Goal: Task Accomplishment & Management: Manage account settings

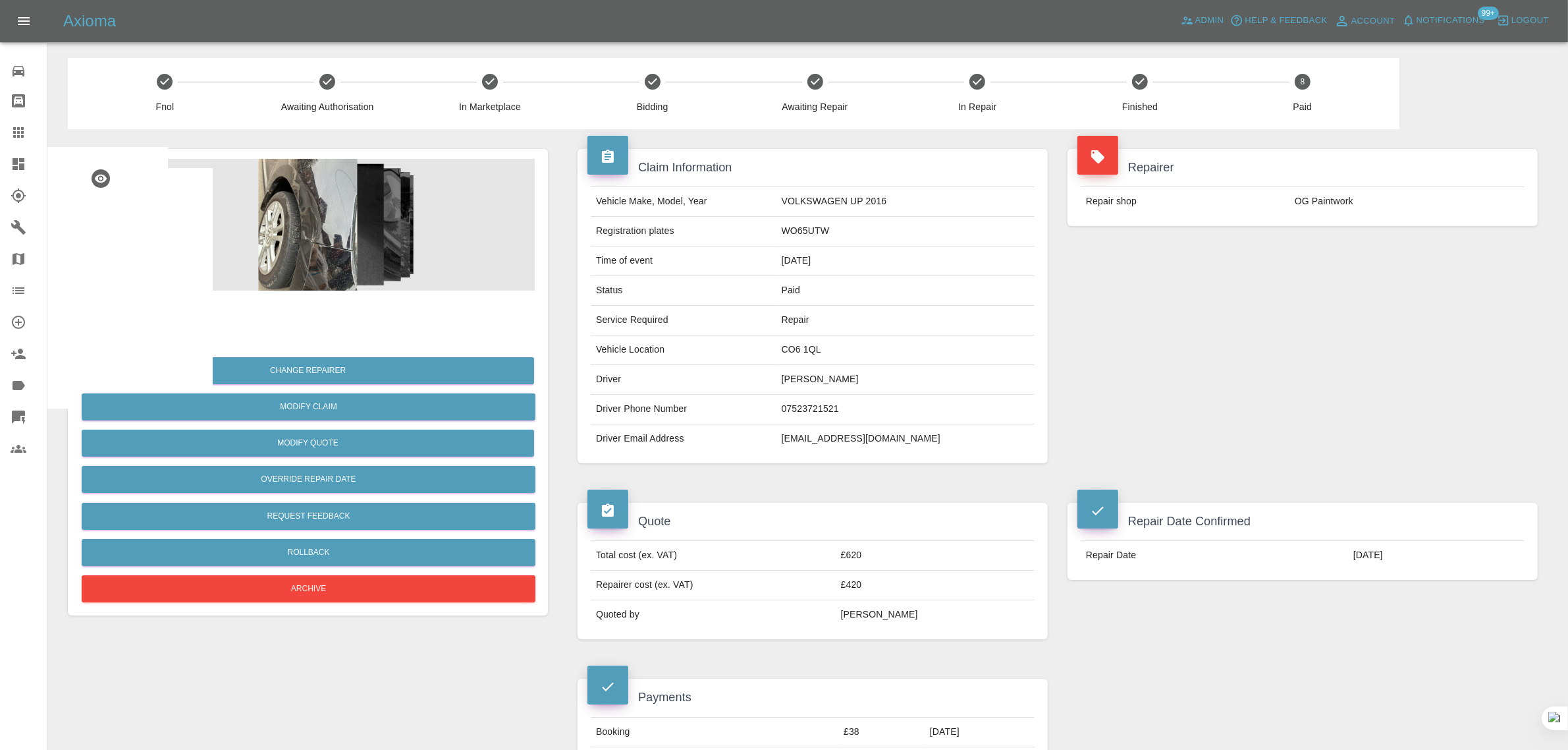
click at [27, 131] on div at bounding box center [29, 132] width 37 height 16
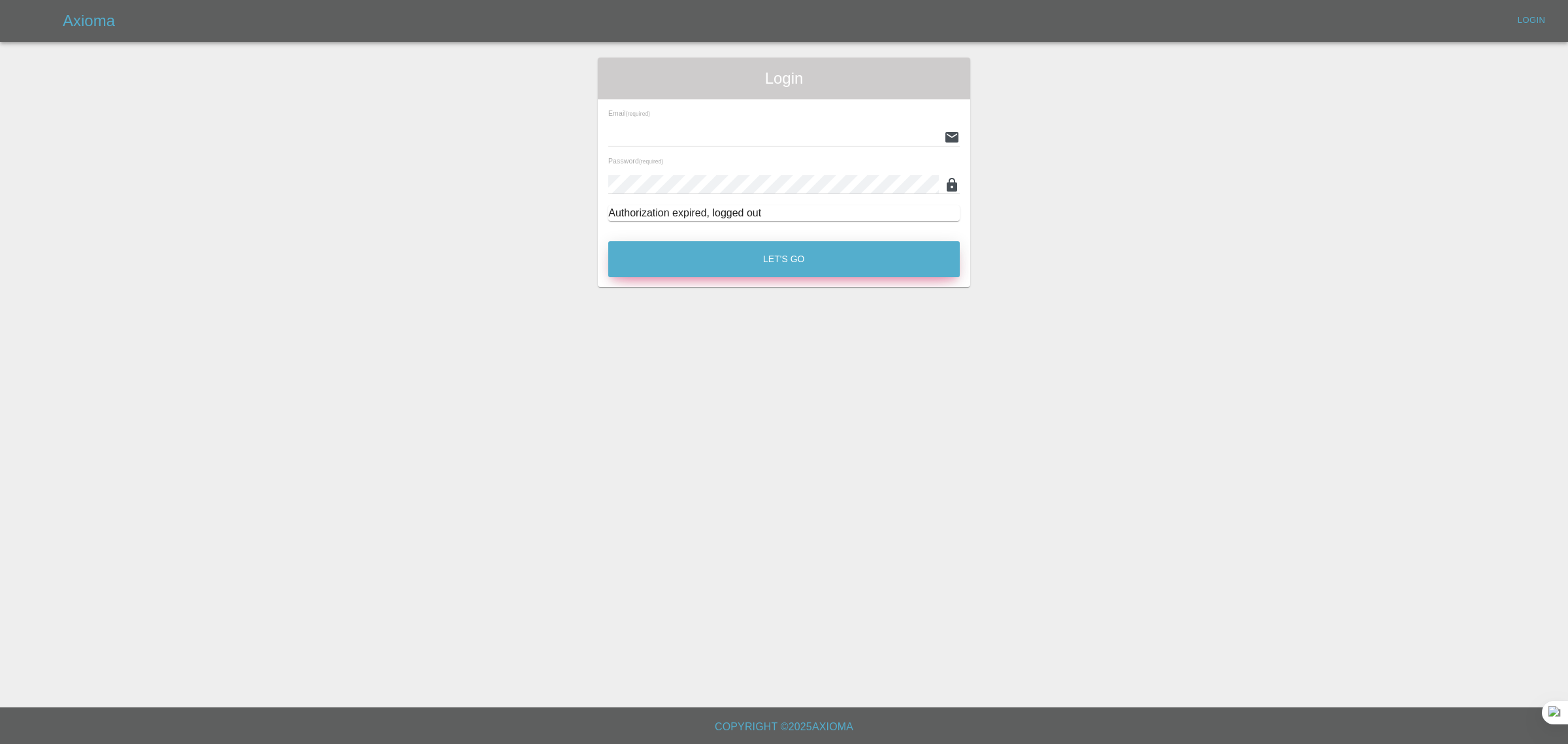
type input "bookkeeping@fifoaccounting.com"
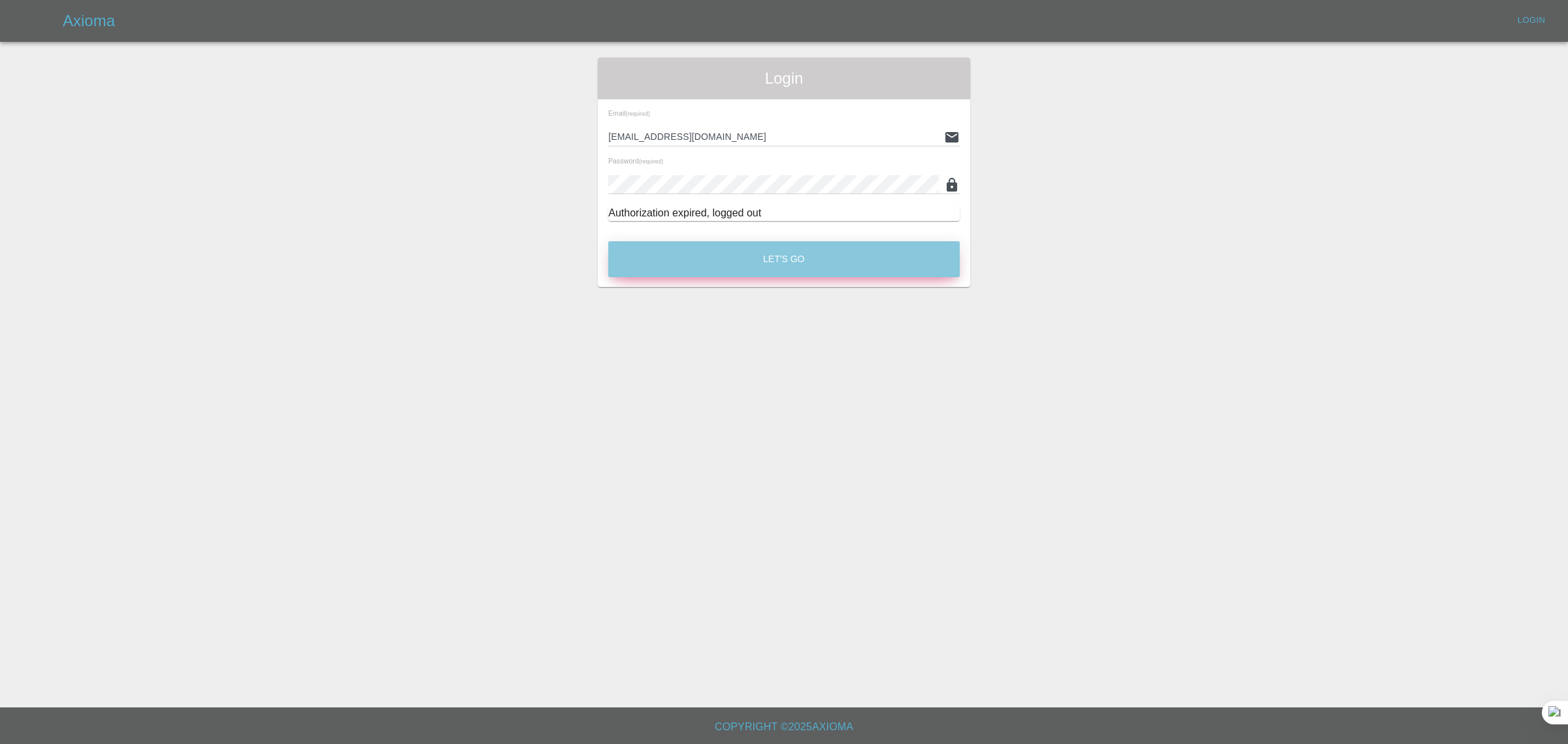
click at [837, 271] on button "Let's Go" at bounding box center [784, 259] width 352 height 36
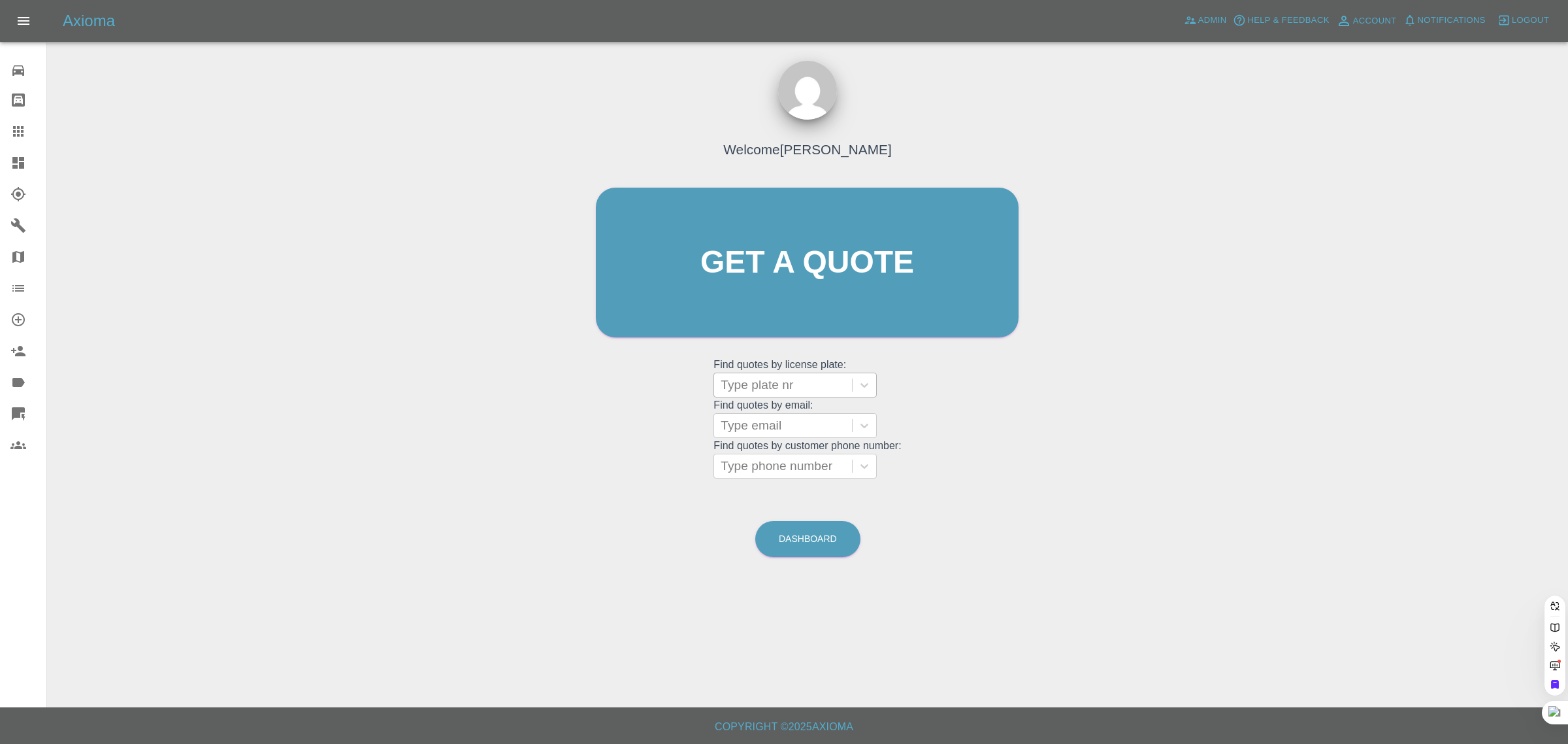
click at [802, 381] on div at bounding box center [783, 385] width 125 height 18
drag, startPoint x: 638, startPoint y: 383, endPoint x: 673, endPoint y: 383, distance: 35.0
click at [661, 383] on div "Welcome Saleem Anwar Get a quote Get a quote Find quotes by license plate: Type…" at bounding box center [807, 288] width 450 height 395
click at [802, 430] on div at bounding box center [783, 425] width 125 height 18
paste input "albertvalerie@googlemail.com"
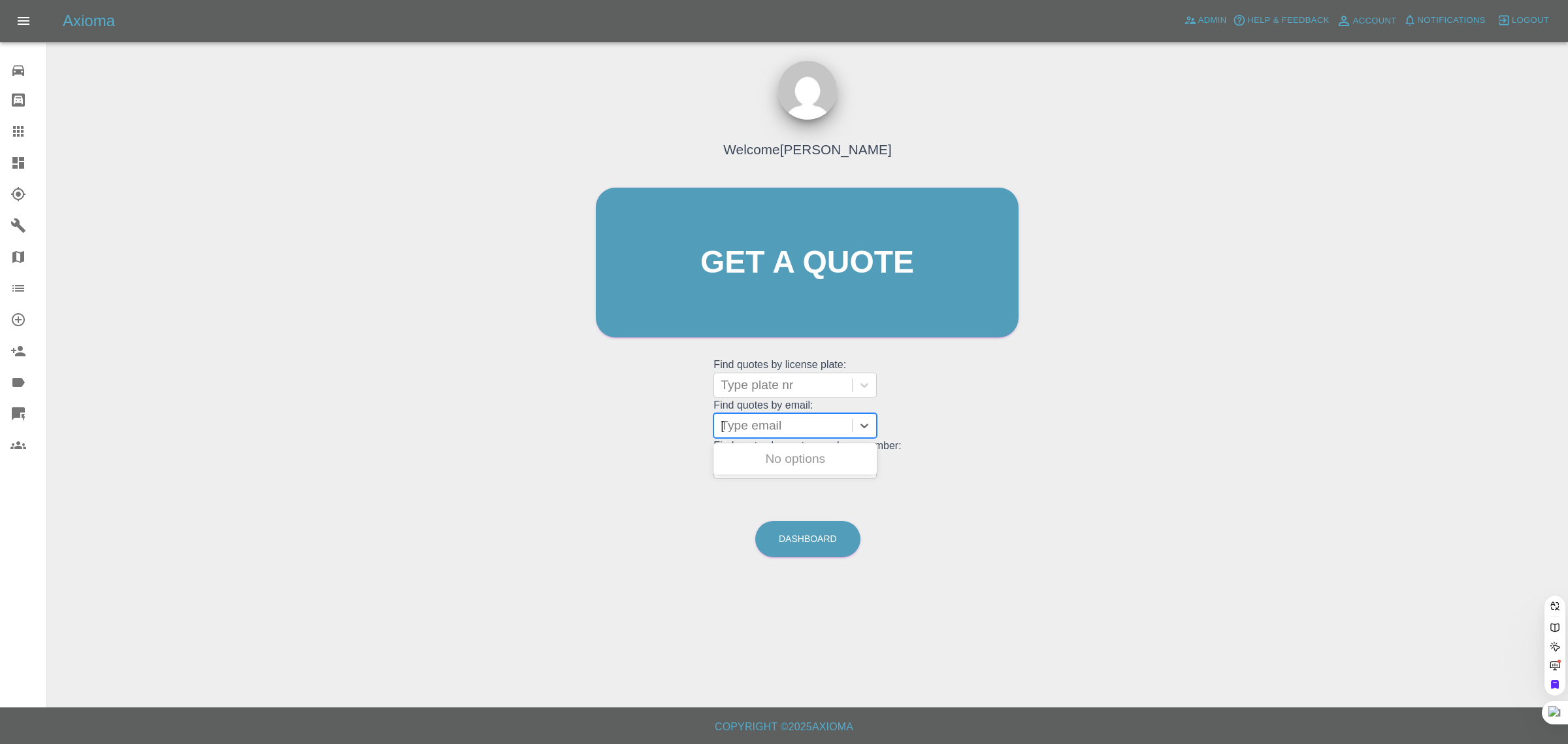
type input "albertvalerie@googlemail.com"
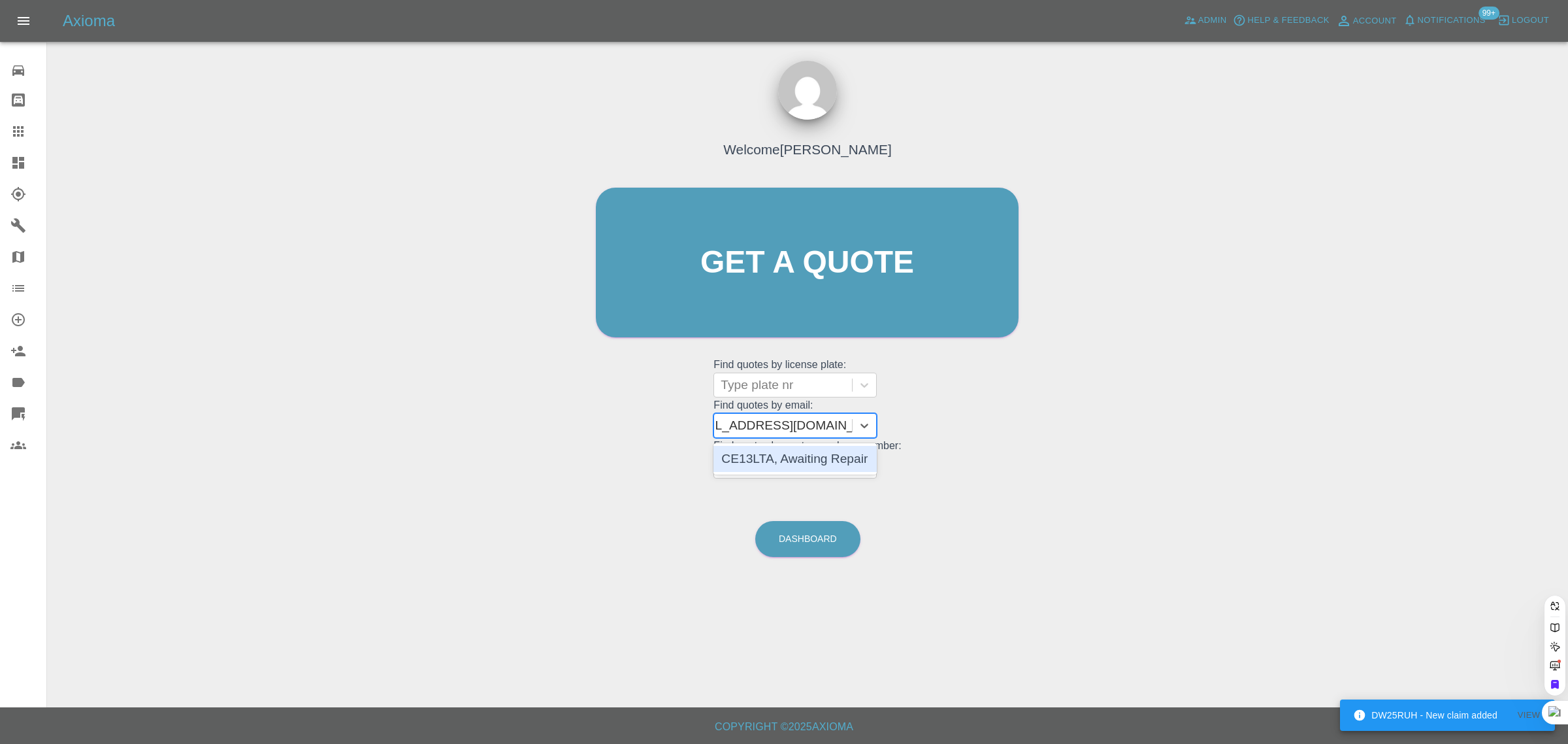
click at [801, 456] on div "CE13LTA, Awaiting Repair" at bounding box center [795, 459] width 163 height 26
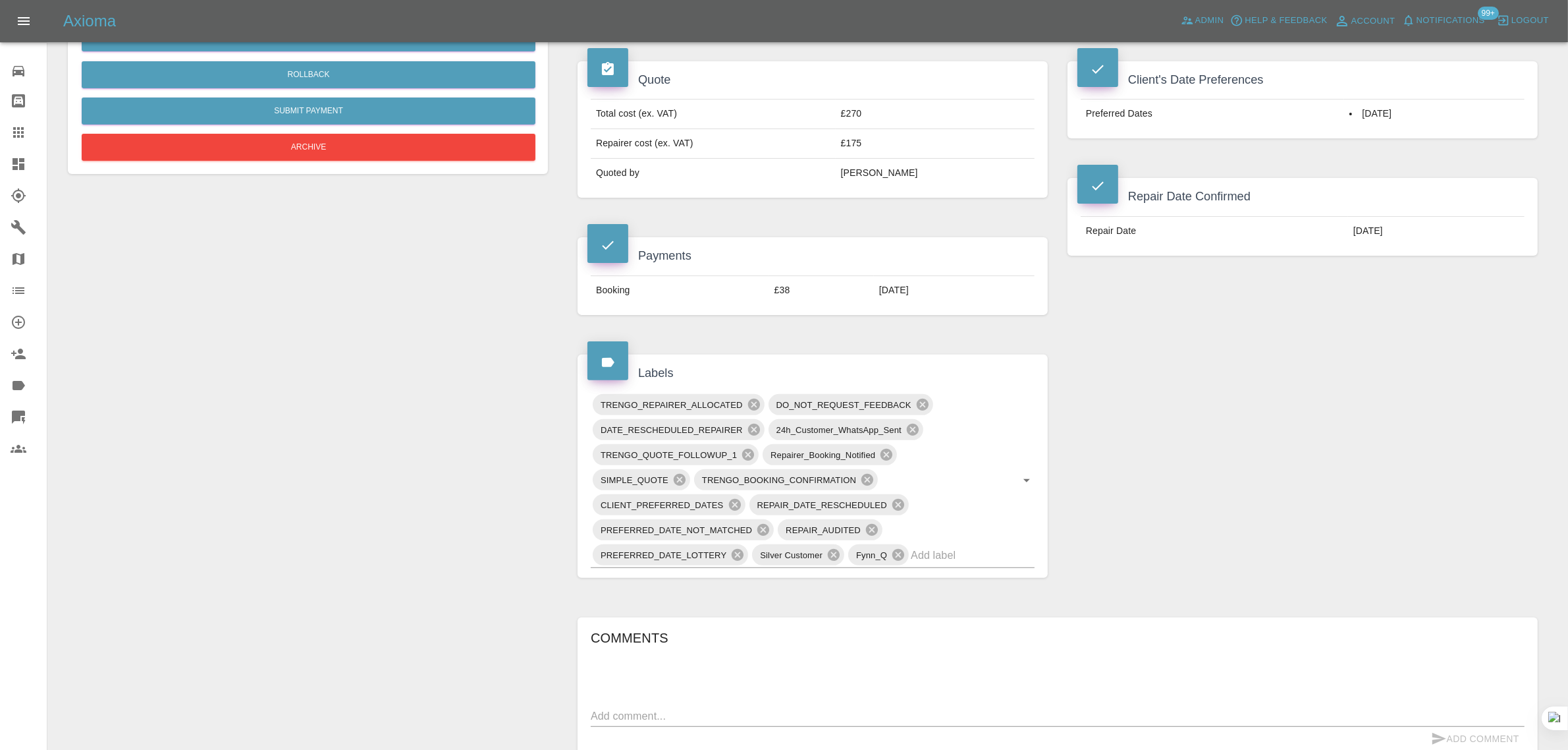
scroll to position [659, 0]
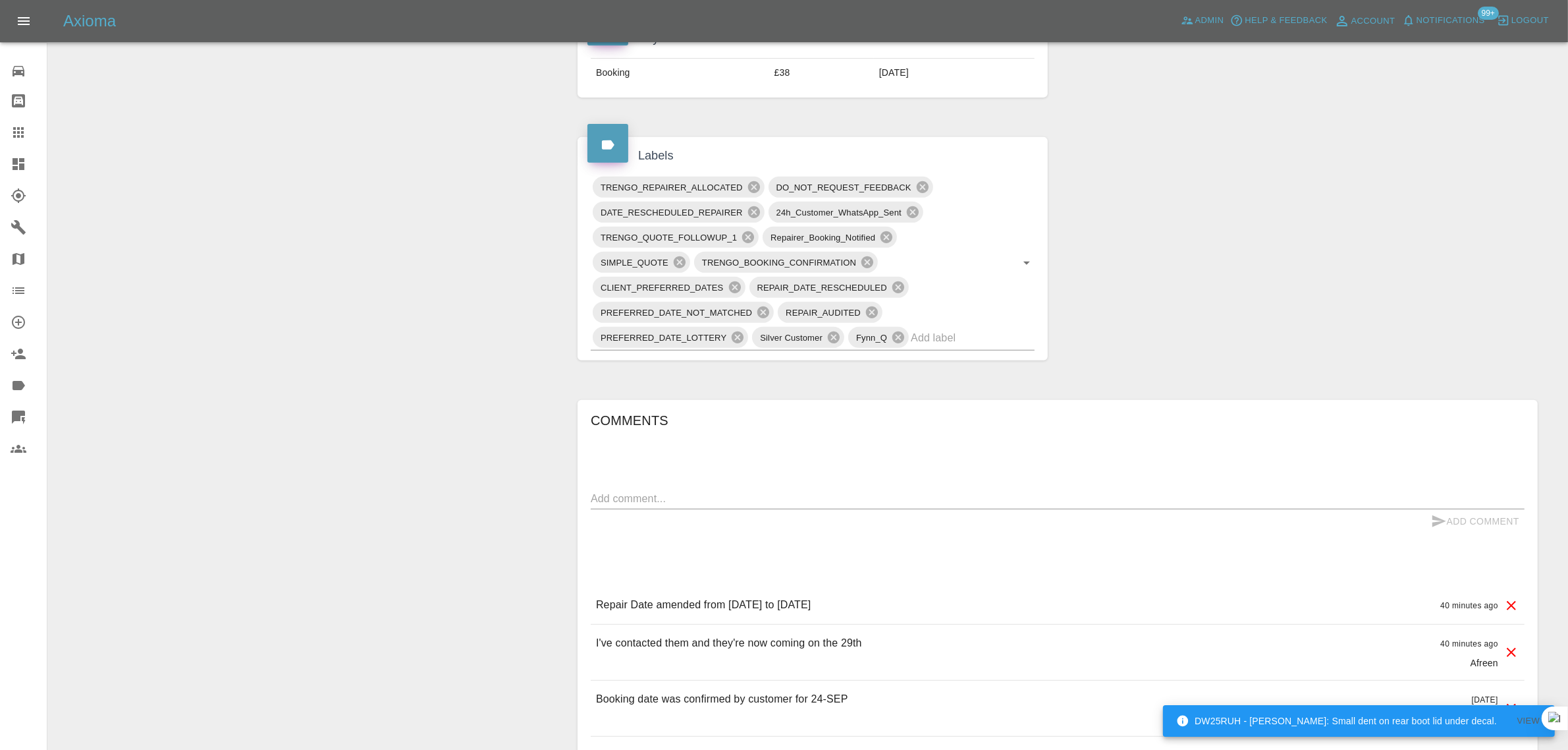
click at [24, 130] on icon at bounding box center [18, 132] width 16 height 16
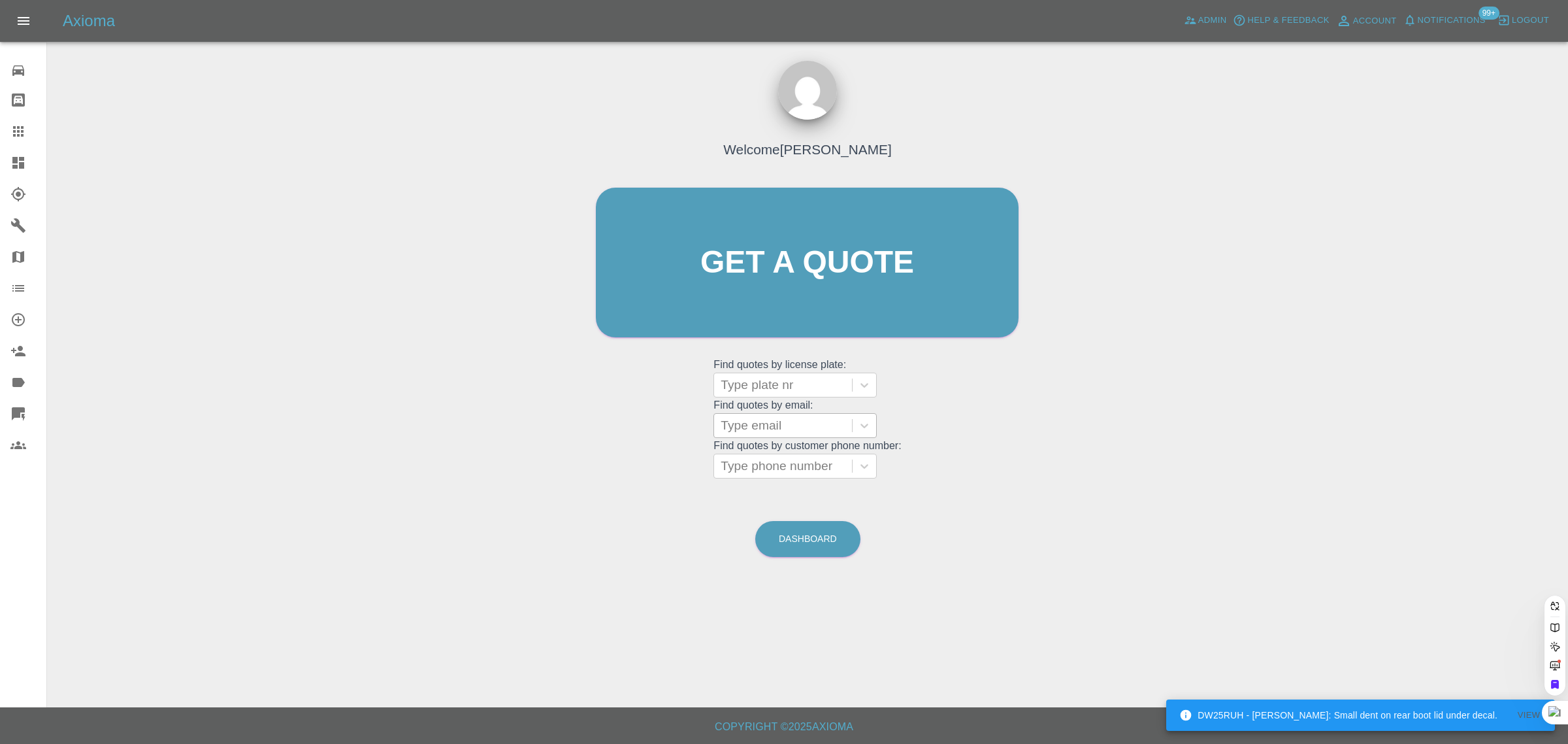
click at [739, 431] on div at bounding box center [783, 425] width 125 height 18
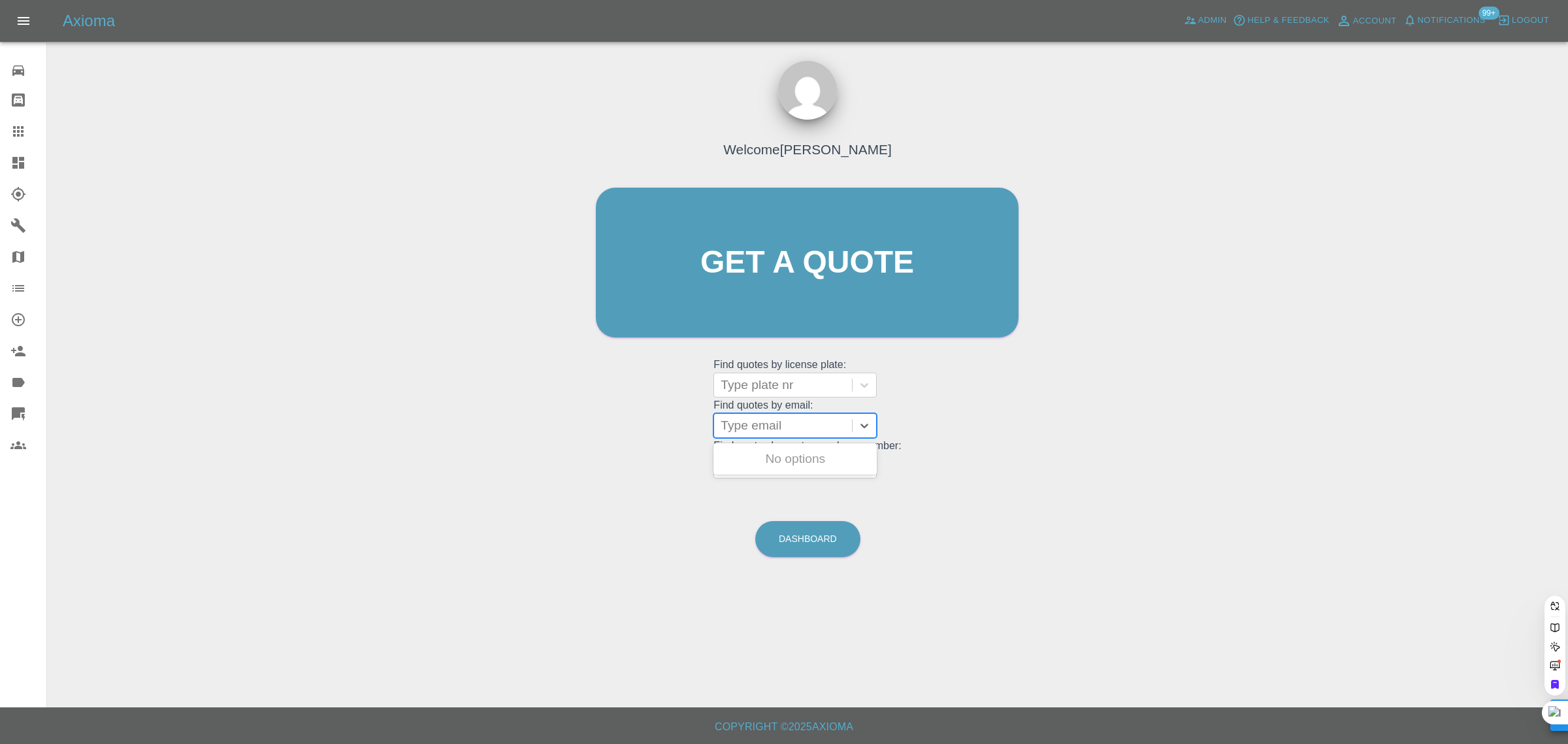
paste input "simonpedwards@sky.com"
type input "simonpedwards@sky.com"
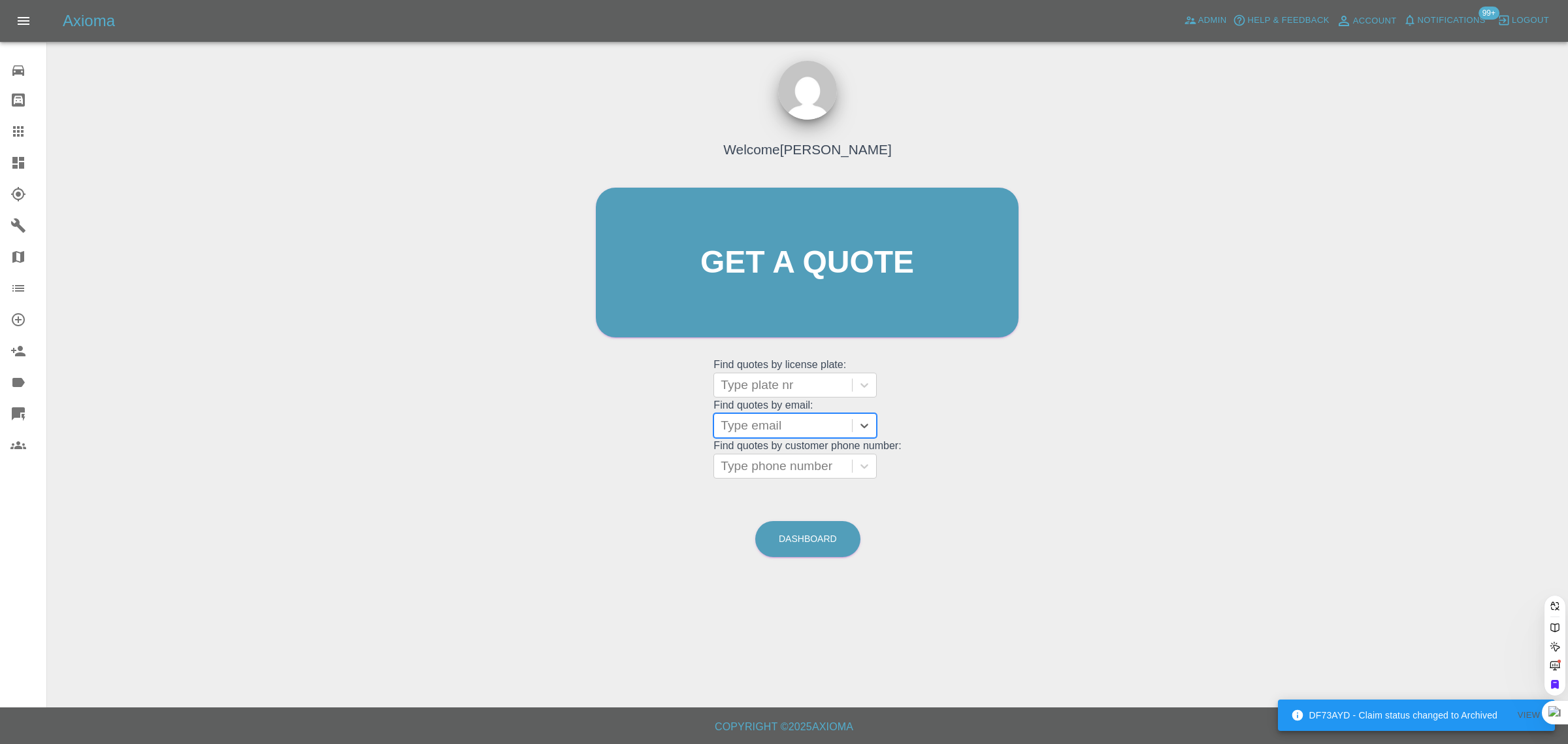
click at [761, 426] on div at bounding box center [783, 425] width 125 height 18
paste input "nickybushe@hotmail.co.uk"
type input "nickybushe@hotmail.co.uk"
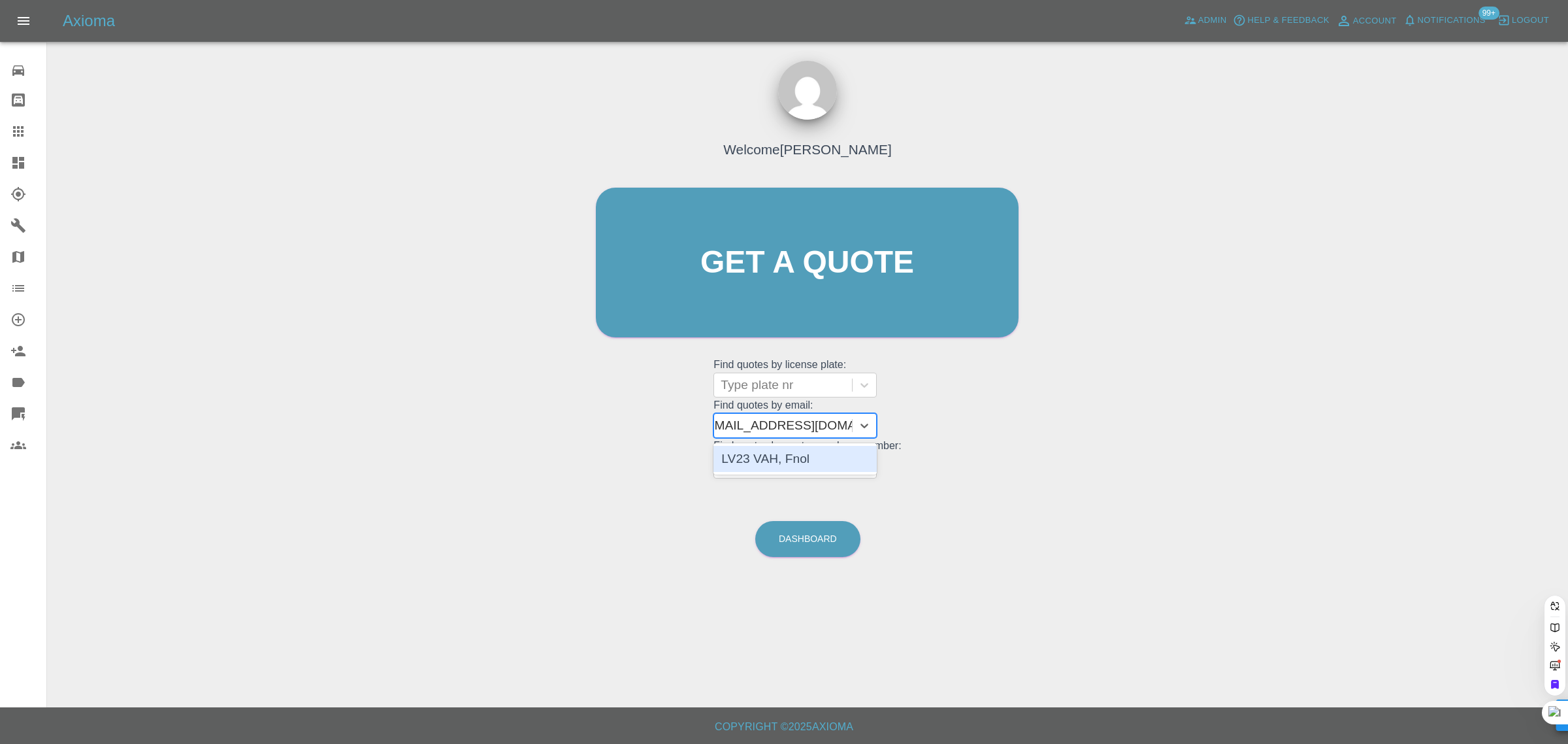
click at [785, 471] on div "LV23 VAH, Fnol" at bounding box center [795, 459] width 163 height 26
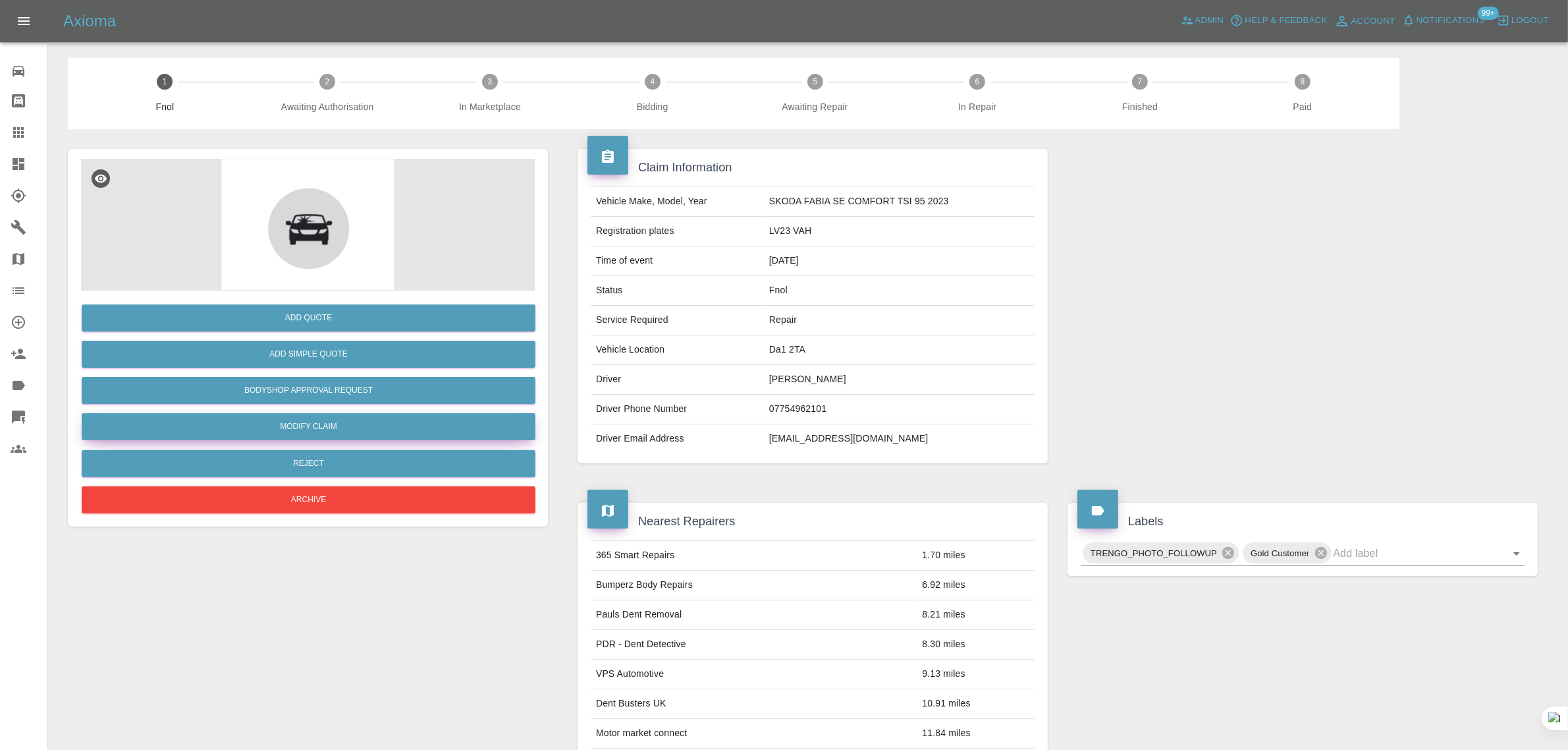
click at [323, 427] on link "Modify Claim" at bounding box center [309, 427] width 454 height 27
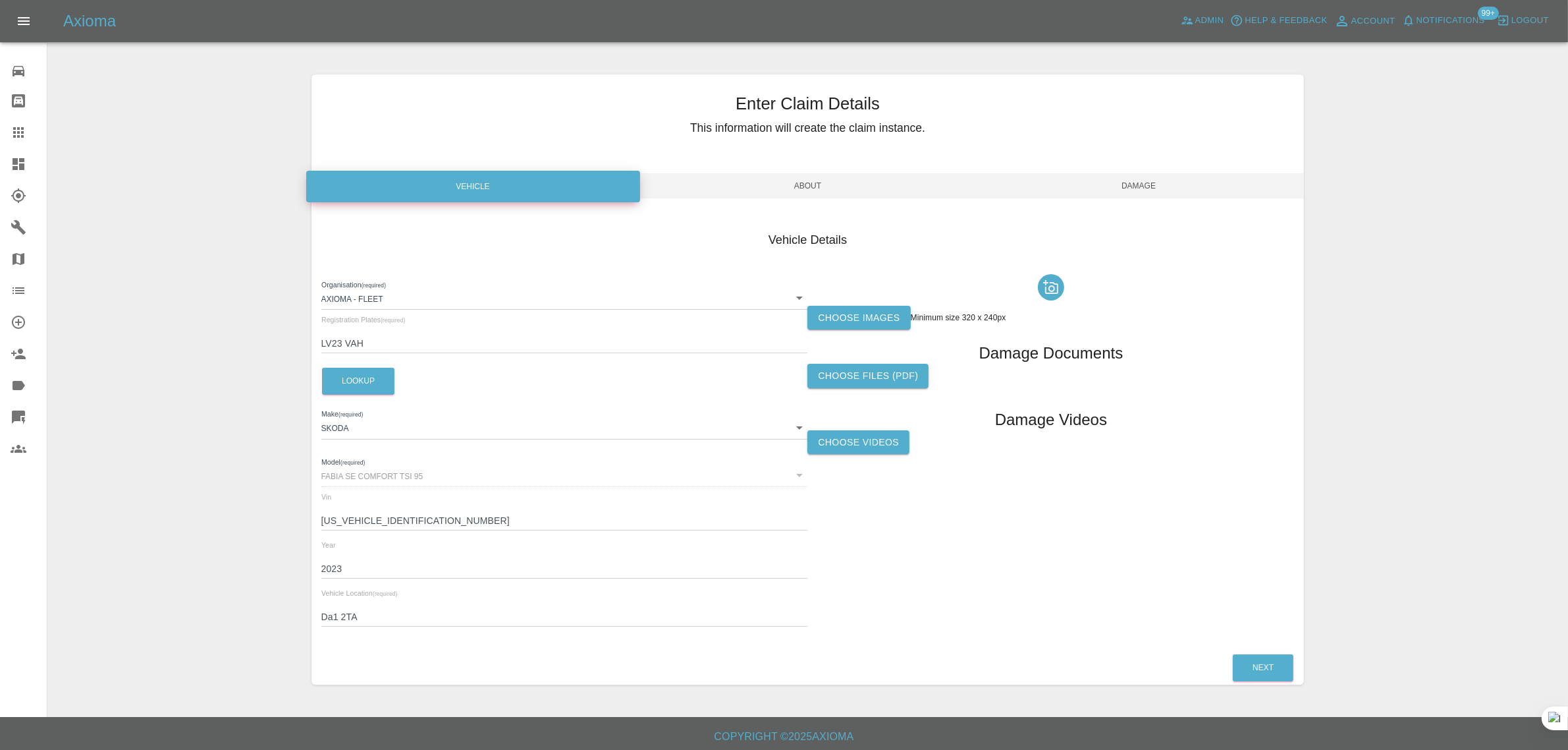
click at [855, 328] on label "Choose images" at bounding box center [858, 318] width 102 height 24
click at [0, 0] on input "Choose images" at bounding box center [0, 0] width 0 height 0
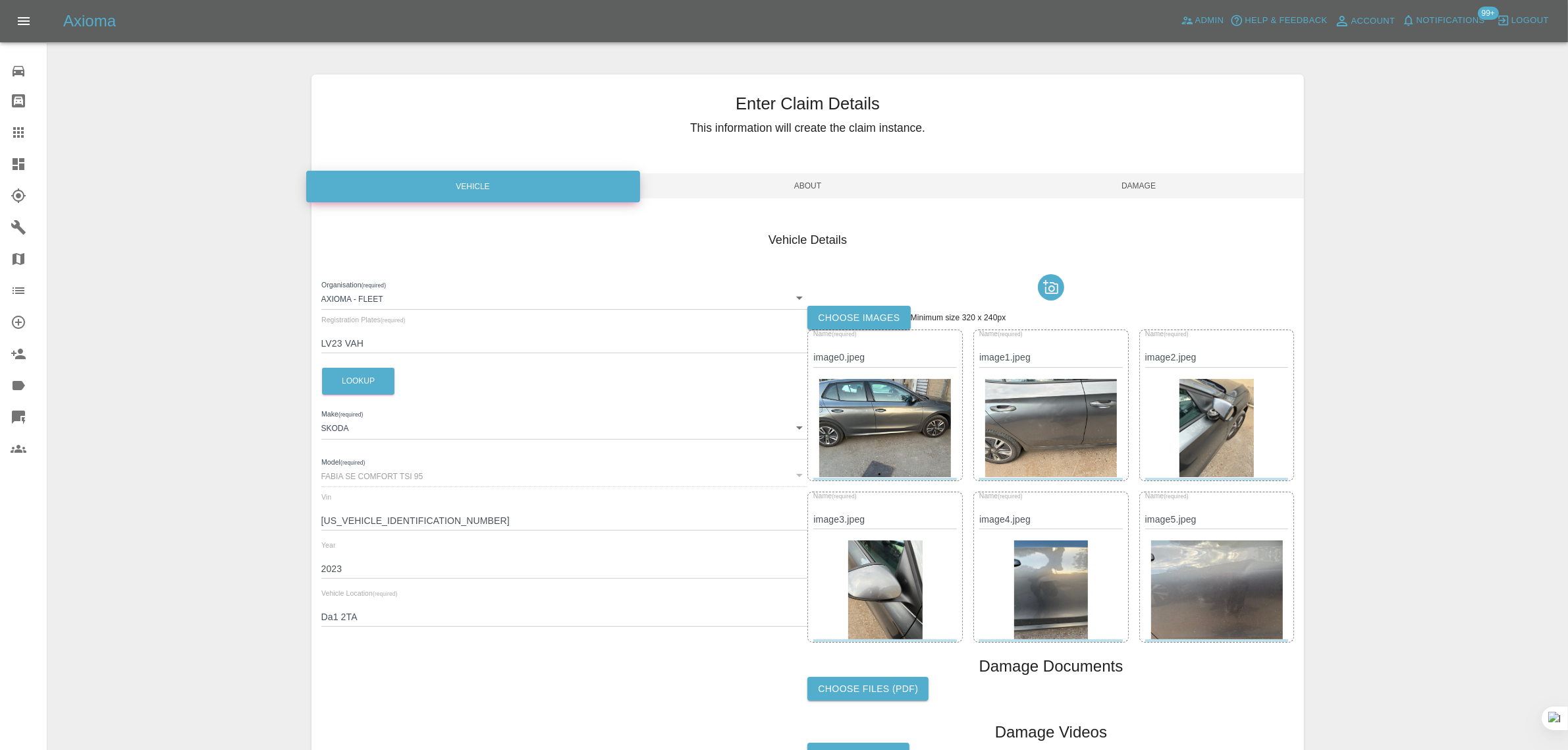
click at [1147, 192] on span "Damage" at bounding box center [1139, 185] width 332 height 25
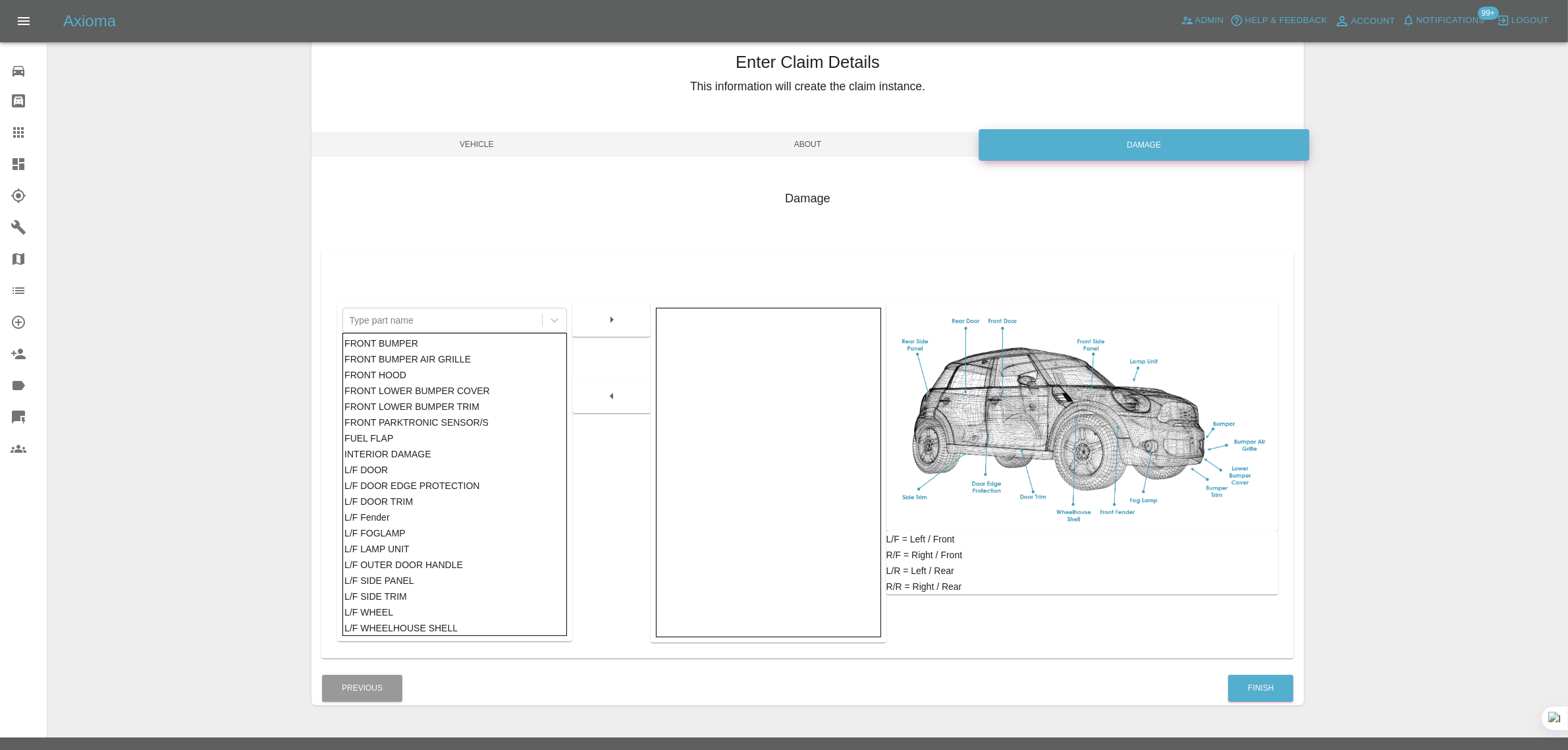
scroll to position [65, 0]
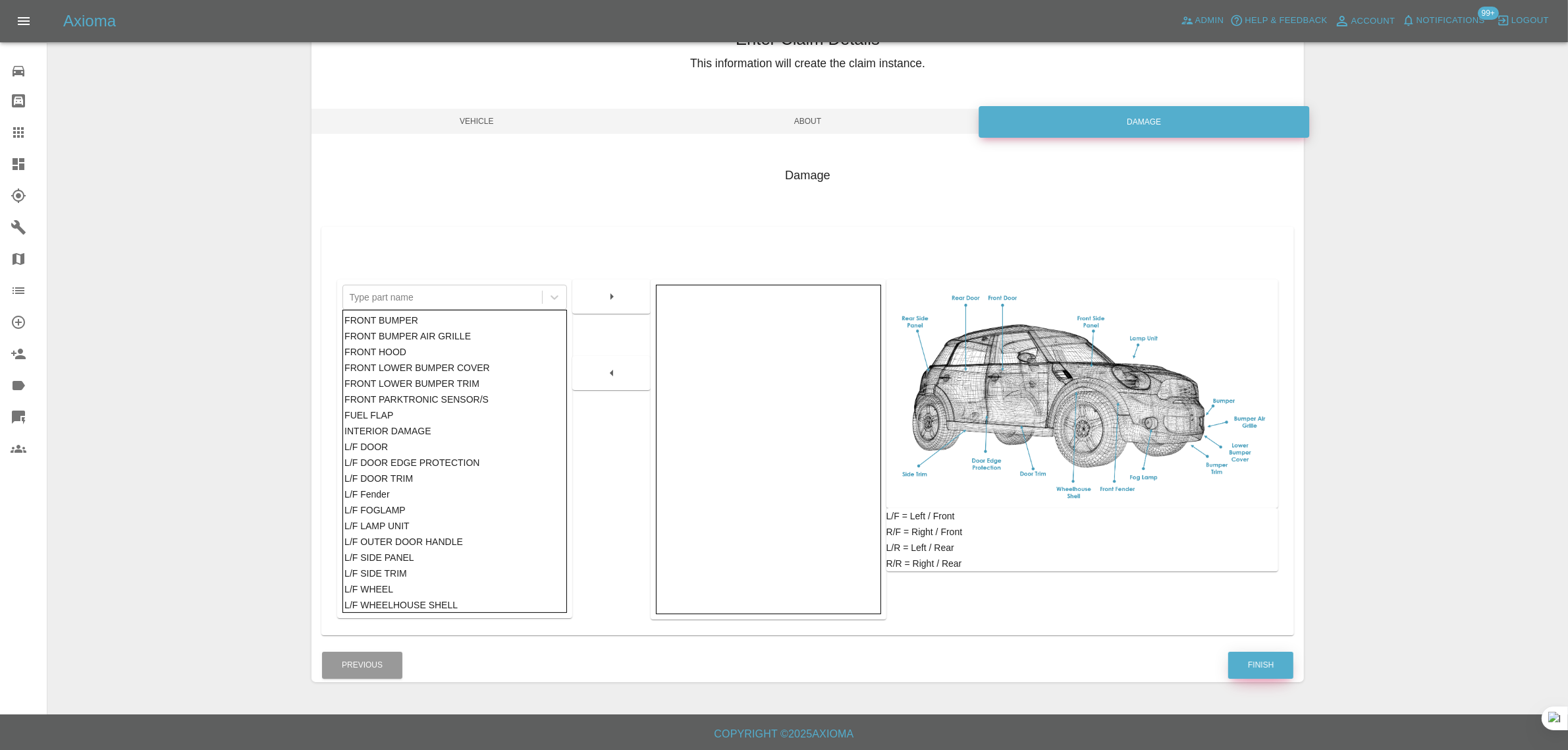
click at [1243, 672] on button "Finish" at bounding box center [1261, 665] width 65 height 27
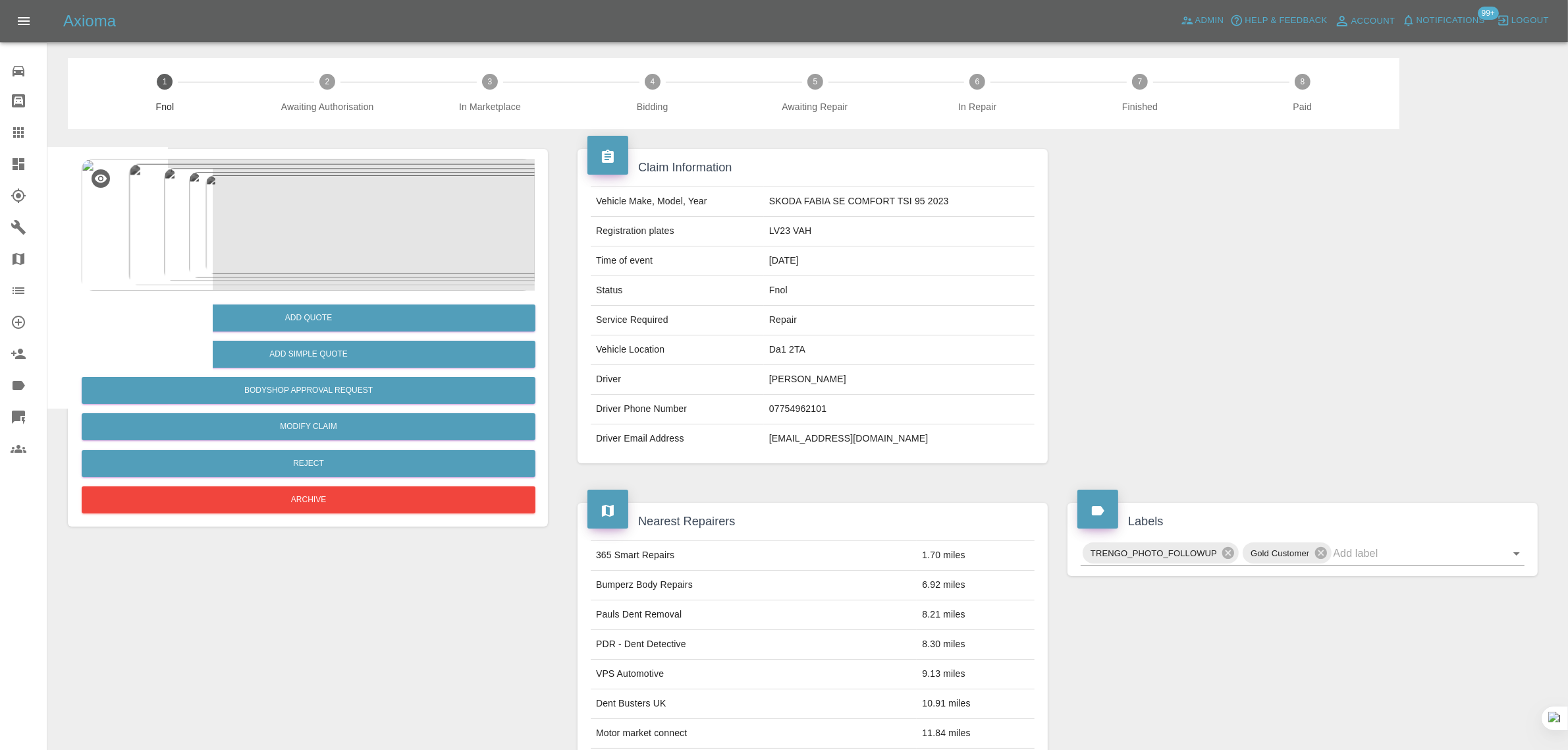
click at [22, 128] on icon at bounding box center [18, 133] width 11 height 11
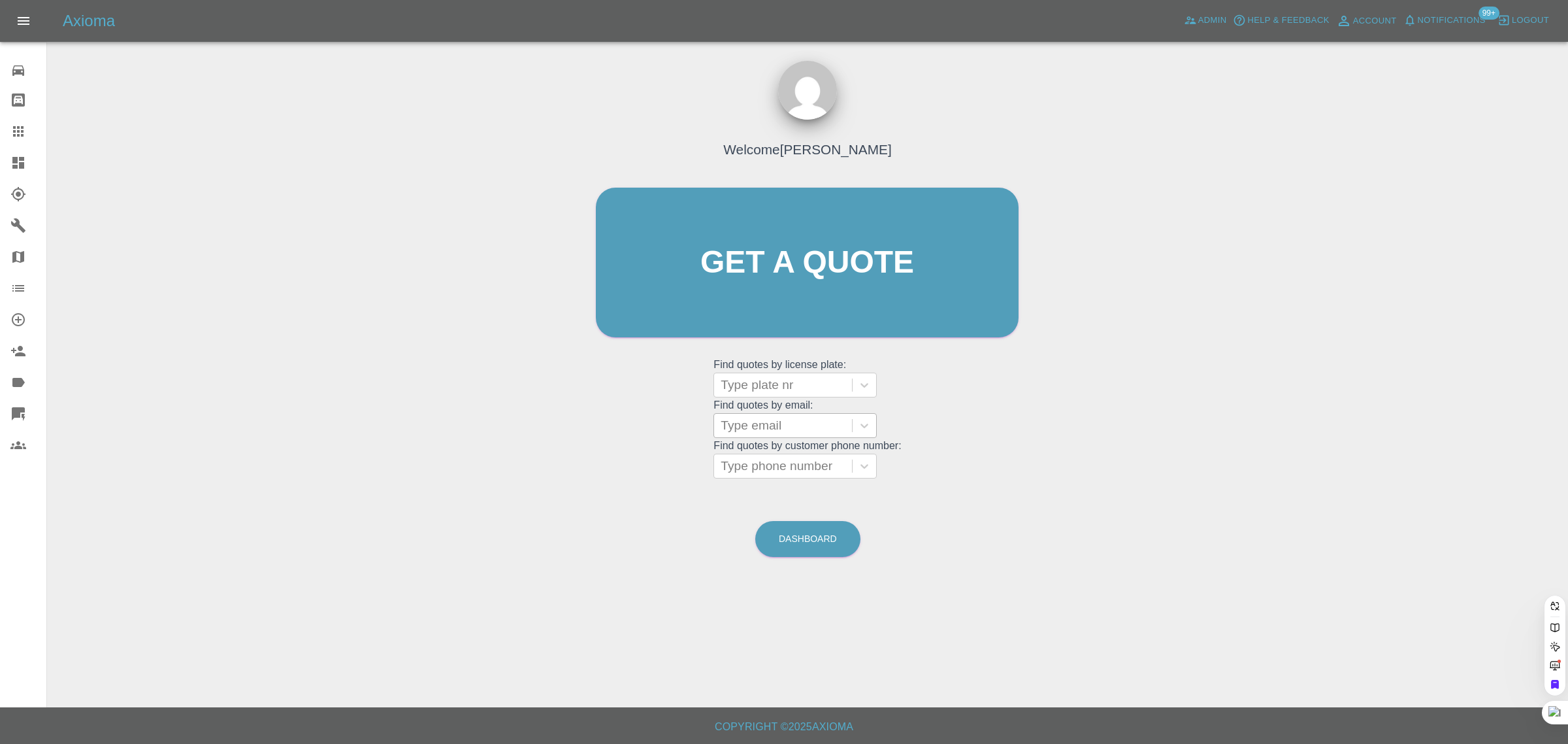
click at [771, 432] on div at bounding box center [783, 425] width 125 height 18
paste input "jonathan.pepper2@btopenworld.com"
type input "jonathan.pepper2@btopenworld.com"
click at [765, 453] on div "YK70 YBO, Archived" at bounding box center [795, 459] width 163 height 26
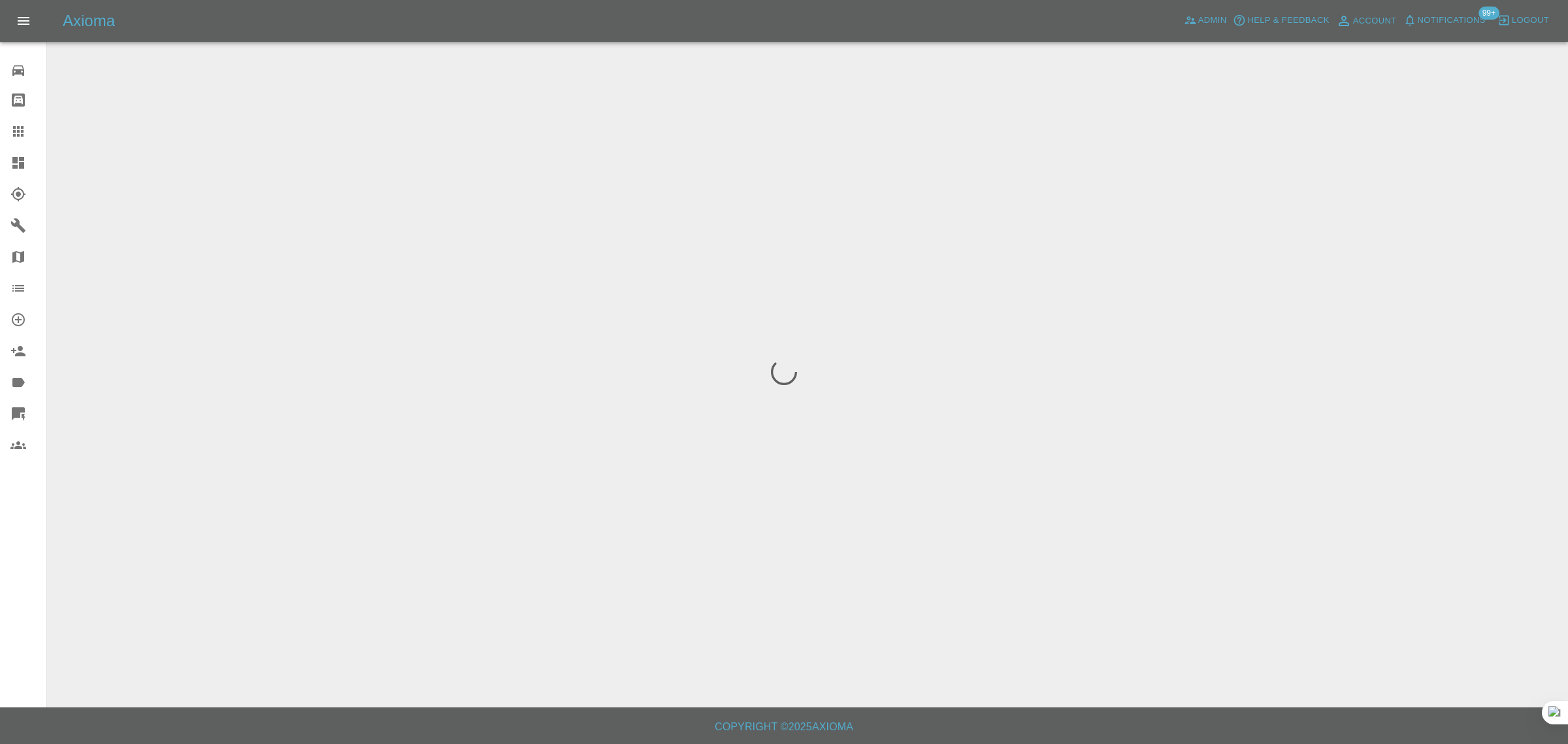
click at [20, 562] on div "0 Repair home Bodyshop home Claims Dashboard Explorer Garages Map Organization …" at bounding box center [23, 372] width 47 height 744
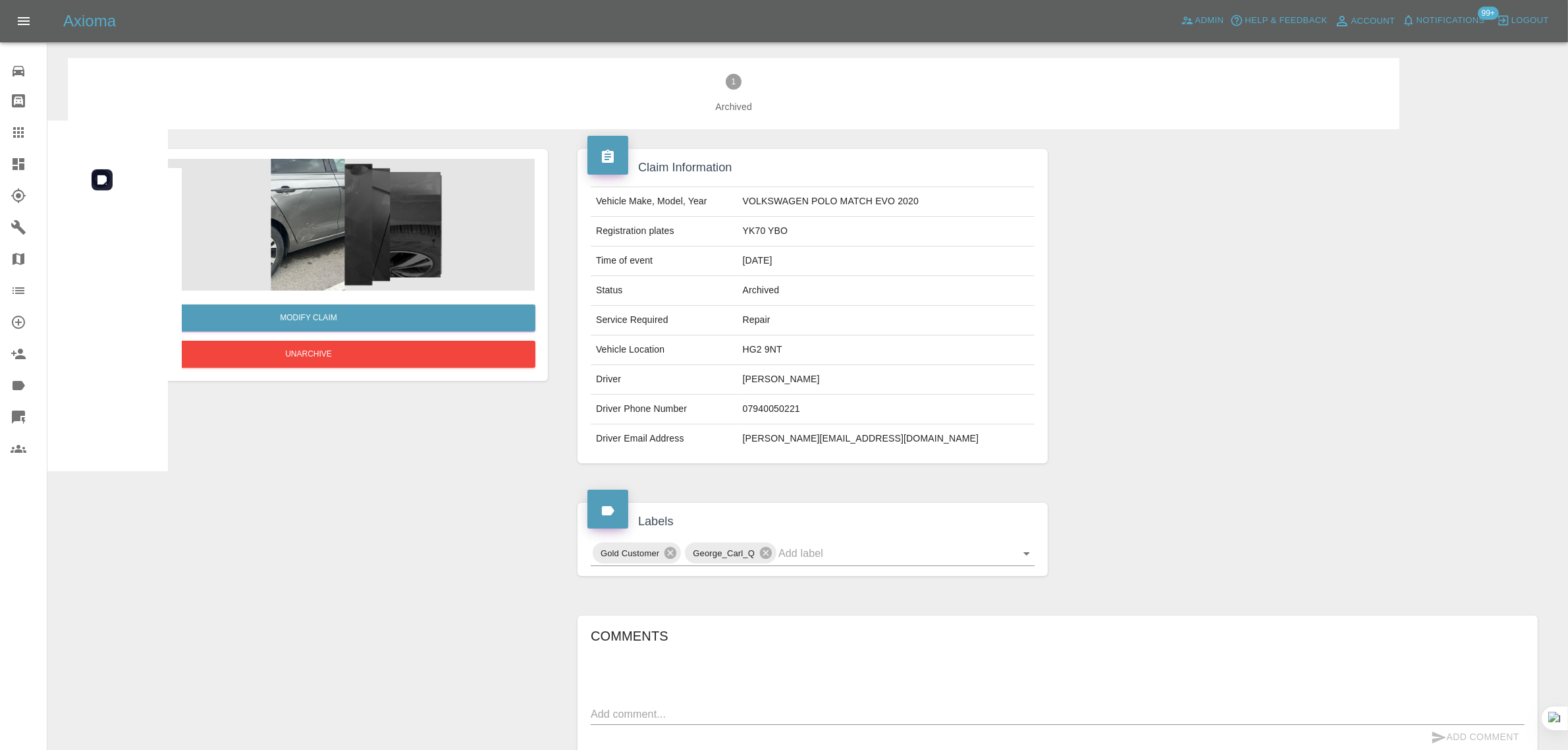
click at [347, 239] on img at bounding box center [308, 225] width 454 height 132
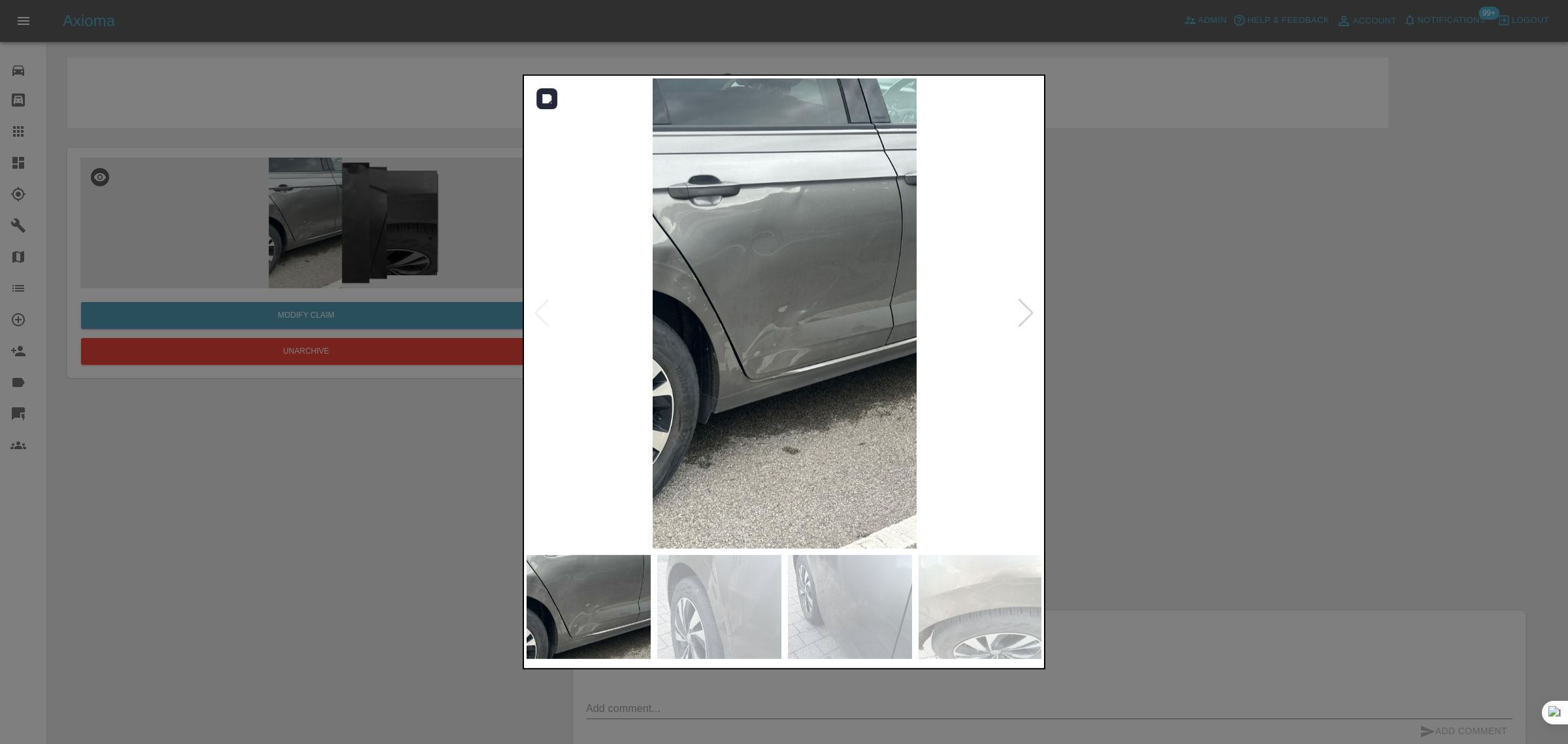
click at [1033, 314] on div at bounding box center [1025, 313] width 17 height 29
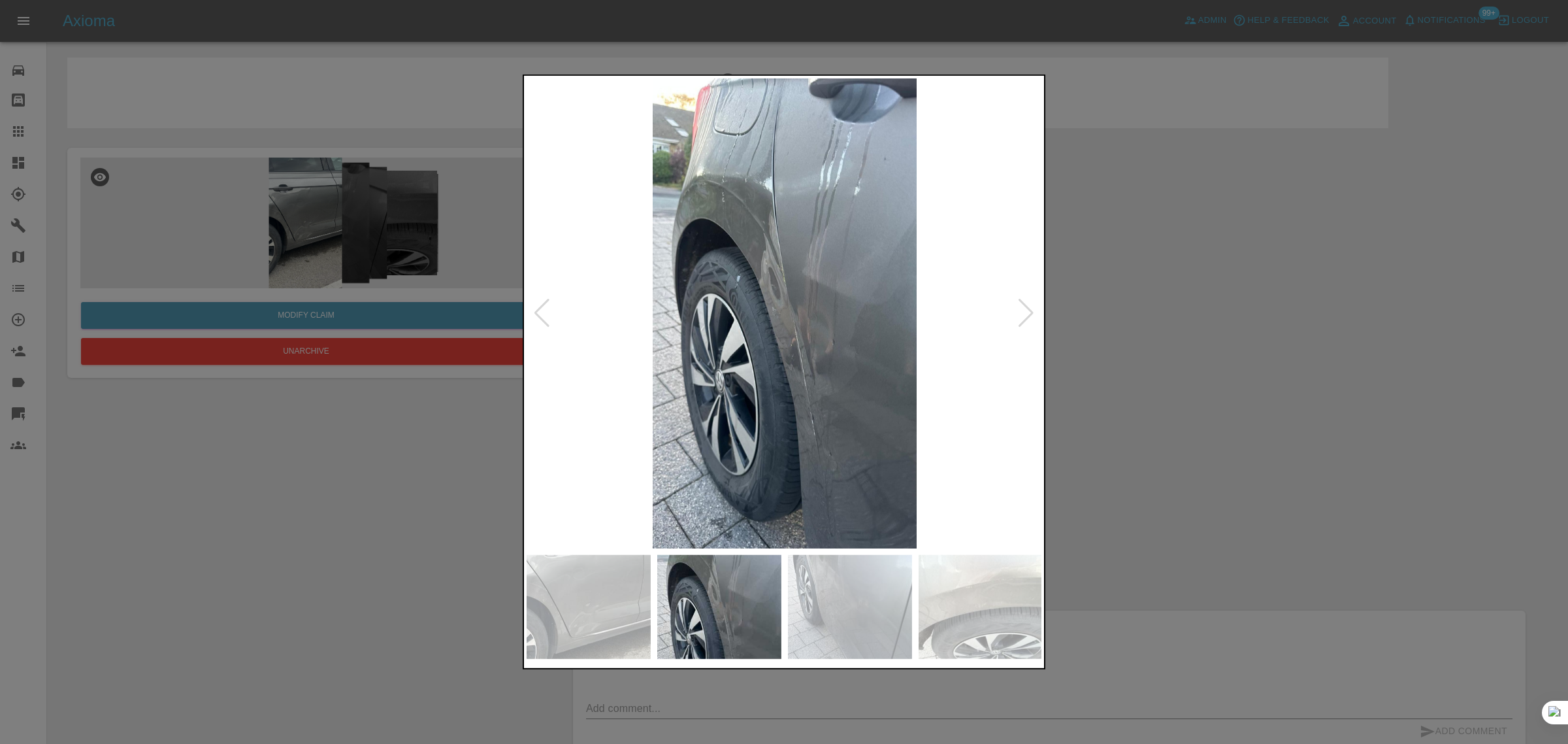
click at [1033, 314] on div at bounding box center [1025, 313] width 17 height 29
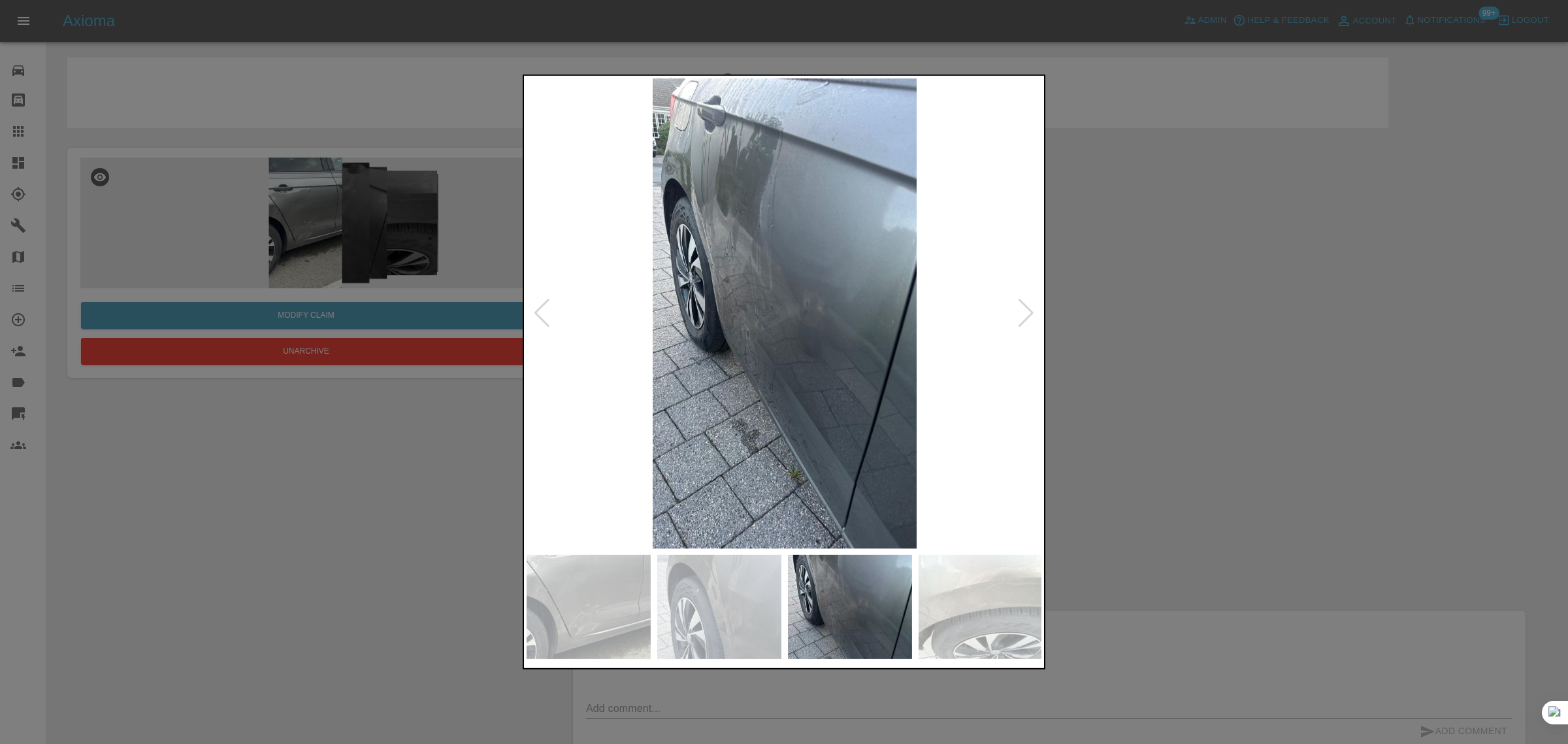
click at [1033, 314] on div at bounding box center [1025, 313] width 17 height 29
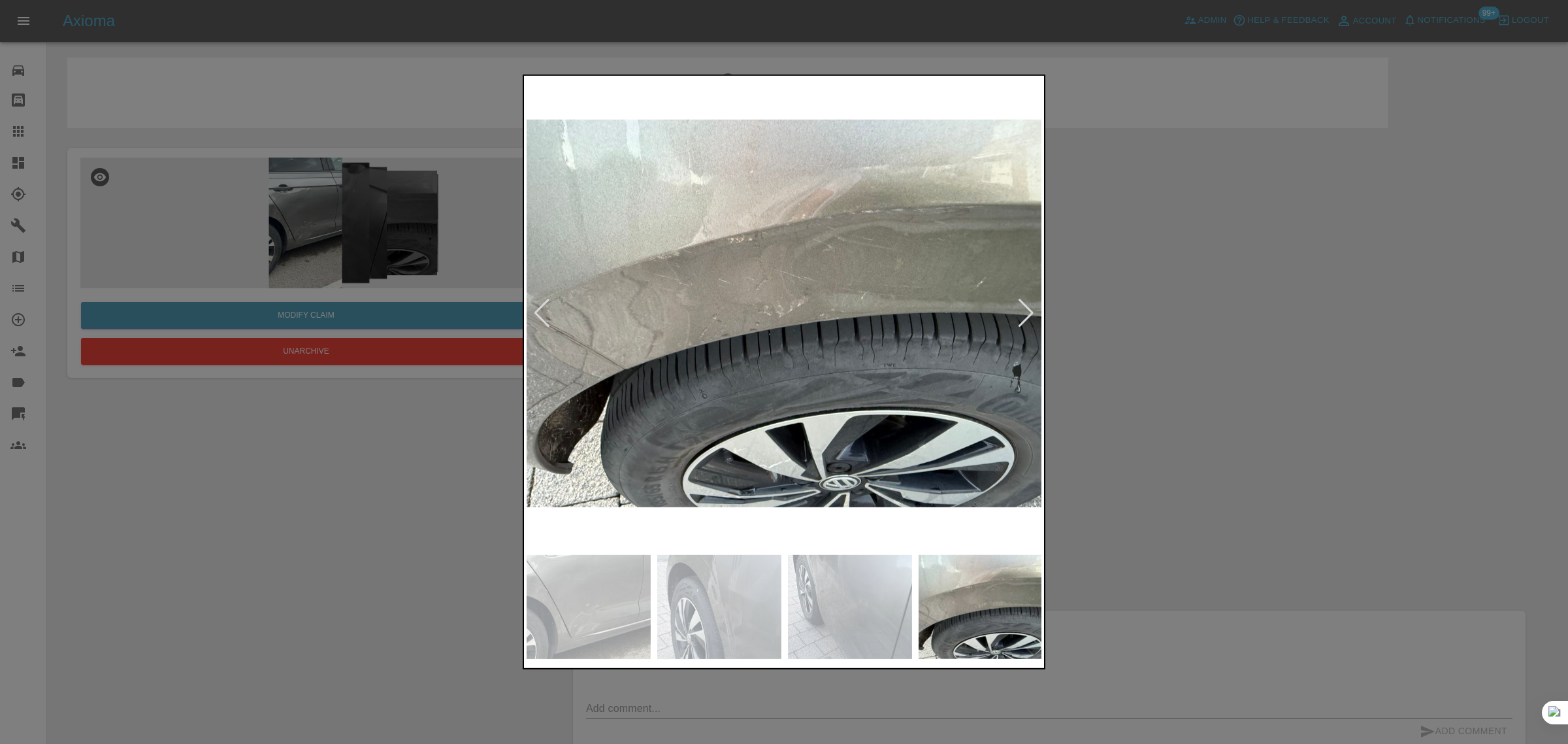
click at [1033, 314] on div at bounding box center [1025, 313] width 17 height 29
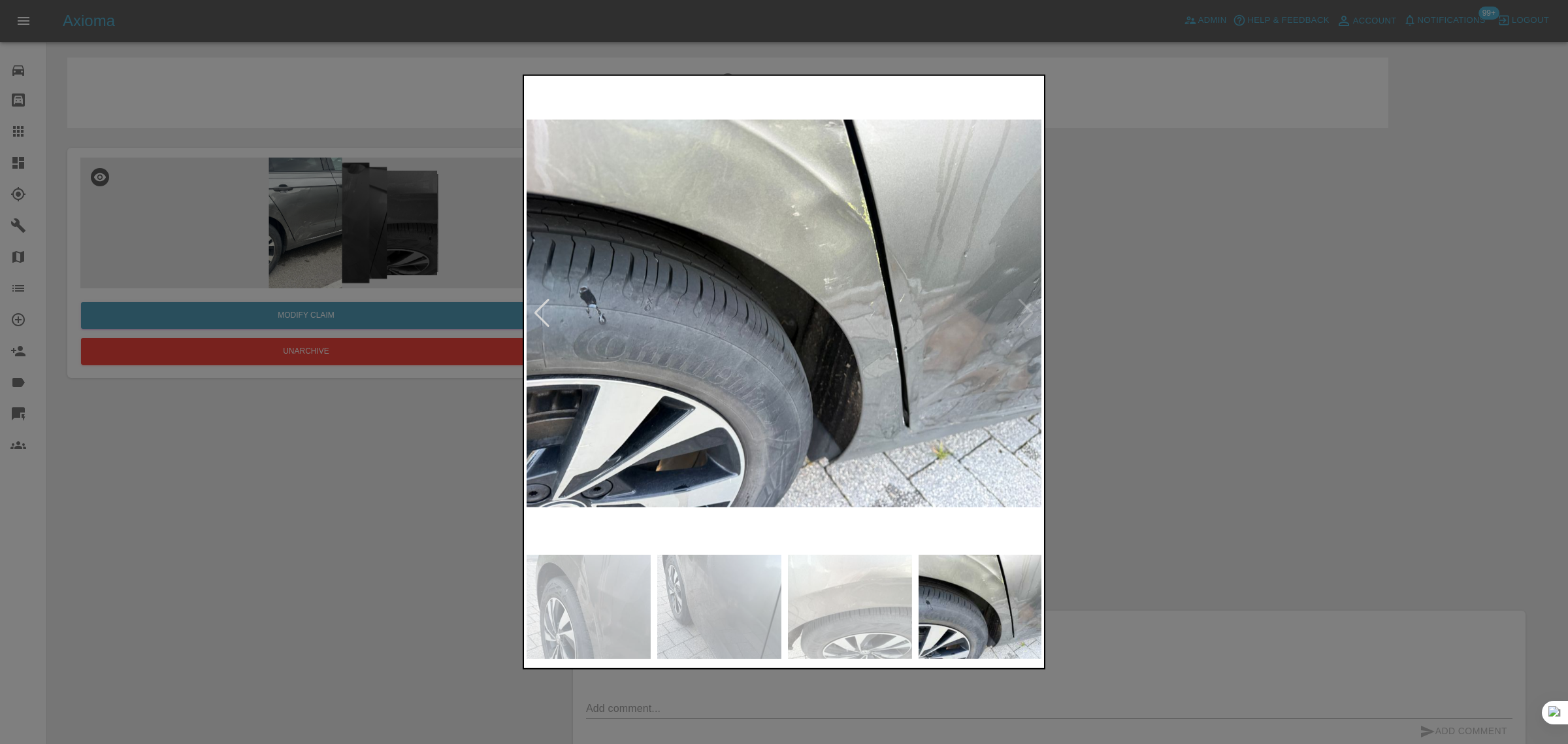
click at [1033, 314] on img at bounding box center [785, 313] width 516 height 470
click at [1205, 335] on div at bounding box center [784, 372] width 1568 height 744
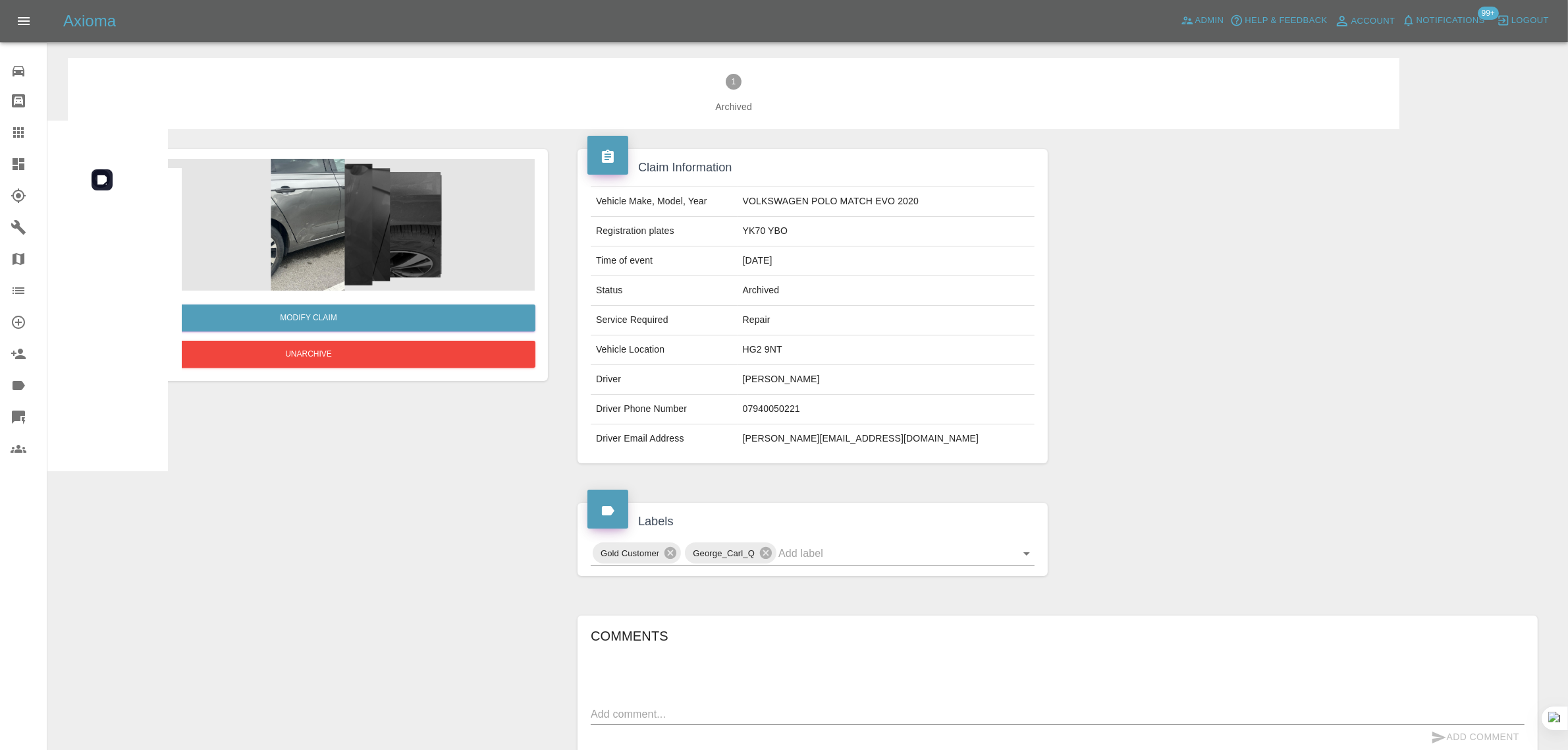
click at [298, 200] on img at bounding box center [308, 225] width 454 height 132
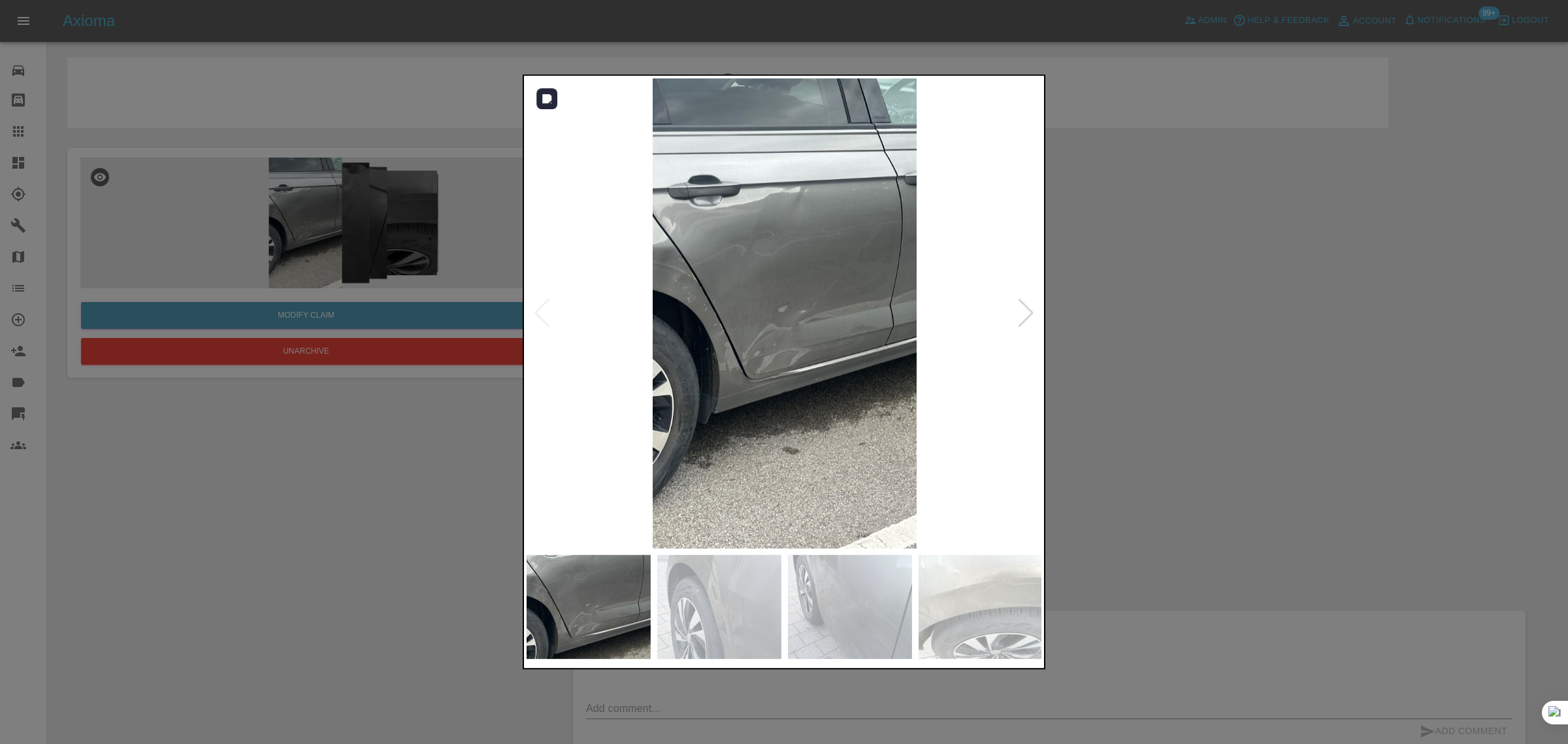
click at [1031, 321] on div at bounding box center [1025, 313] width 17 height 29
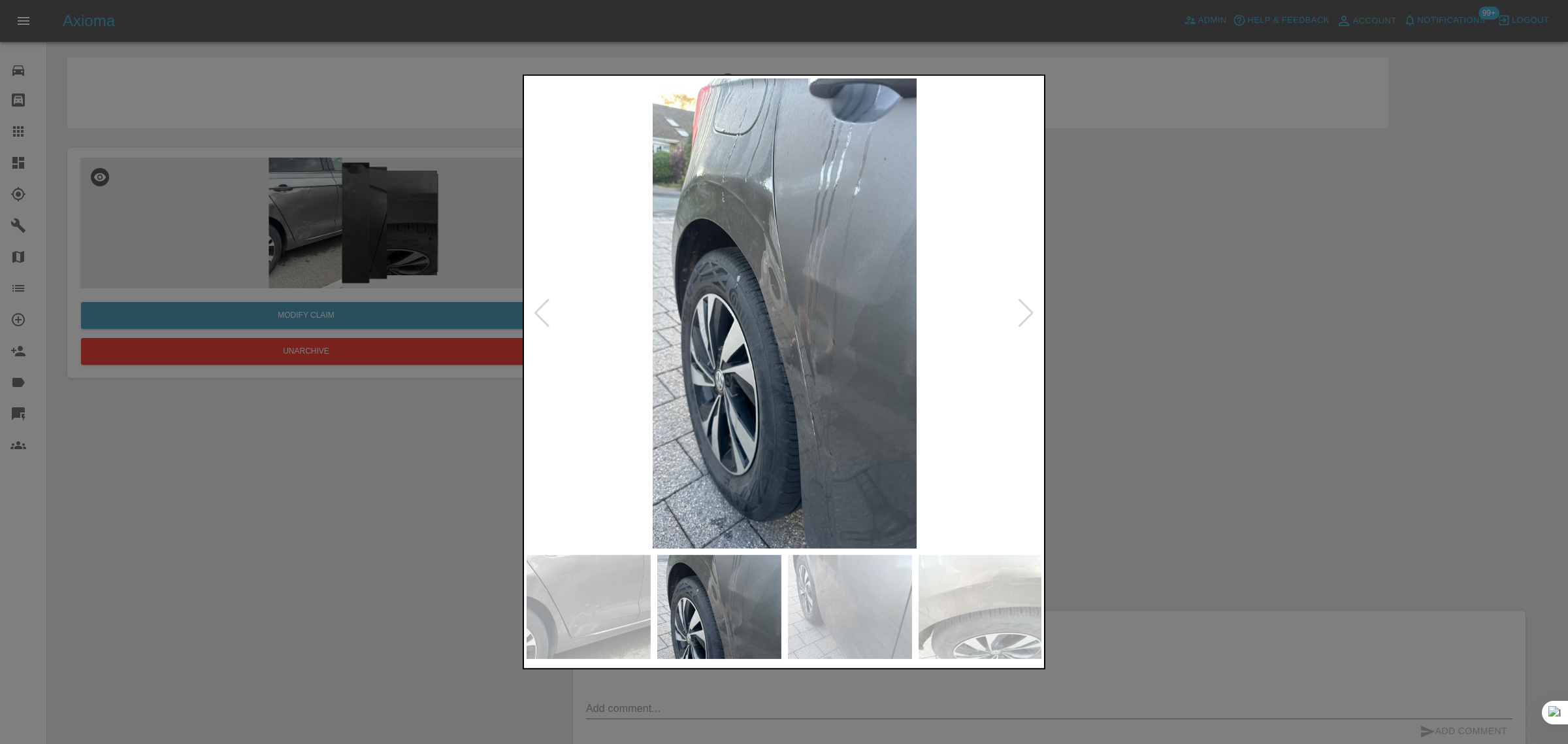
click at [1031, 321] on div at bounding box center [1025, 313] width 17 height 29
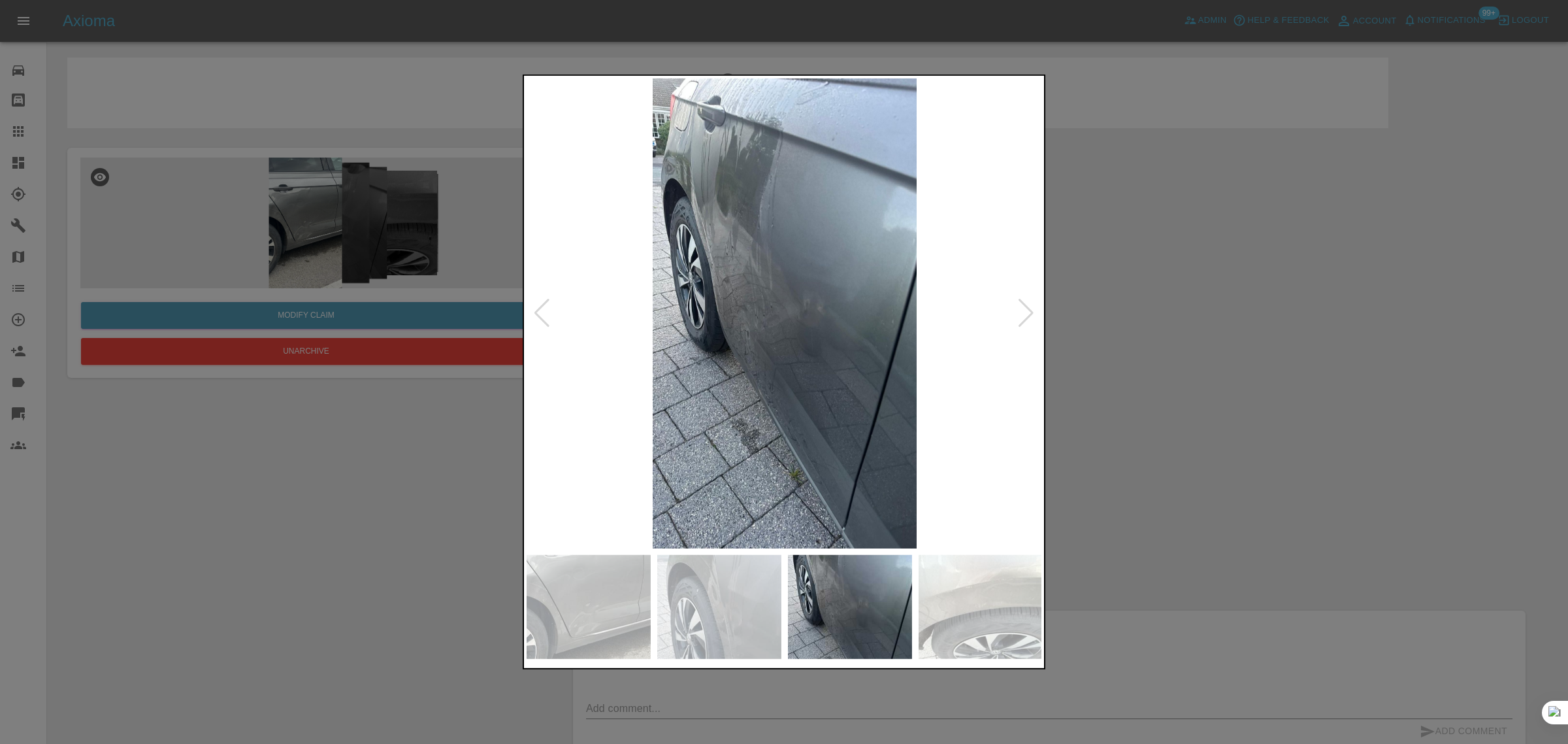
click at [1277, 324] on div at bounding box center [784, 372] width 1568 height 744
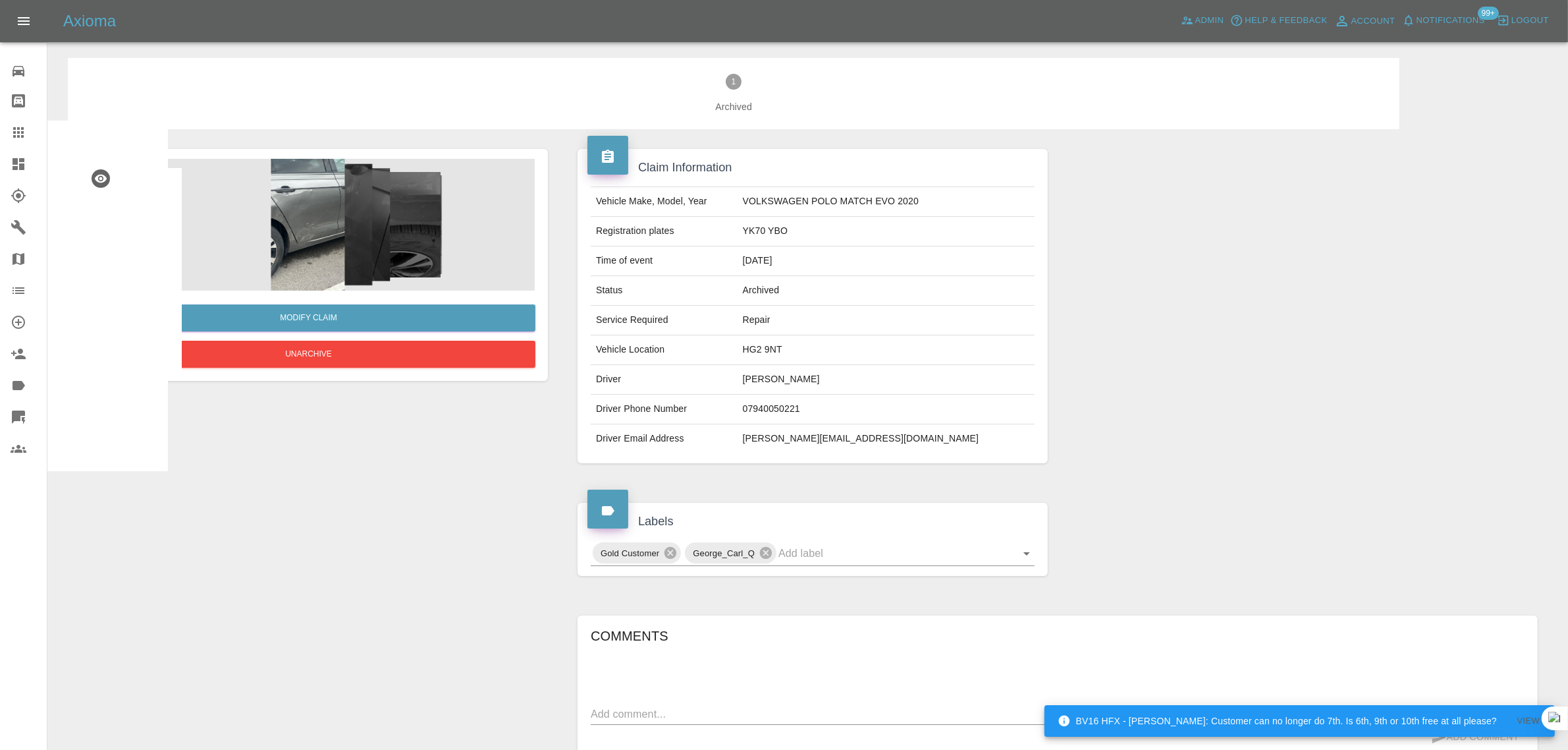
click at [36, 125] on div at bounding box center [29, 132] width 37 height 16
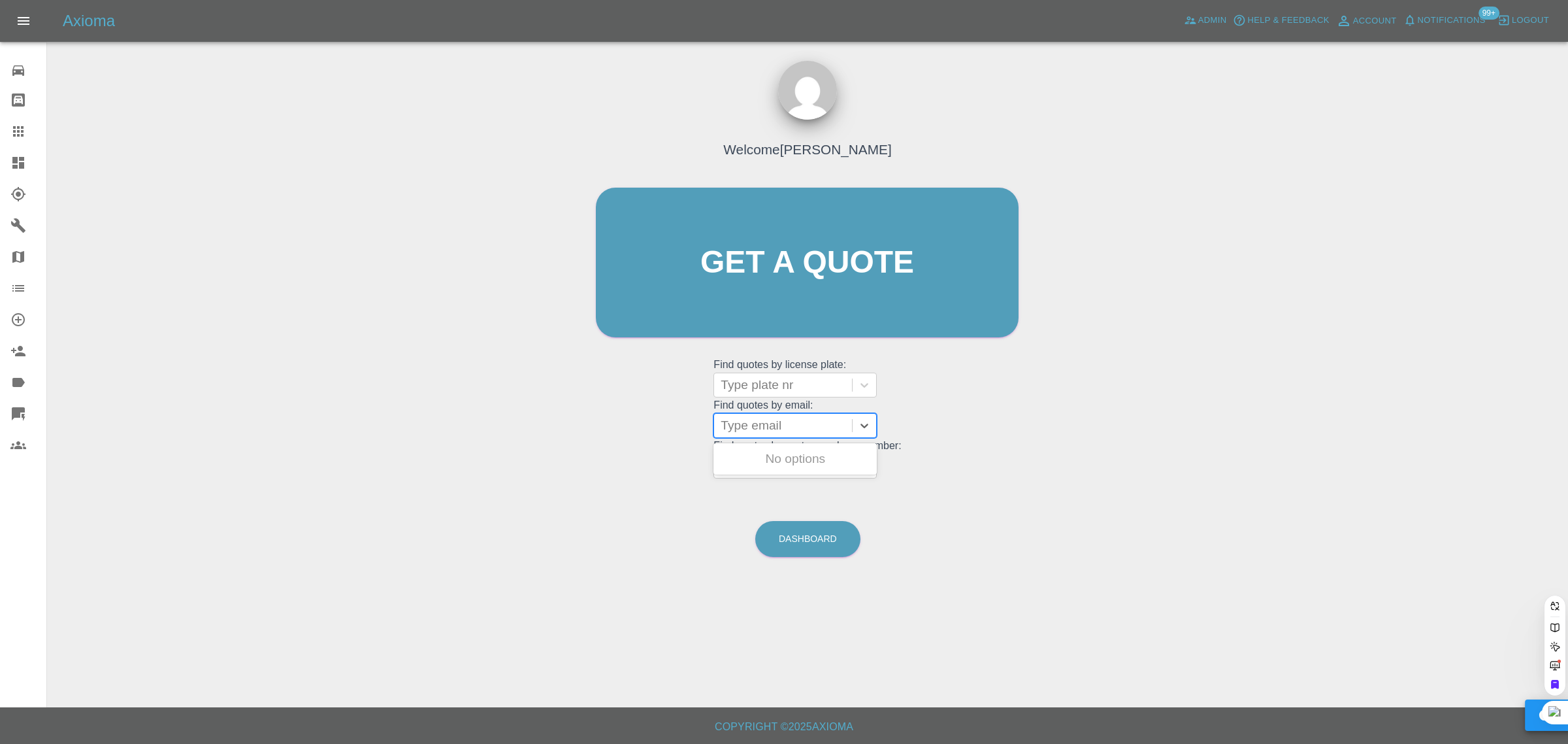
click at [798, 419] on div at bounding box center [783, 425] width 125 height 18
paste input "kaceybourne26@yahoo.com"
type input "kaceybourne26@yahoo.com"
click at [779, 458] on div "AUDI A1 2016, Awaiting Authorisation" at bounding box center [795, 467] width 163 height 42
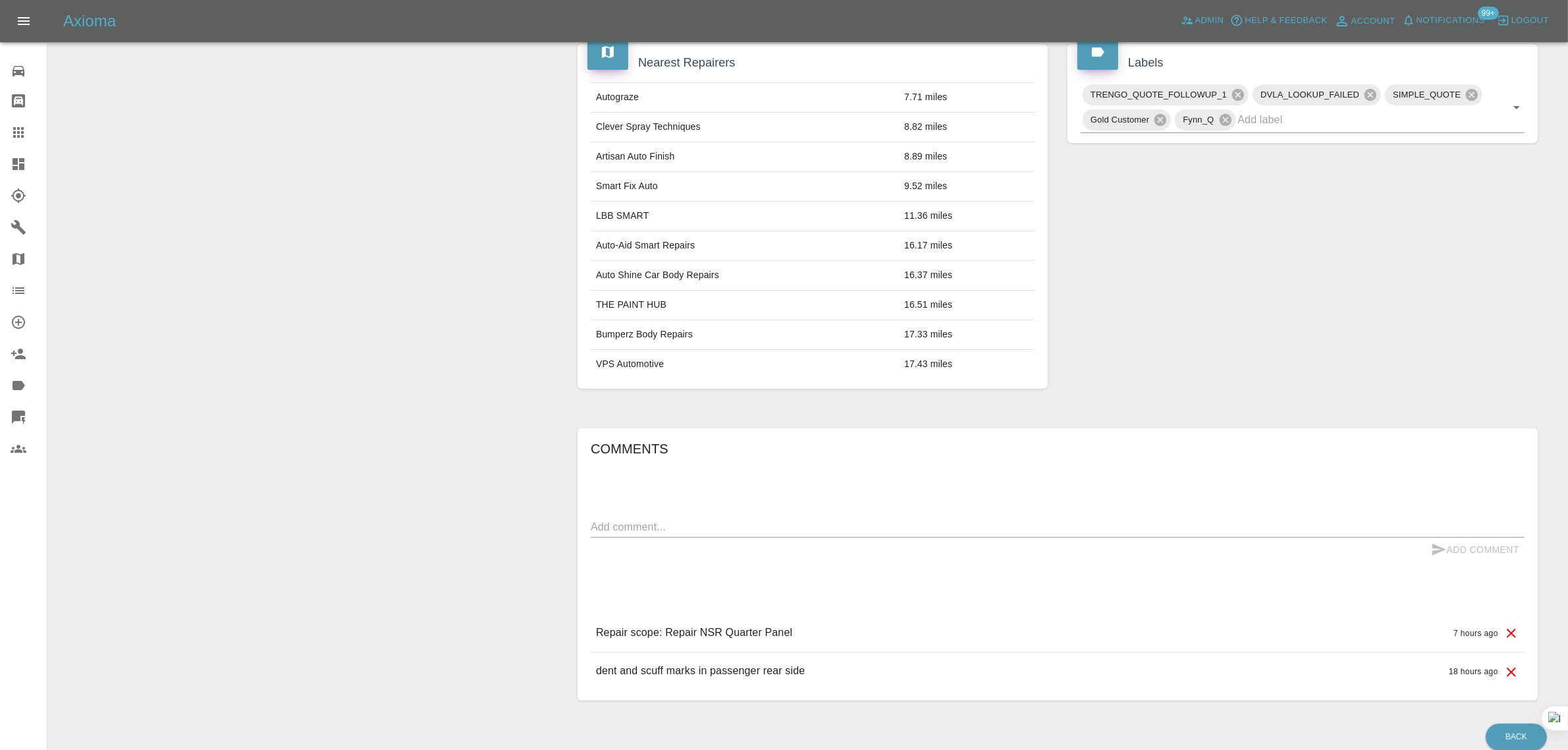
scroll to position [695, 0]
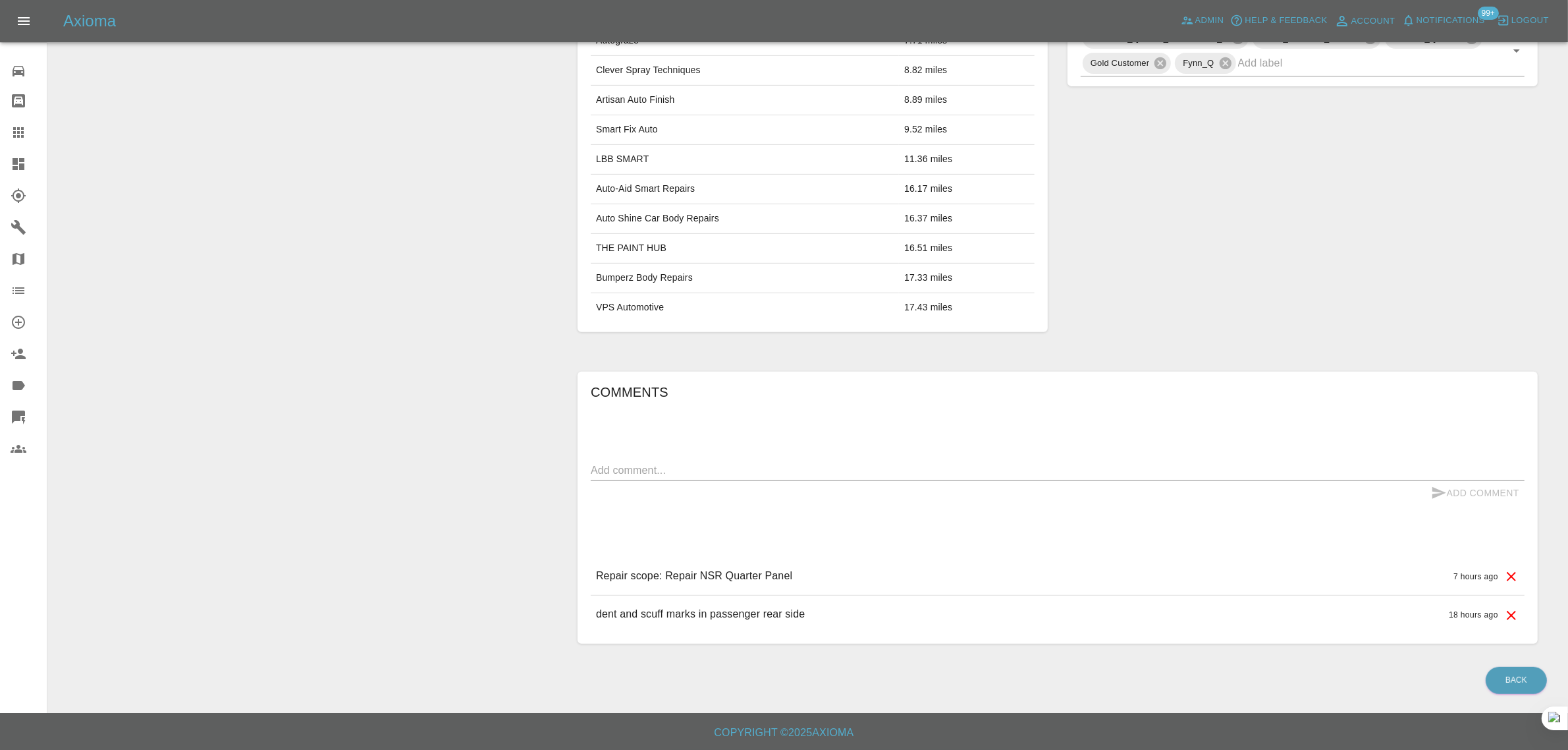
click at [775, 462] on textarea at bounding box center [1057, 470] width 934 height 15
paste textarea "was just wondering if i could book this in. i can do any wednesday from 1pm or …"
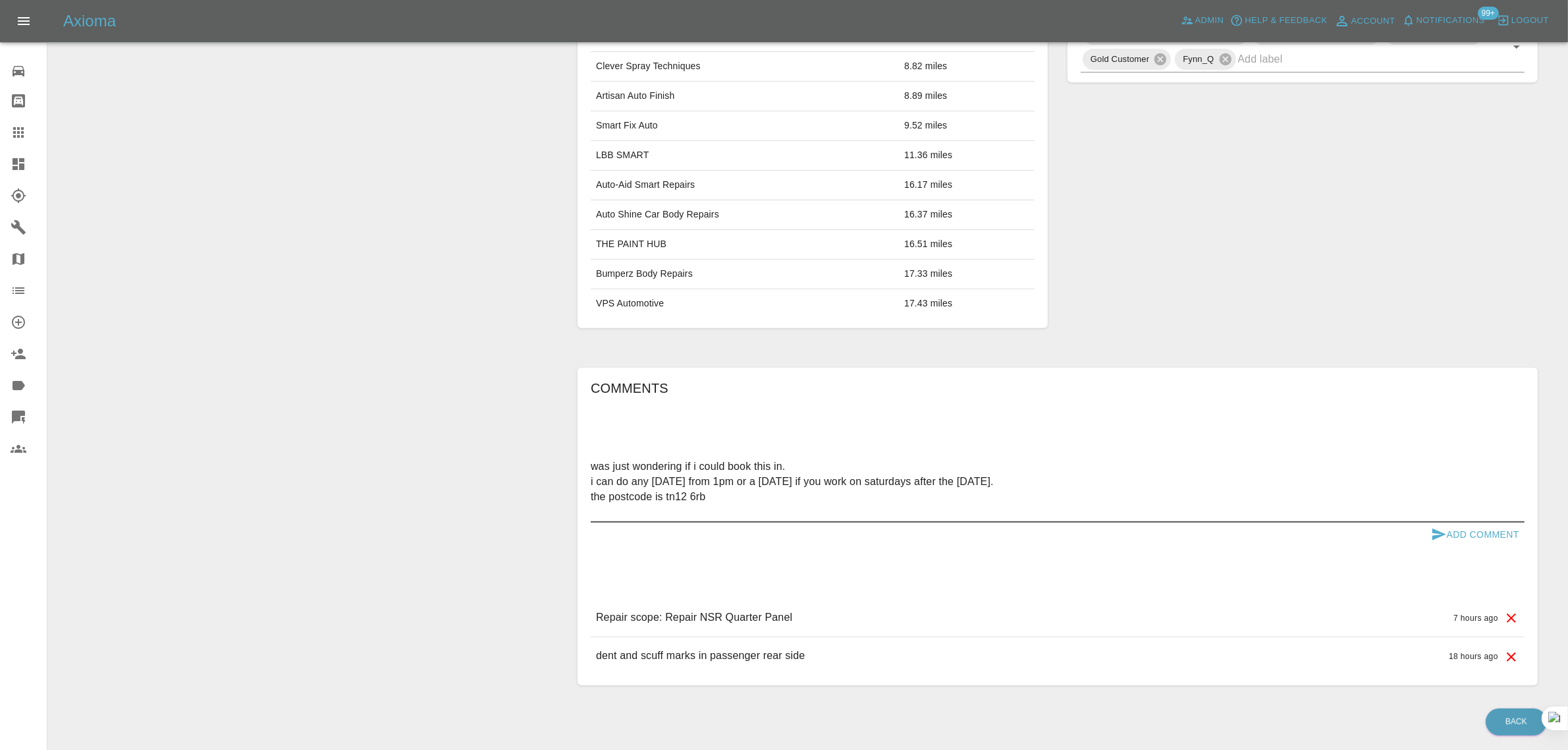
type textarea "was just wondering if i could book this in. i can do any wednesday from 1pm or …"
click at [1463, 534] on button "Add Comment" at bounding box center [1475, 534] width 99 height 24
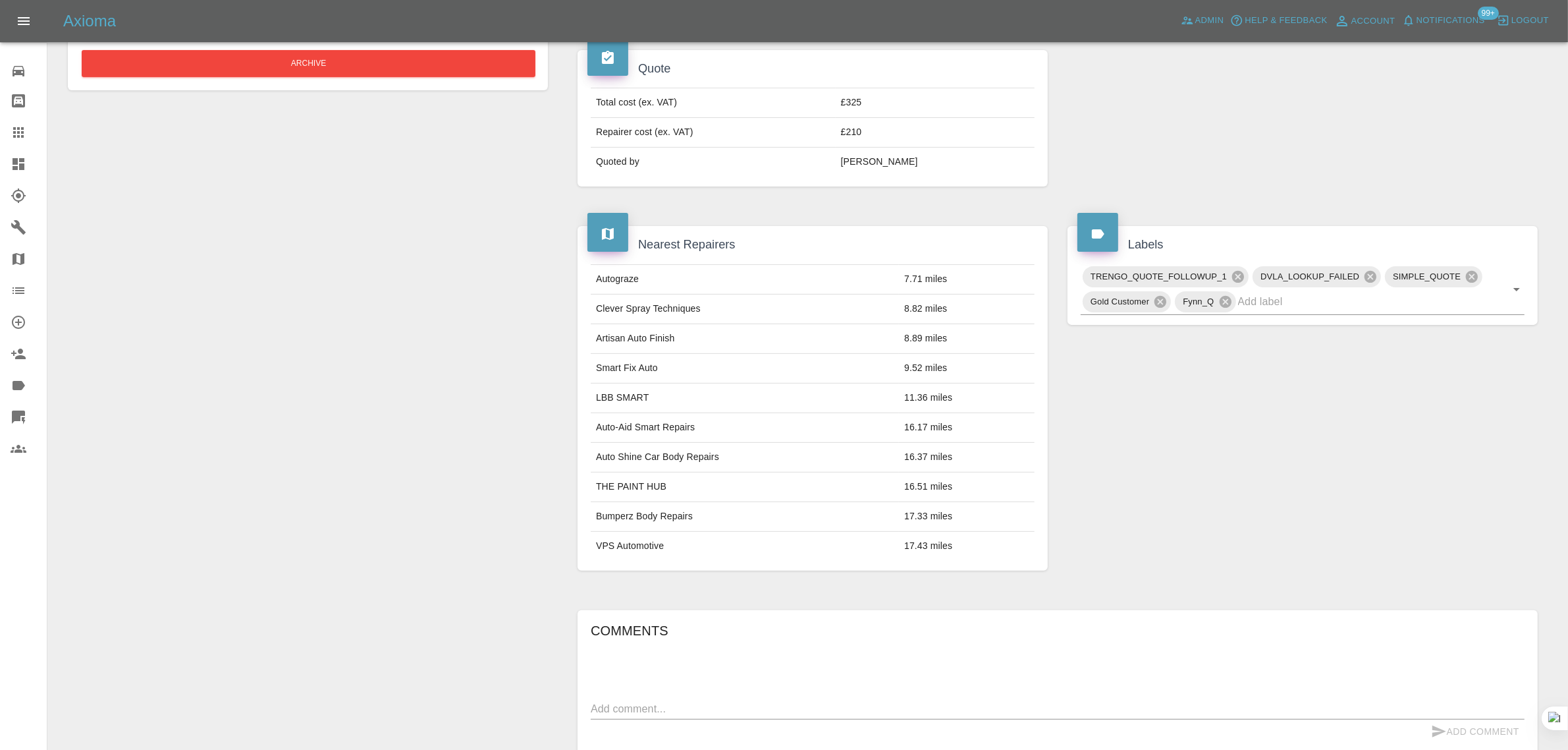
scroll to position [118, 0]
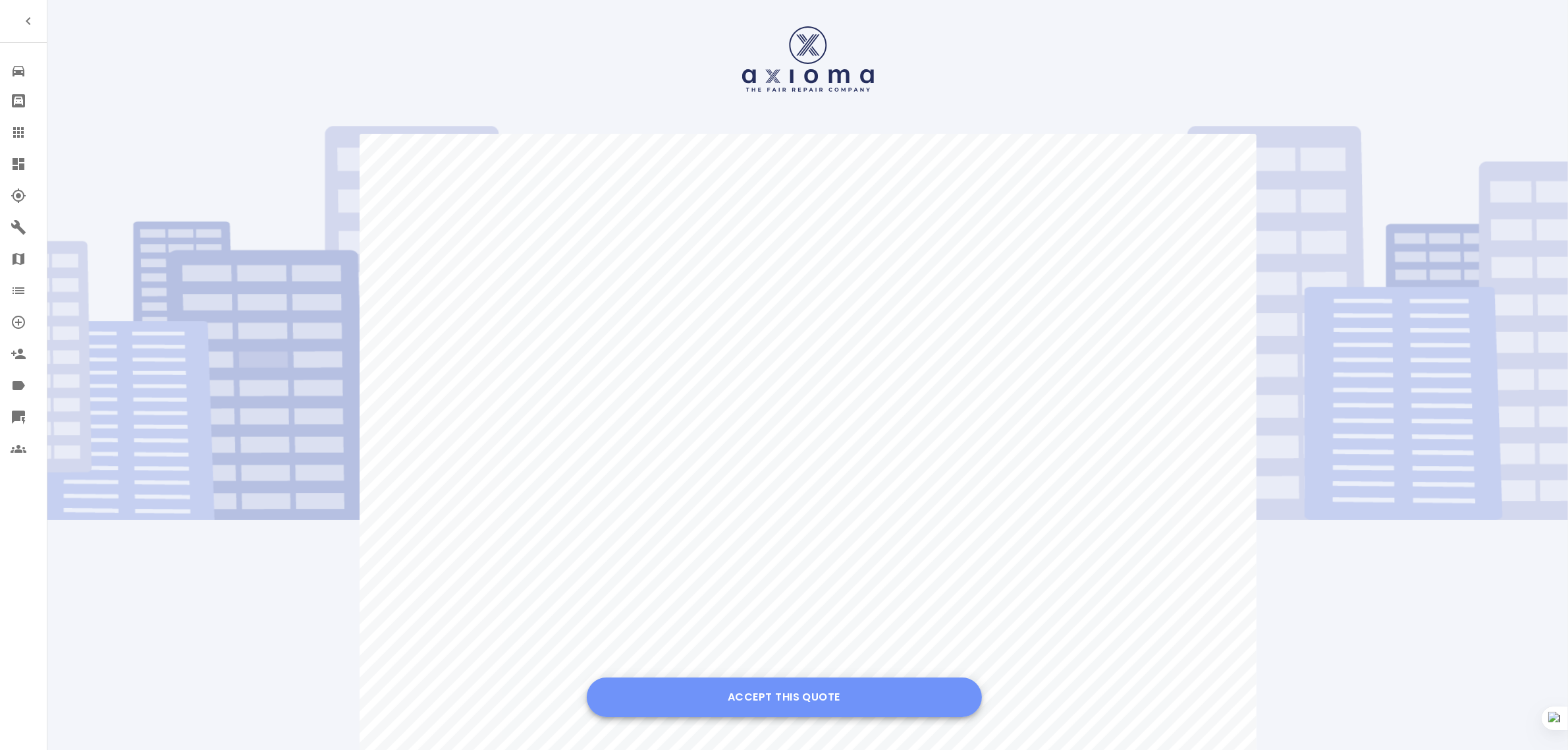
click at [770, 697] on button "Accept this Quote" at bounding box center [784, 697] width 395 height 39
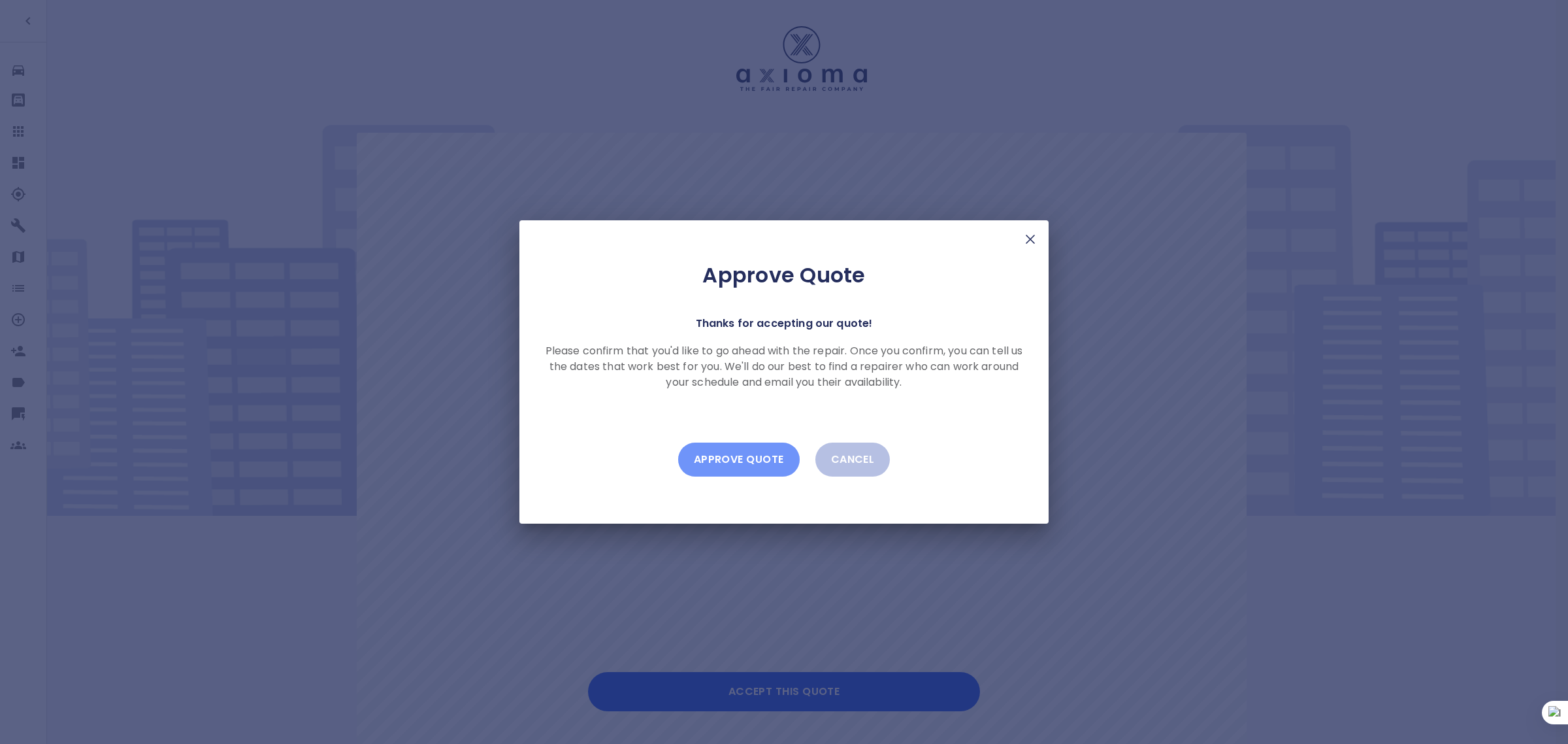
click at [744, 448] on button "Approve Quote" at bounding box center [738, 459] width 121 height 34
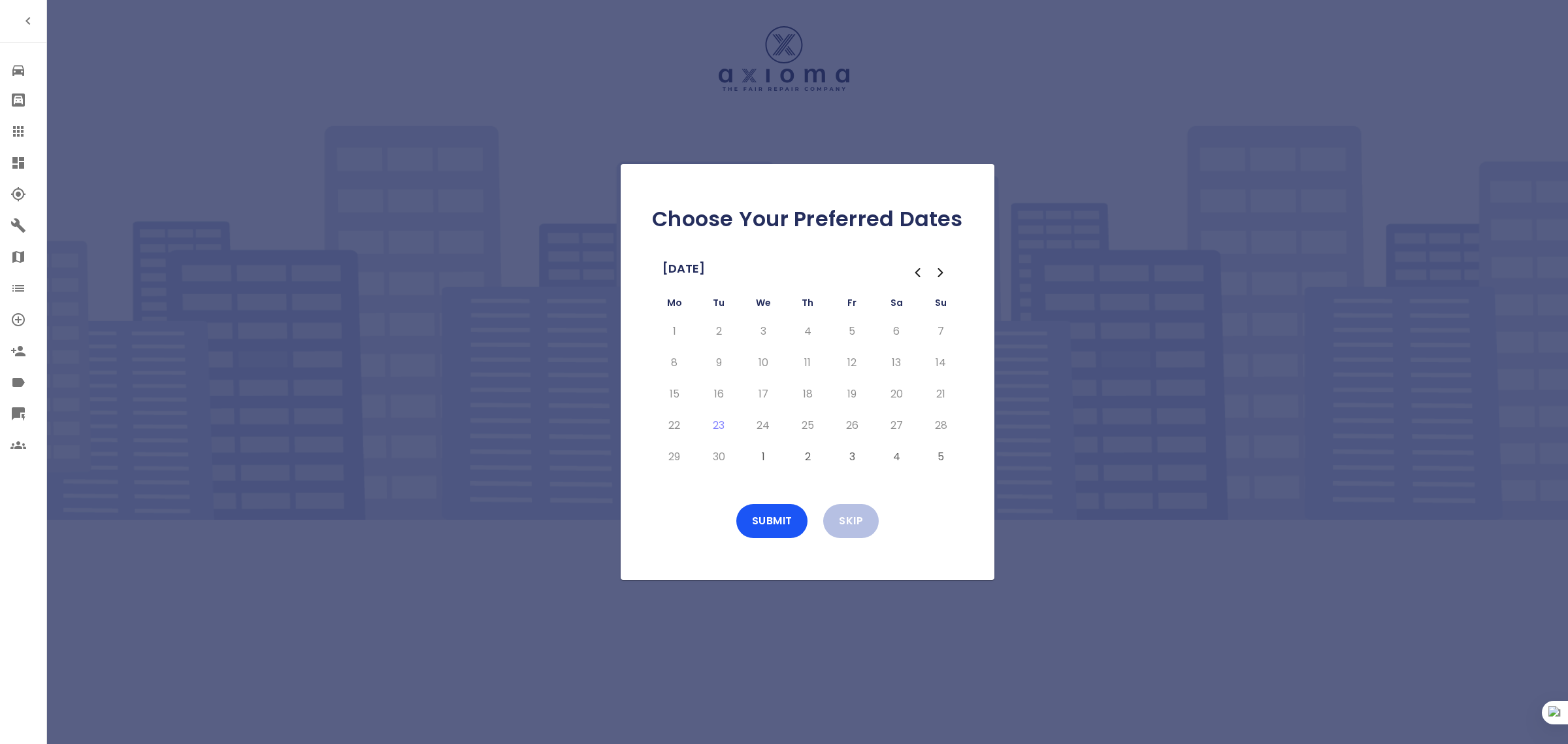
click at [762, 462] on button "1" at bounding box center [763, 457] width 23 height 21
click at [942, 270] on icon "Go to the Next Month" at bounding box center [940, 272] width 16 height 16
click at [755, 358] on button "8" at bounding box center [763, 363] width 23 height 21
click at [899, 456] on button "1" at bounding box center [896, 457] width 23 height 21
click at [763, 332] on button "1" at bounding box center [763, 331] width 23 height 21
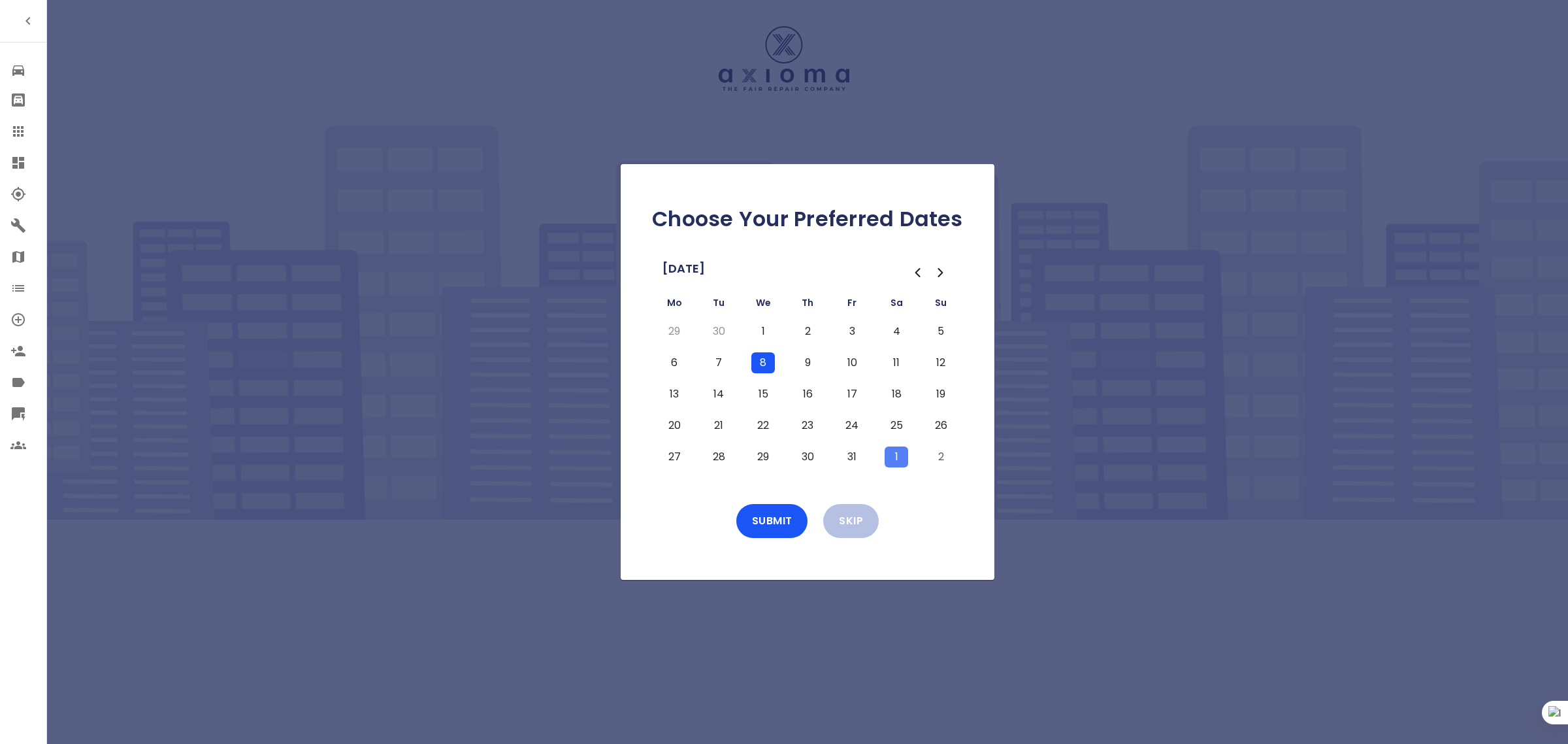
click at [766, 367] on button "8" at bounding box center [763, 363] width 23 height 21
click at [890, 450] on button "1" at bounding box center [896, 457] width 23 height 21
click at [918, 275] on icon "Go to the Previous Month" at bounding box center [918, 273] width 4 height 8
click at [941, 265] on icon "Go to the Next Month" at bounding box center [940, 272] width 16 height 16
click at [761, 332] on button "1" at bounding box center [763, 331] width 23 height 21
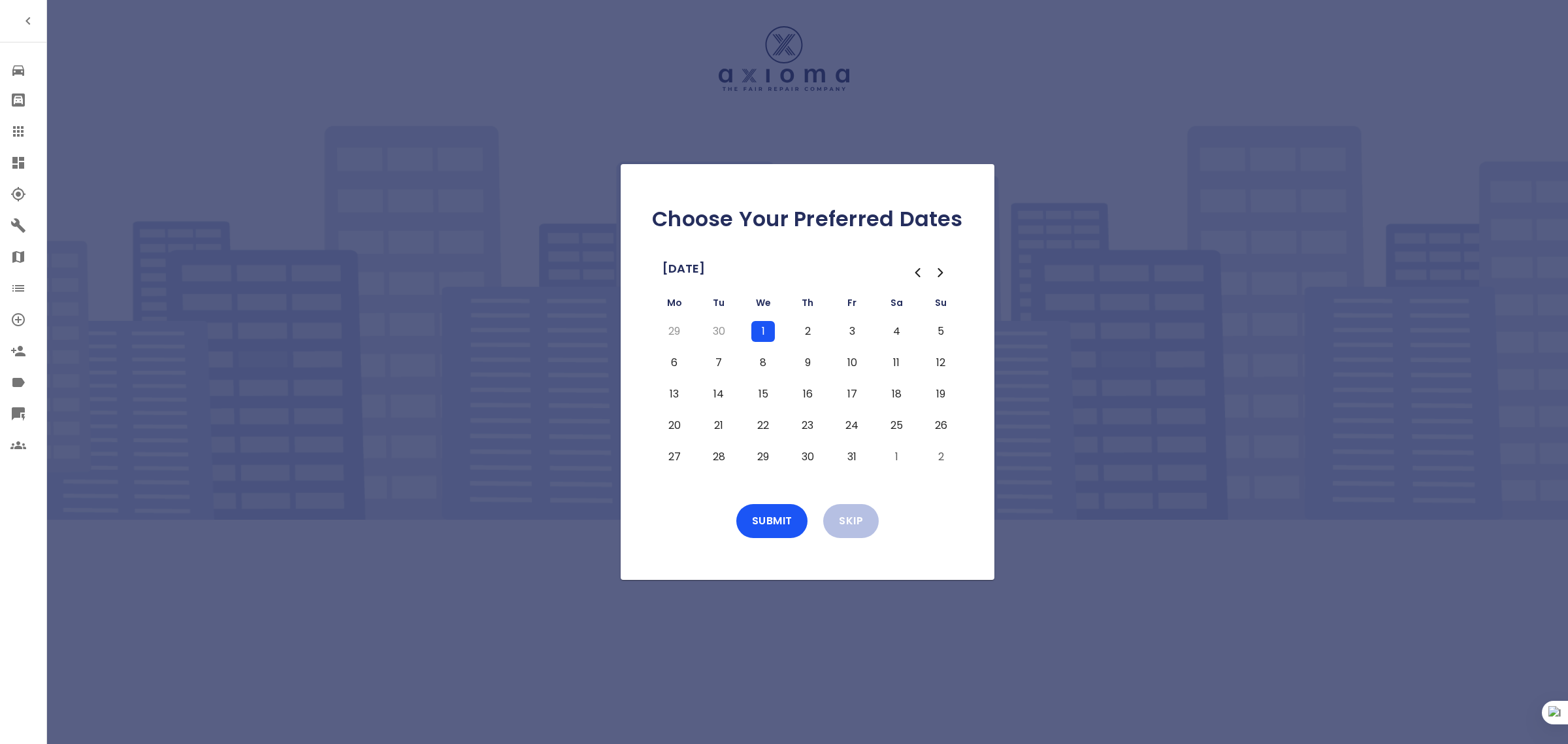
click at [757, 364] on button "8" at bounding box center [763, 363] width 23 height 21
click at [903, 440] on td "25" at bounding box center [896, 425] width 44 height 32
click at [896, 458] on button "1" at bounding box center [896, 457] width 23 height 21
click at [937, 270] on icon "Go to the Next Month" at bounding box center [940, 272] width 16 height 16
click at [897, 359] on button "8" at bounding box center [896, 363] width 23 height 21
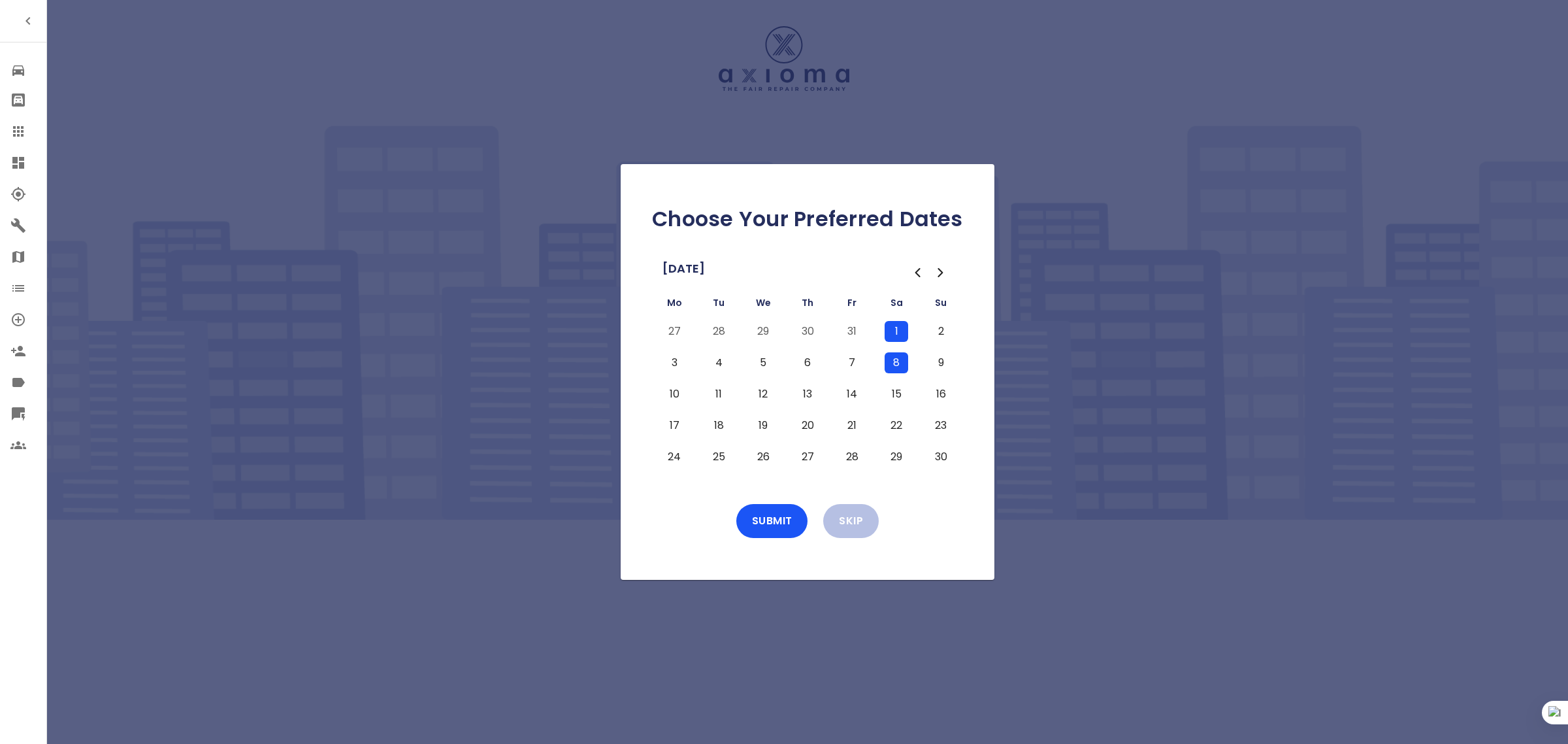
click at [918, 276] on icon "Go to the Previous Month" at bounding box center [917, 272] width 16 height 16
click at [786, 518] on button "Submit" at bounding box center [772, 520] width 72 height 34
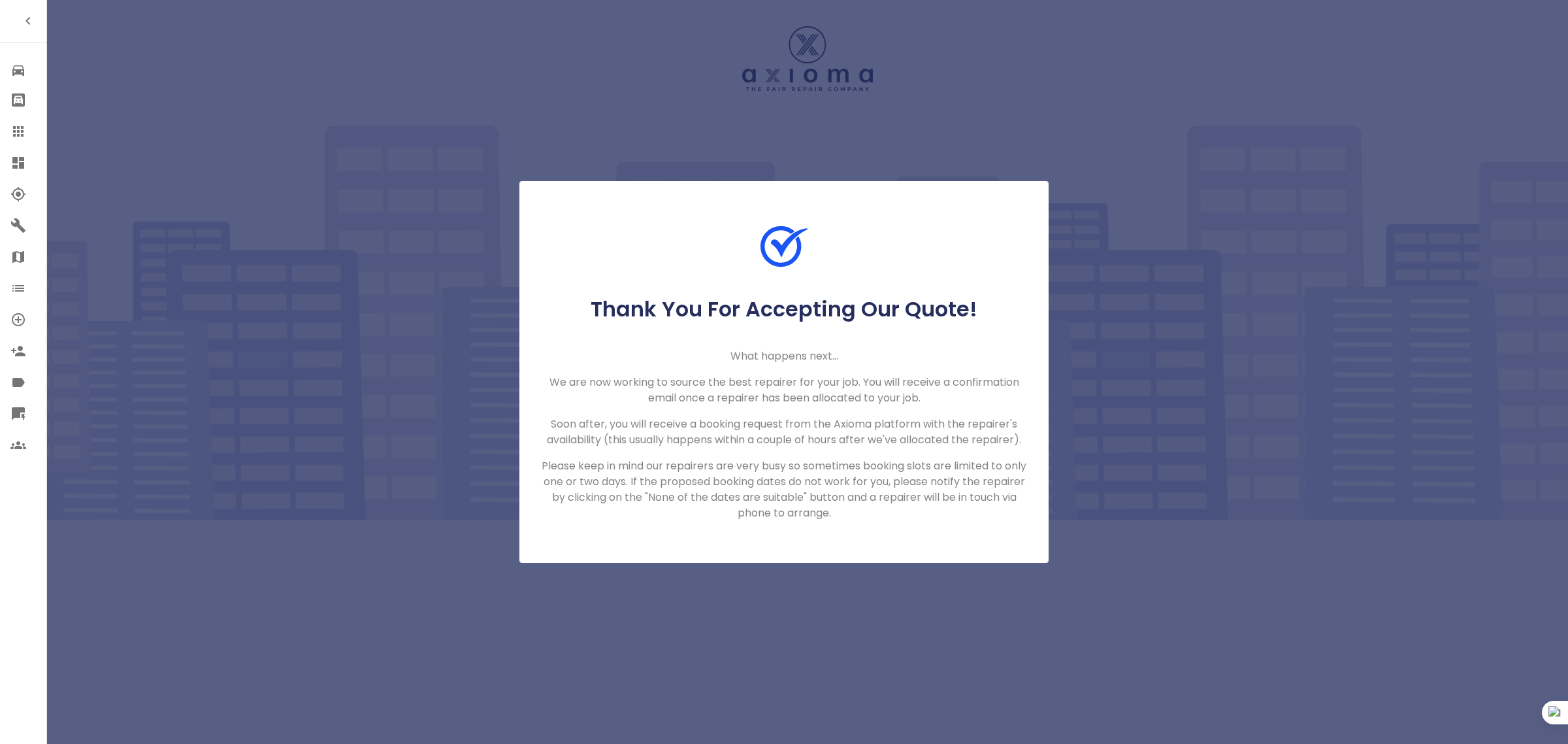
click at [23, 130] on icon at bounding box center [18, 131] width 16 height 16
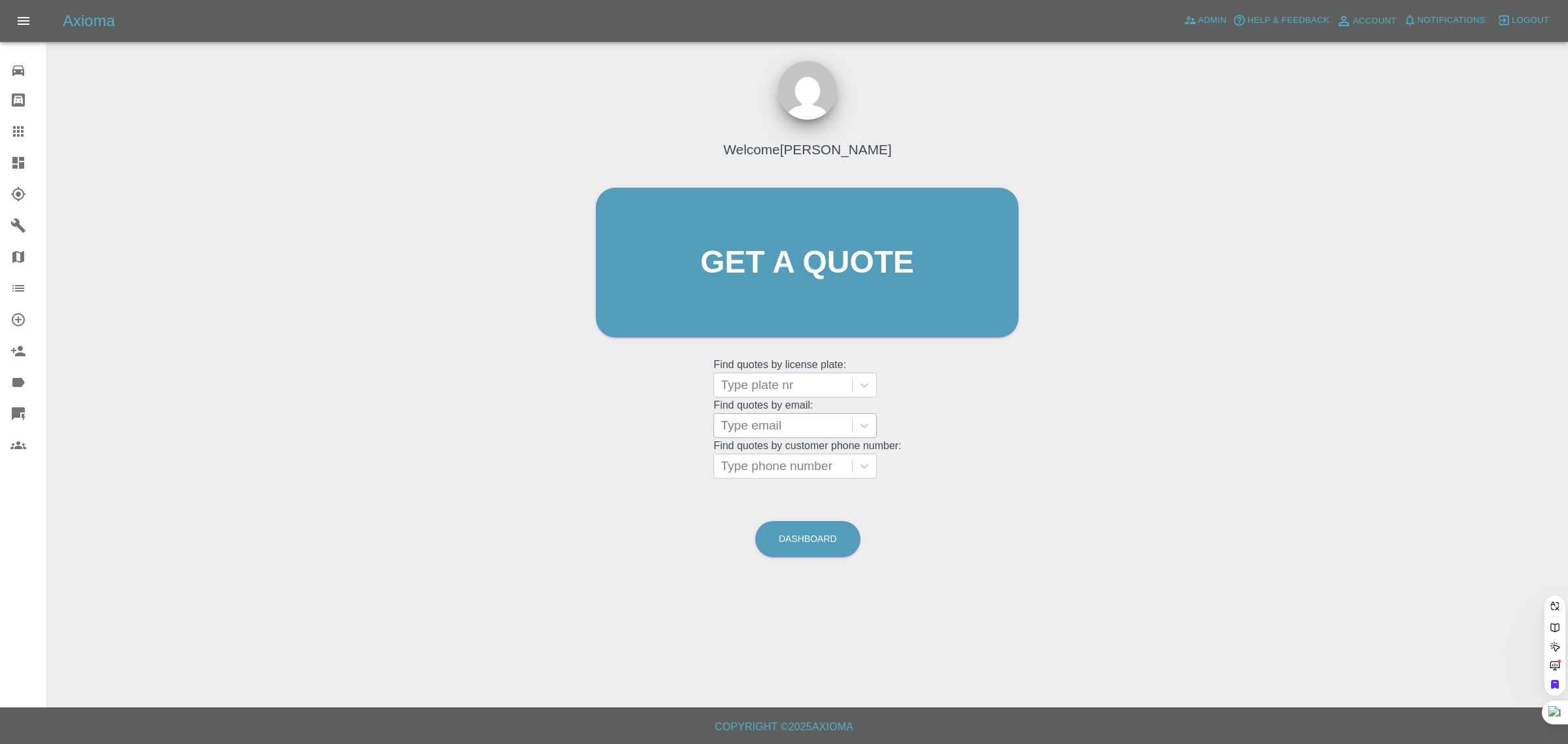
click at [788, 425] on div at bounding box center [783, 425] width 125 height 18
paste input "freya77799@gmail.com"
type input "freya77799@gmail.com"
click at [788, 468] on div "RK72 WLC, Awaiting Authorisation" at bounding box center [795, 467] width 163 height 42
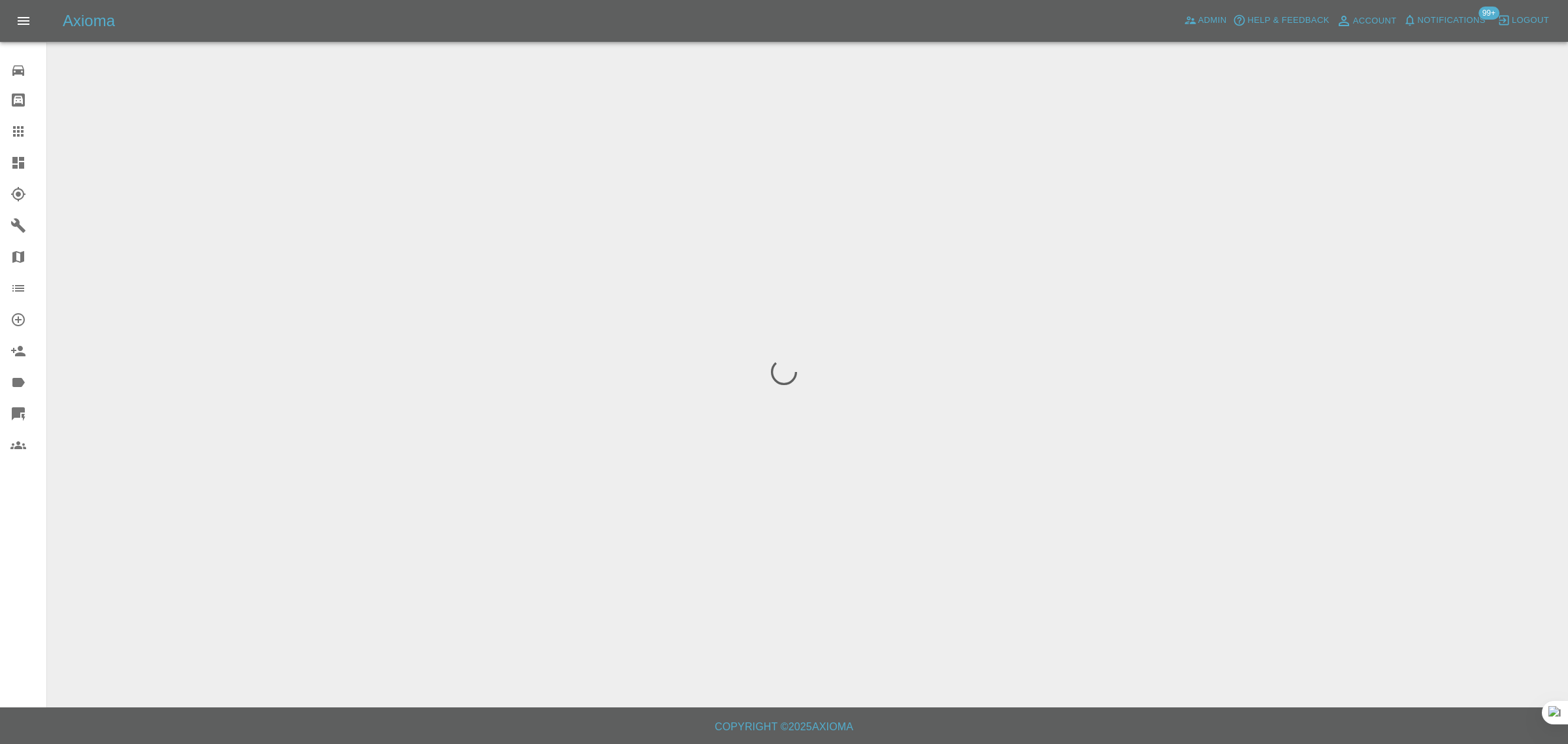
click at [26, 562] on div "0 Repair home Bodyshop home Claims Dashboard Explorer Garages Map Organization …" at bounding box center [23, 372] width 47 height 744
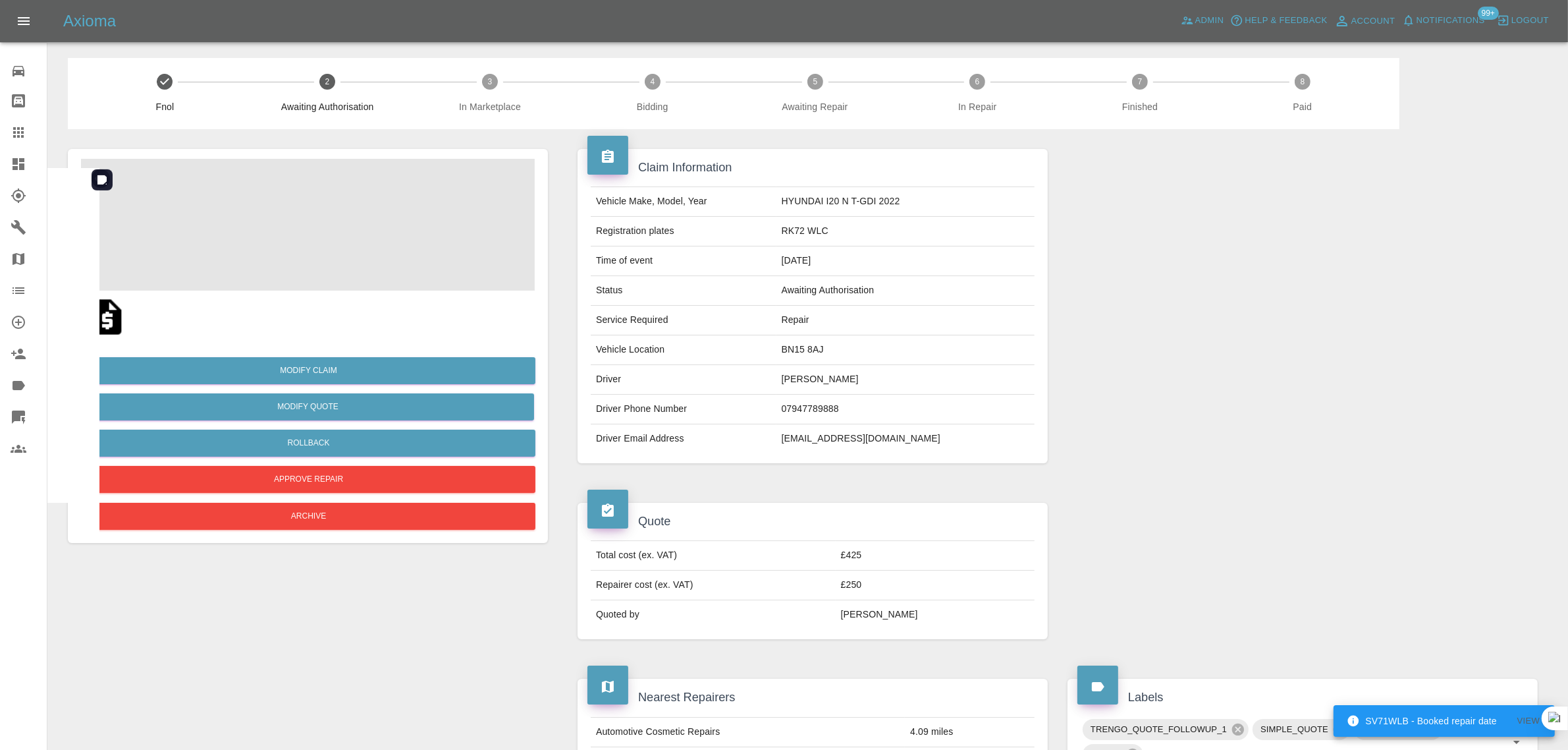
click at [316, 227] on img at bounding box center [308, 225] width 454 height 132
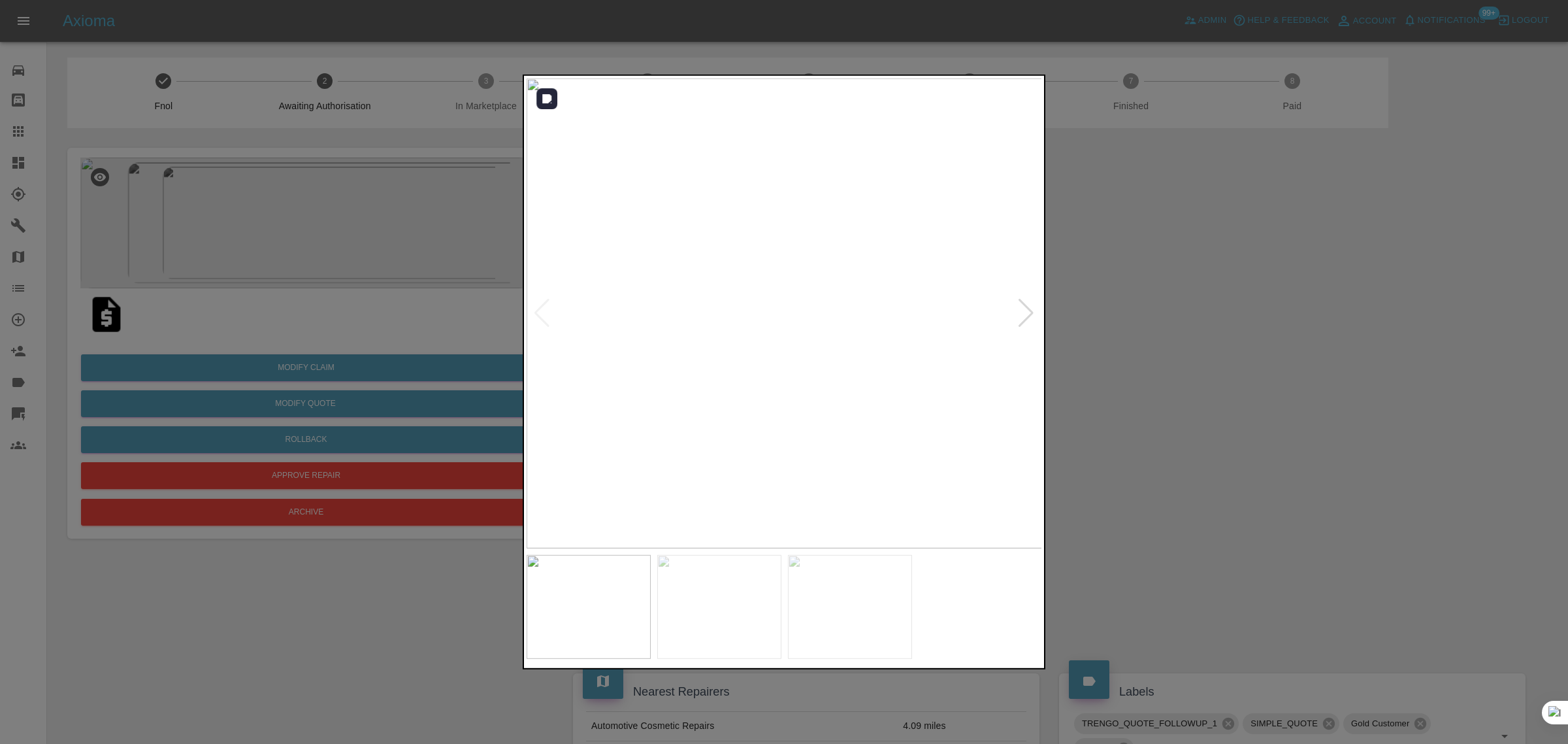
click at [1036, 322] on img at bounding box center [785, 313] width 516 height 470
click at [1034, 319] on div at bounding box center [1025, 313] width 17 height 29
click at [1031, 319] on div at bounding box center [1025, 313] width 17 height 29
click at [1031, 319] on img at bounding box center [785, 313] width 516 height 470
click at [1026, 318] on img at bounding box center [785, 313] width 516 height 470
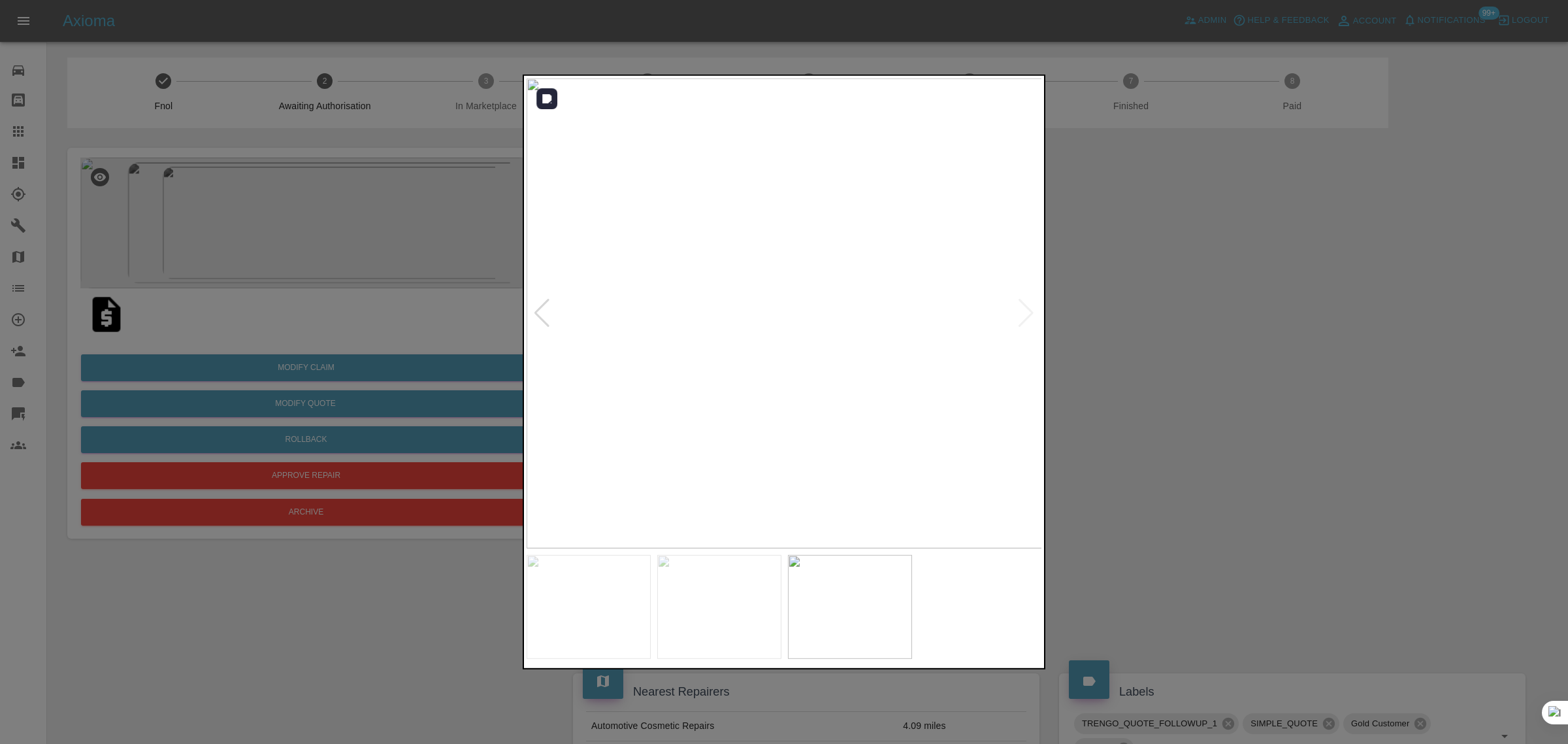
click at [1264, 448] on div at bounding box center [784, 372] width 1568 height 744
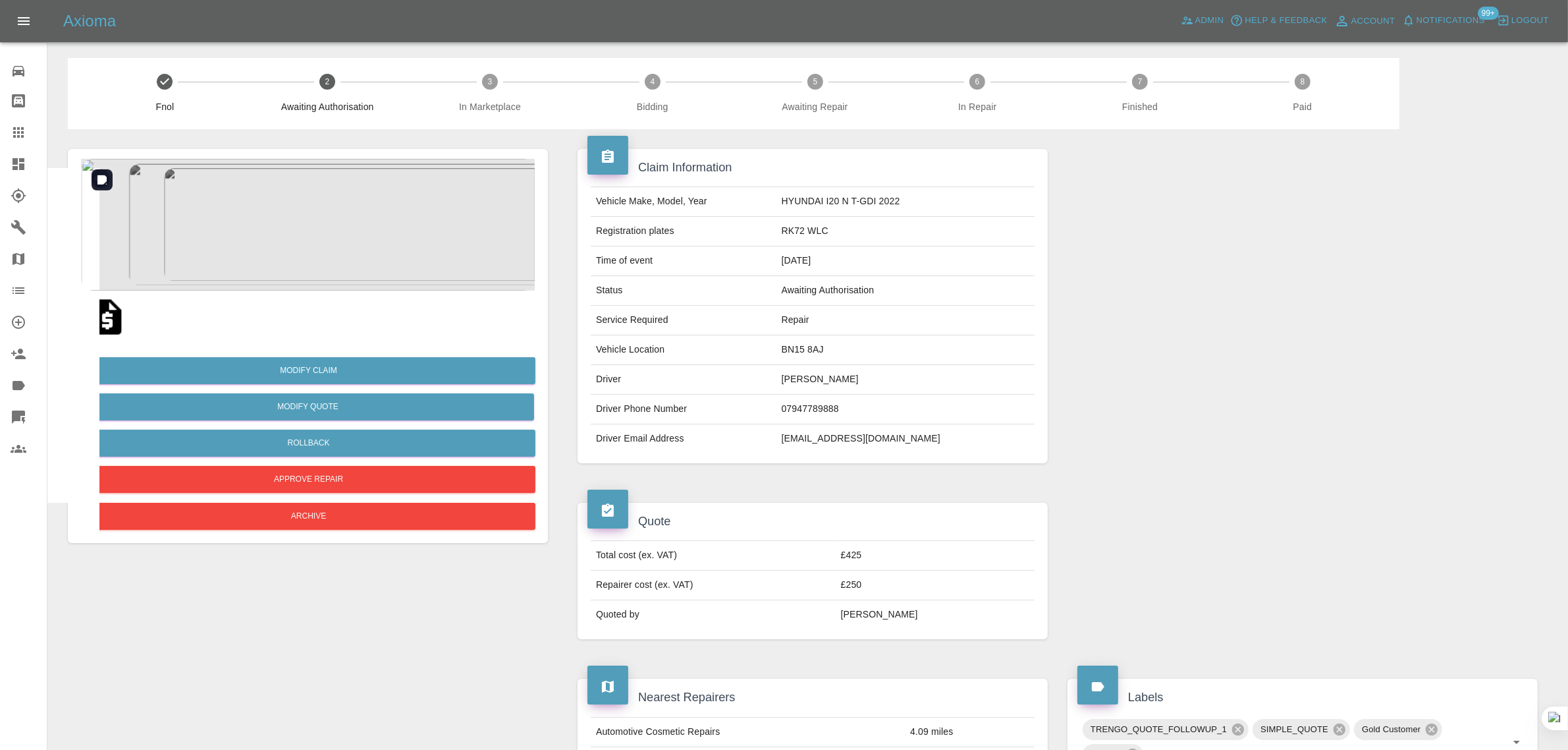
click at [380, 232] on img at bounding box center [308, 225] width 454 height 132
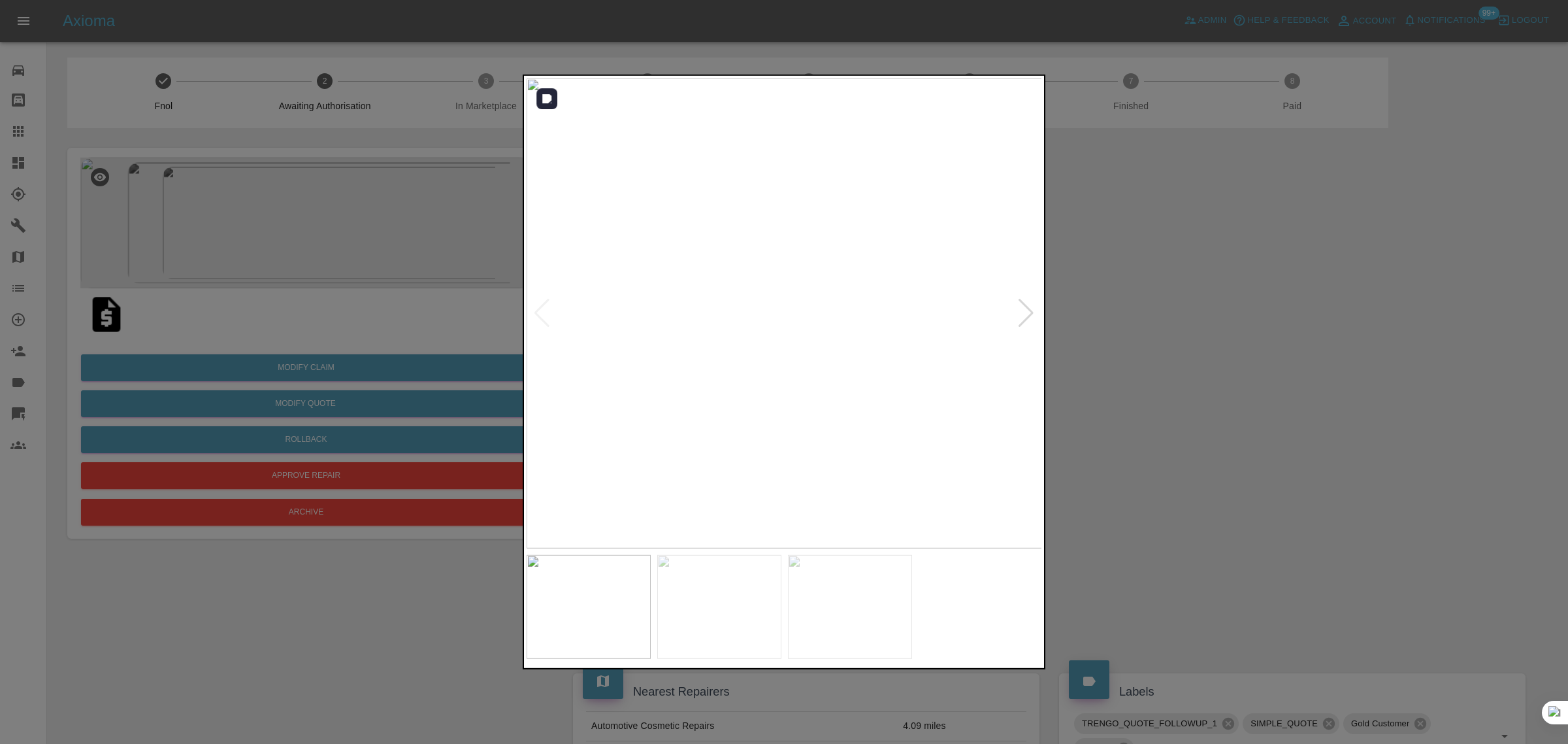
click at [1031, 318] on div at bounding box center [1025, 313] width 17 height 29
click at [1110, 330] on div at bounding box center [784, 372] width 1568 height 744
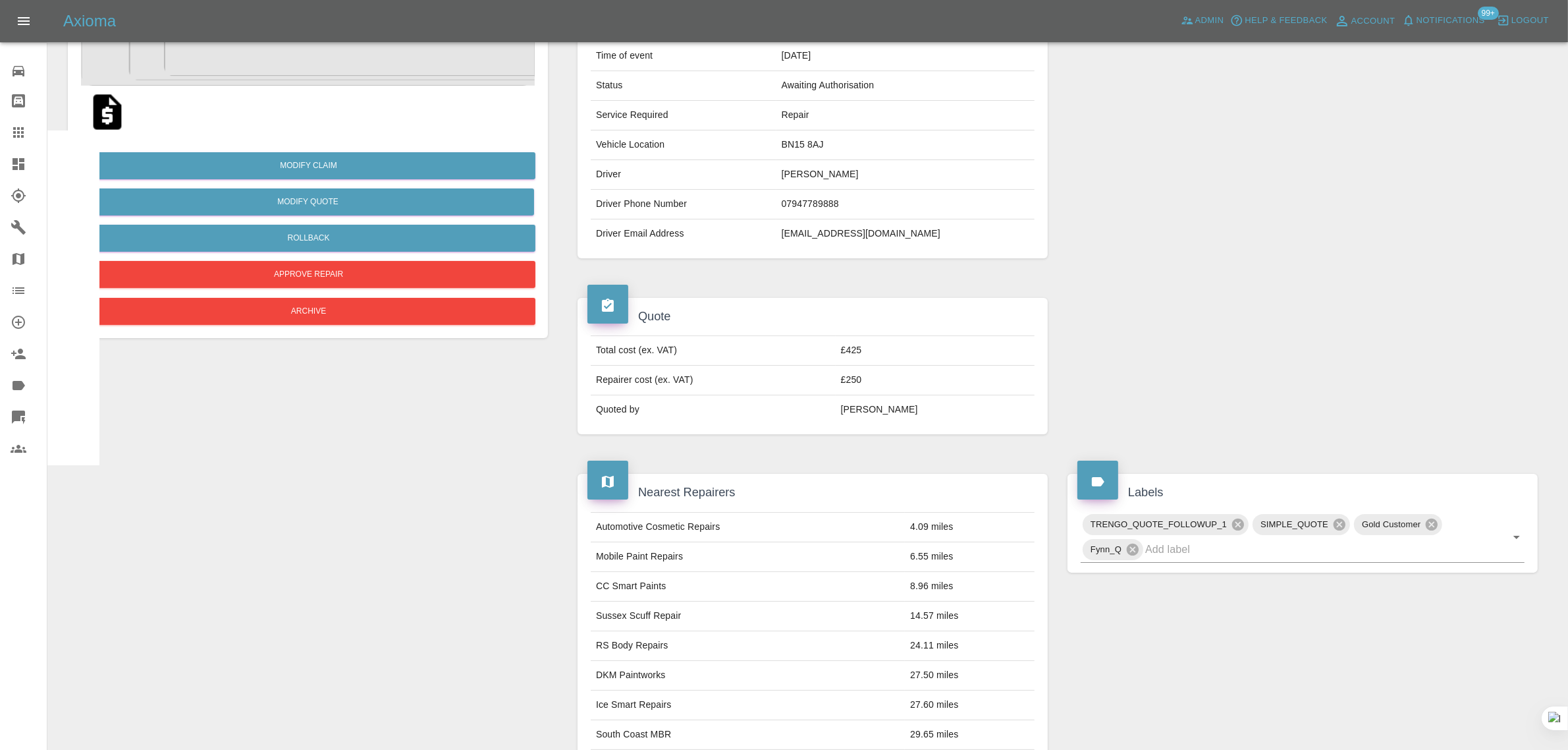
scroll to position [576, 0]
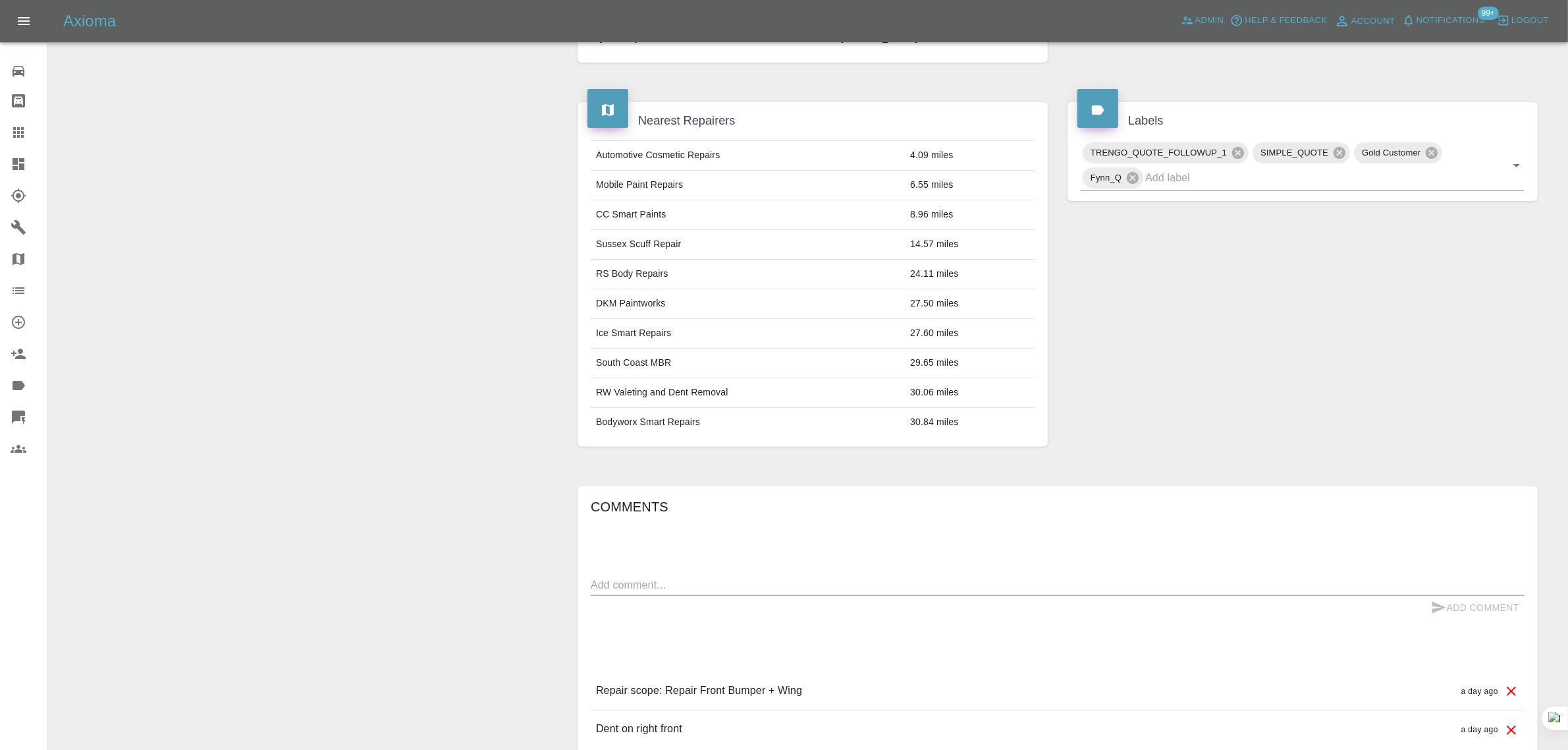
click at [20, 136] on icon at bounding box center [18, 132] width 16 height 16
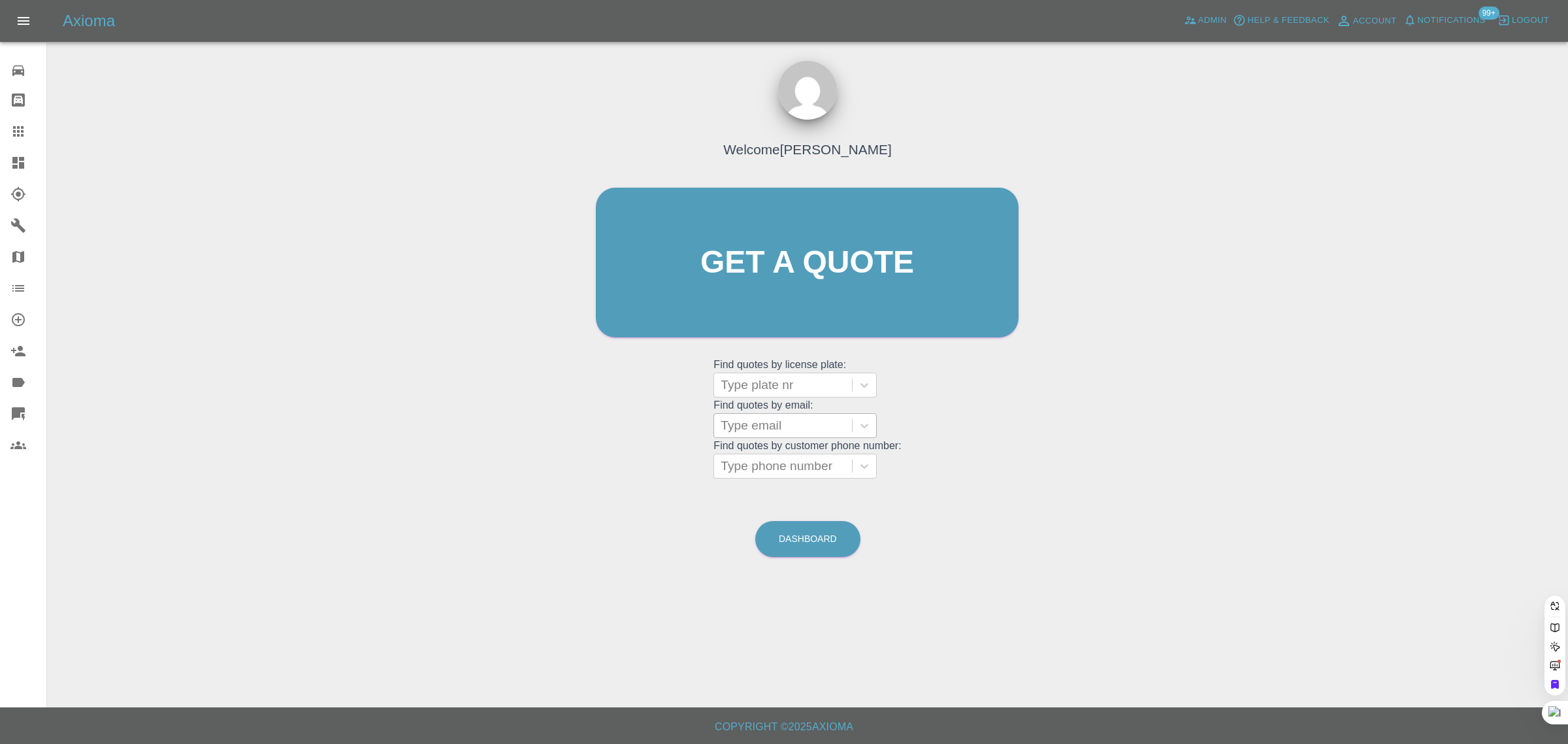
click at [761, 426] on div at bounding box center [783, 425] width 125 height 18
type input "fleet@a"
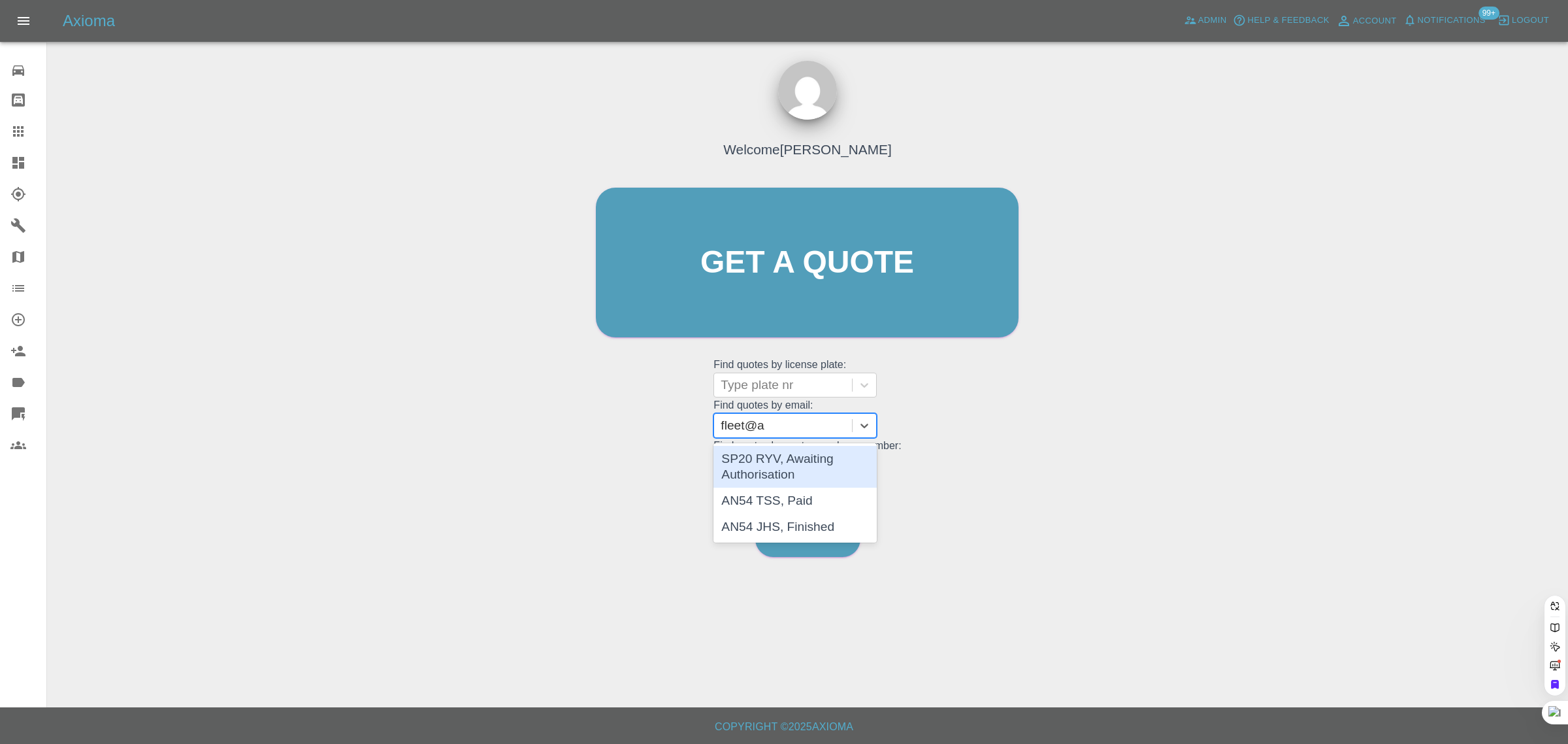
click at [772, 468] on div "SP20 RYV, Awaiting Authorisation" at bounding box center [795, 467] width 163 height 42
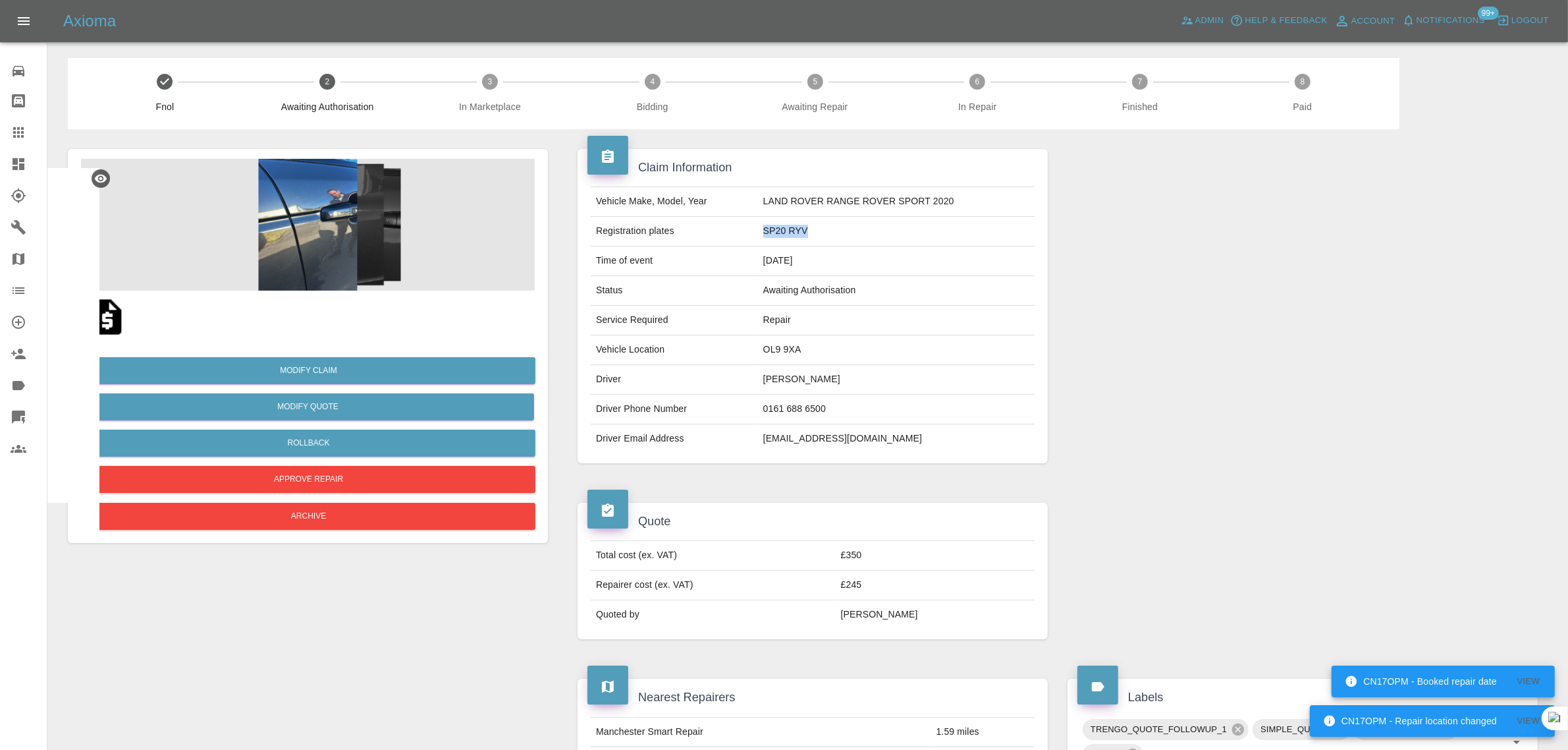
drag, startPoint x: 761, startPoint y: 232, endPoint x: 850, endPoint y: 238, distance: 89.2
click at [850, 238] on td "SP20 RYV" at bounding box center [896, 232] width 277 height 30
copy td "SP20 RYV"
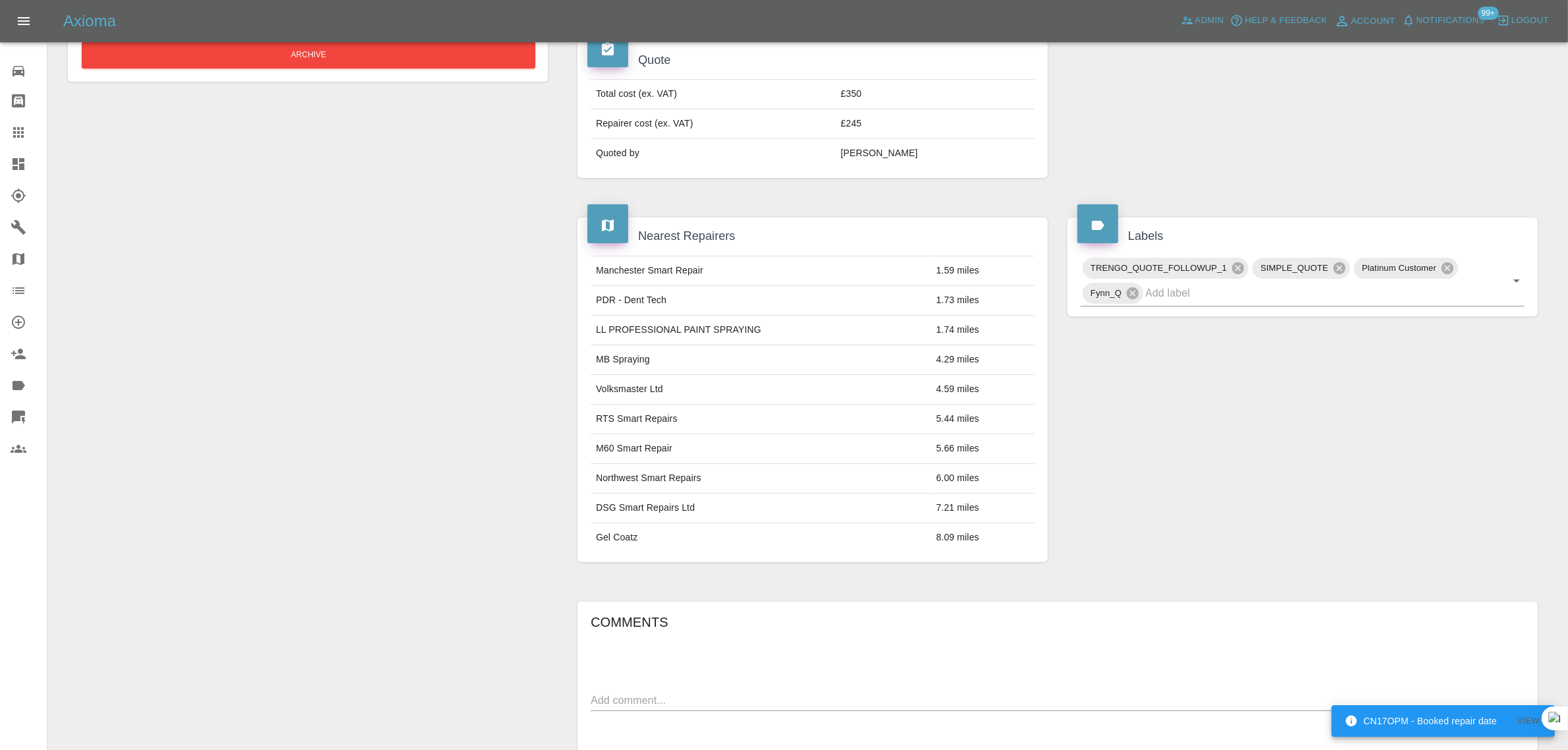
scroll to position [172, 0]
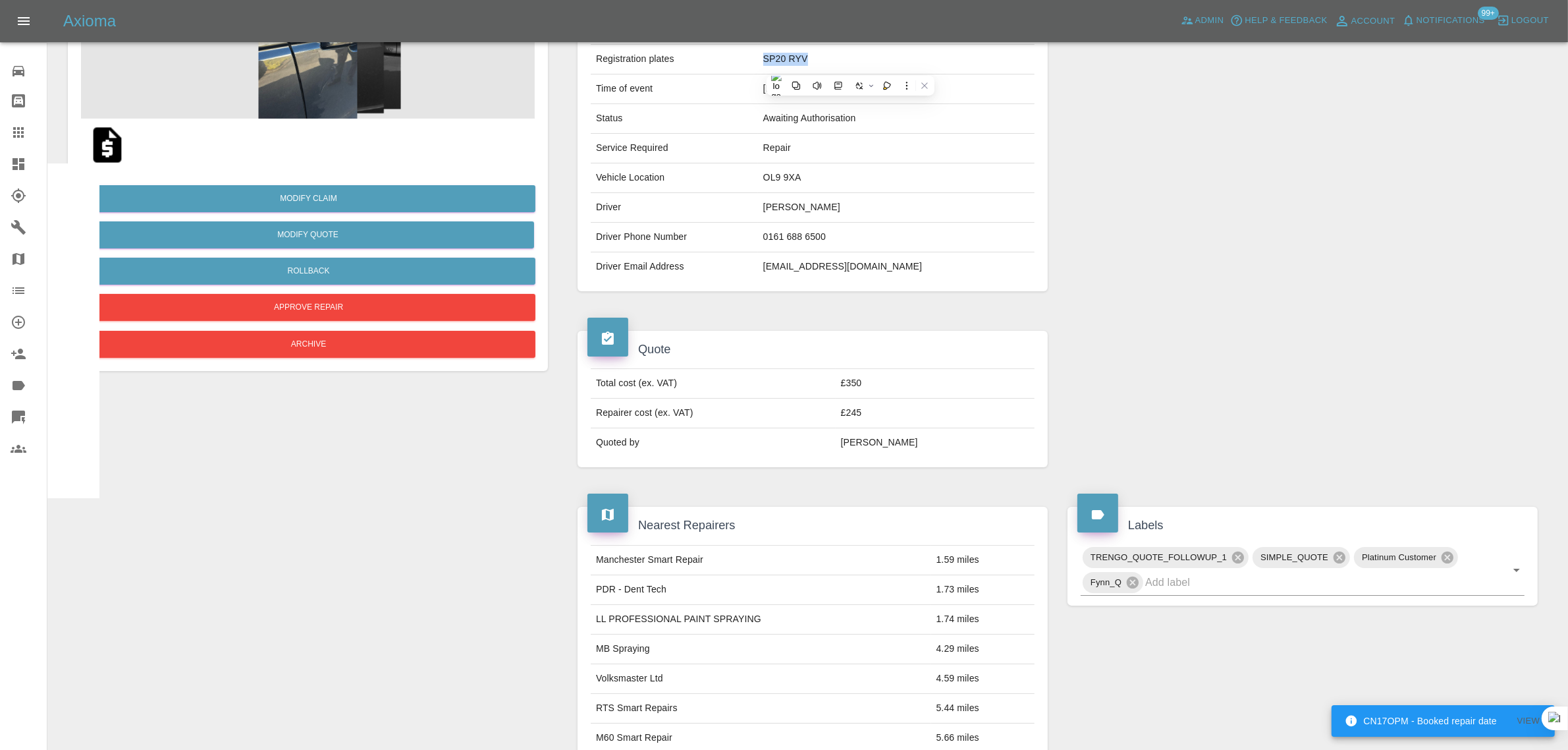
copy td "SP20 RYV"
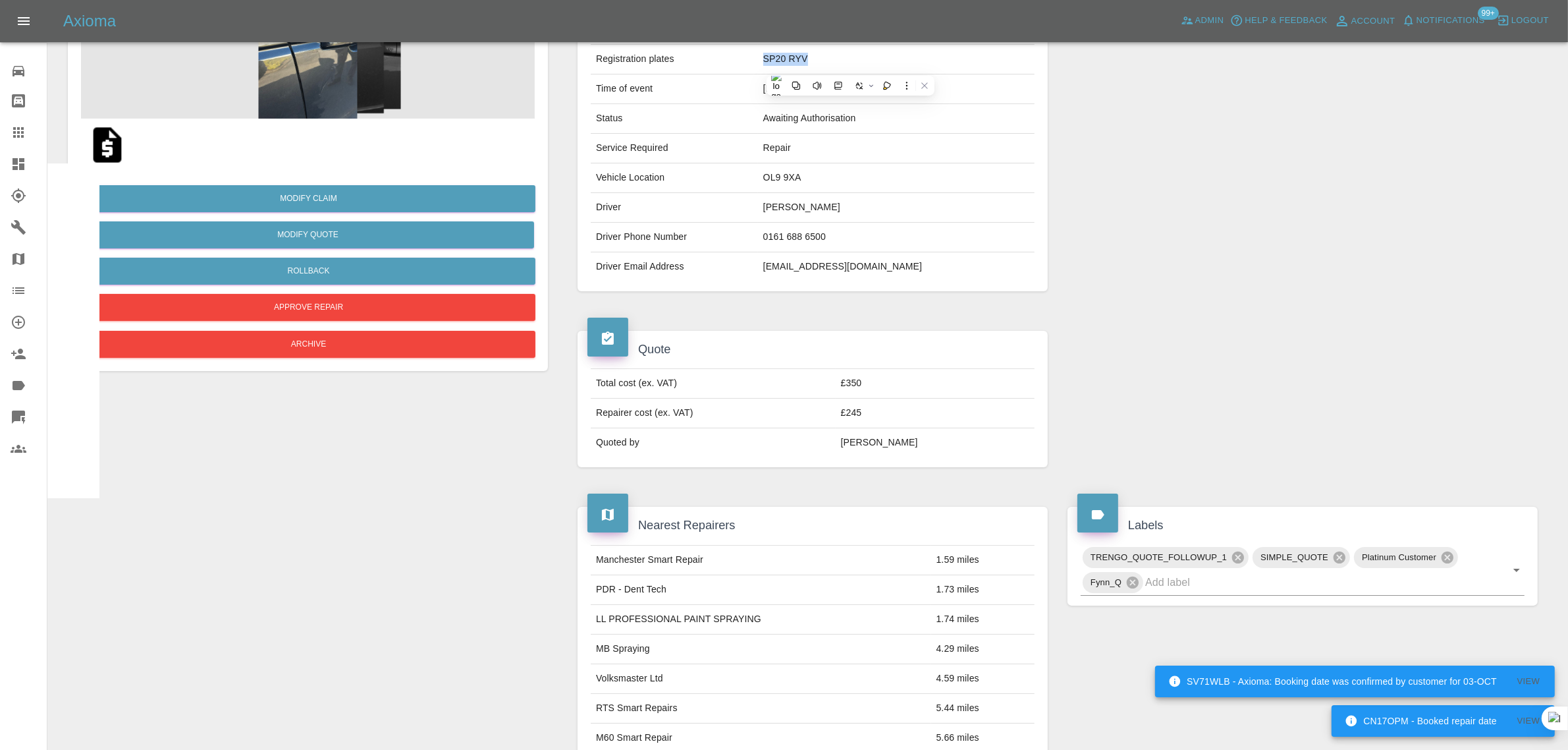
click at [116, 139] on img at bounding box center [108, 145] width 43 height 43
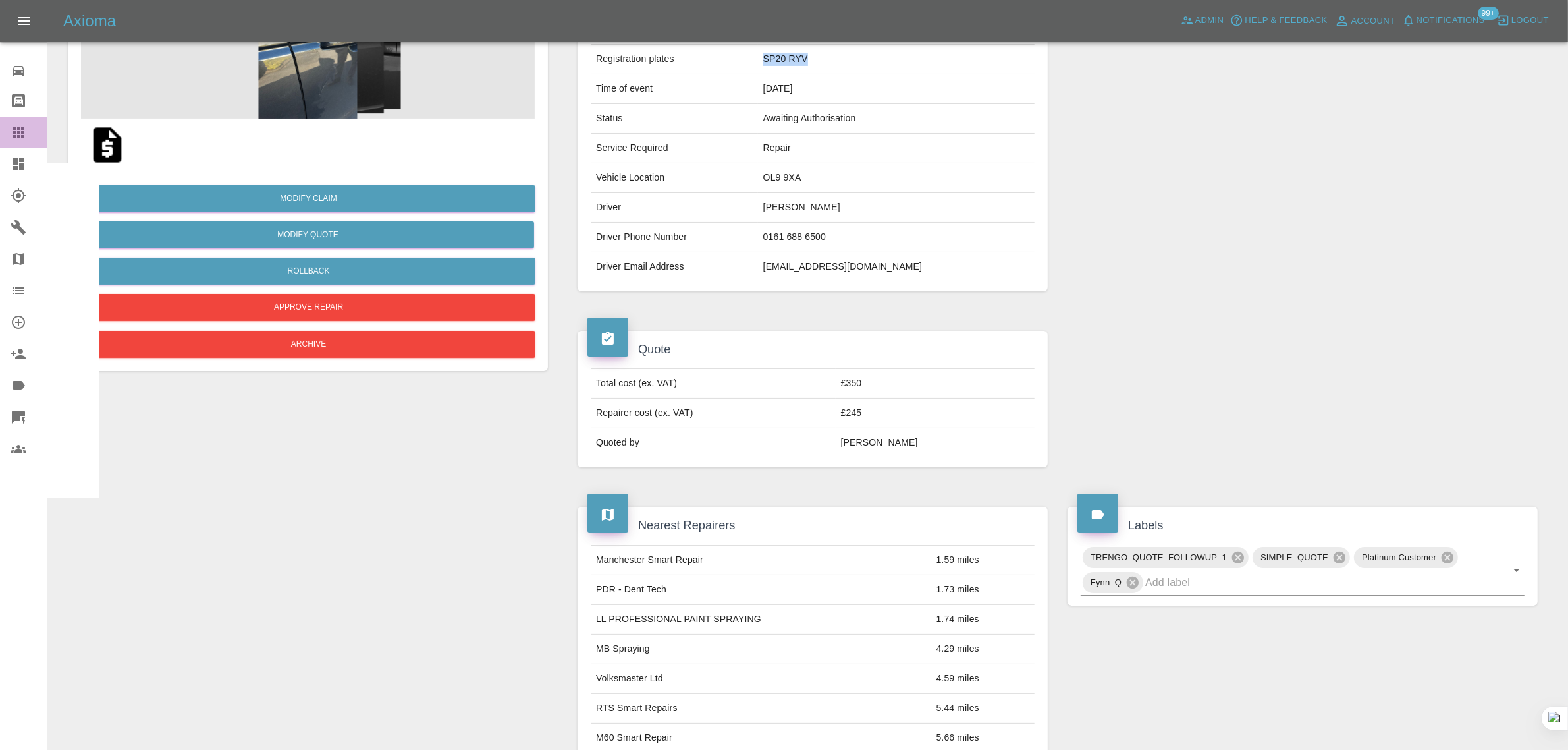
click at [11, 138] on icon at bounding box center [18, 132] width 16 height 16
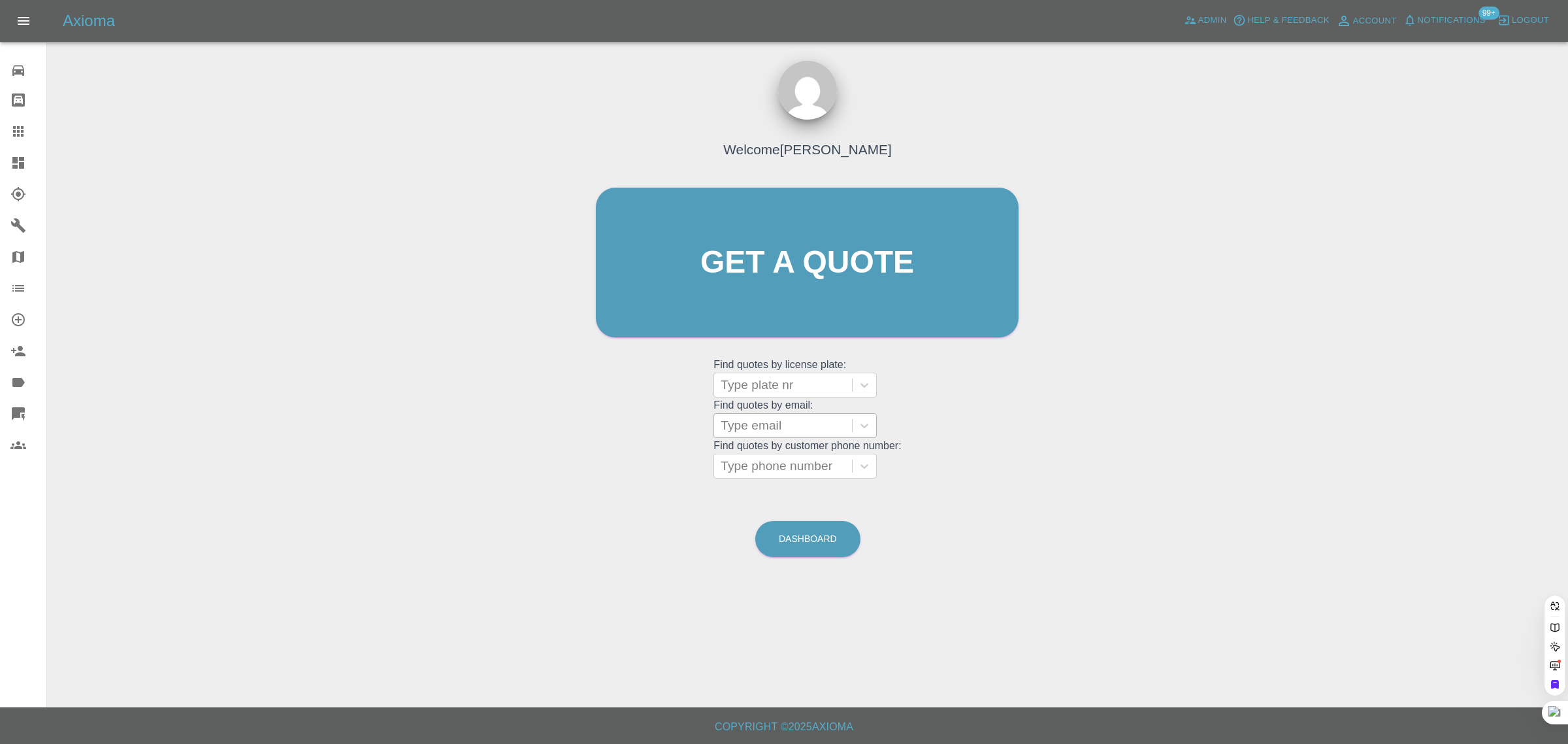
click at [763, 426] on div at bounding box center [783, 425] width 125 height 18
paste input "srss1@btconnect.com"
type input "srss1@btconnect.com"
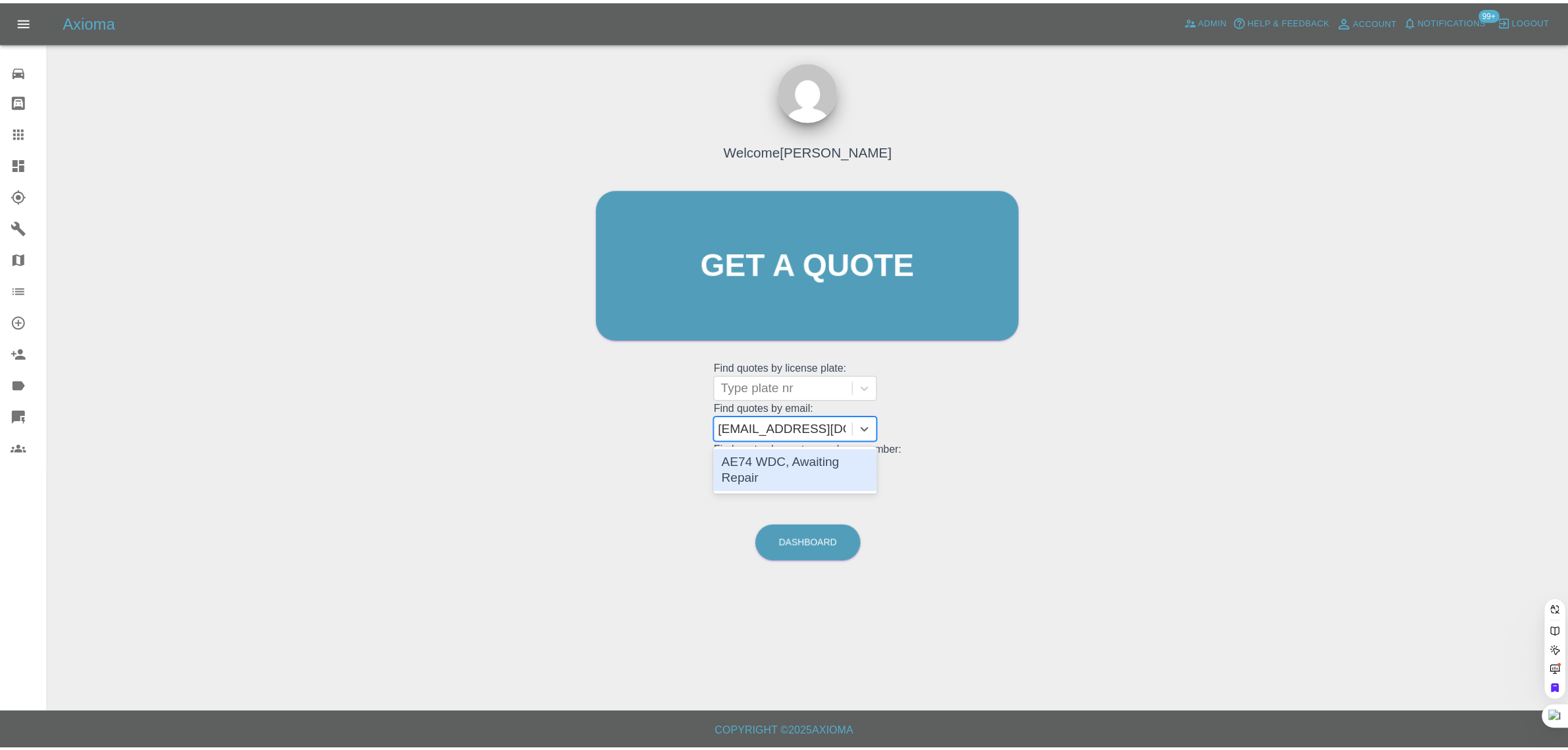
scroll to position [0, 0]
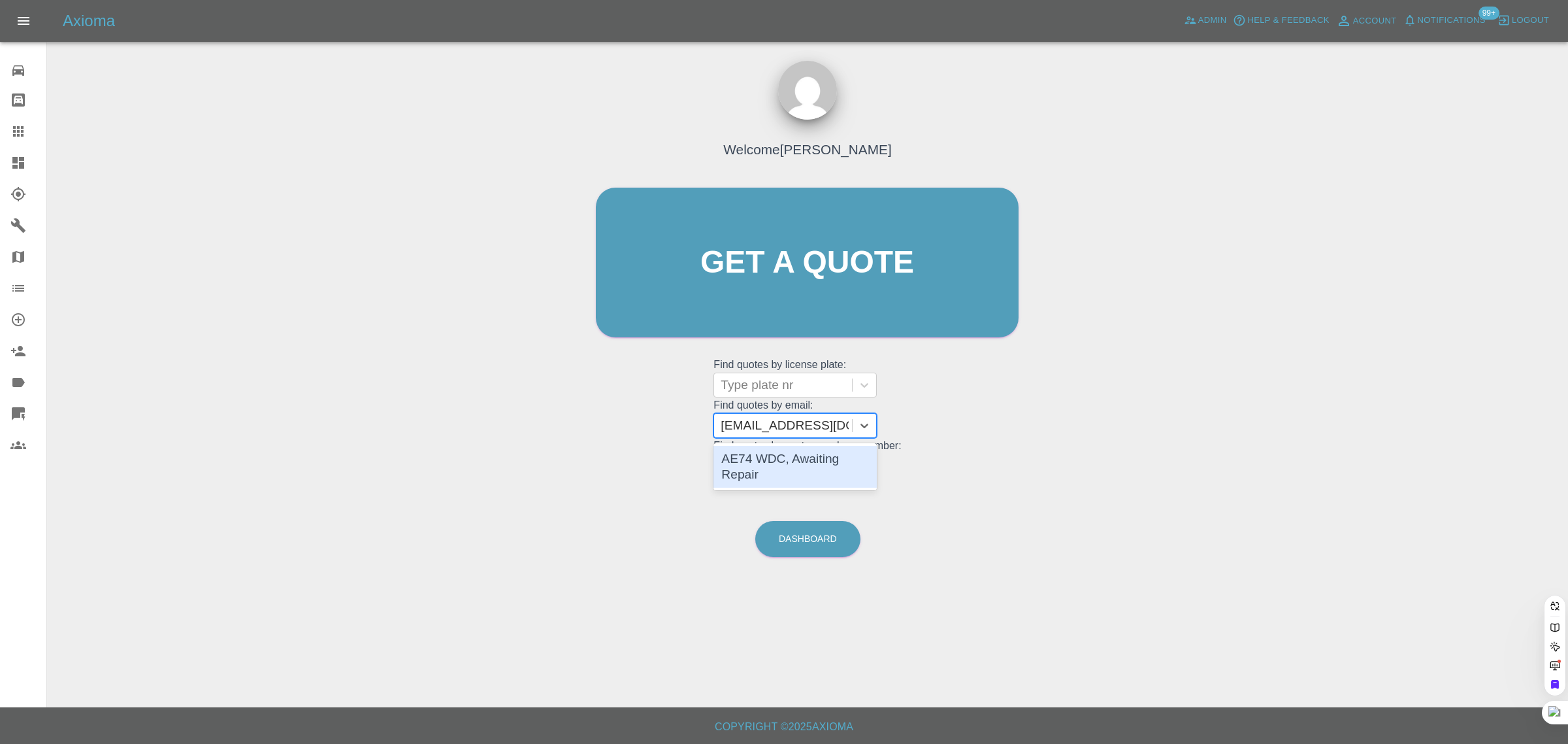
click at [793, 462] on div "AE74 WDC, Awaiting Repair" at bounding box center [795, 467] width 163 height 42
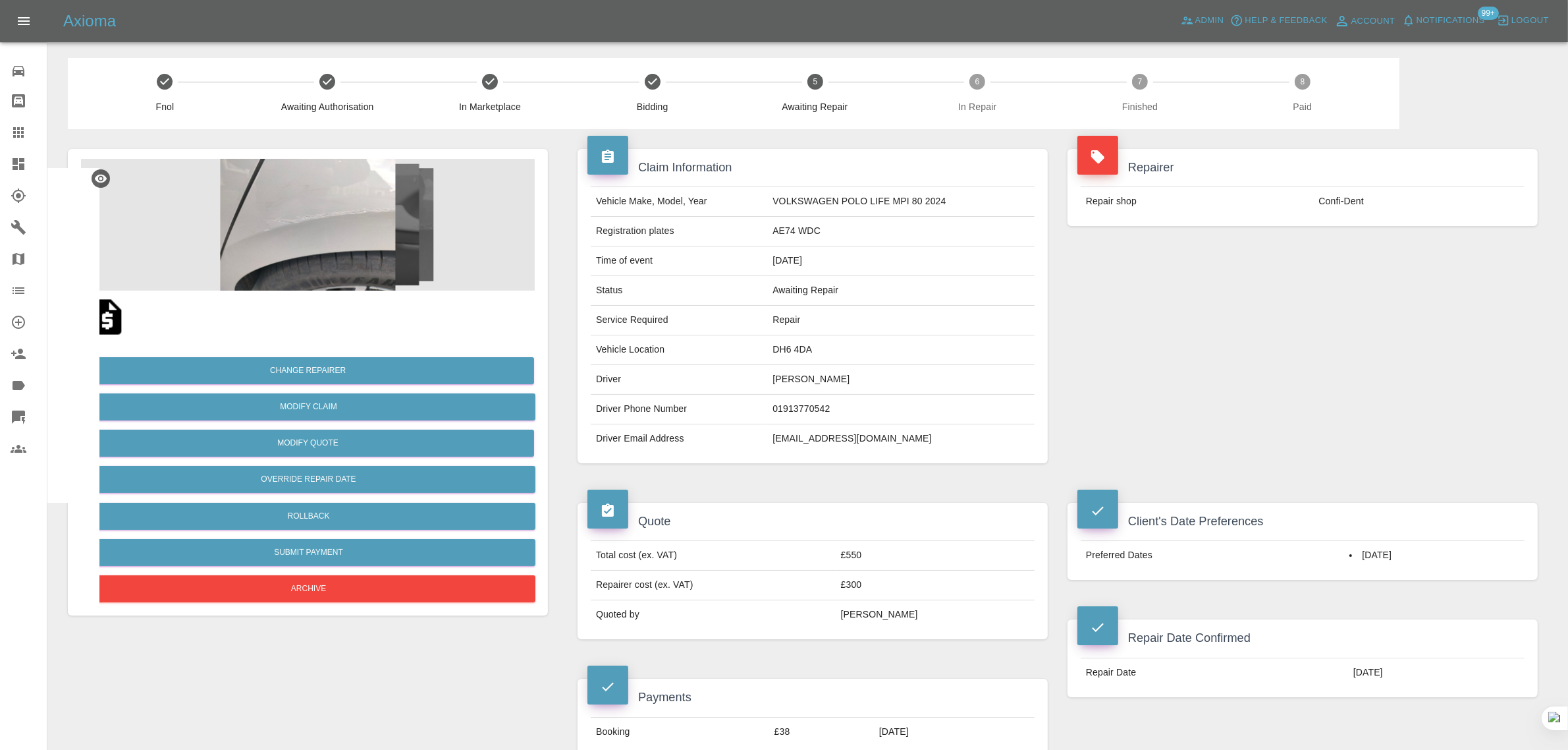
click at [13, 134] on icon at bounding box center [18, 132] width 16 height 16
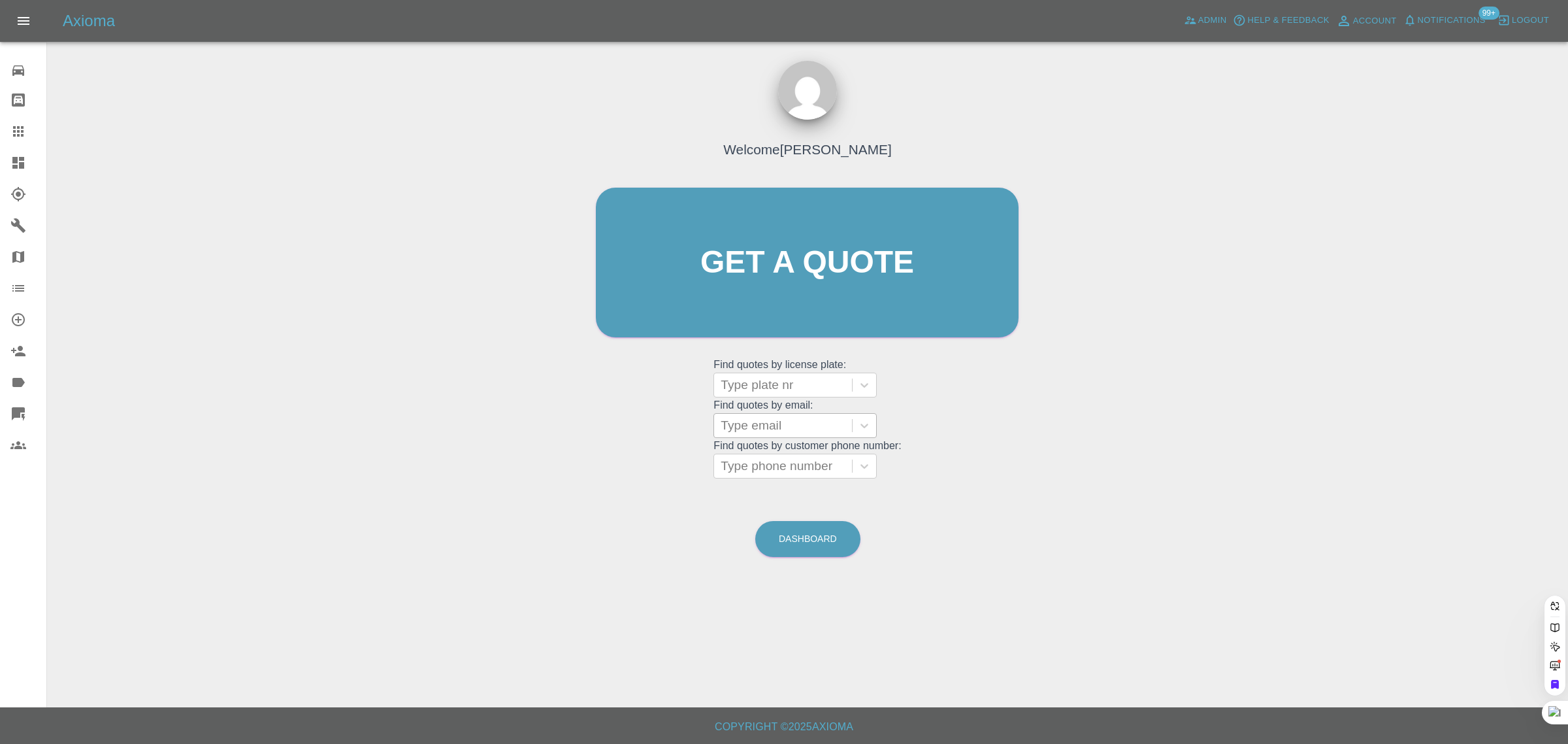
click at [789, 433] on div at bounding box center [783, 425] width 125 height 18
paste input "bev.kilmartin@ntlworld.com"
type input "bev.kilmartin@n"
click at [23, 124] on icon at bounding box center [18, 131] width 16 height 16
click at [811, 428] on div at bounding box center [783, 425] width 125 height 18
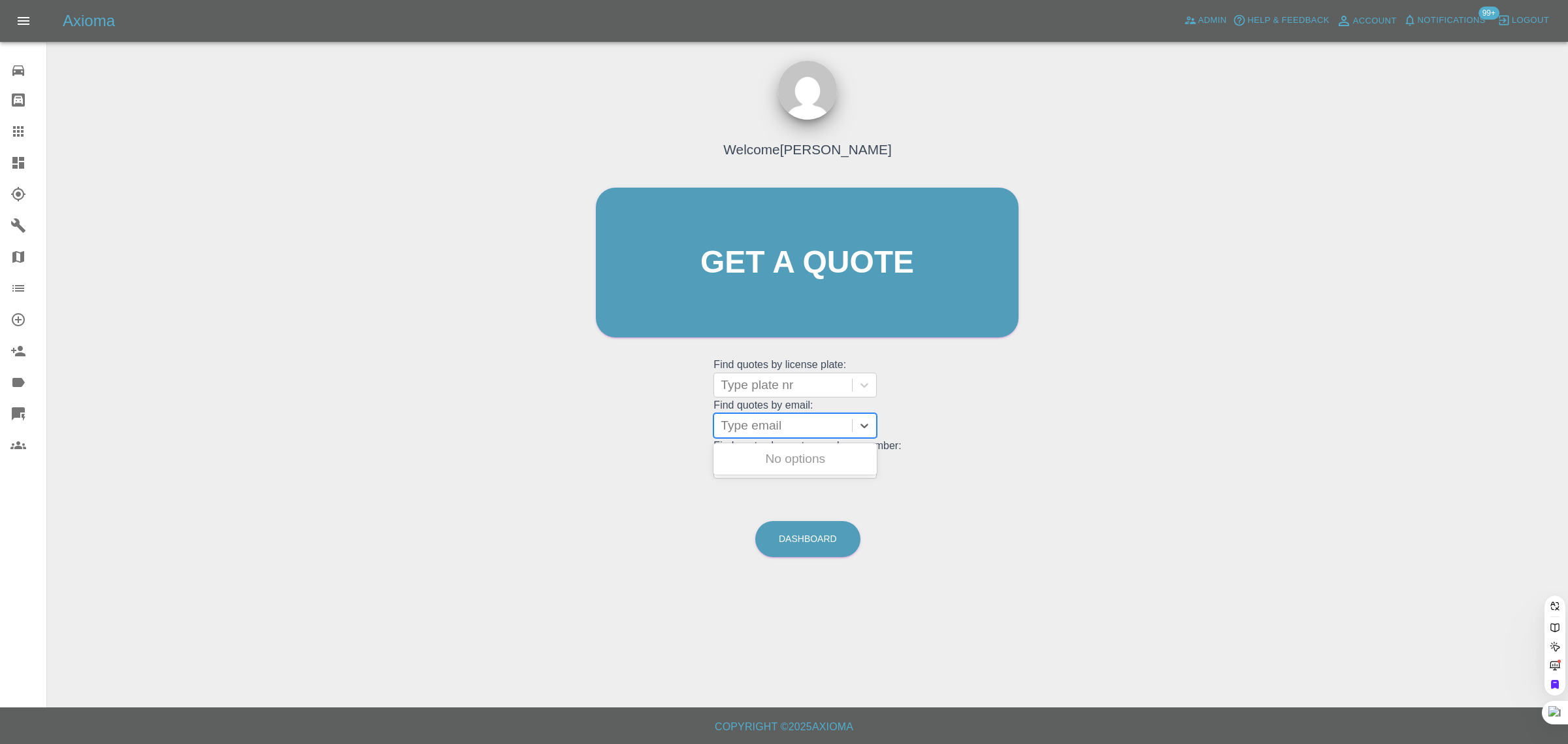
paste input "phil.cunningham@yahoo.co.uk"
type input "phil.cunningham@yahoo.co.uk"
click at [792, 459] on div "SH16WDP, Paid" at bounding box center [795, 459] width 163 height 26
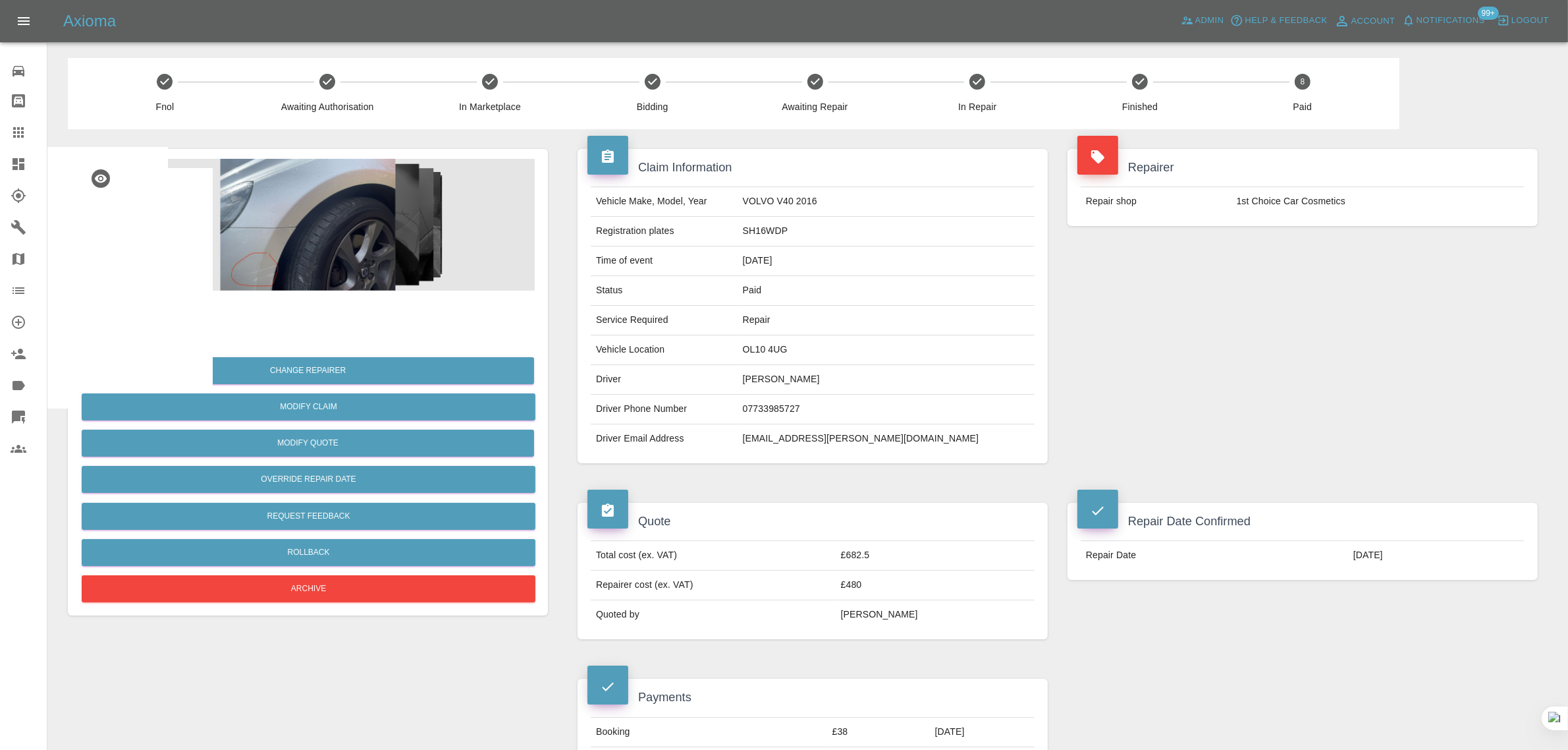
click at [27, 134] on div at bounding box center [29, 132] width 37 height 16
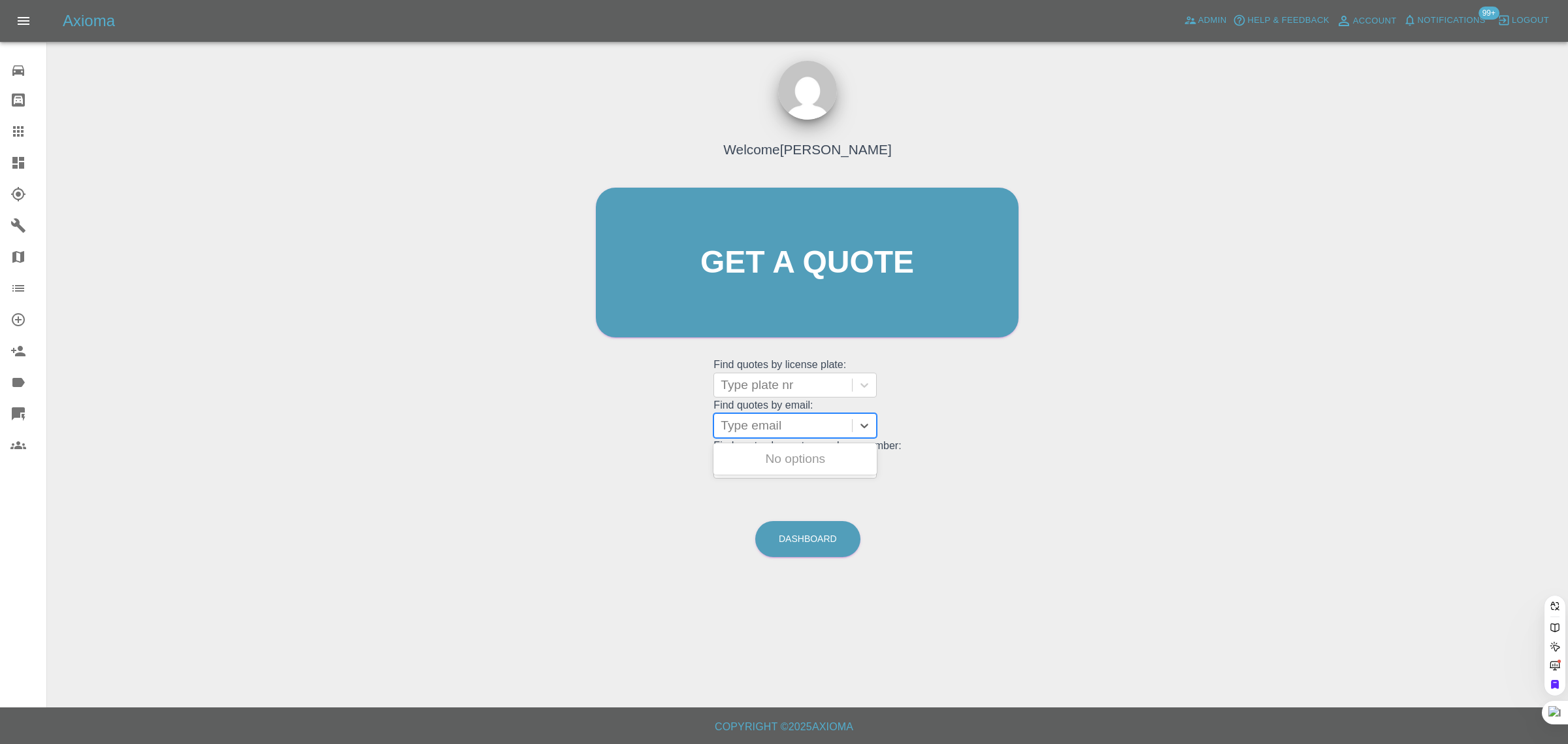
click at [769, 428] on div at bounding box center [783, 425] width 125 height 18
paste input "mikelast@mac.com"
type input "mikelast@mac.com"
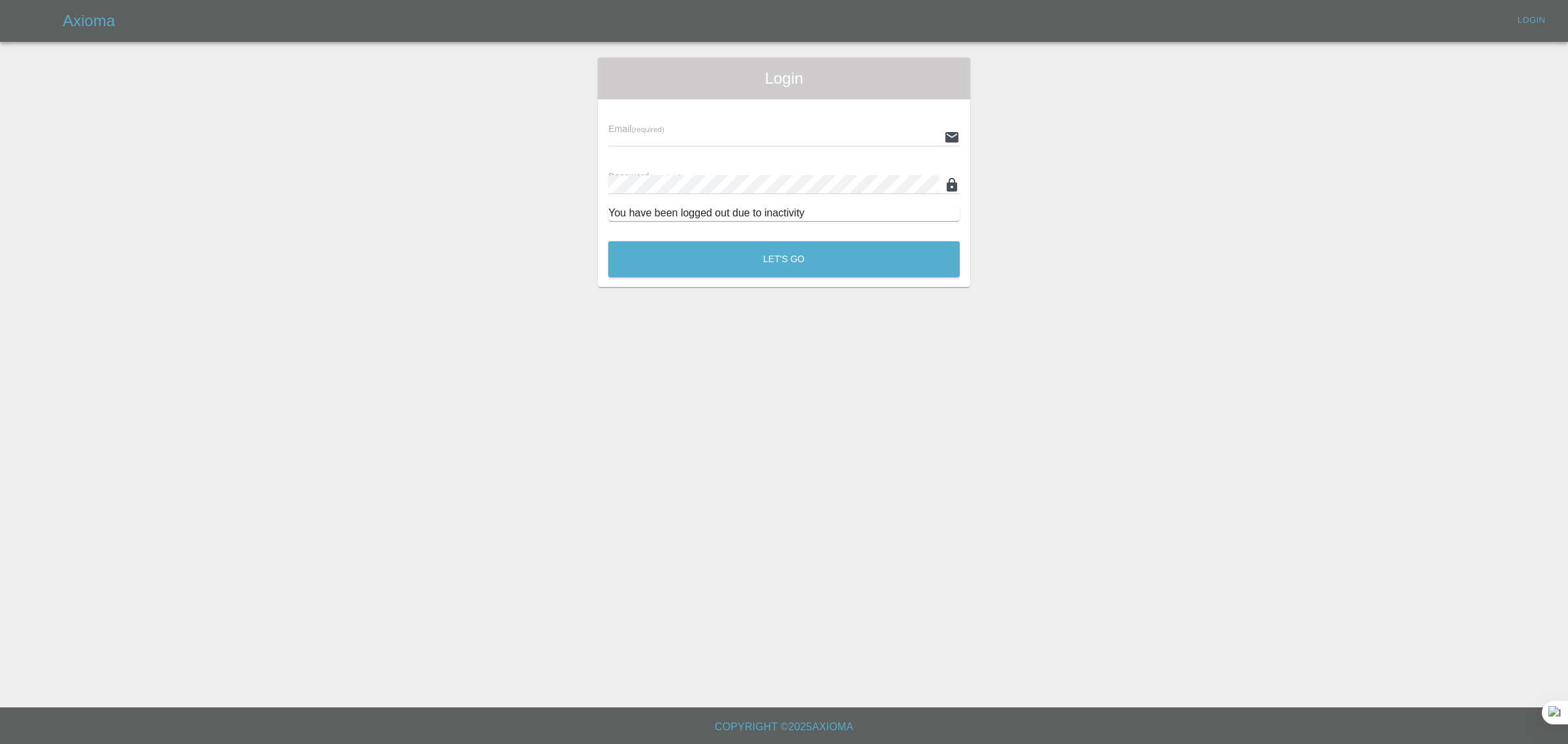
type input "bookkeeping@fifoaccounting.com"
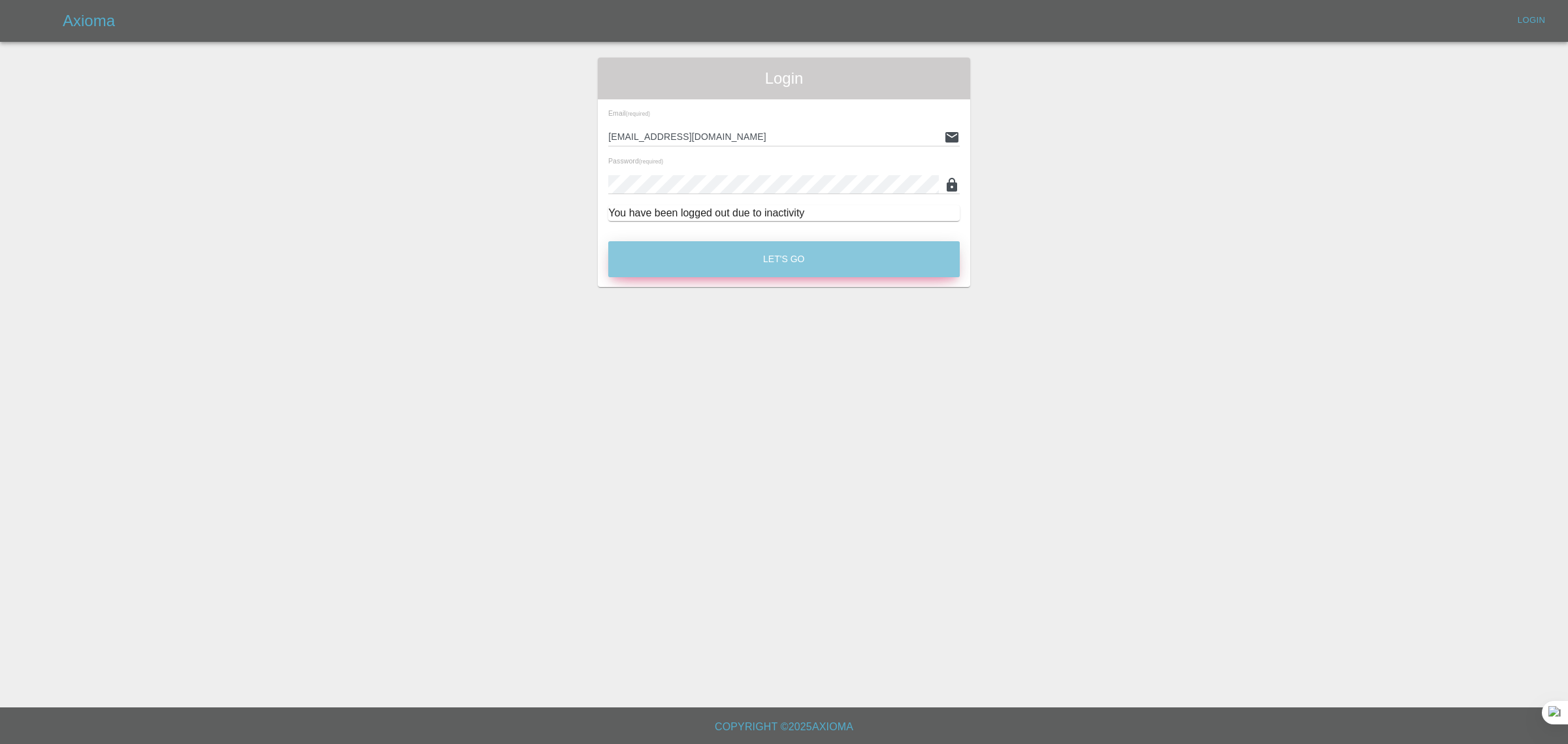
click at [768, 265] on button "Let's Go" at bounding box center [784, 259] width 352 height 36
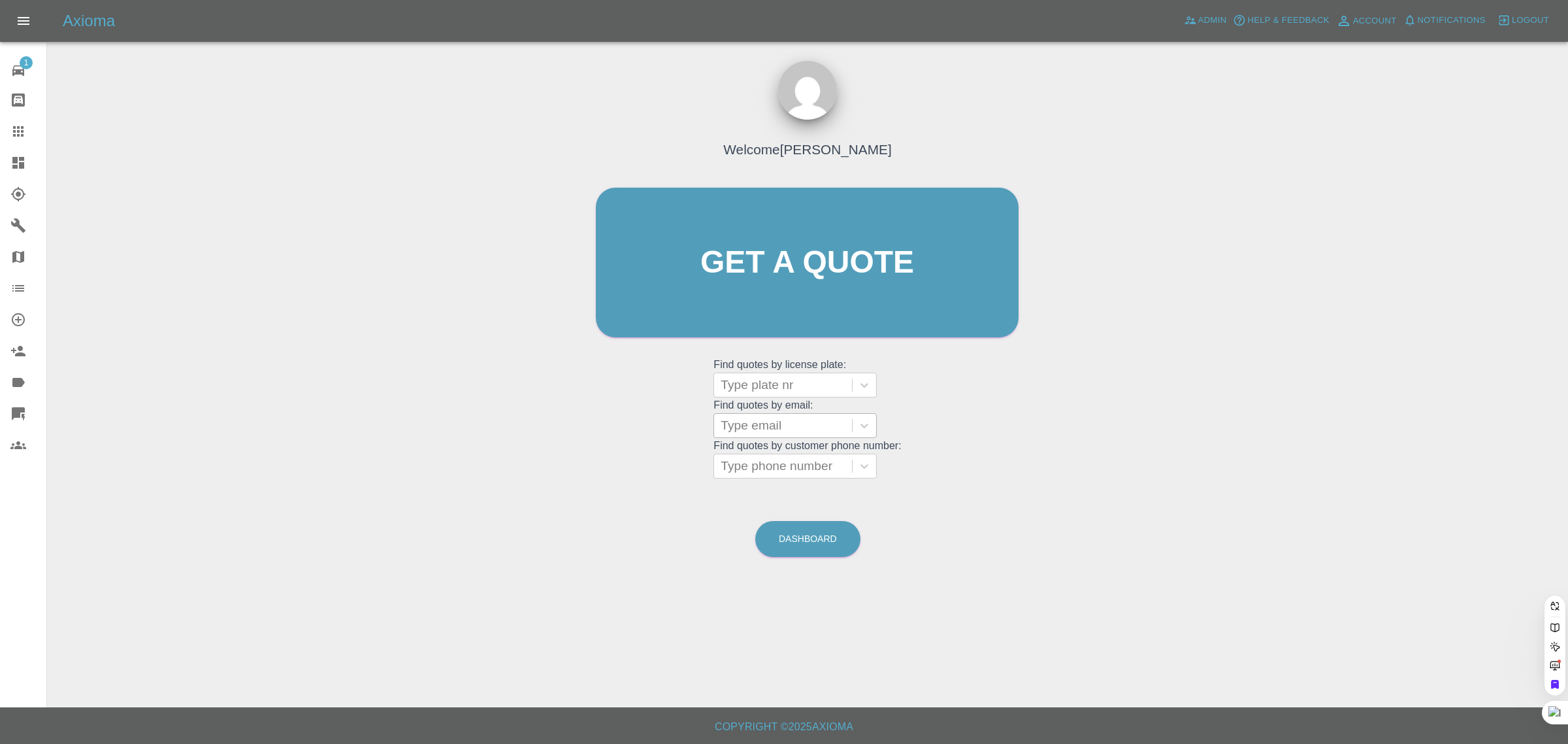
click at [805, 420] on div at bounding box center [783, 425] width 125 height 18
paste input "mikelast@mac.com"
type input "mikelast@mac.com"
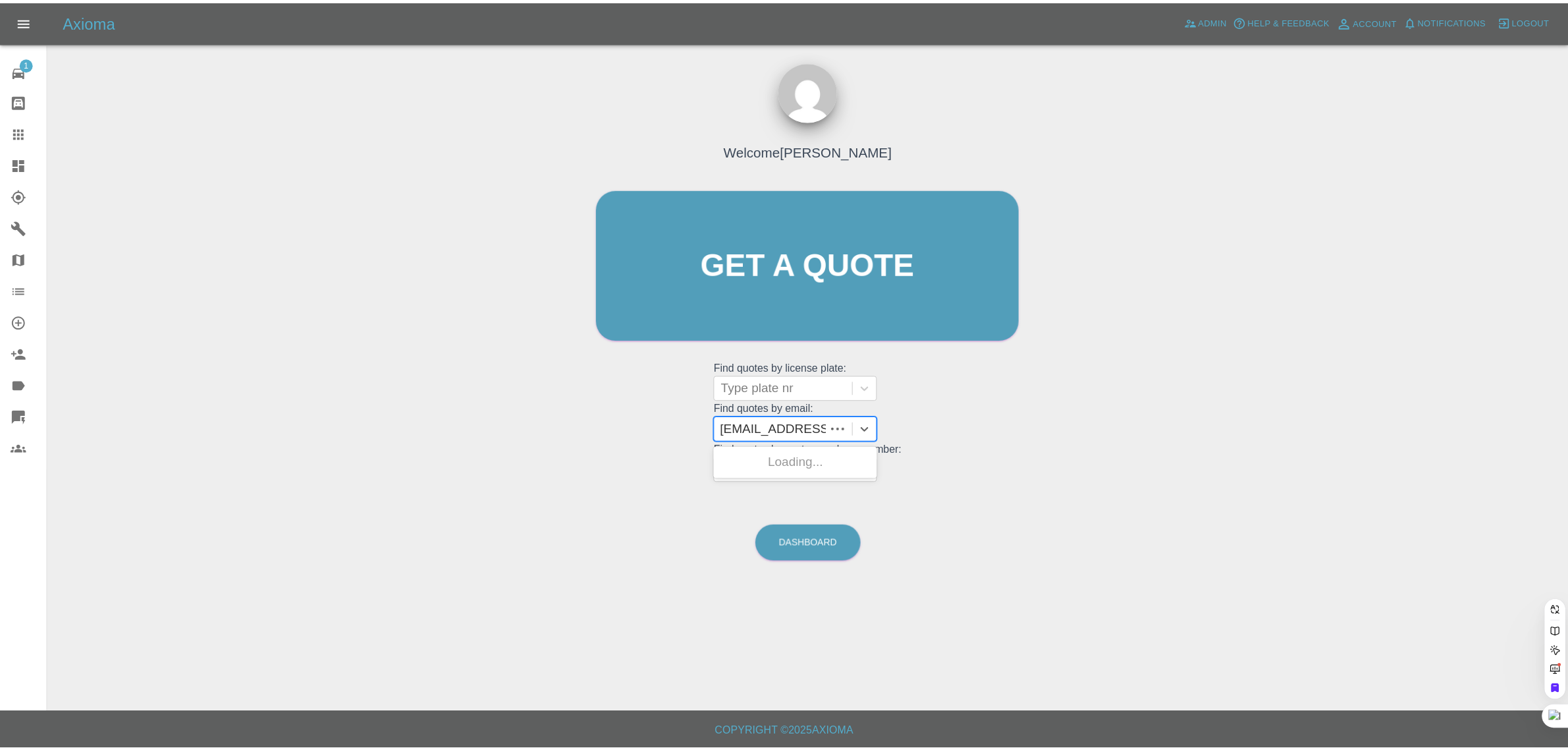
scroll to position [0, 0]
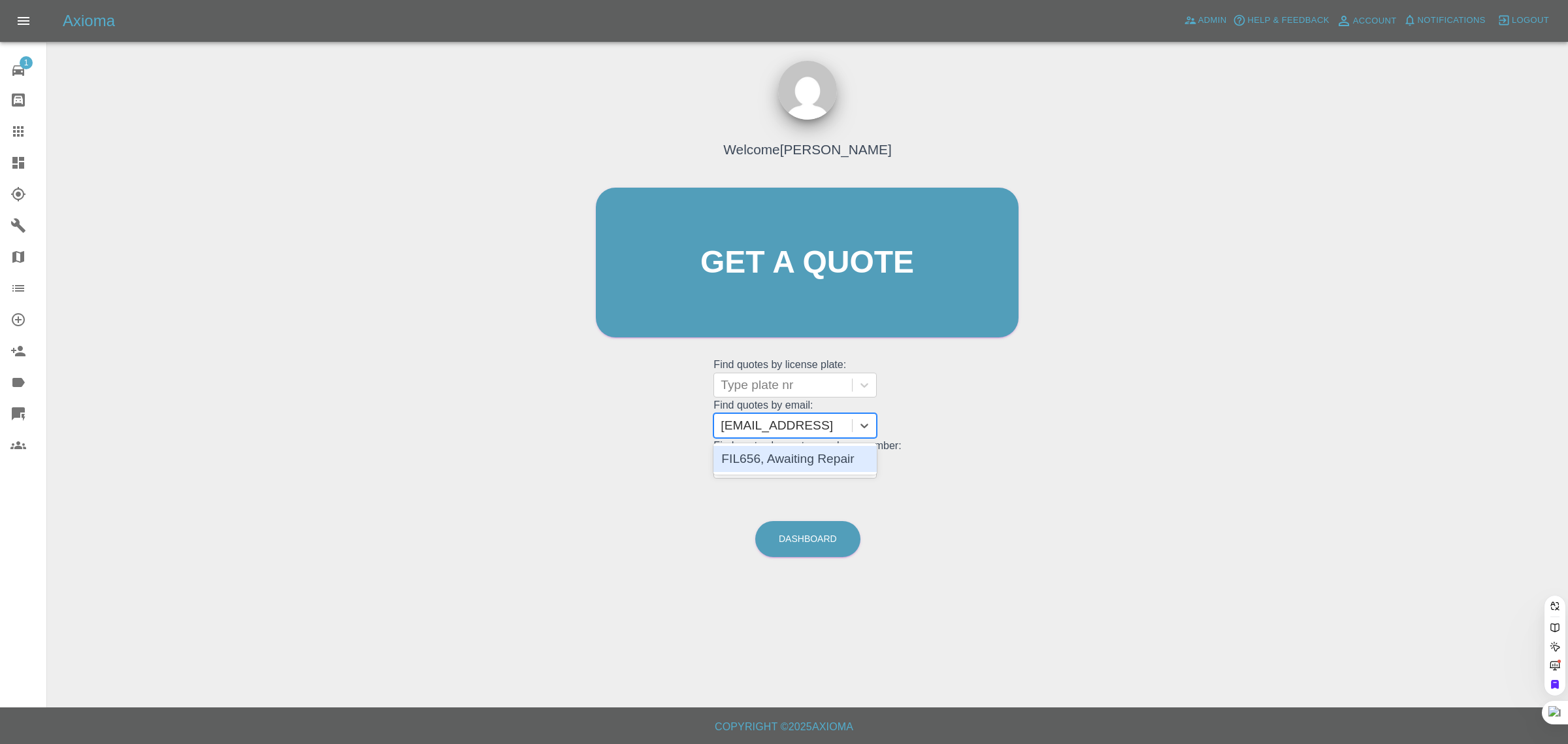
click at [782, 458] on div "FIL656, Awaiting Repair" at bounding box center [795, 459] width 163 height 26
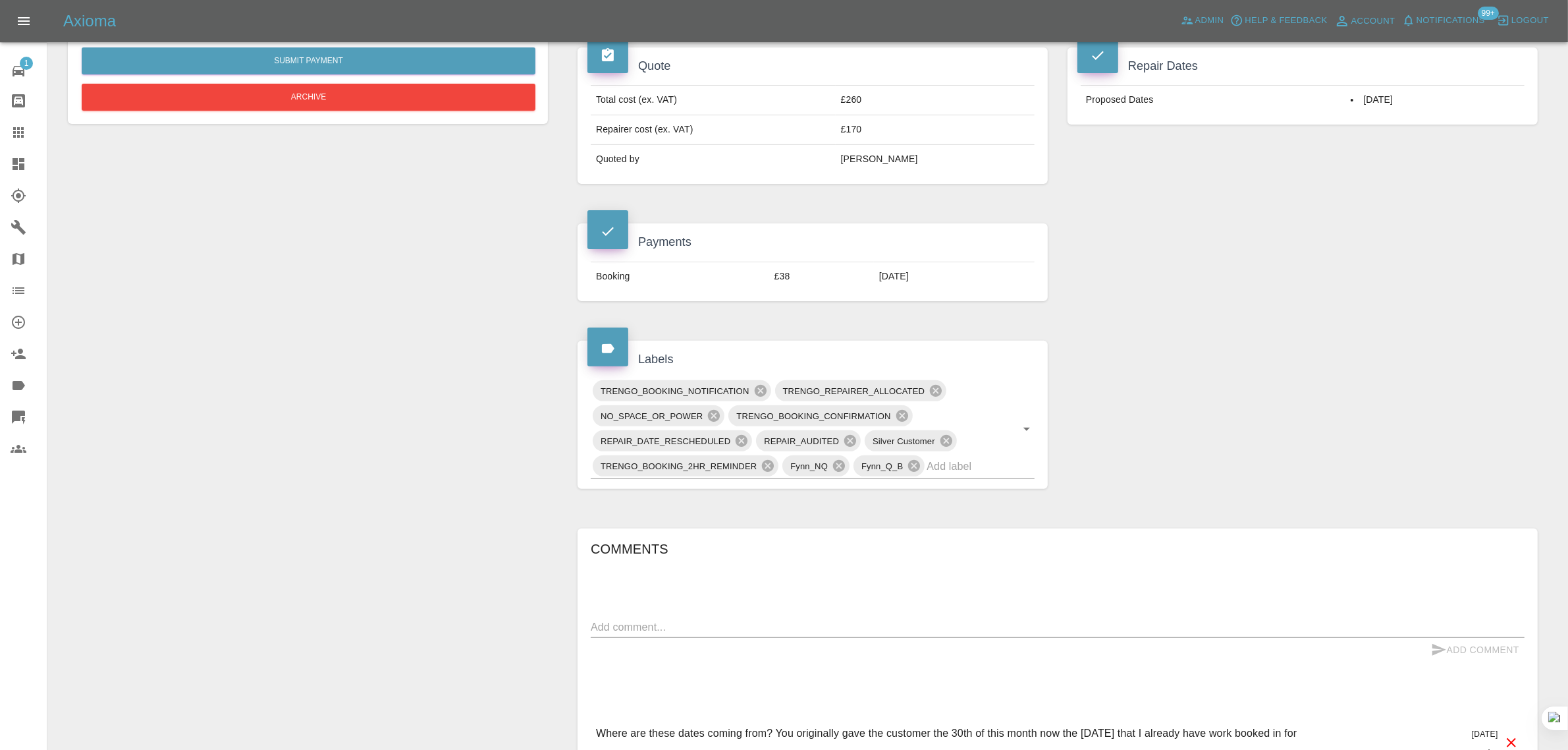
scroll to position [659, 0]
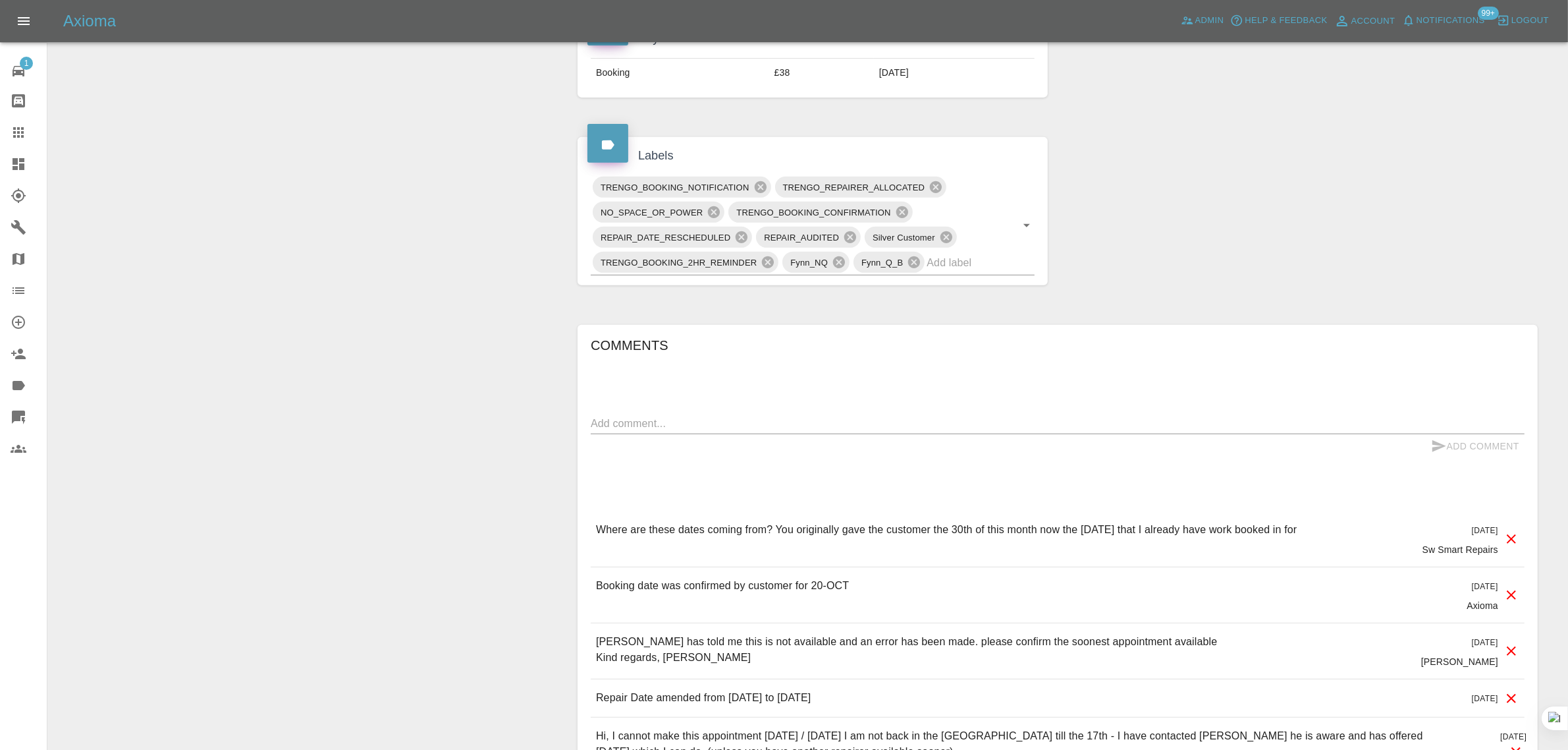
click at [916, 541] on div "Where are these dates coming from? You originally gave the customer the 30th of…" at bounding box center [946, 538] width 701 height 34
drag, startPoint x: 1229, startPoint y: 531, endPoint x: 1313, endPoint y: 531, distance: 84.0
click at [1298, 531] on p "Where are these dates coming from? You originally gave the customer the 30th of…" at bounding box center [946, 529] width 701 height 16
click at [414, 553] on div "Change Repairer Modify Claim Modify Quote Rollback Submit Payment Archive" at bounding box center [307, 508] width 500 height 2076
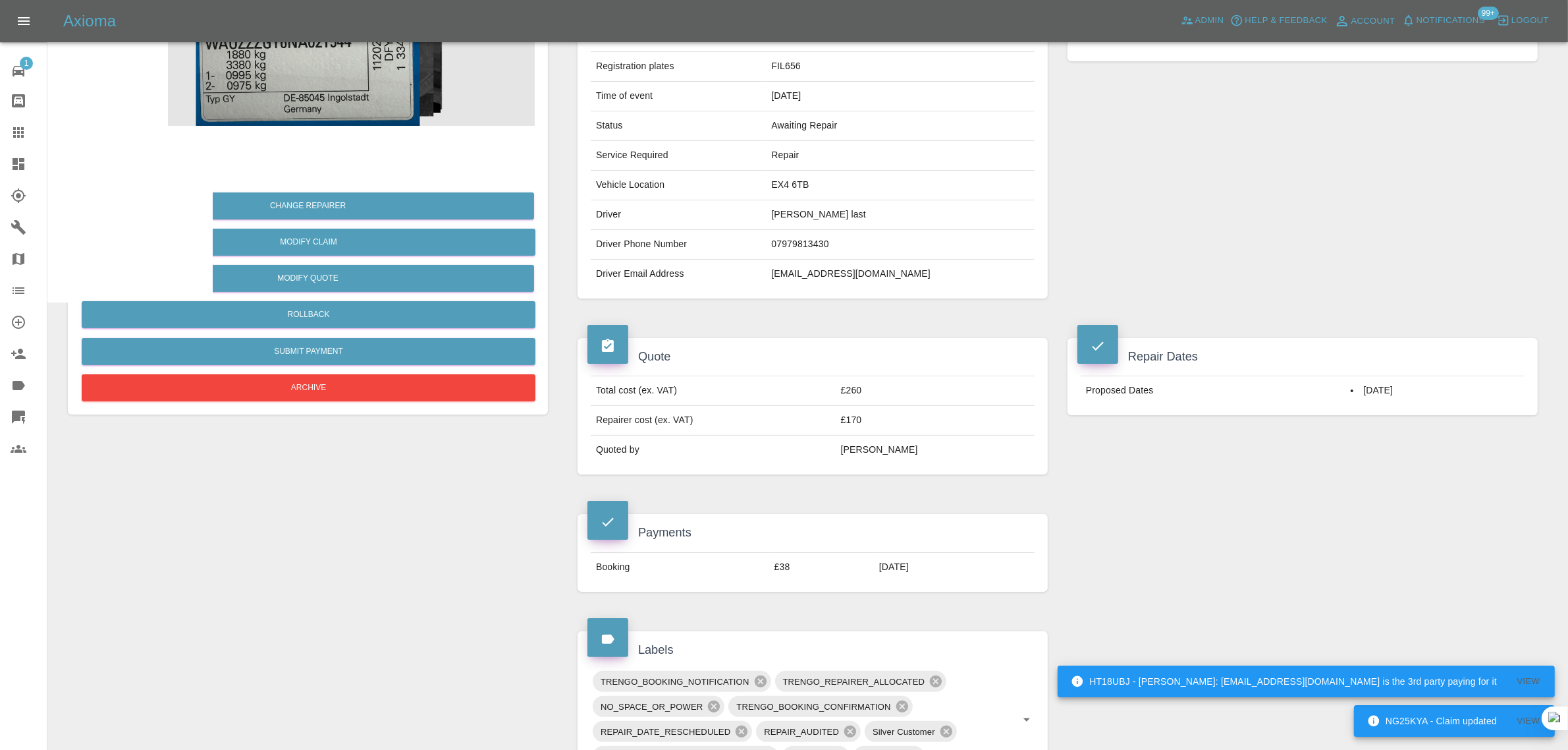
click at [14, 130] on icon at bounding box center [18, 132] width 16 height 16
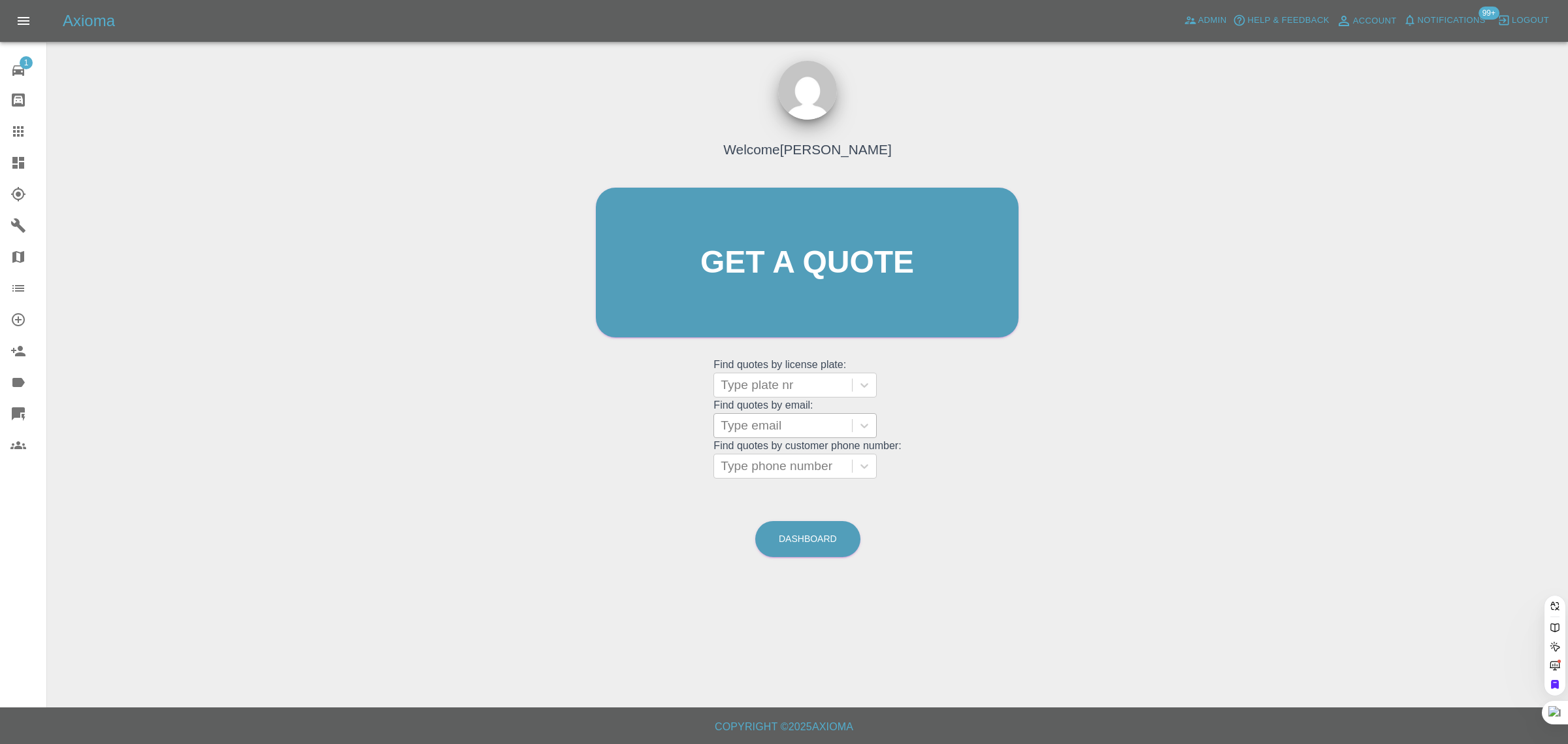
click at [739, 425] on div at bounding box center [783, 425] width 125 height 18
paste input "lamborevj@gmail.com"
type input "lamborevj@gmail.com"
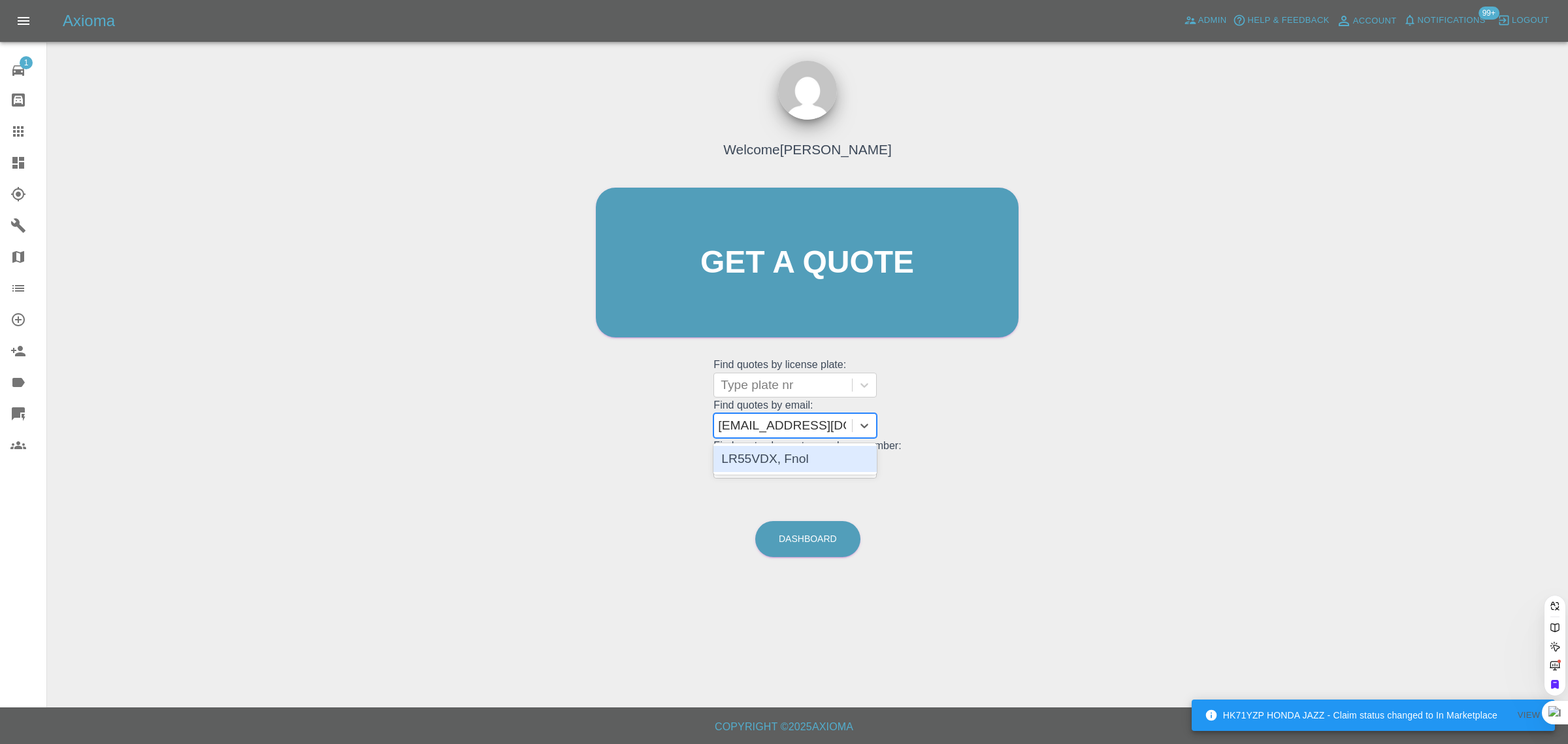
scroll to position [0, 0]
click at [791, 453] on div "LR55VDX, Fnol" at bounding box center [795, 459] width 163 height 26
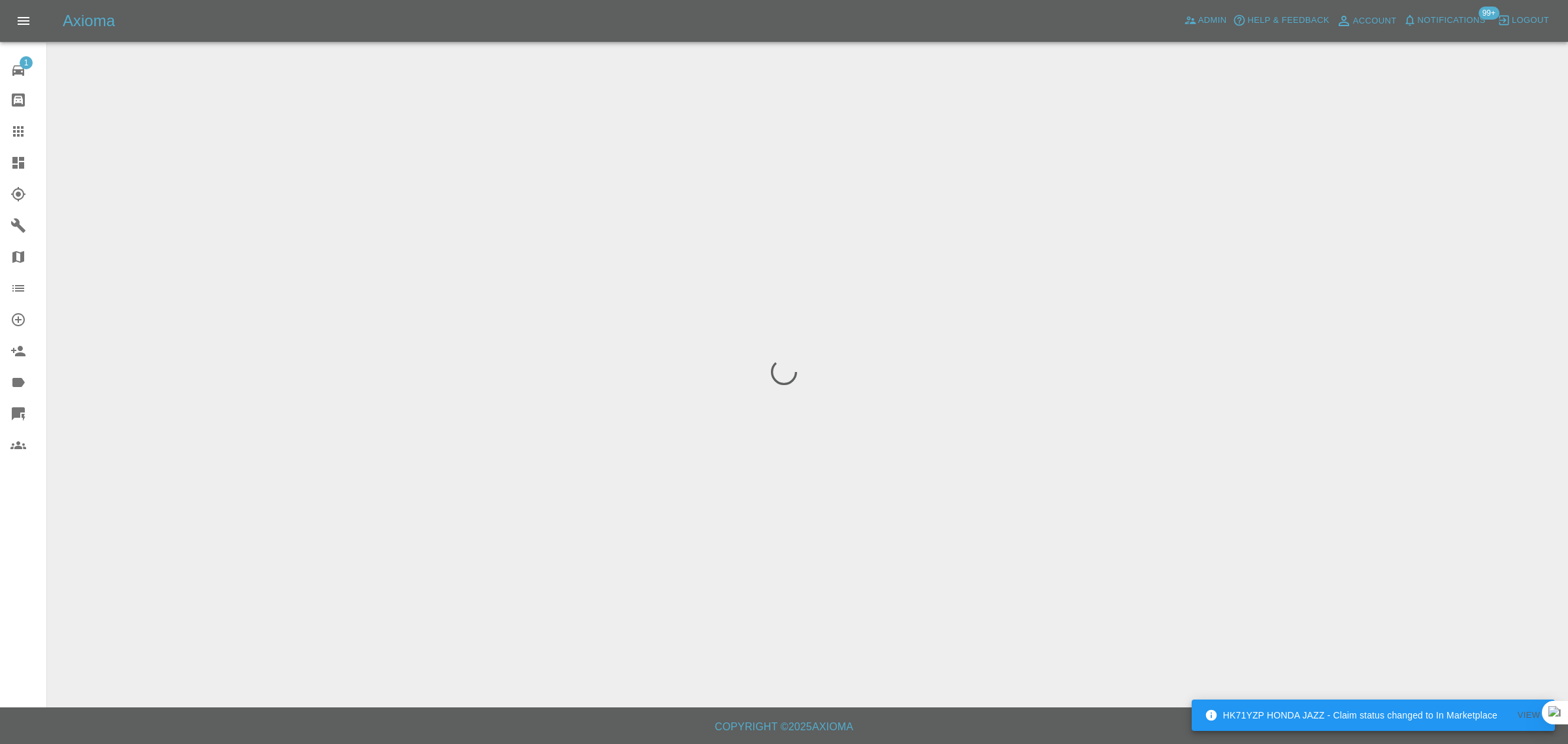
click at [21, 614] on div "1 Repair home Bodyshop home Claims Dashboard Explorer Garages Map Organization …" at bounding box center [23, 372] width 47 height 744
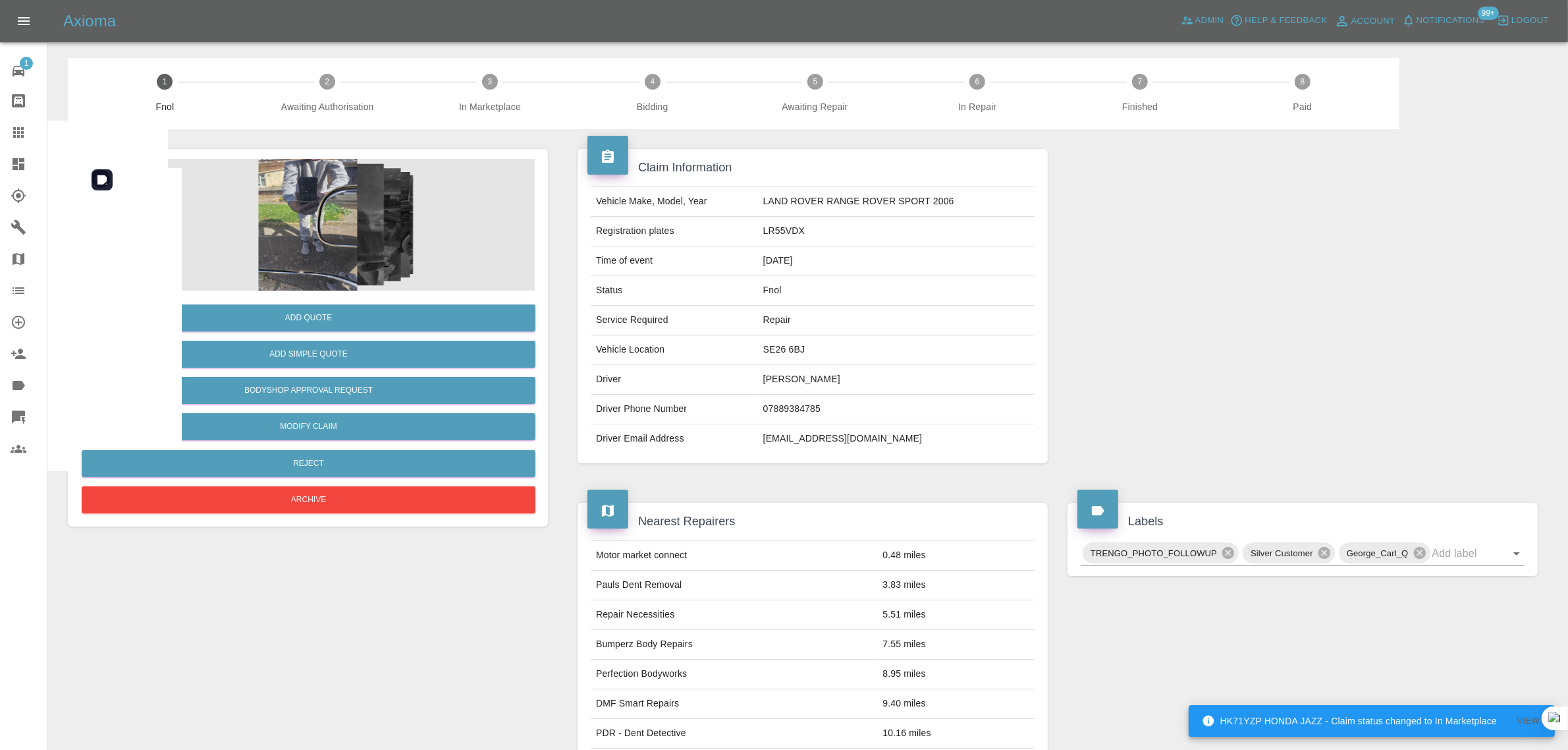
click at [331, 245] on img at bounding box center [308, 225] width 454 height 132
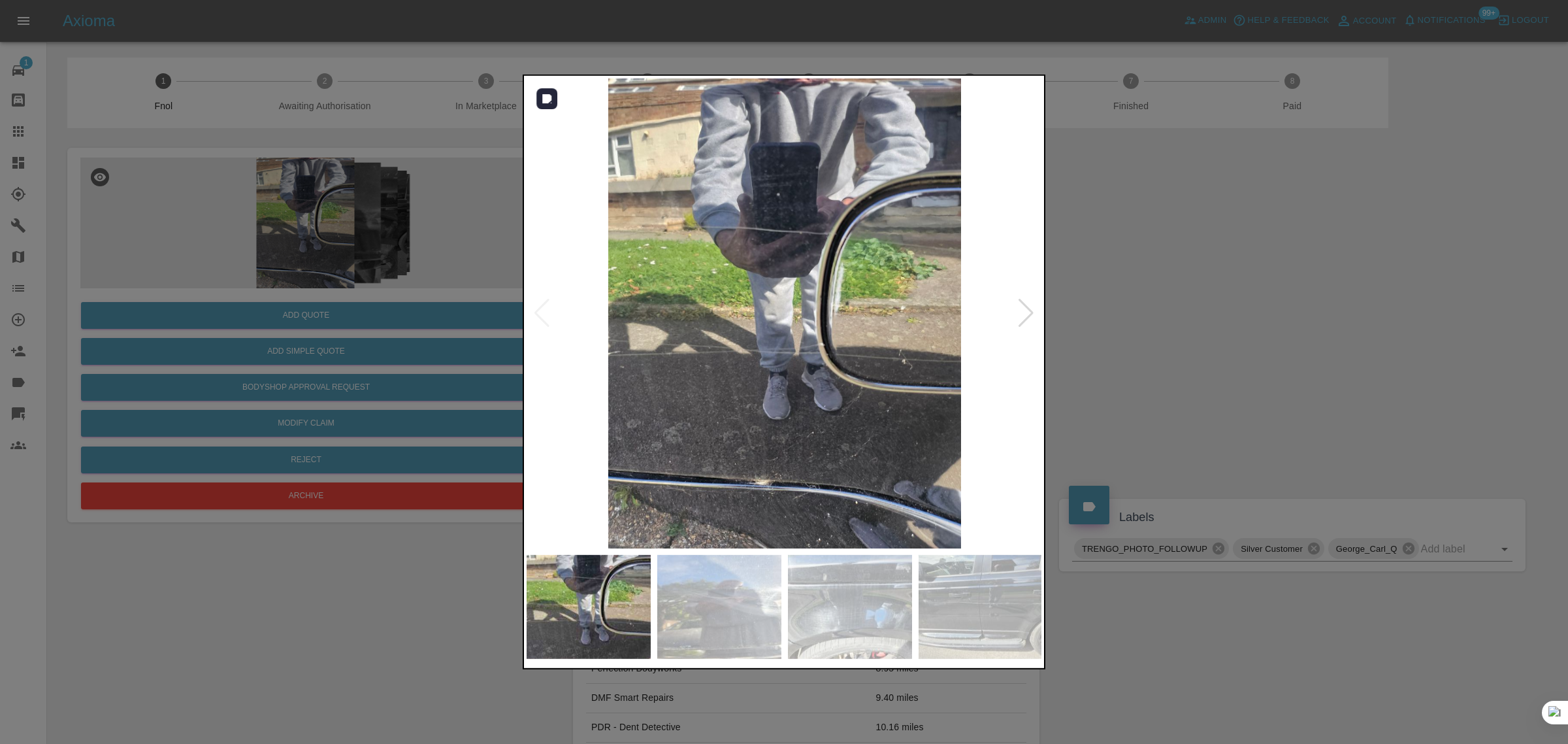
click at [1020, 314] on div at bounding box center [1025, 313] width 17 height 29
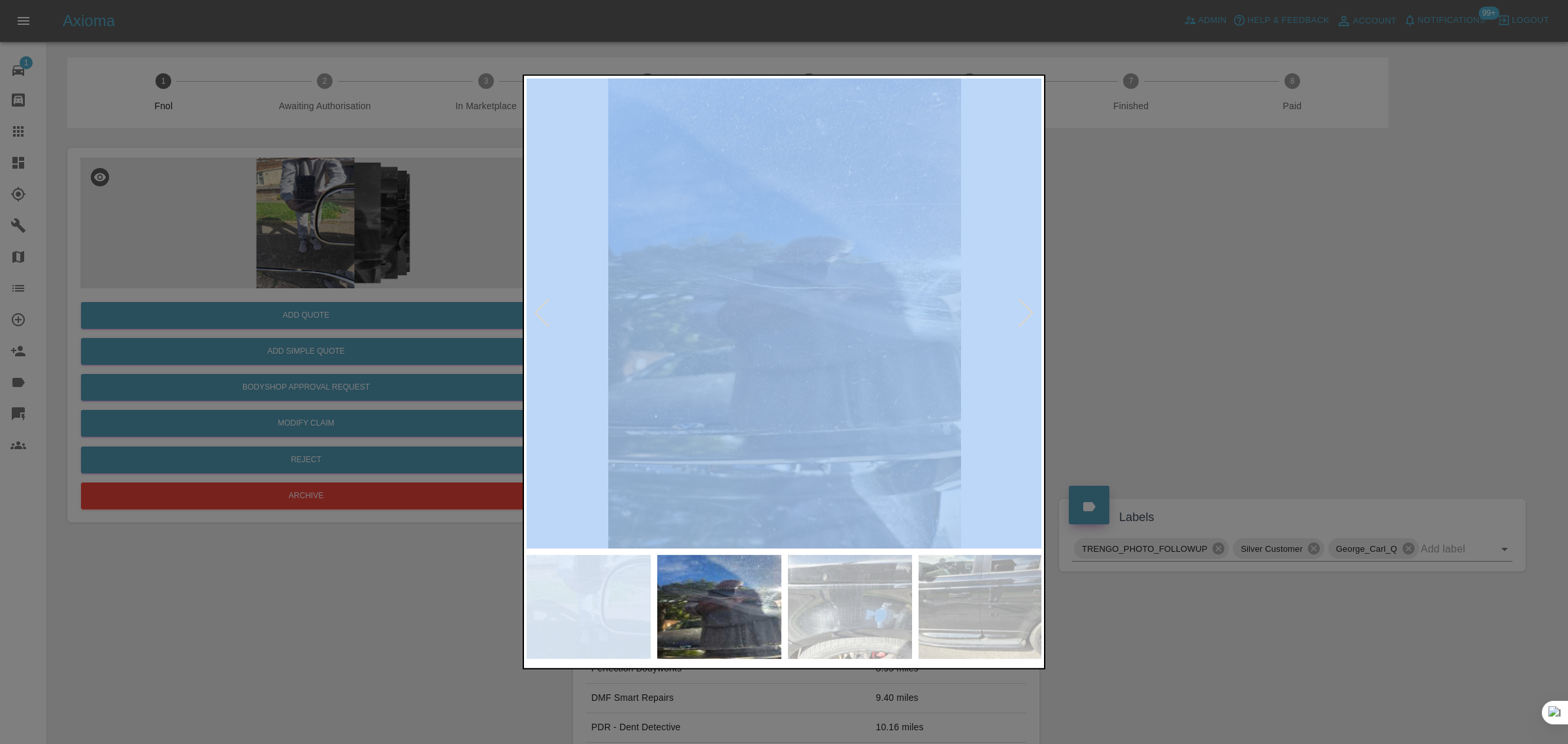
click at [1020, 314] on div at bounding box center [1025, 313] width 17 height 29
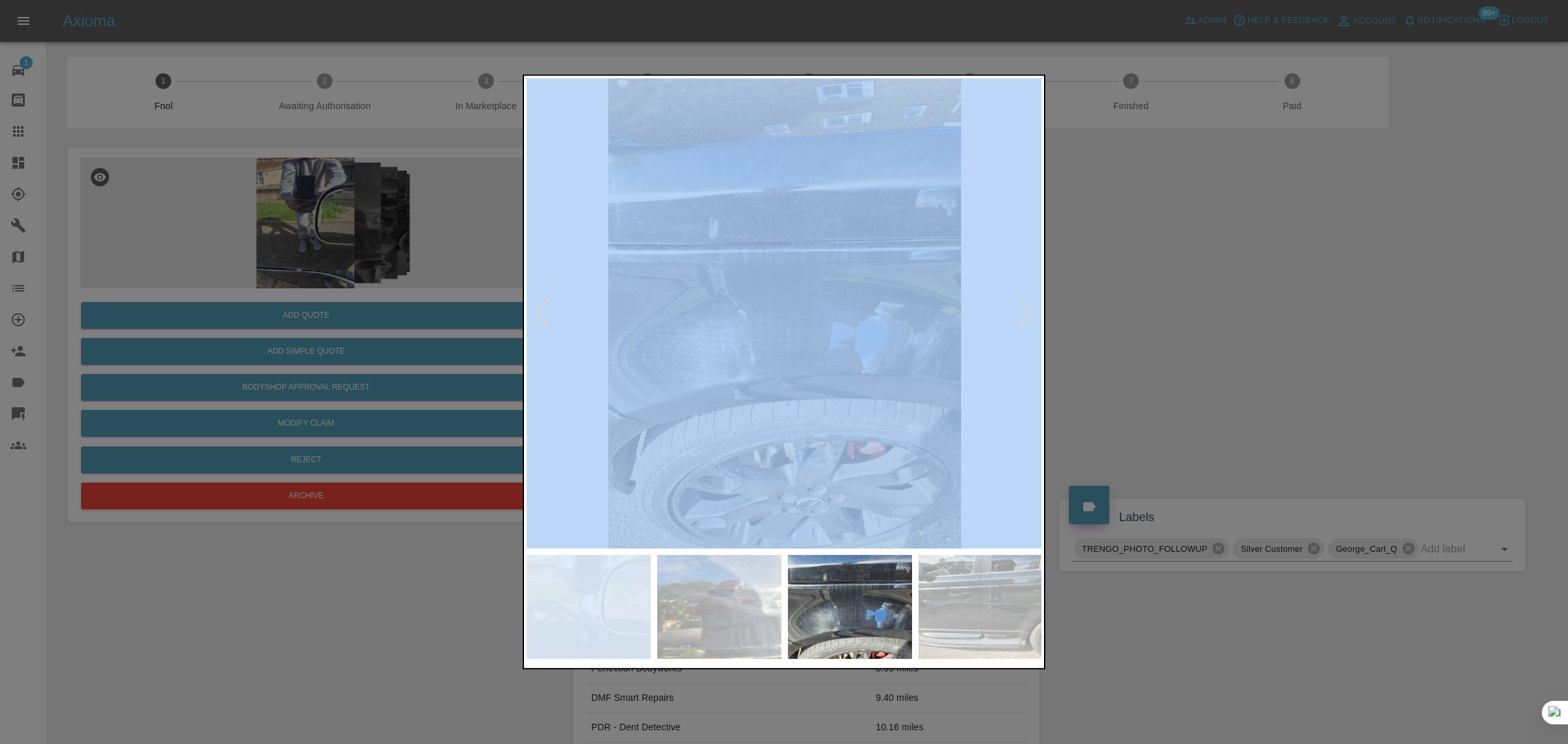
click at [1020, 314] on div at bounding box center [1025, 313] width 17 height 29
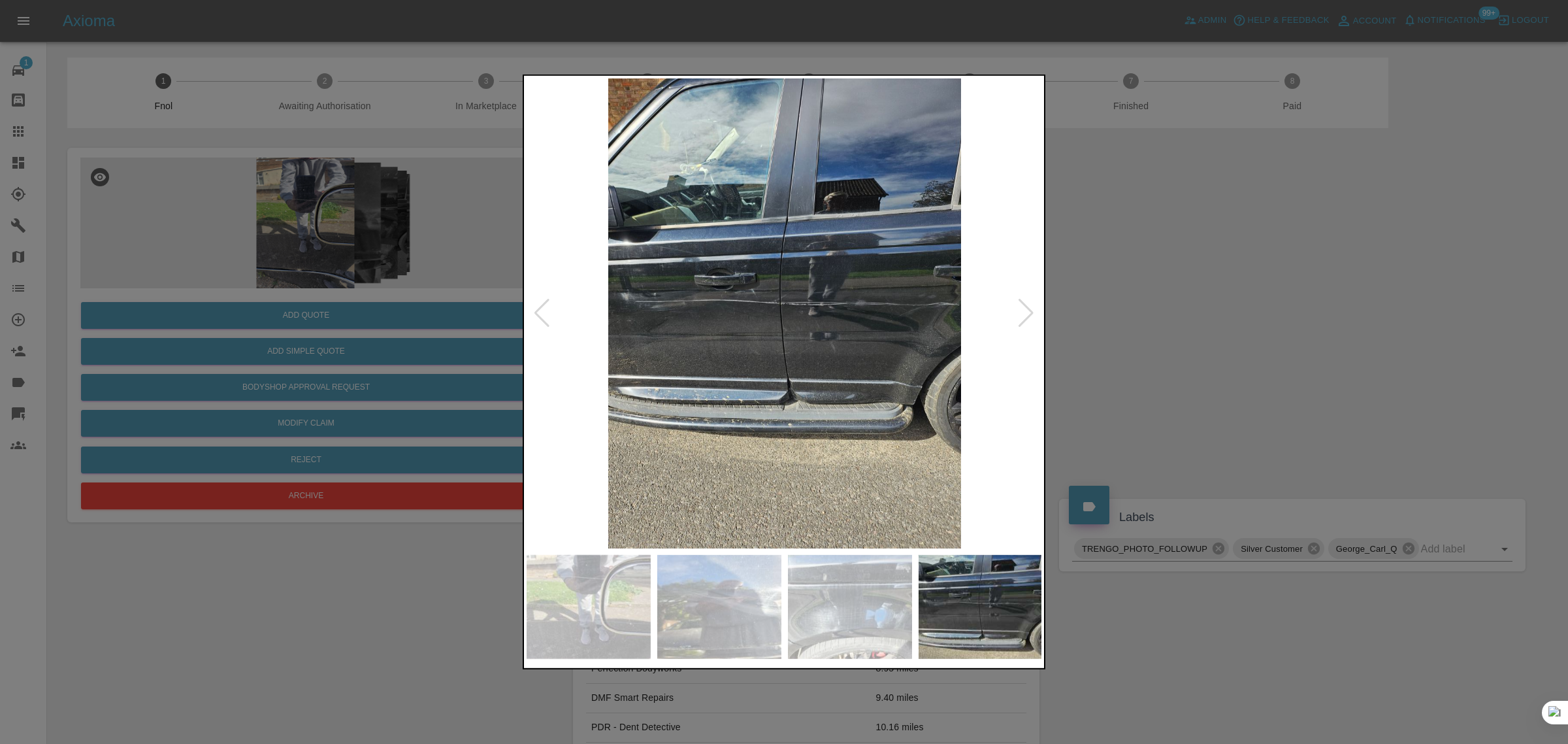
click at [1020, 314] on div at bounding box center [1025, 313] width 17 height 29
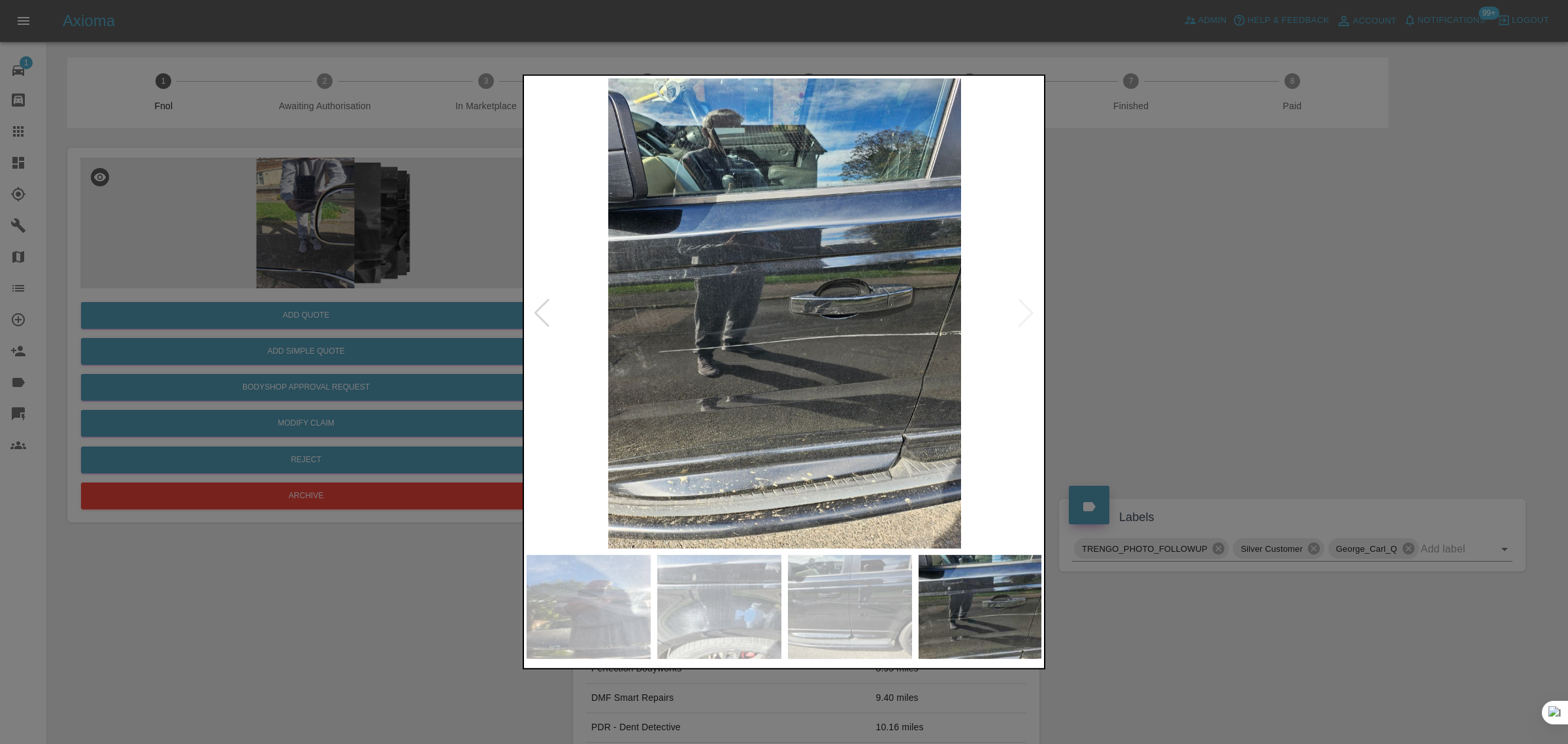
click at [1020, 314] on img at bounding box center [785, 313] width 516 height 470
click at [1149, 317] on div at bounding box center [784, 372] width 1568 height 744
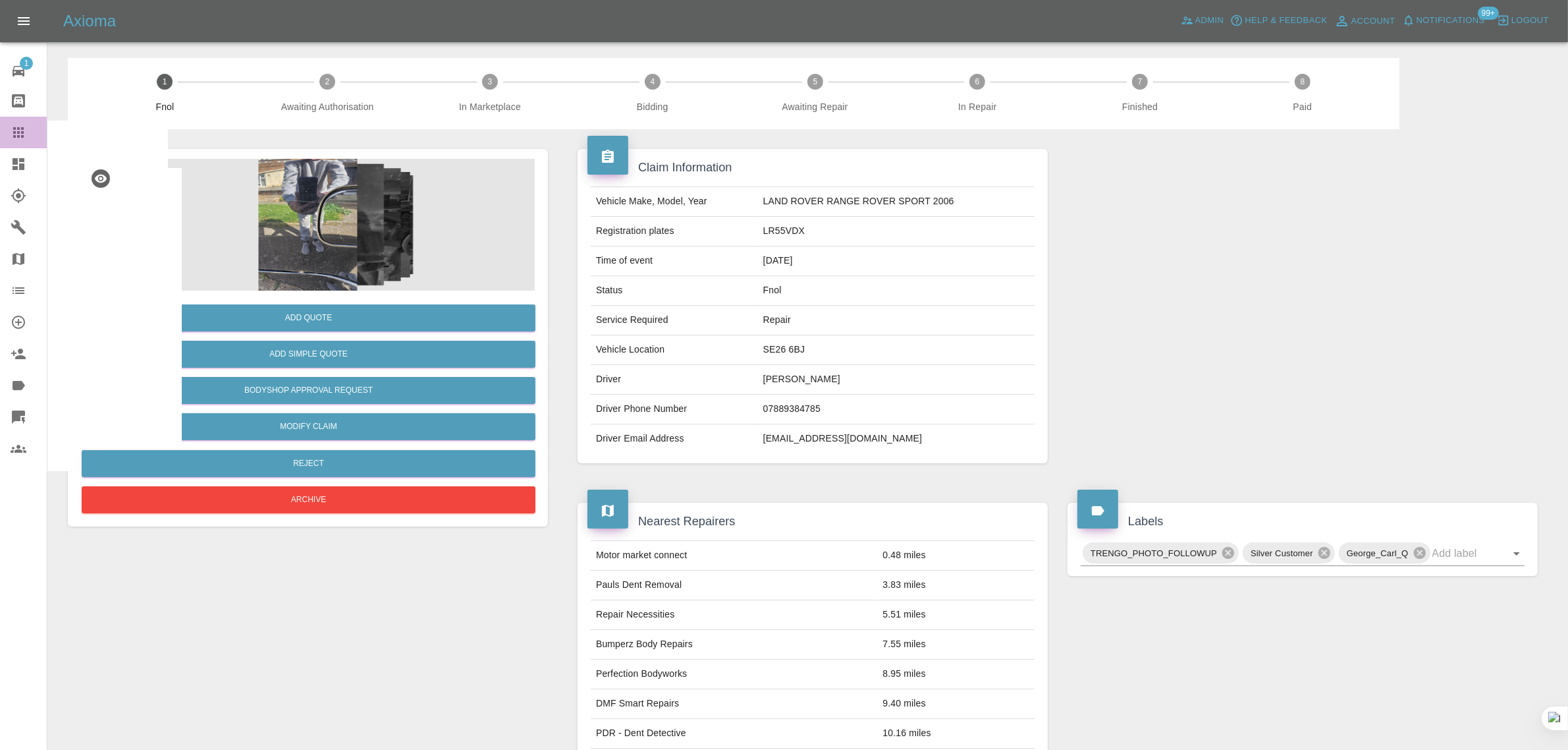
click at [13, 130] on icon at bounding box center [18, 132] width 16 height 16
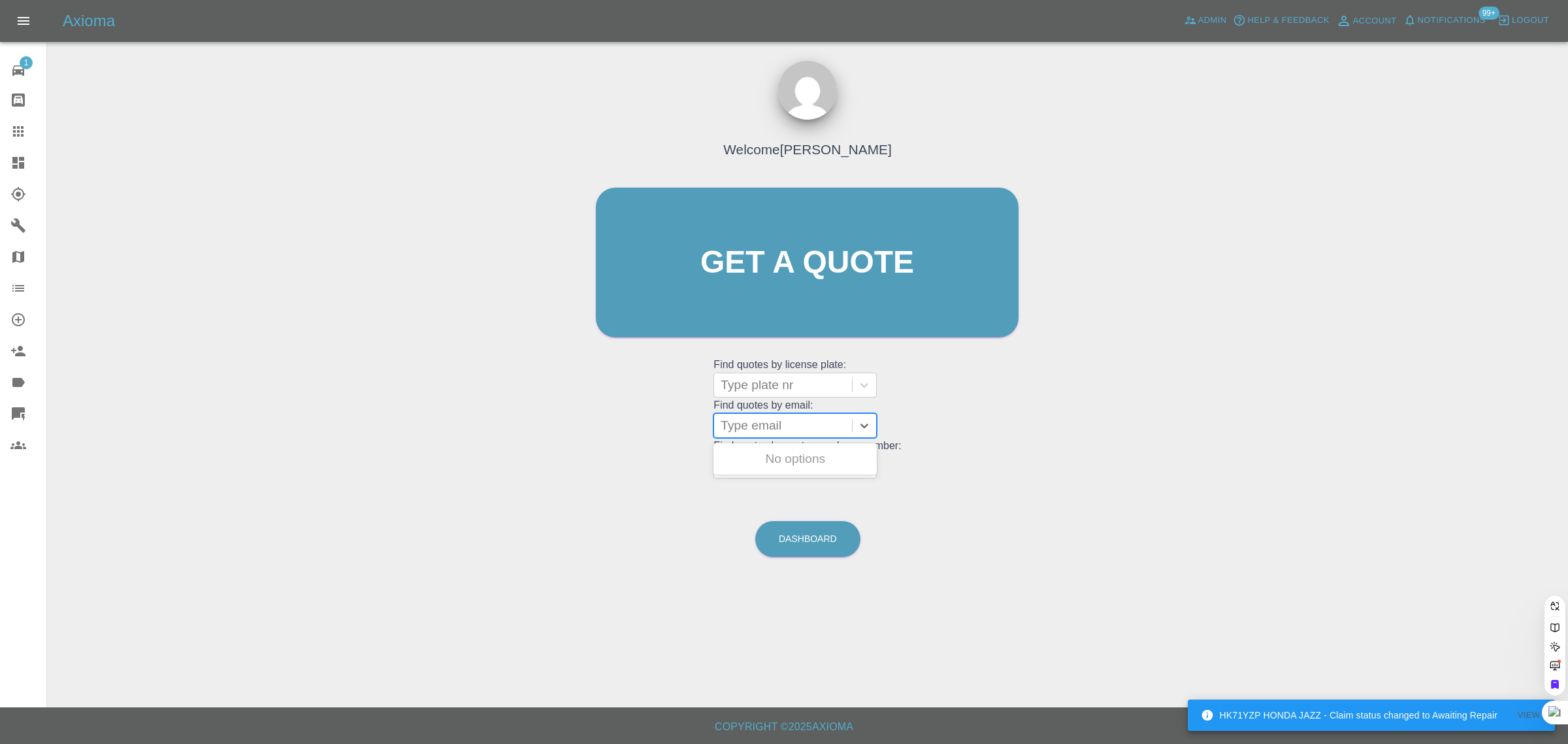
click at [740, 423] on div at bounding box center [783, 425] width 125 height 18
paste input "1013joss@gmail.com"
type input "1013joss@gmail.com"
click at [808, 427] on div at bounding box center [783, 425] width 125 height 18
paste input "problec@hotmail.co.uk"
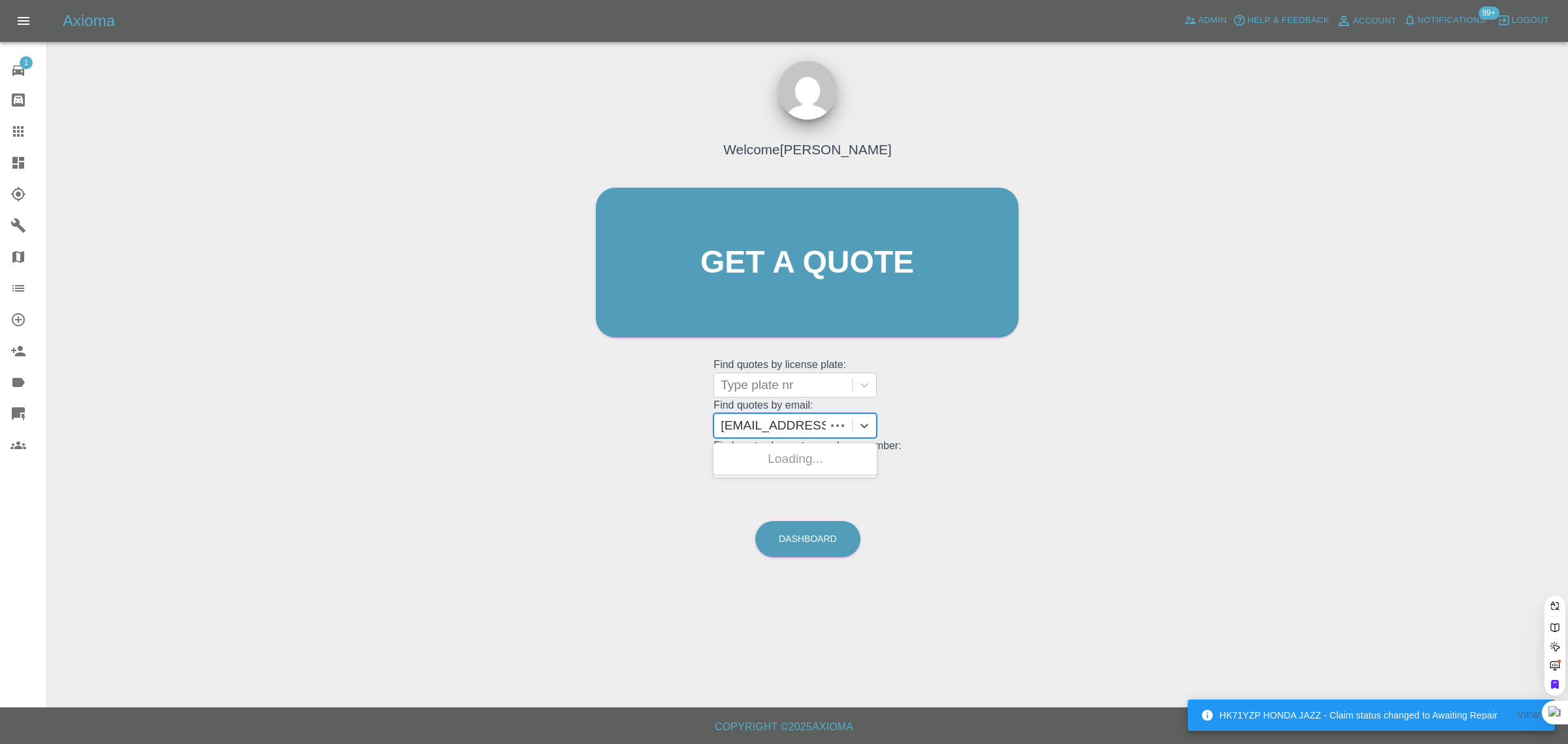
scroll to position [0, 20]
type input "problec@hotmail.co.uk"
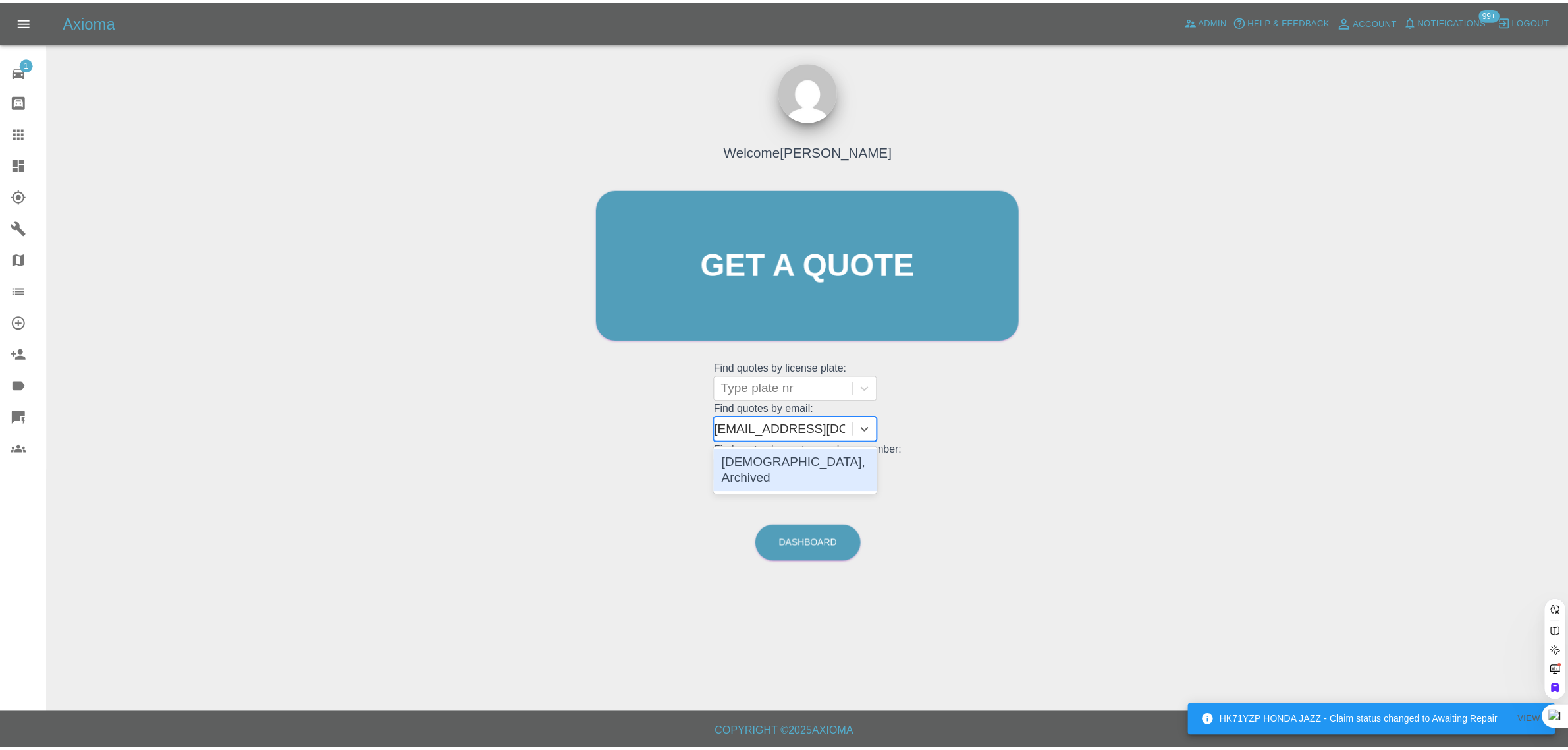
scroll to position [0, 0]
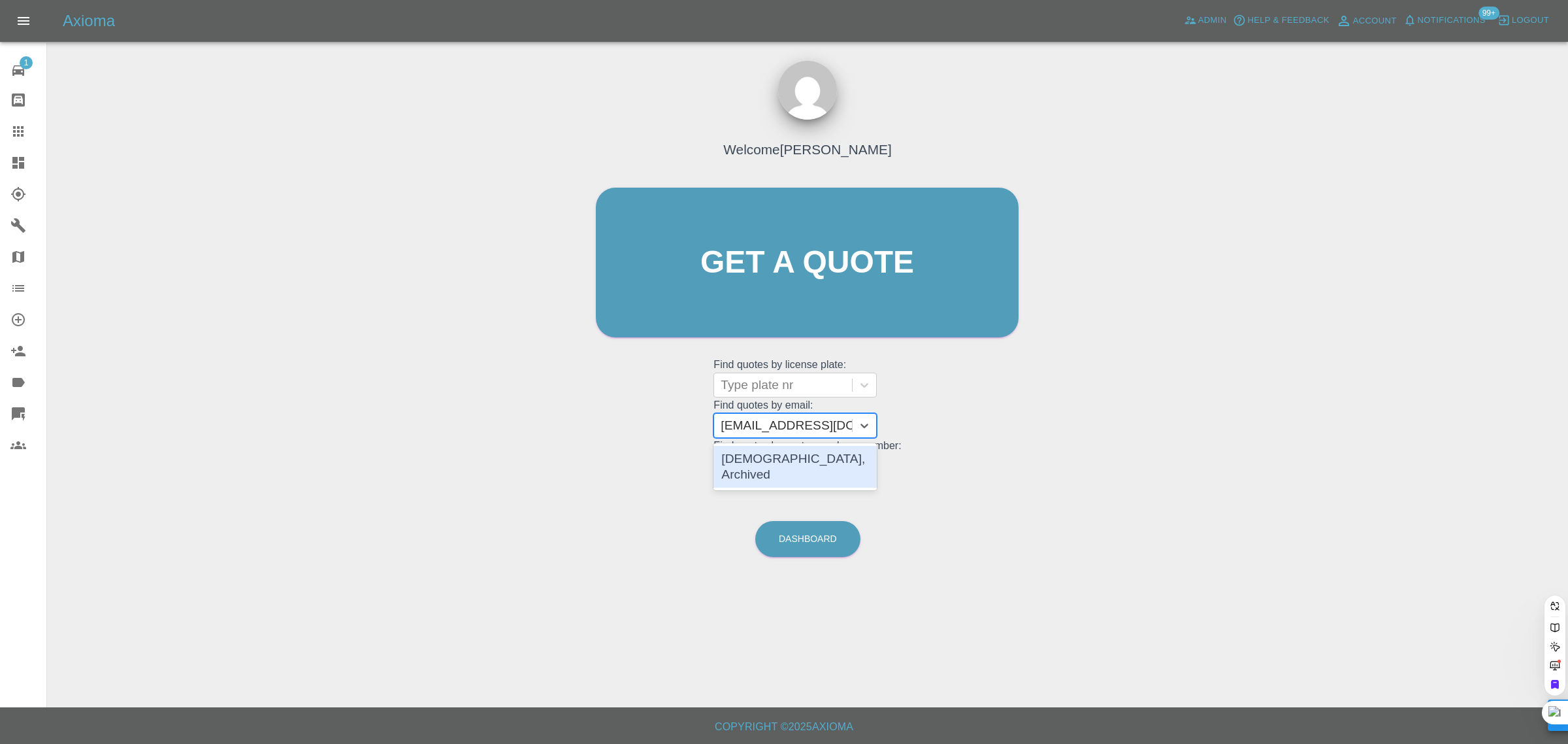
click at [784, 458] on div "P51MON, Archived" at bounding box center [795, 467] width 163 height 42
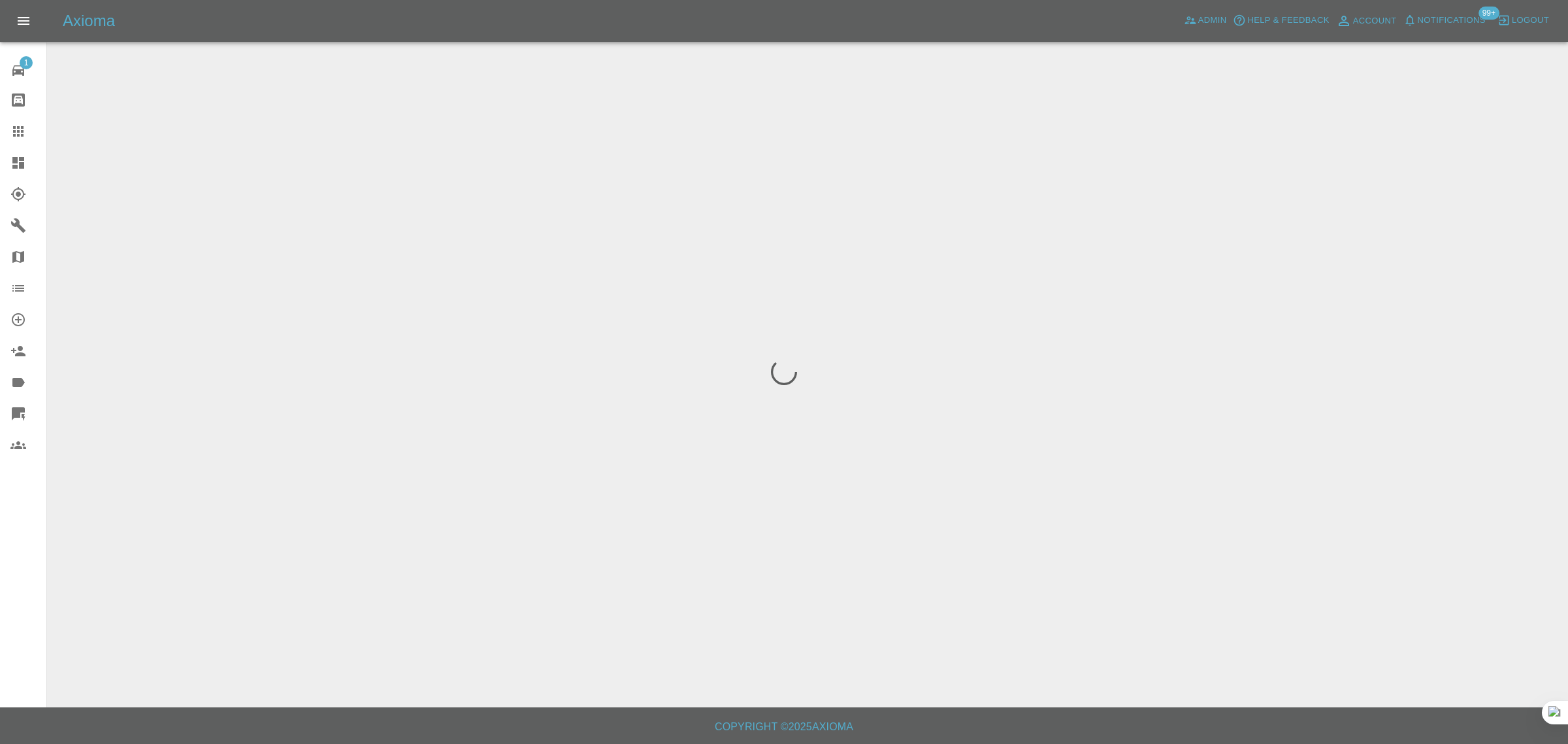
click at [8, 572] on div "1 Repair home Bodyshop home Claims Dashboard Explorer Garages Map Organization …" at bounding box center [23, 372] width 47 height 744
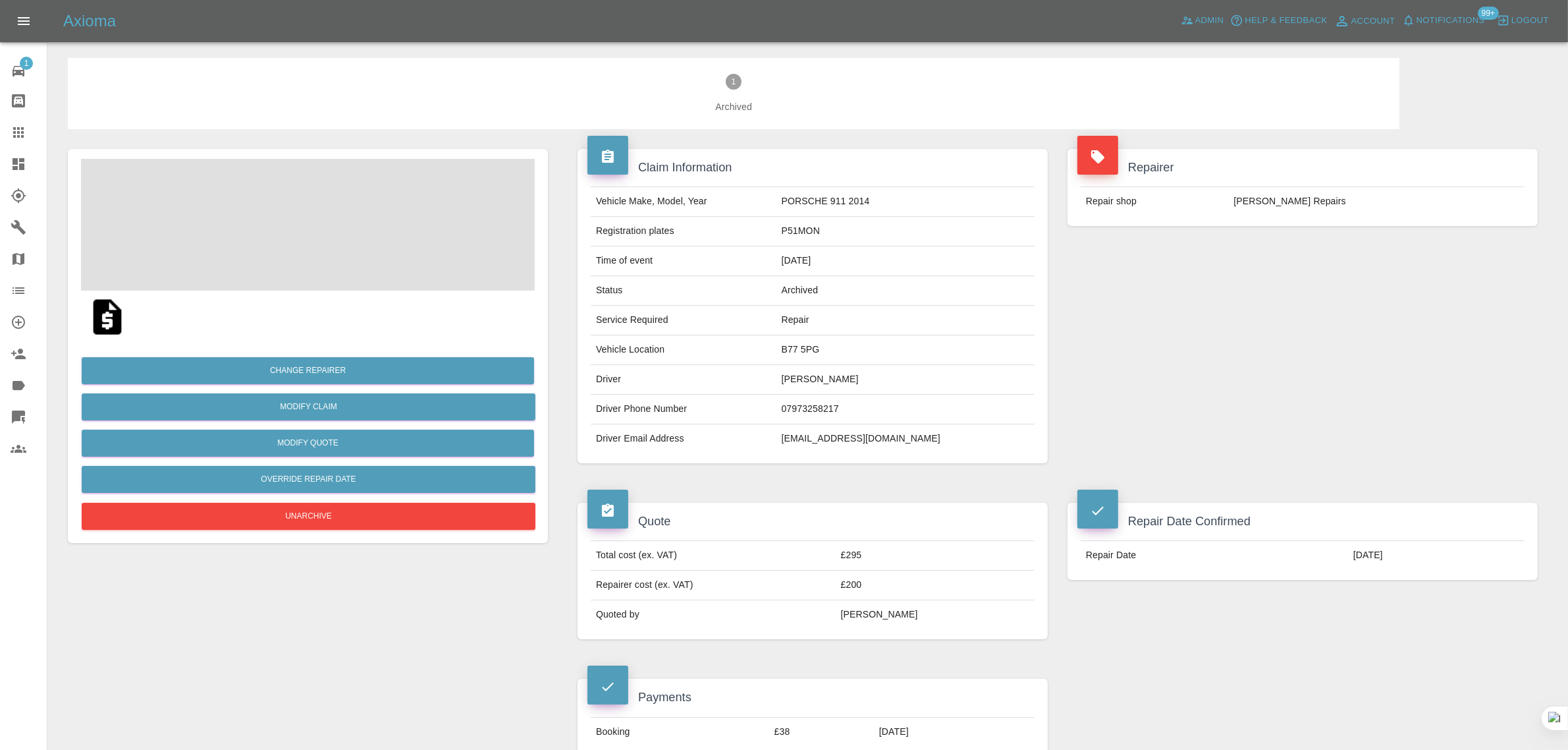
scroll to position [659, 0]
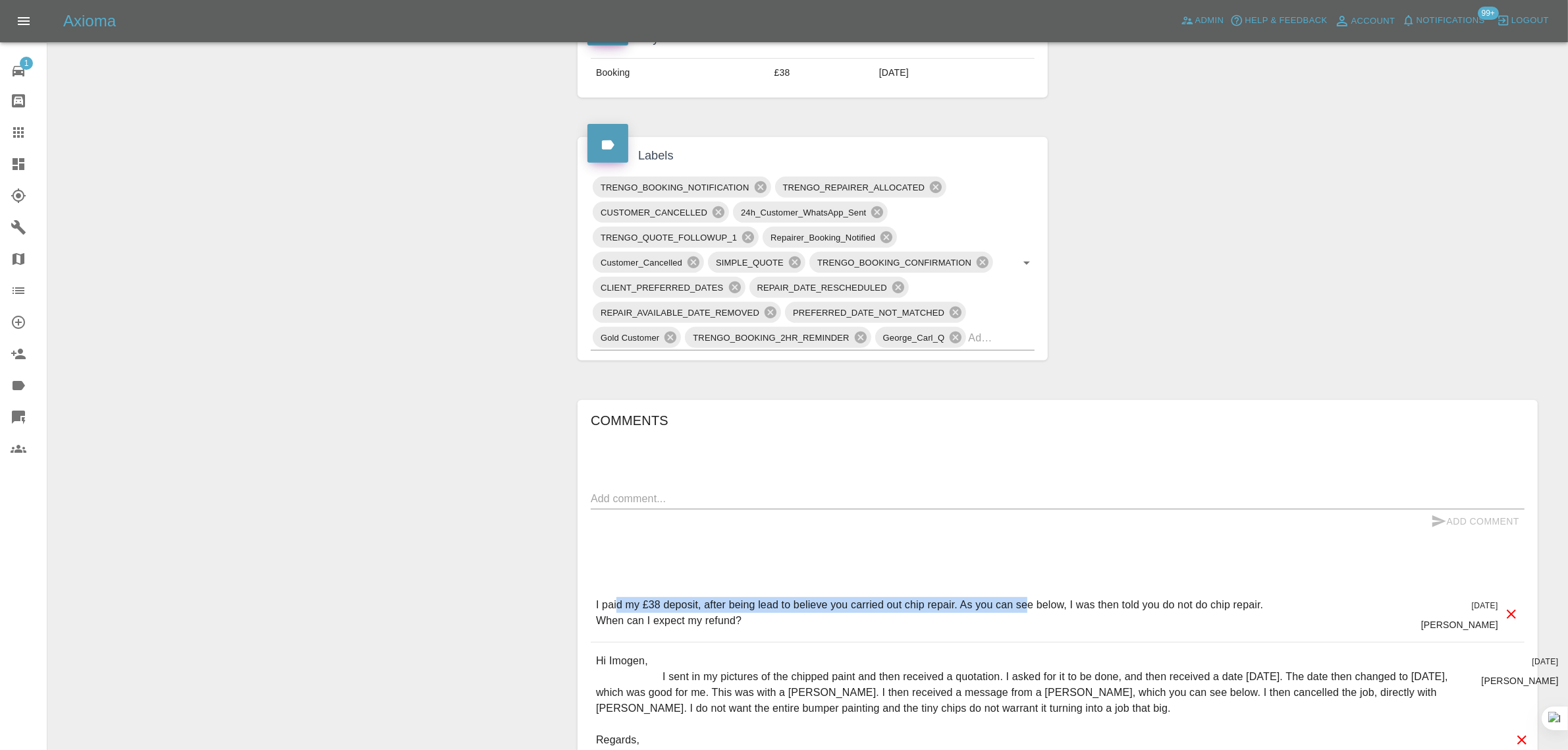
drag, startPoint x: 616, startPoint y: 607, endPoint x: 1028, endPoint y: 607, distance: 412.0
click at [1028, 607] on p "I paid my £38 deposit, after being lead to believe you carried out chip repair.…" at bounding box center [929, 613] width 667 height 32
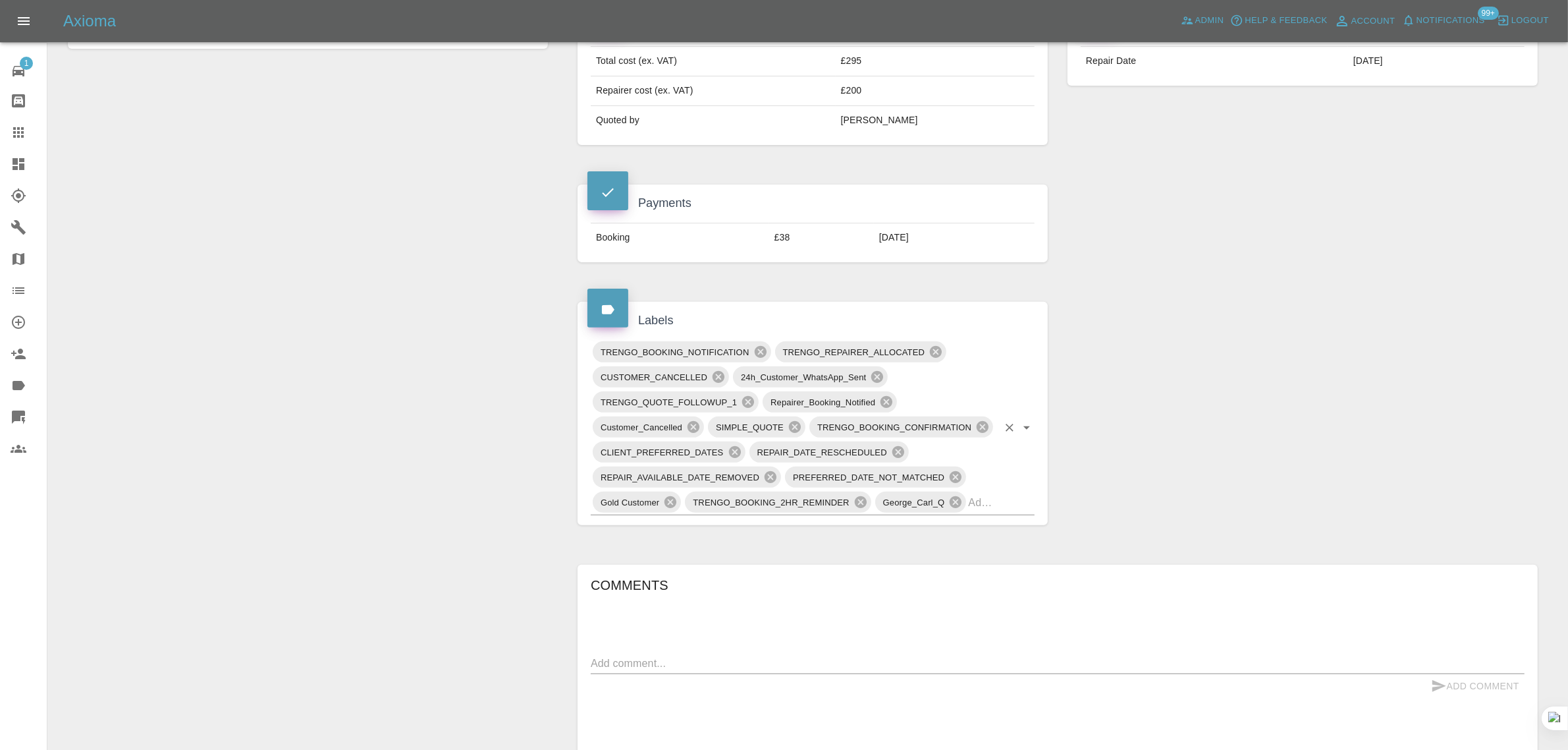
scroll to position [824, 0]
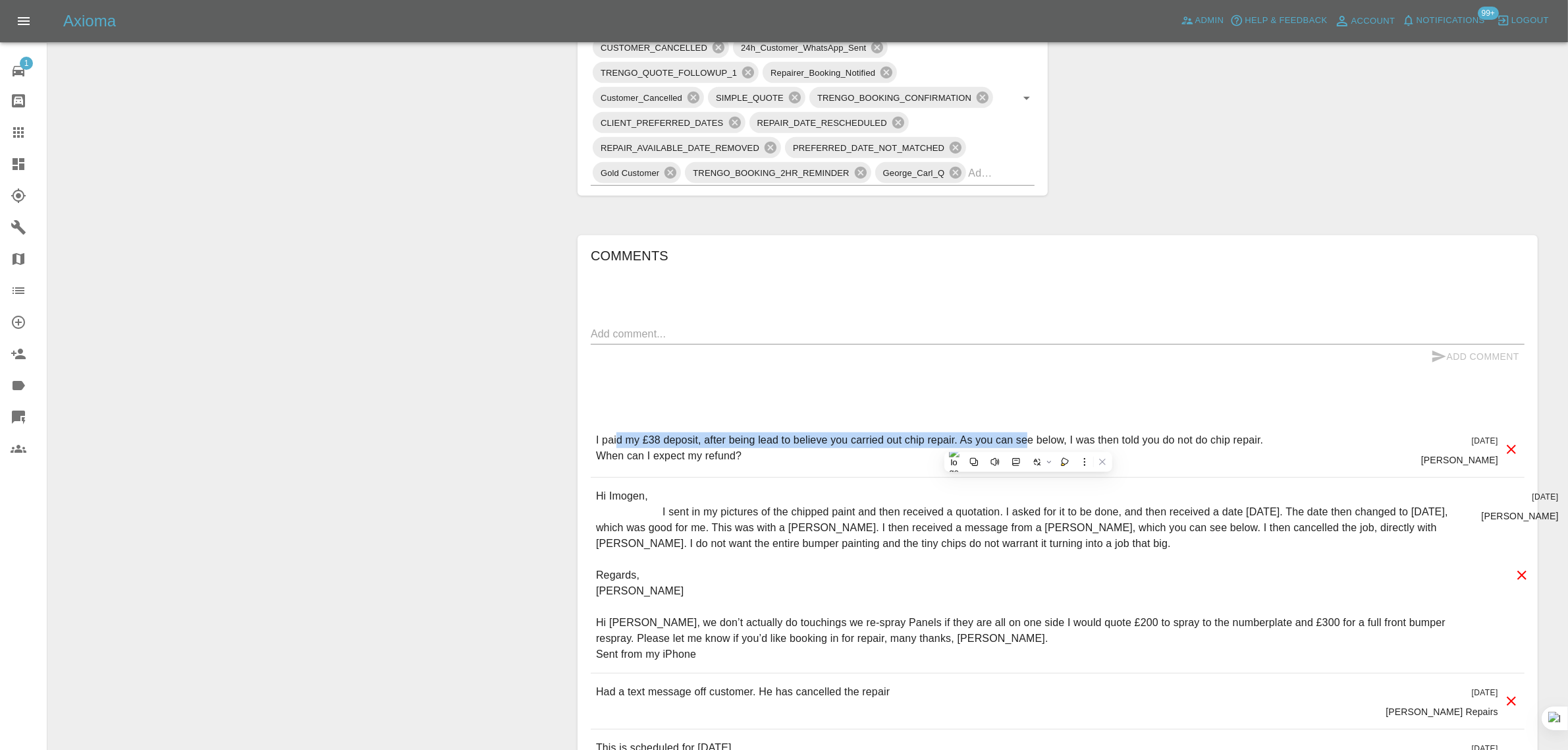
click at [773, 339] on textarea at bounding box center [1057, 334] width 934 height 15
paste textarea "I have tried the refund link you gave, and I have just been ignored. Before I l…"
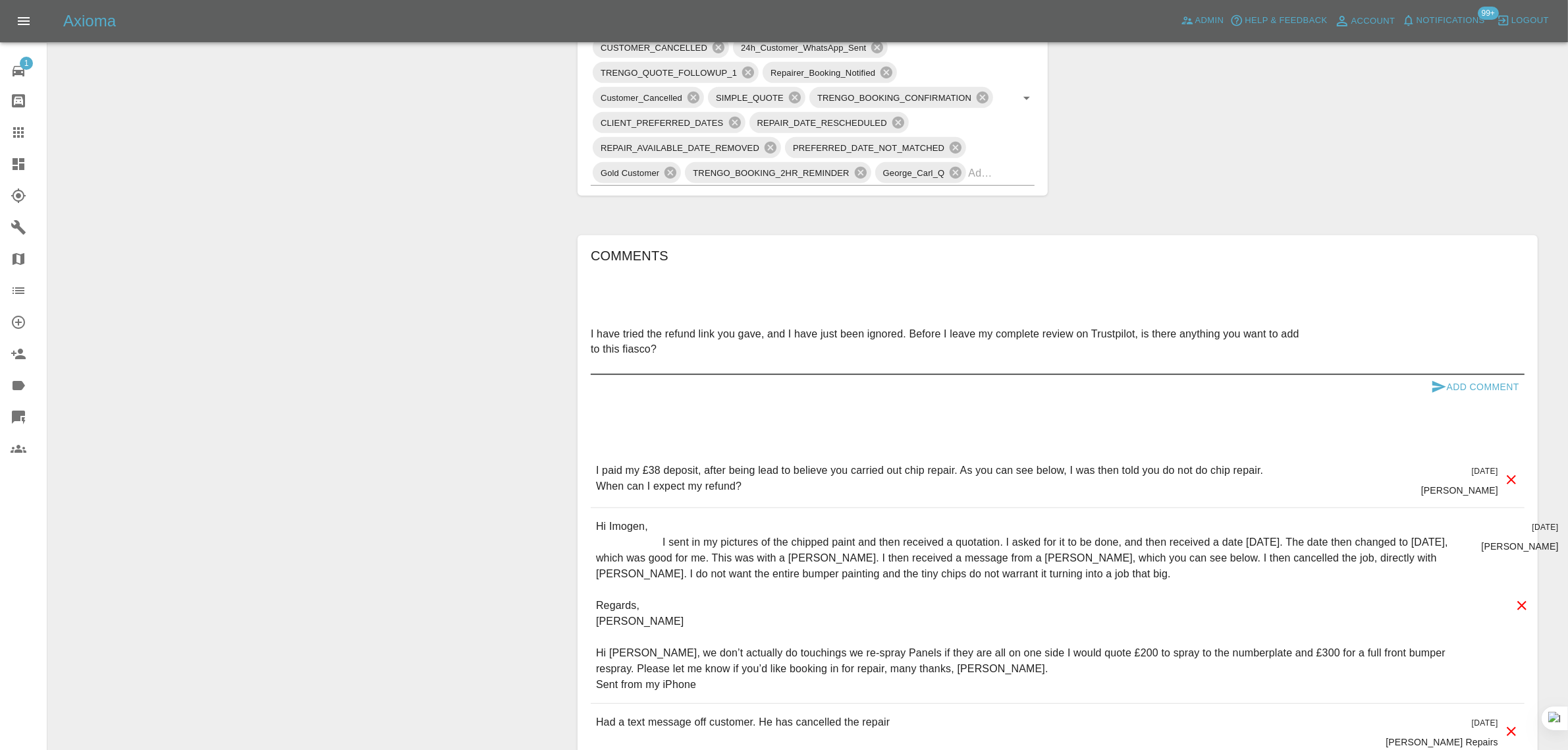
type textarea "I have tried the refund link you gave, and I have just been ignored. Before I l…"
click at [1470, 380] on button "Add Comment" at bounding box center [1475, 387] width 99 height 24
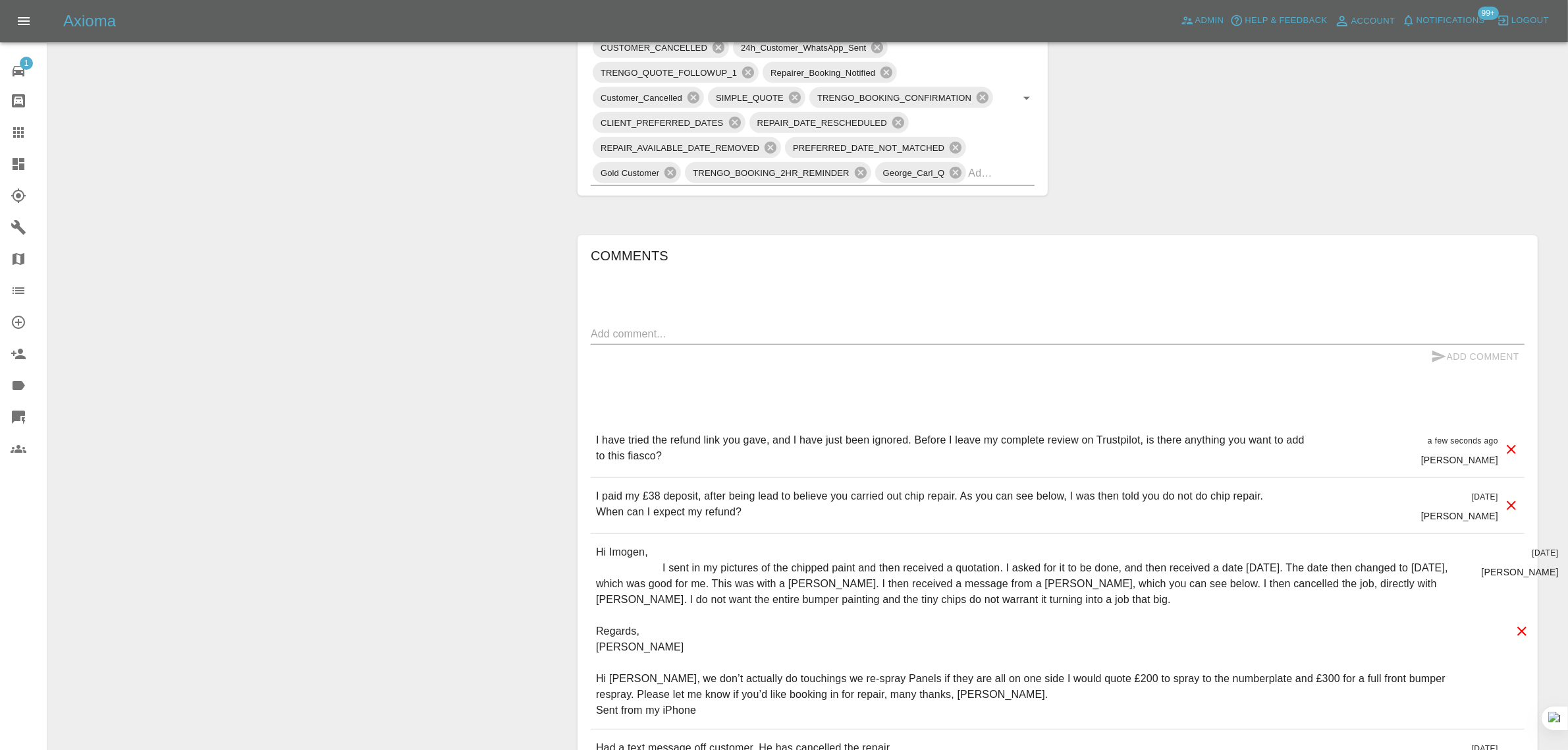
scroll to position [247, 0]
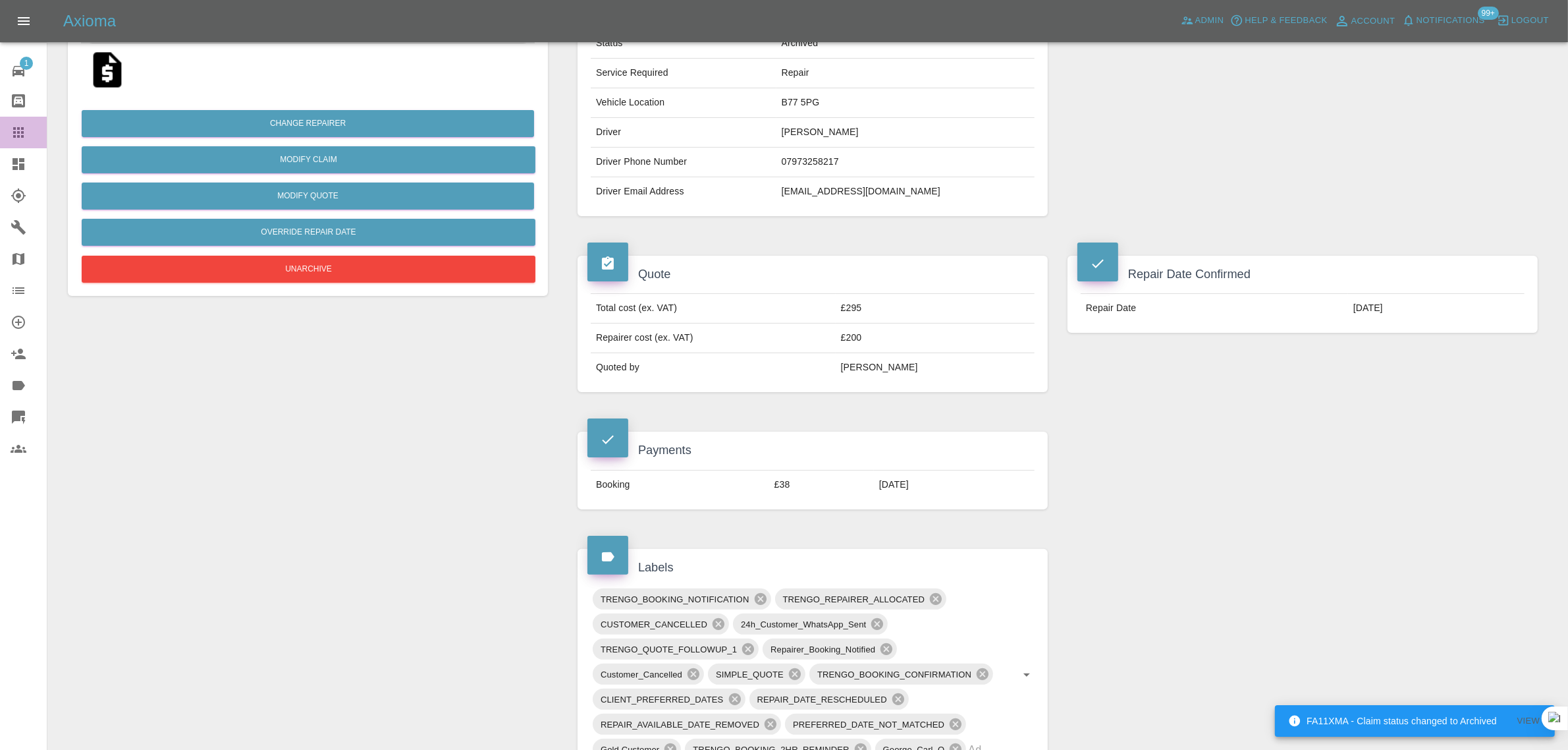
click at [18, 137] on icon at bounding box center [18, 133] width 11 height 11
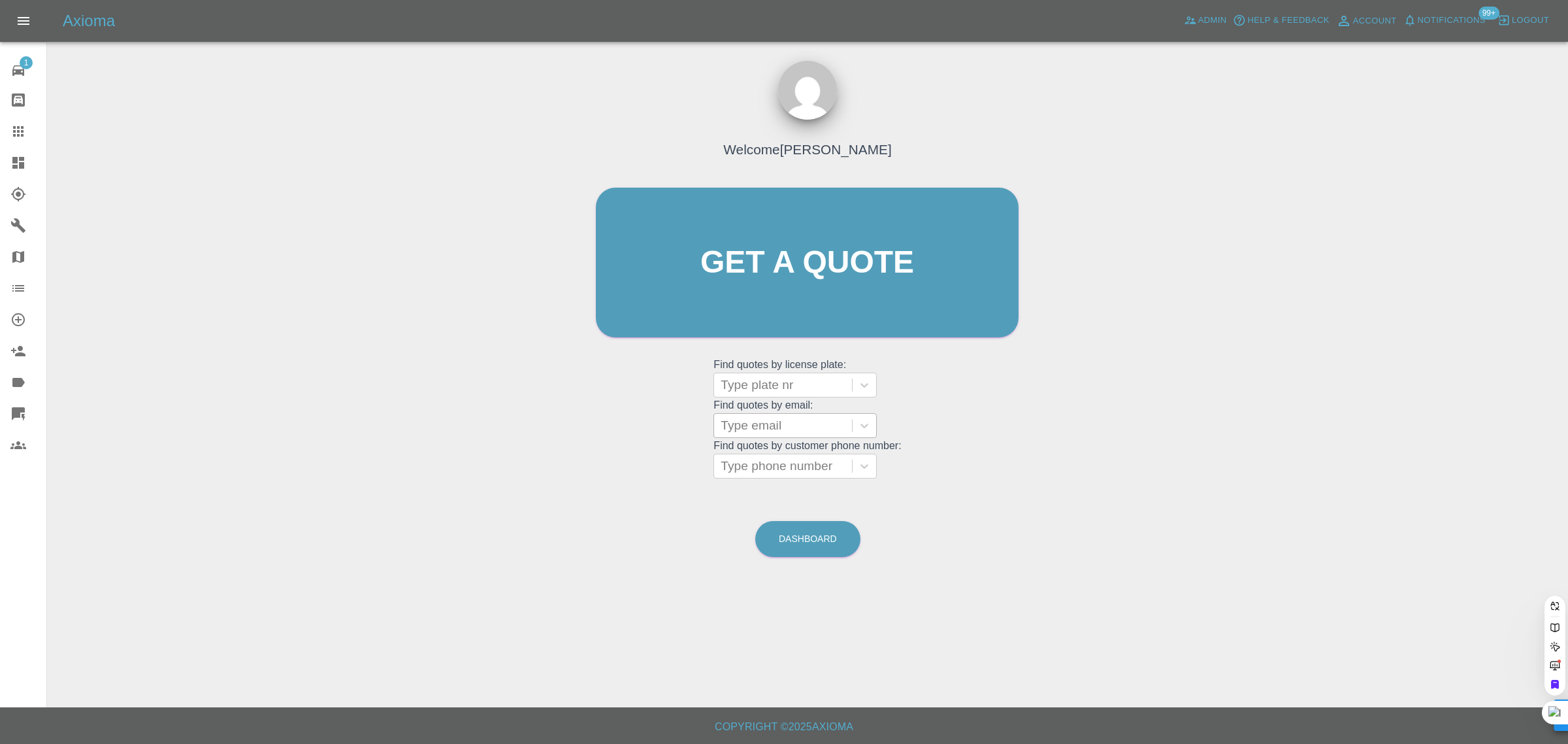
click at [741, 433] on div at bounding box center [783, 425] width 125 height 18
paste input "salils3214@gmail.com"
type input "salils3214@gmail.com"
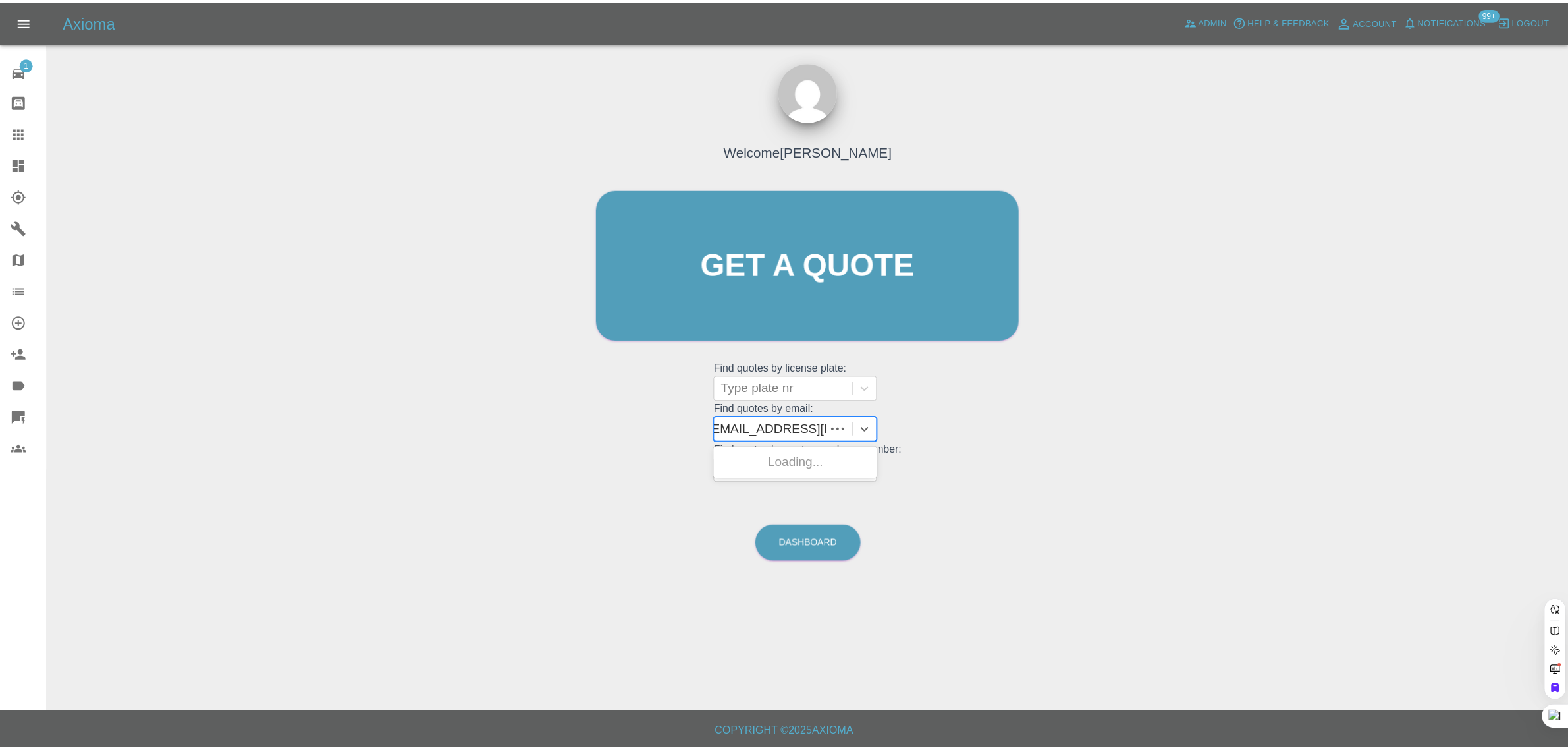
scroll to position [0, 0]
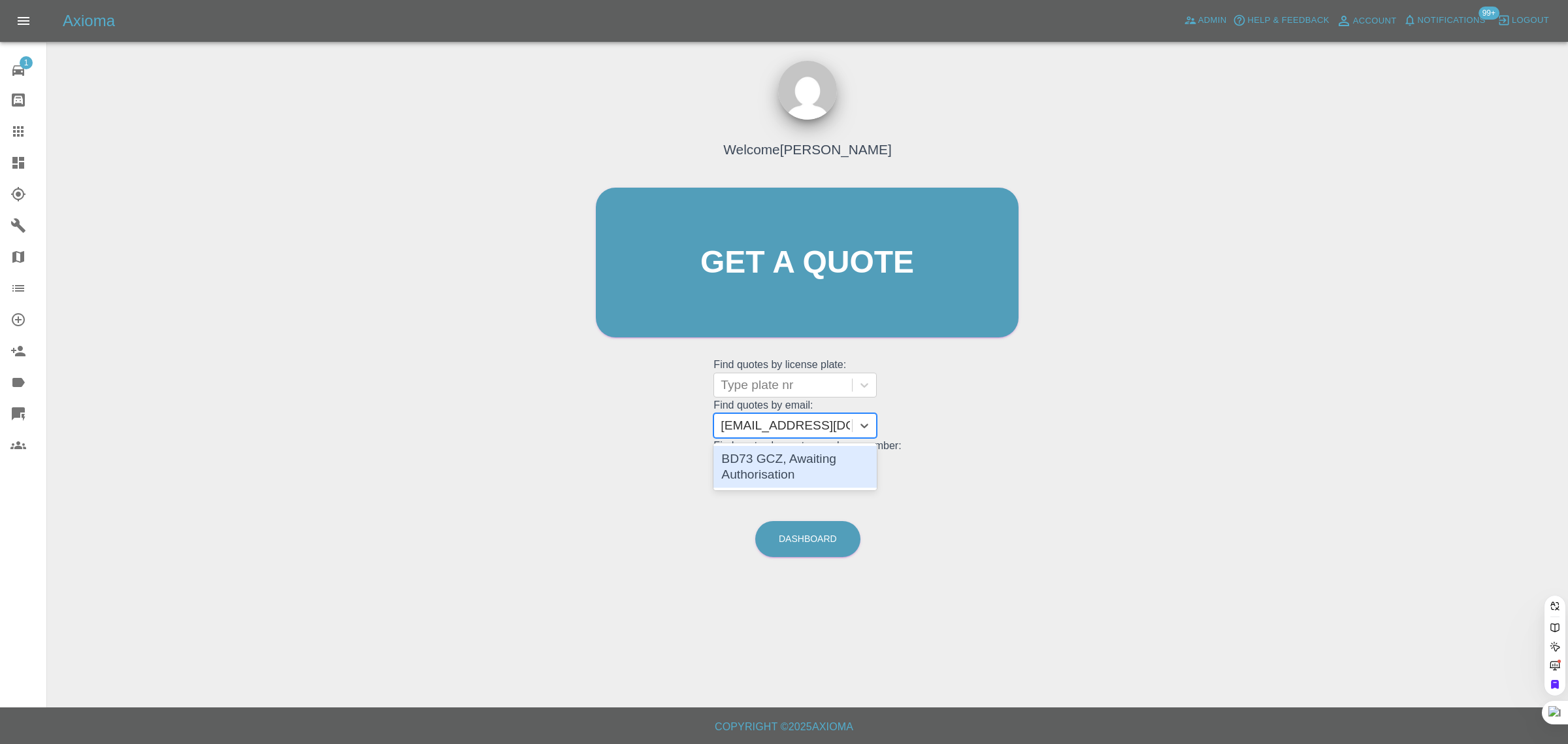
click at [747, 462] on div "BD73 GCZ, Awaiting Authorisation" at bounding box center [795, 467] width 163 height 42
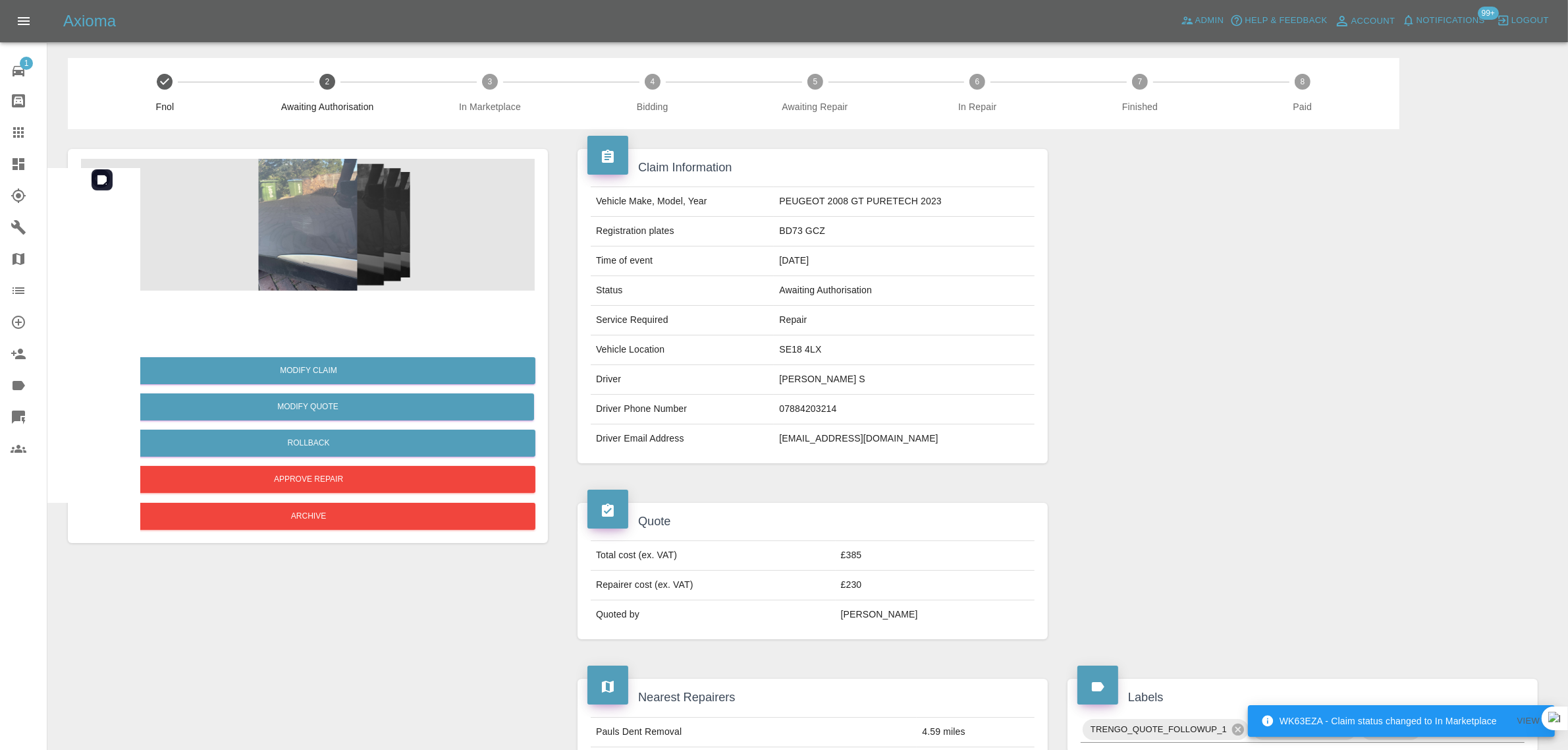
click at [287, 247] on img at bounding box center [308, 225] width 454 height 132
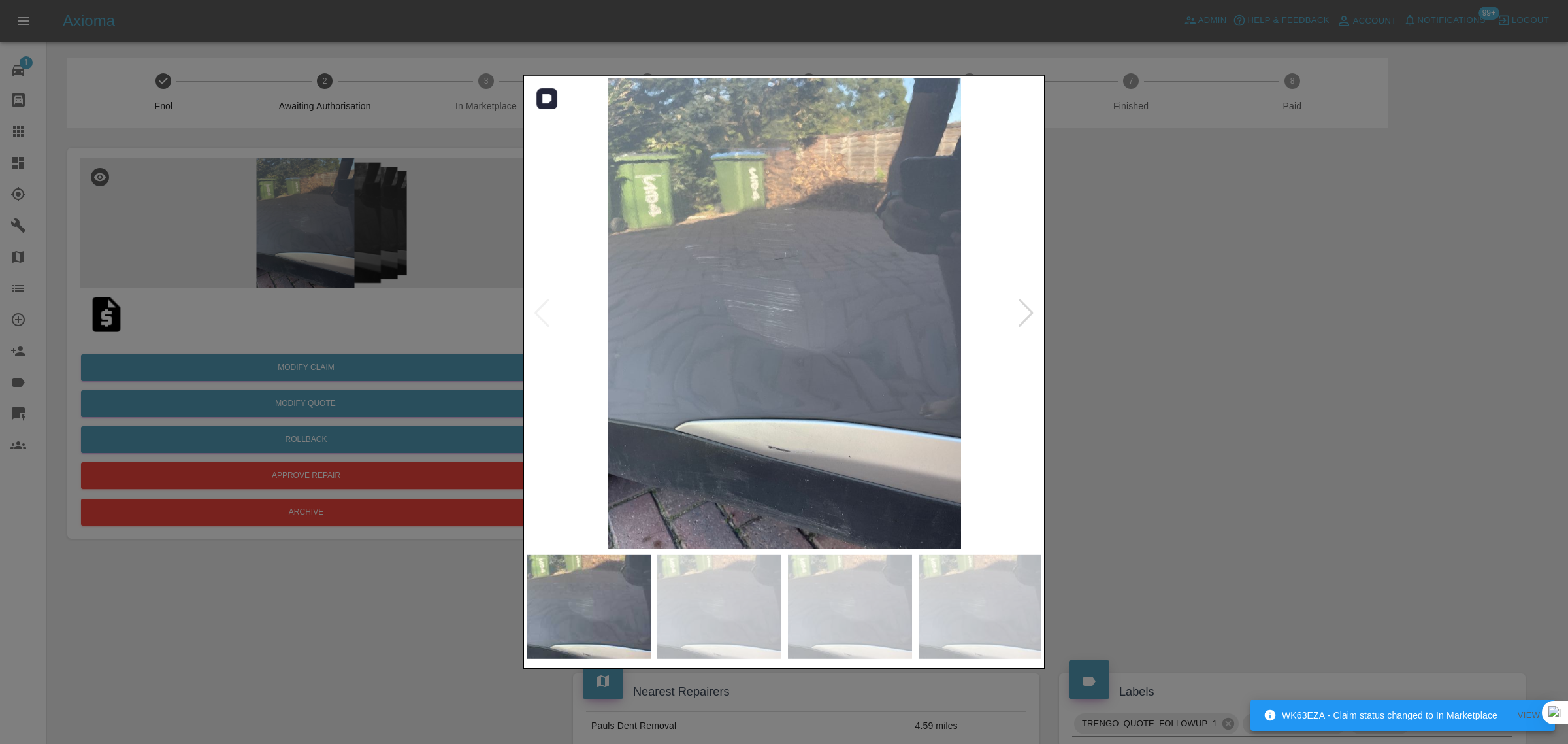
click at [1017, 312] on div at bounding box center [1025, 313] width 17 height 29
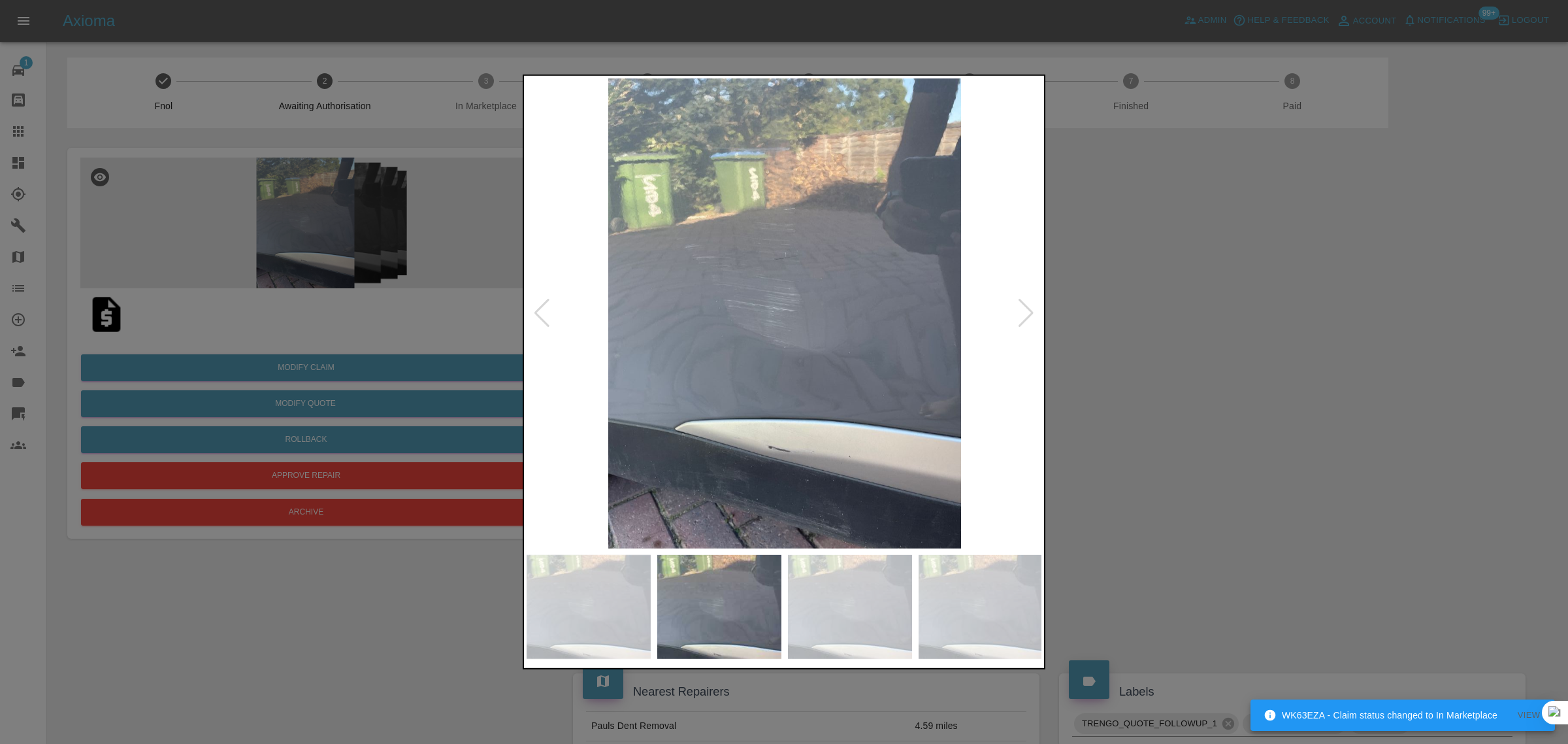
click at [1017, 312] on div at bounding box center [1025, 313] width 17 height 29
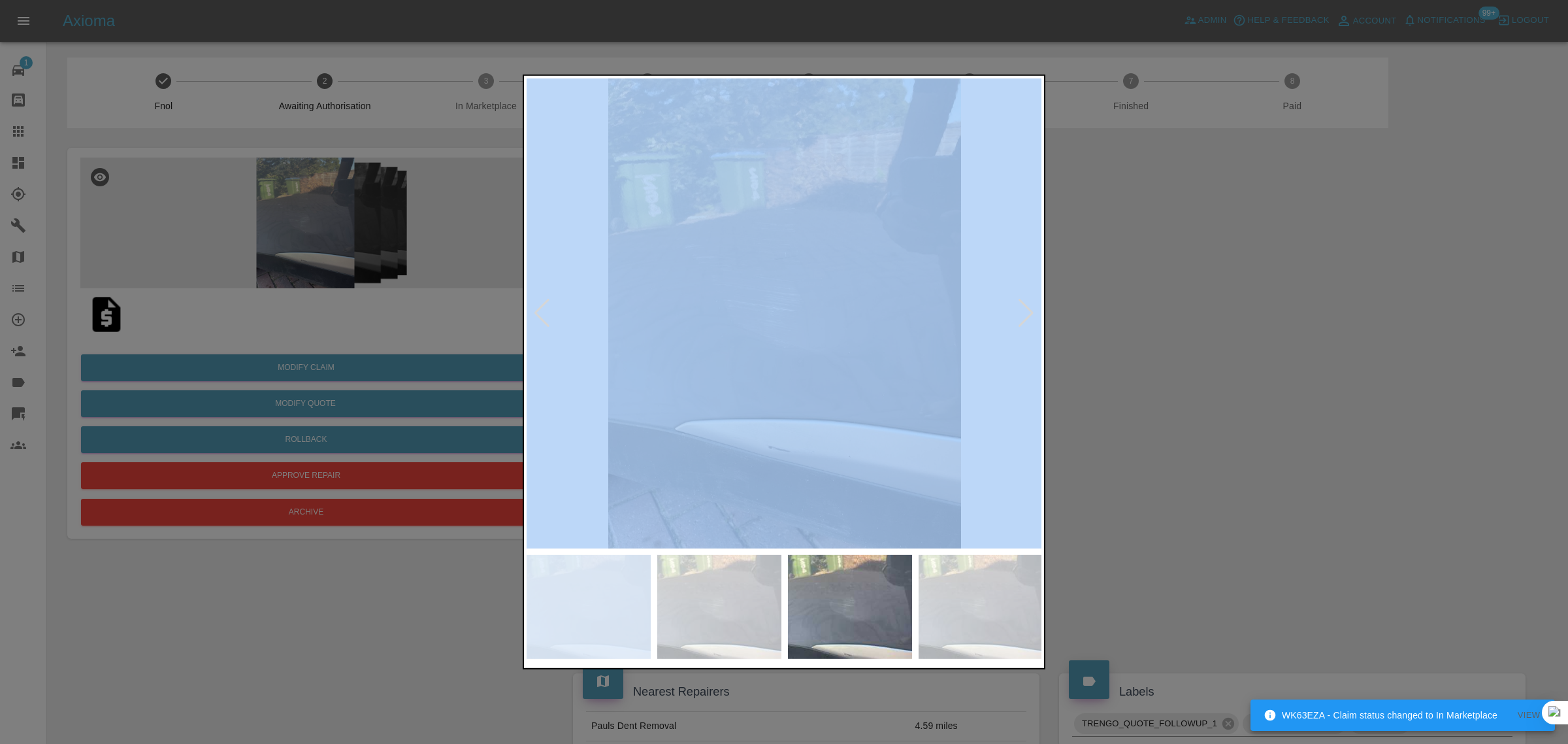
click at [1017, 312] on div at bounding box center [1025, 313] width 17 height 29
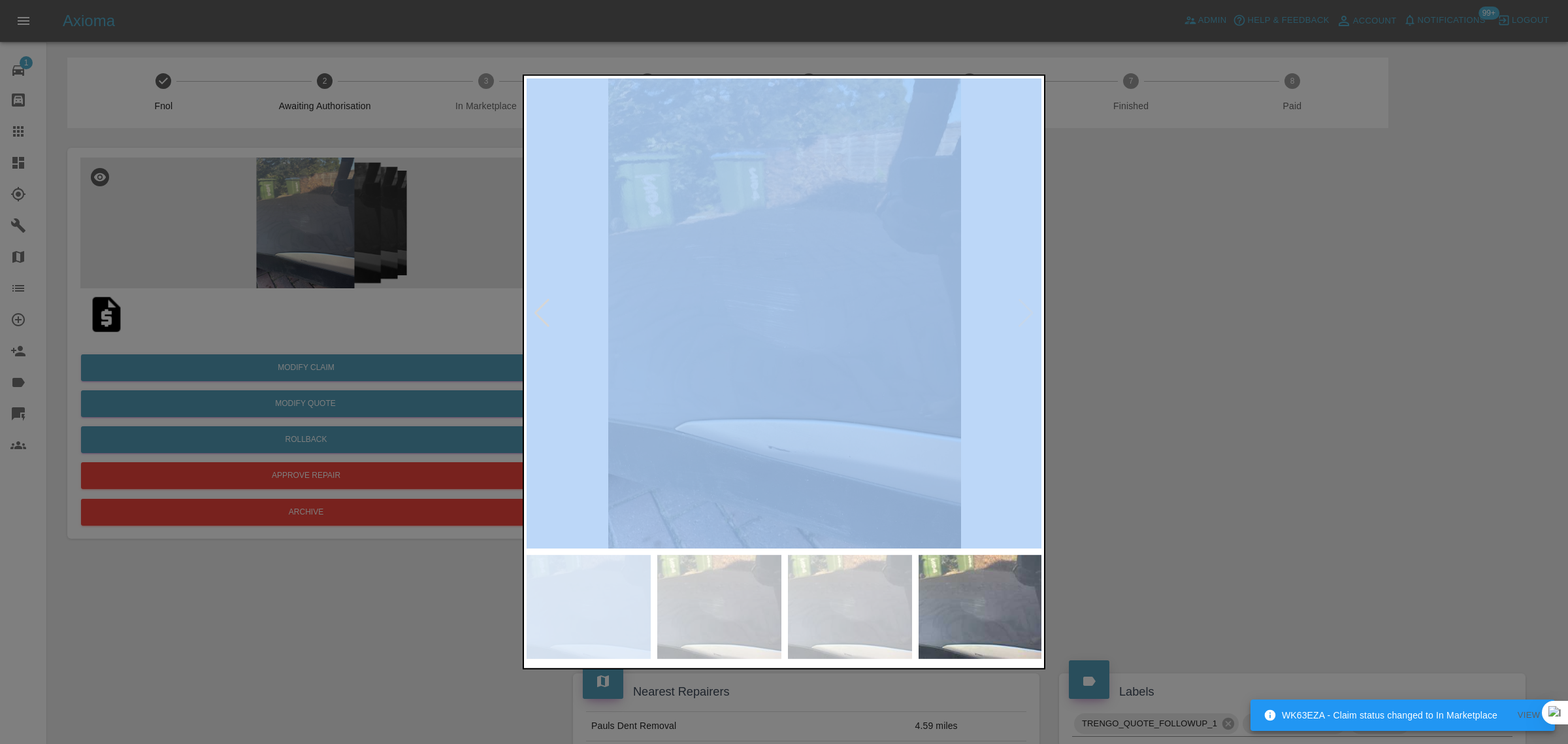
click at [1017, 312] on img at bounding box center [785, 313] width 516 height 470
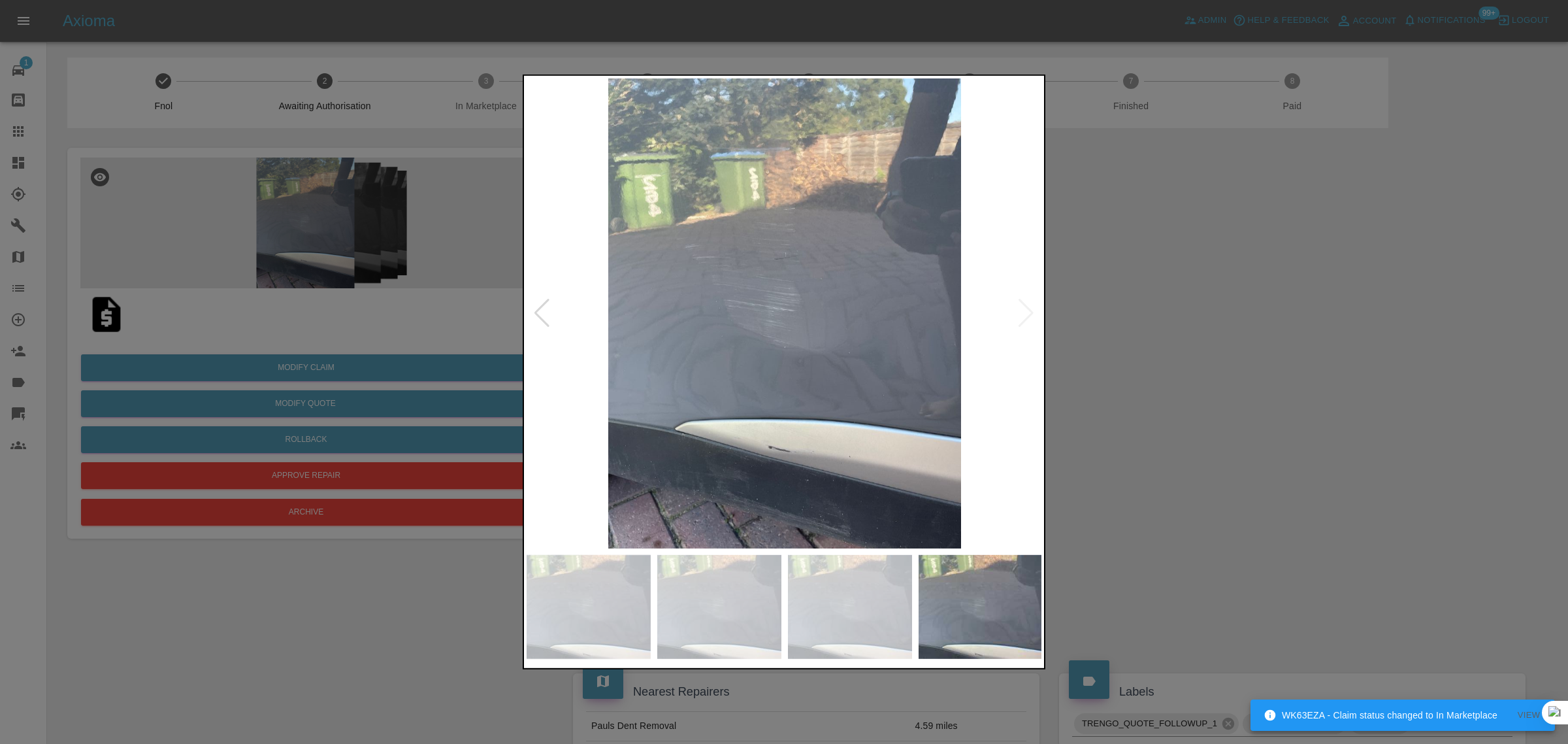
click at [1189, 384] on div at bounding box center [784, 372] width 1568 height 744
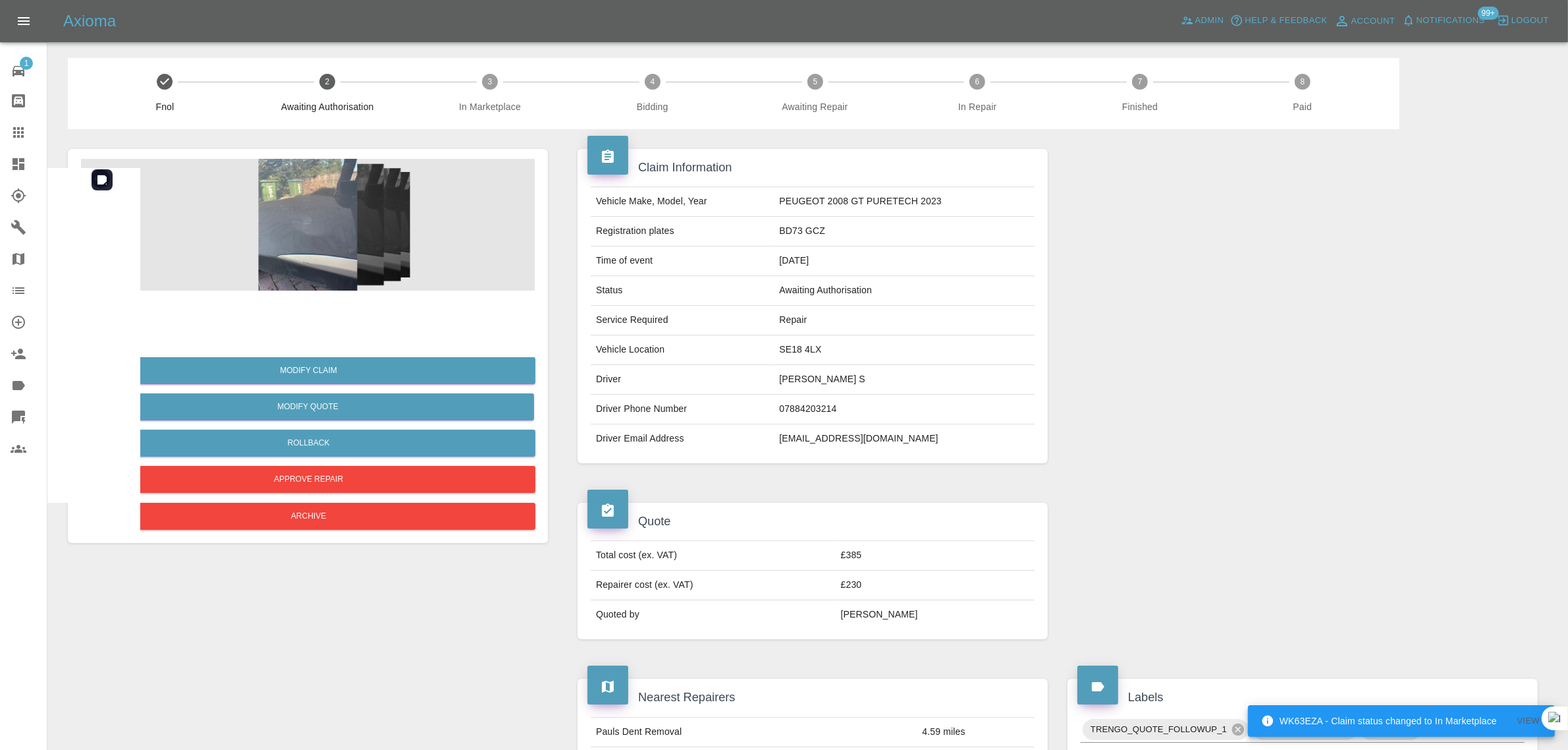
click at [327, 198] on img at bounding box center [308, 225] width 454 height 132
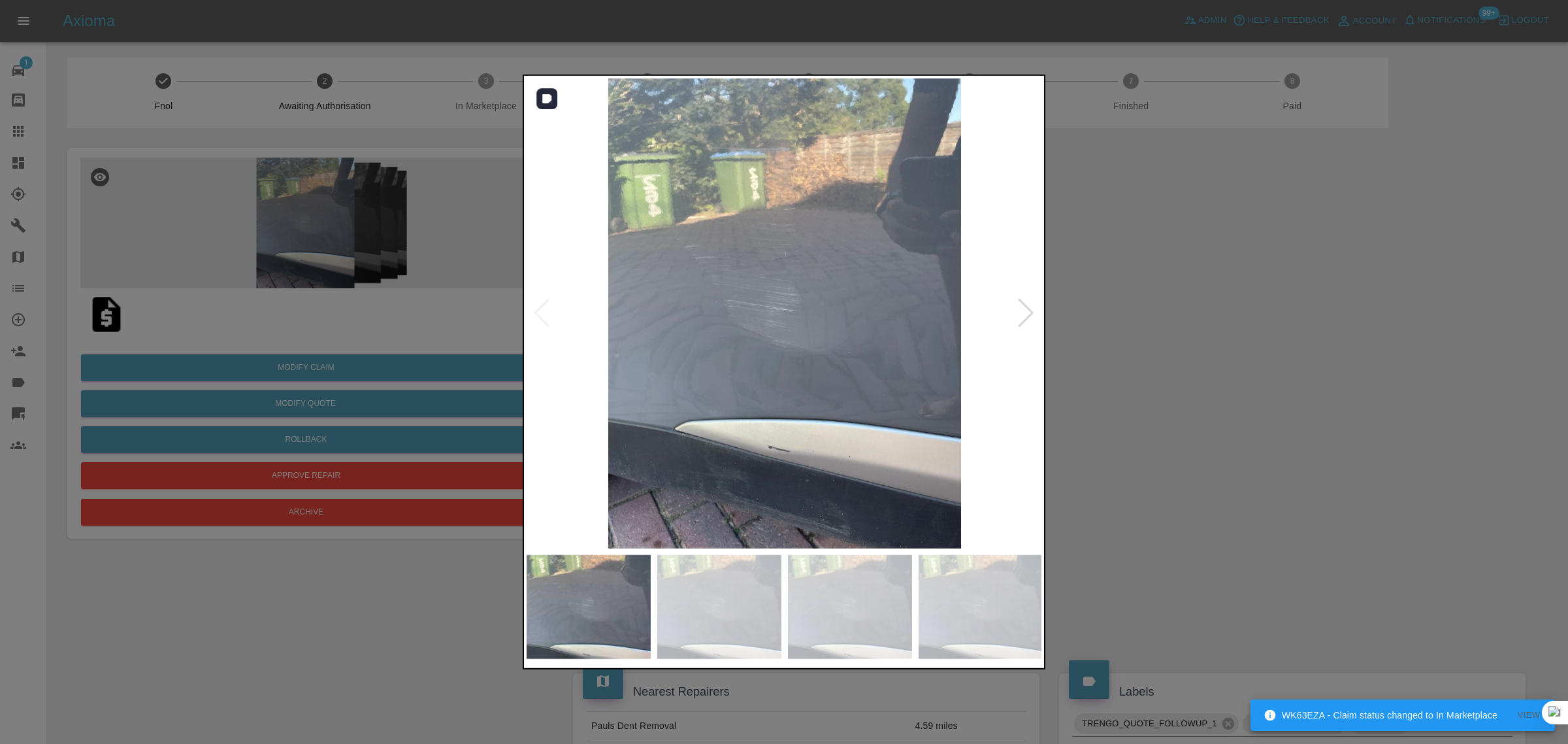
click at [1030, 304] on div at bounding box center [1025, 313] width 17 height 29
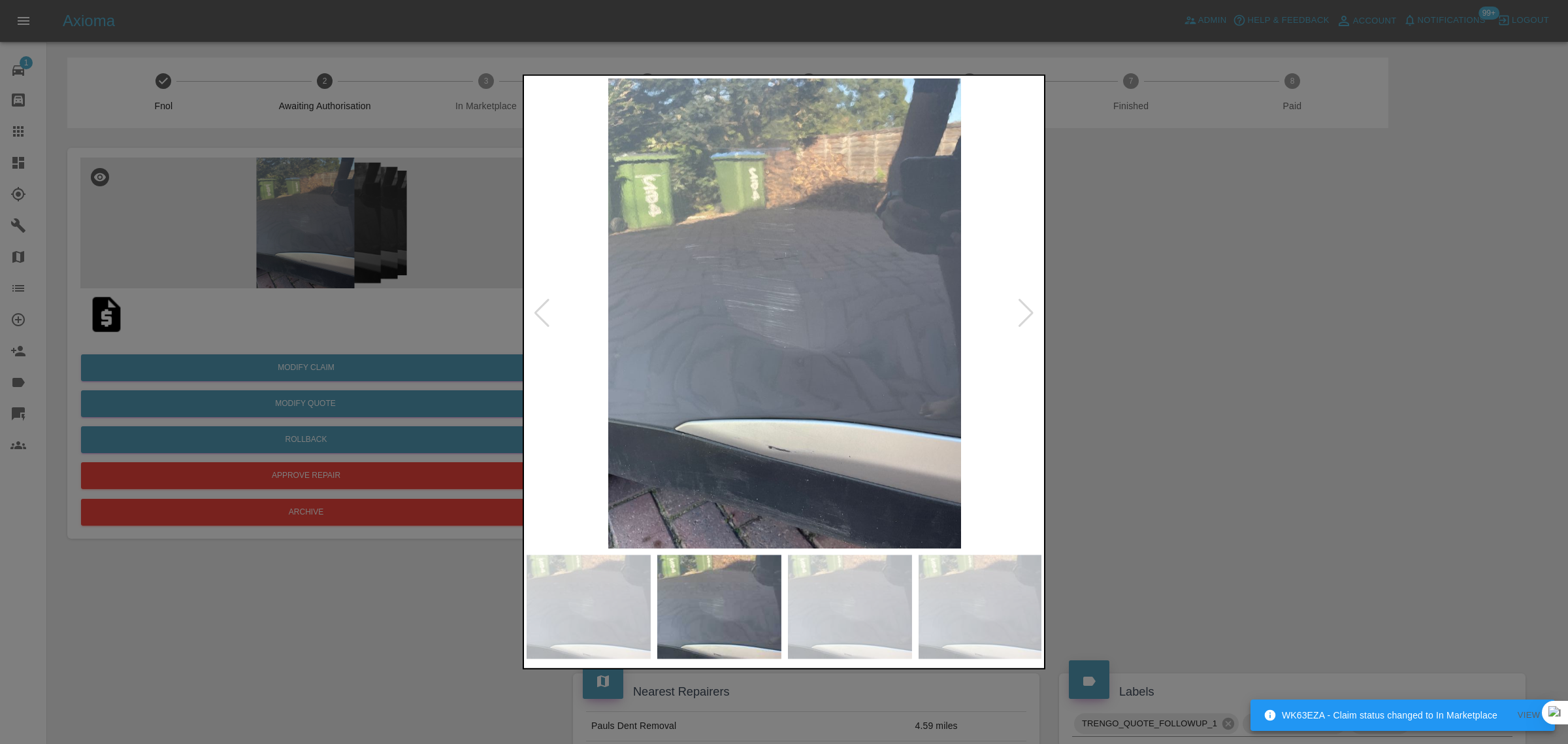
click at [1030, 304] on div at bounding box center [1025, 313] width 17 height 29
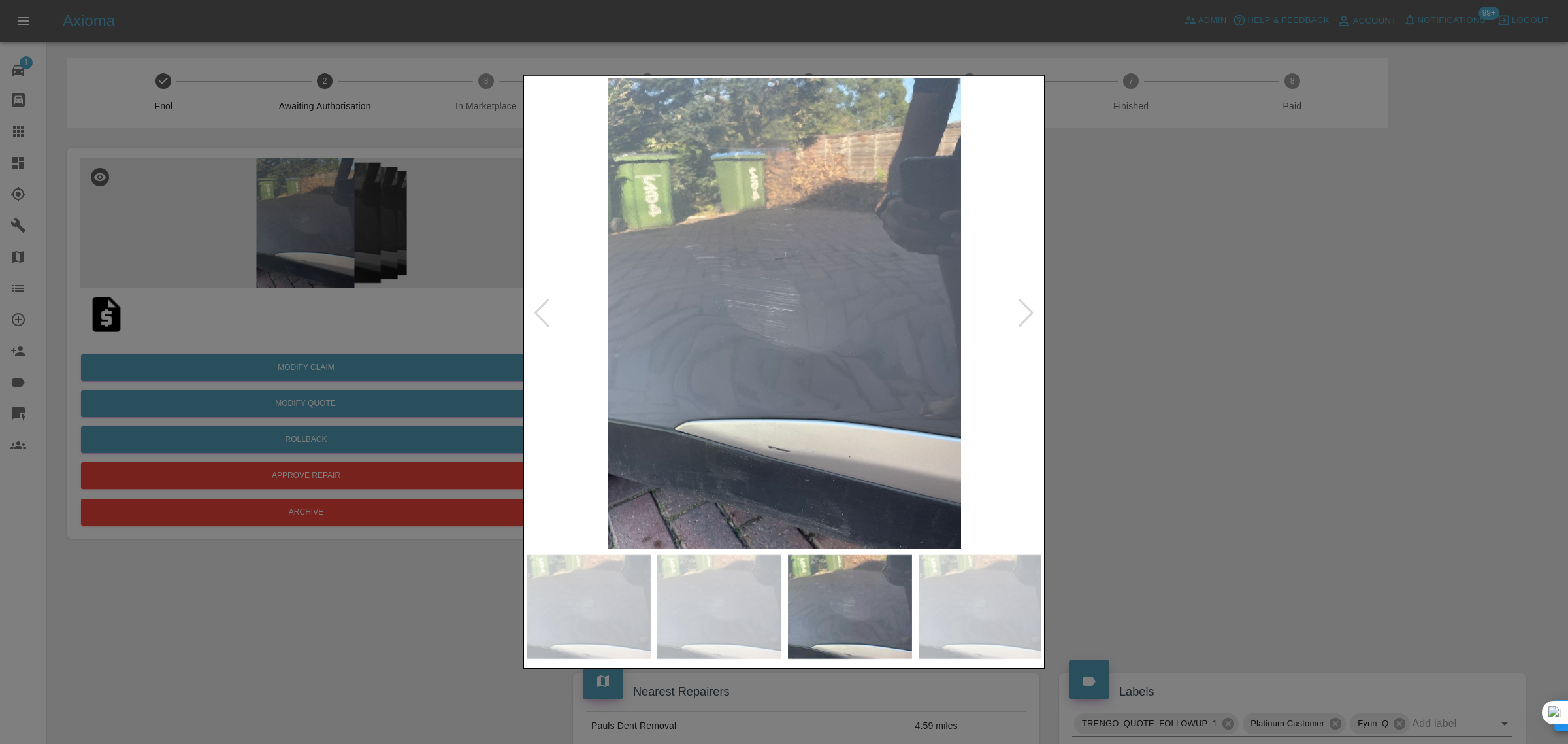
click at [1030, 304] on div at bounding box center [1025, 313] width 17 height 29
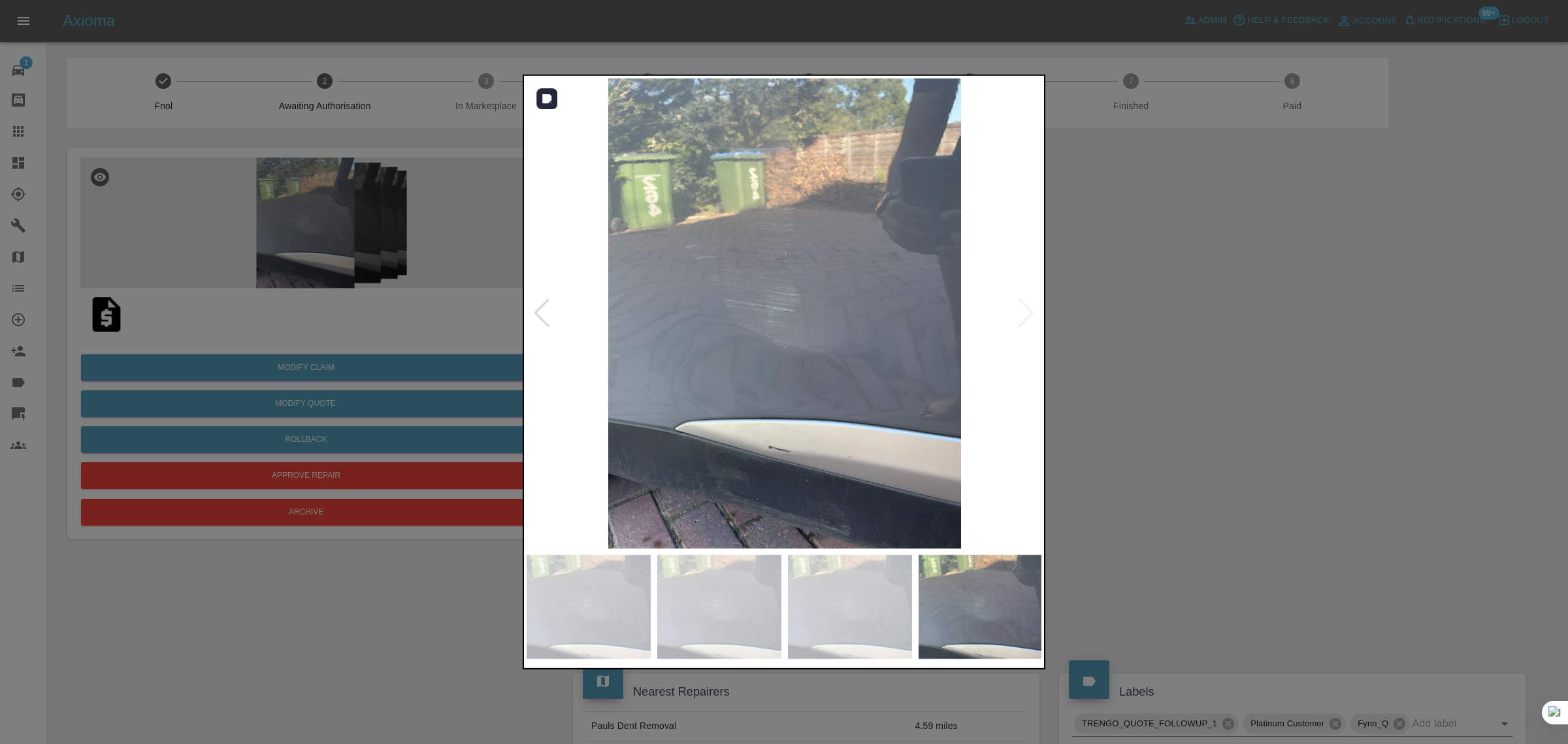
click at [1030, 304] on img at bounding box center [785, 313] width 516 height 470
click at [1160, 403] on div at bounding box center [784, 372] width 1568 height 744
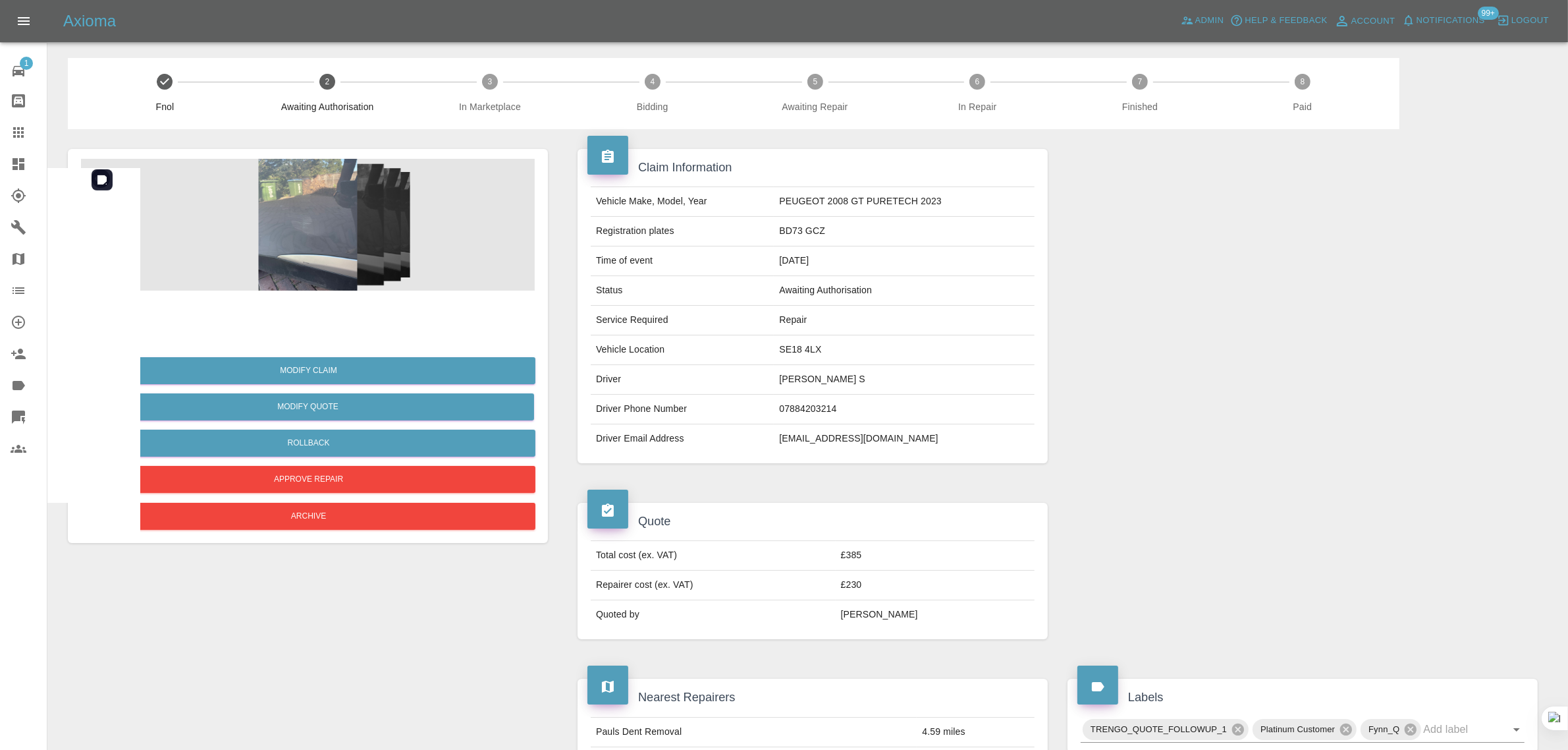
click at [316, 177] on img at bounding box center [308, 225] width 454 height 132
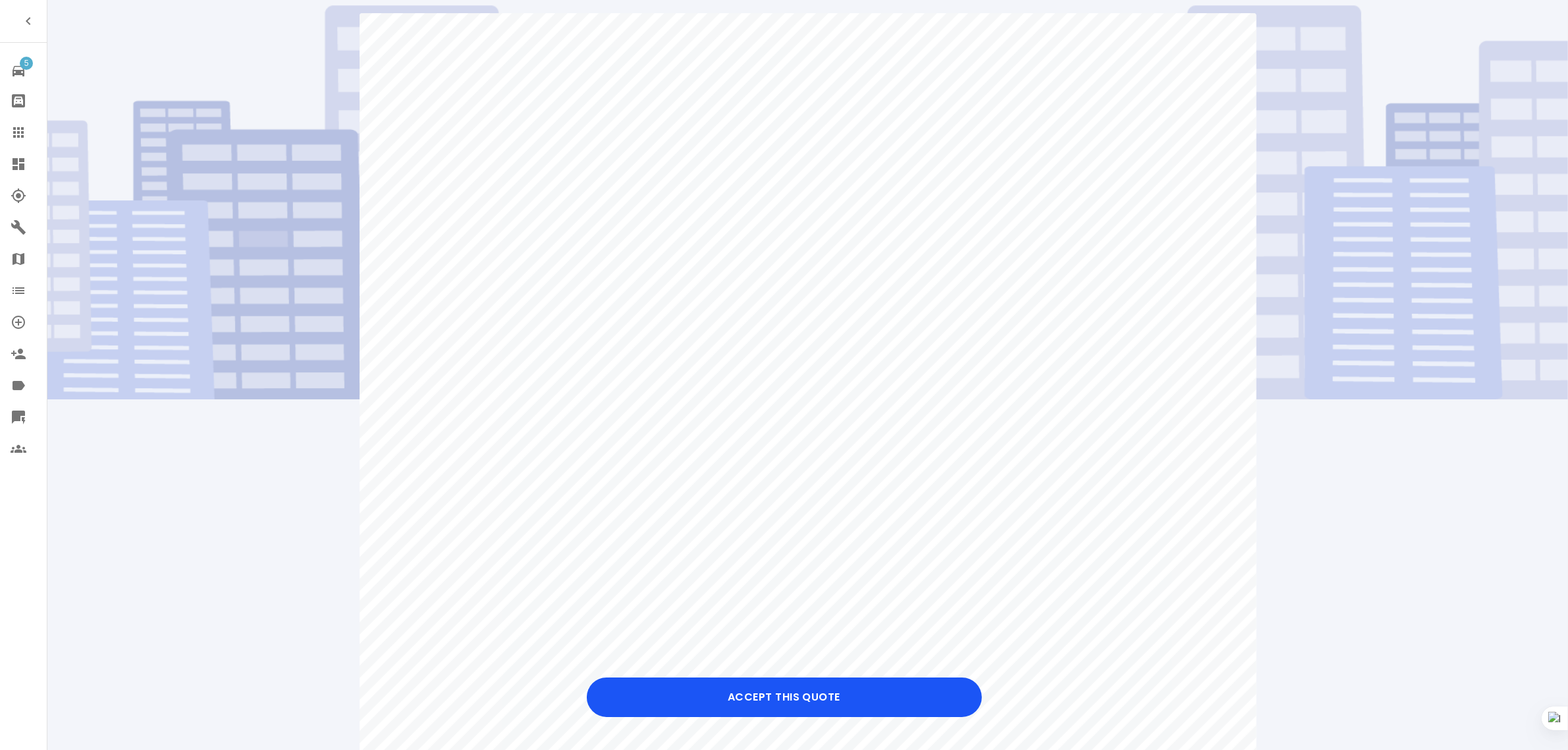
scroll to position [82, 0]
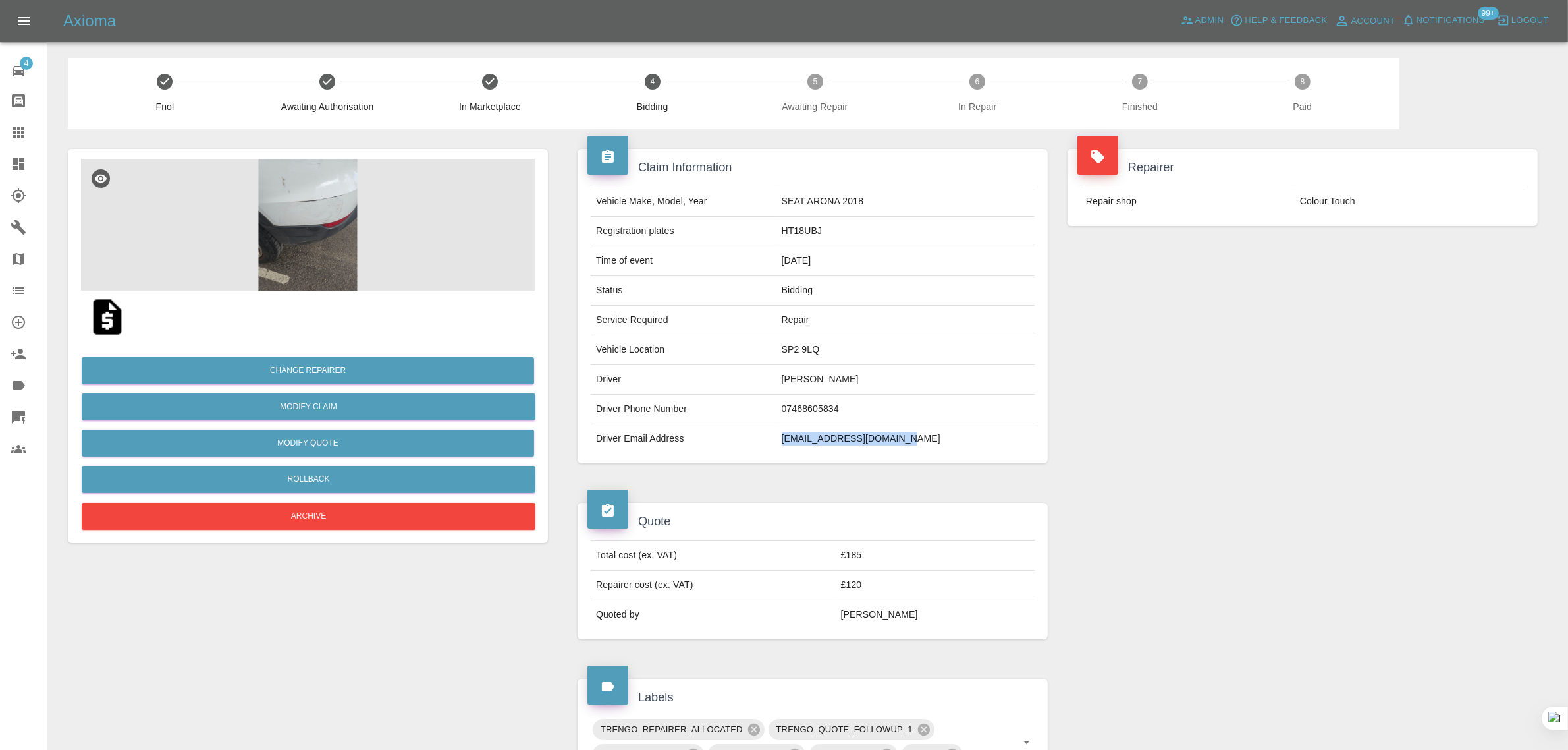
drag, startPoint x: 811, startPoint y: 446, endPoint x: 959, endPoint y: 442, distance: 148.1
click at [959, 442] on td "[EMAIL_ADDRESS][DOMAIN_NAME]" at bounding box center [905, 439] width 258 height 29
copy td "[EMAIL_ADDRESS][DOMAIN_NAME]"
click at [4, 143] on link "Claims" at bounding box center [24, 133] width 47 height 32
click at [17, 137] on icon at bounding box center [18, 132] width 16 height 16
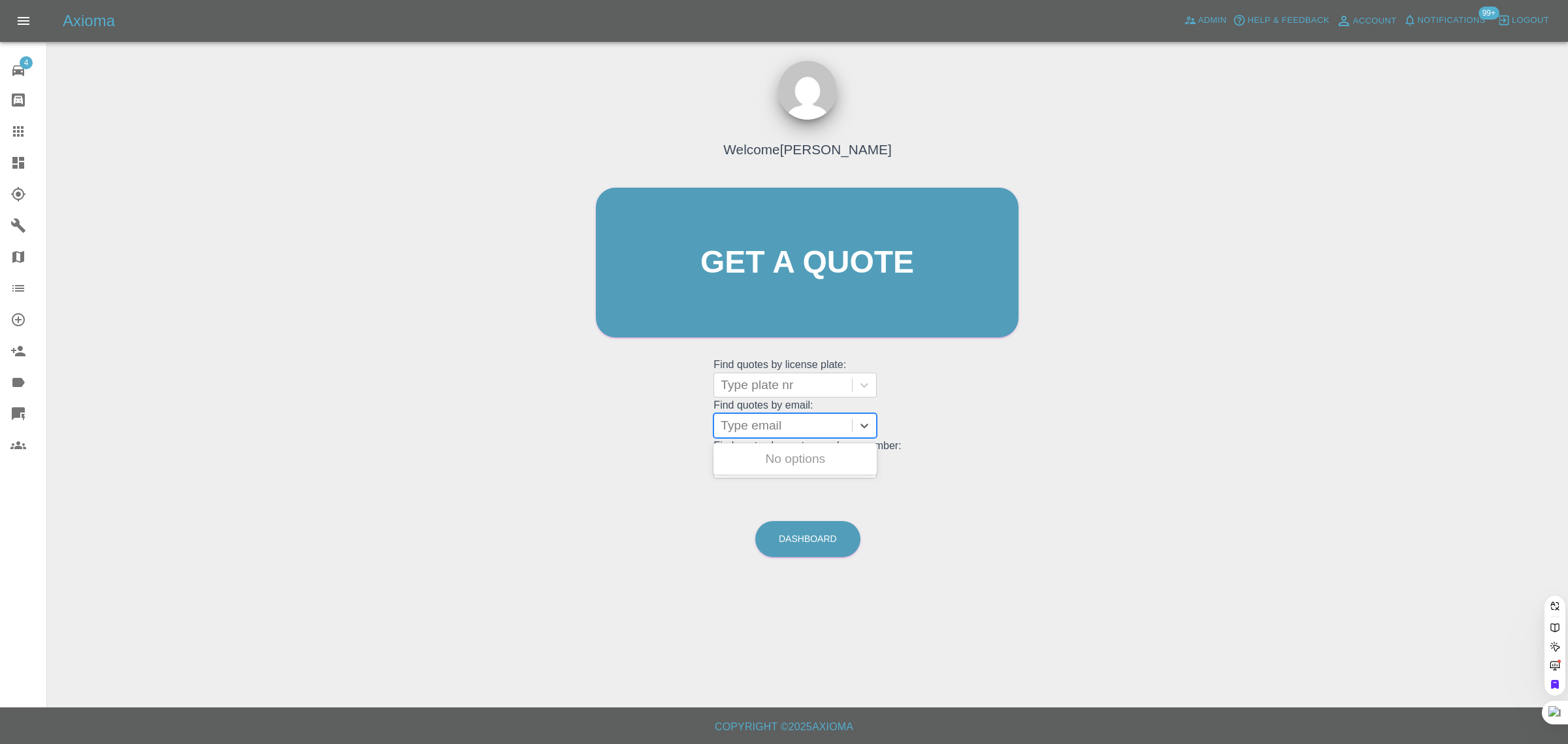
click at [766, 425] on div at bounding box center [783, 425] width 125 height 18
paste input "gmaxwms@gmail.com"
type input "gmaxwms@gmail.com"
click at [789, 462] on div "AO71 YRP, Awaiting Repair" at bounding box center [795, 467] width 163 height 42
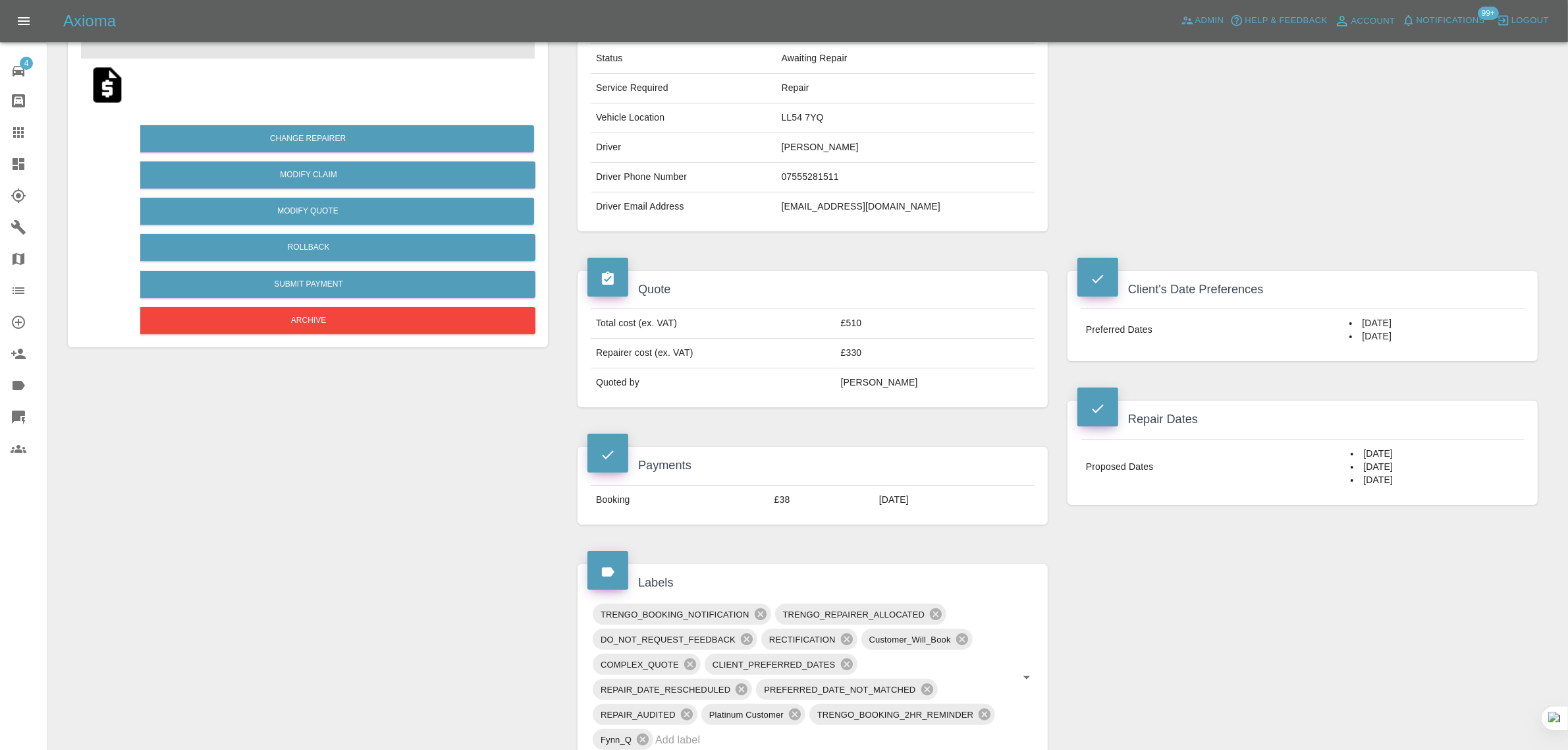
scroll to position [576, 0]
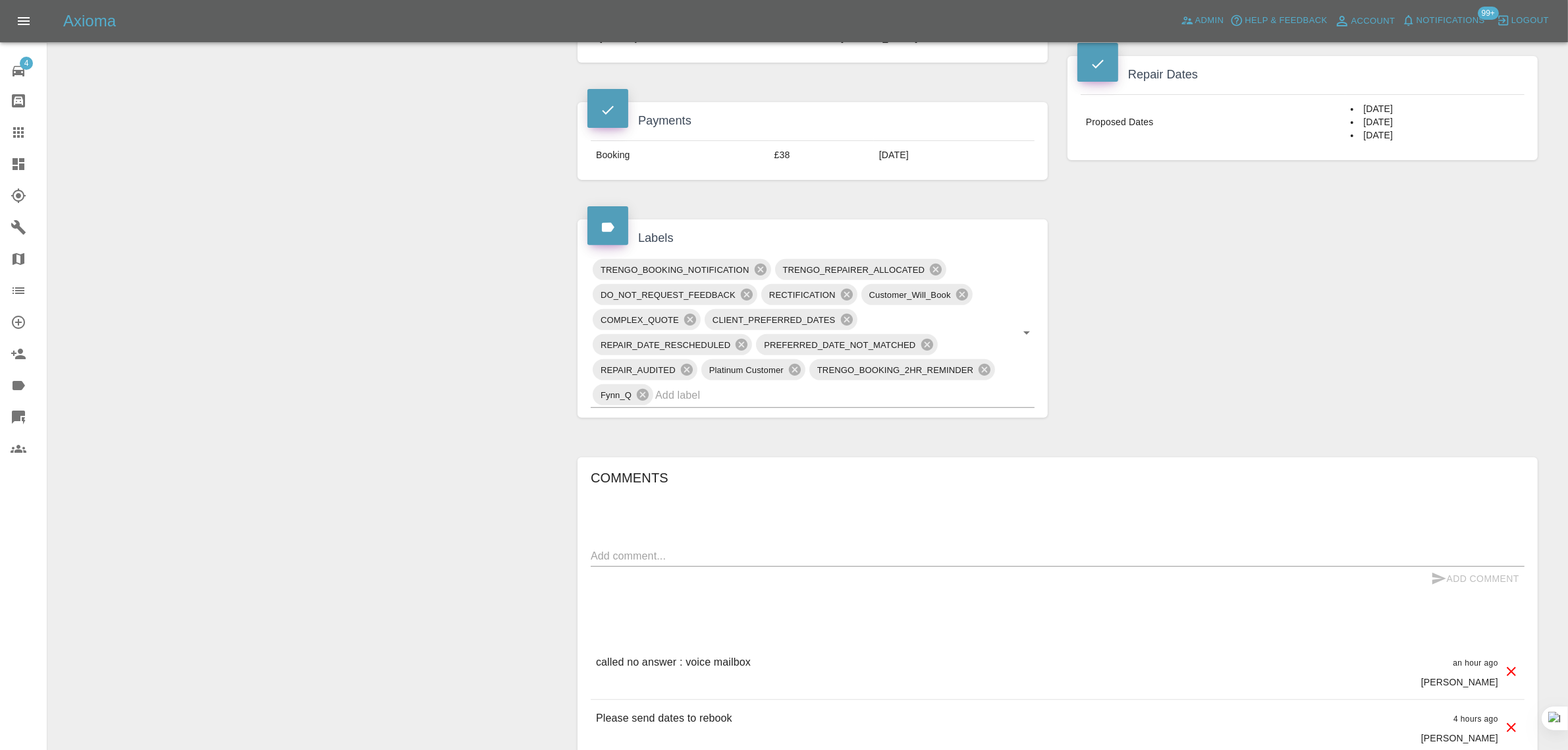
click at [801, 561] on textarea at bounding box center [1057, 556] width 934 height 15
paste textarea "Unfortunately I am not available until the end of October for any further work …"
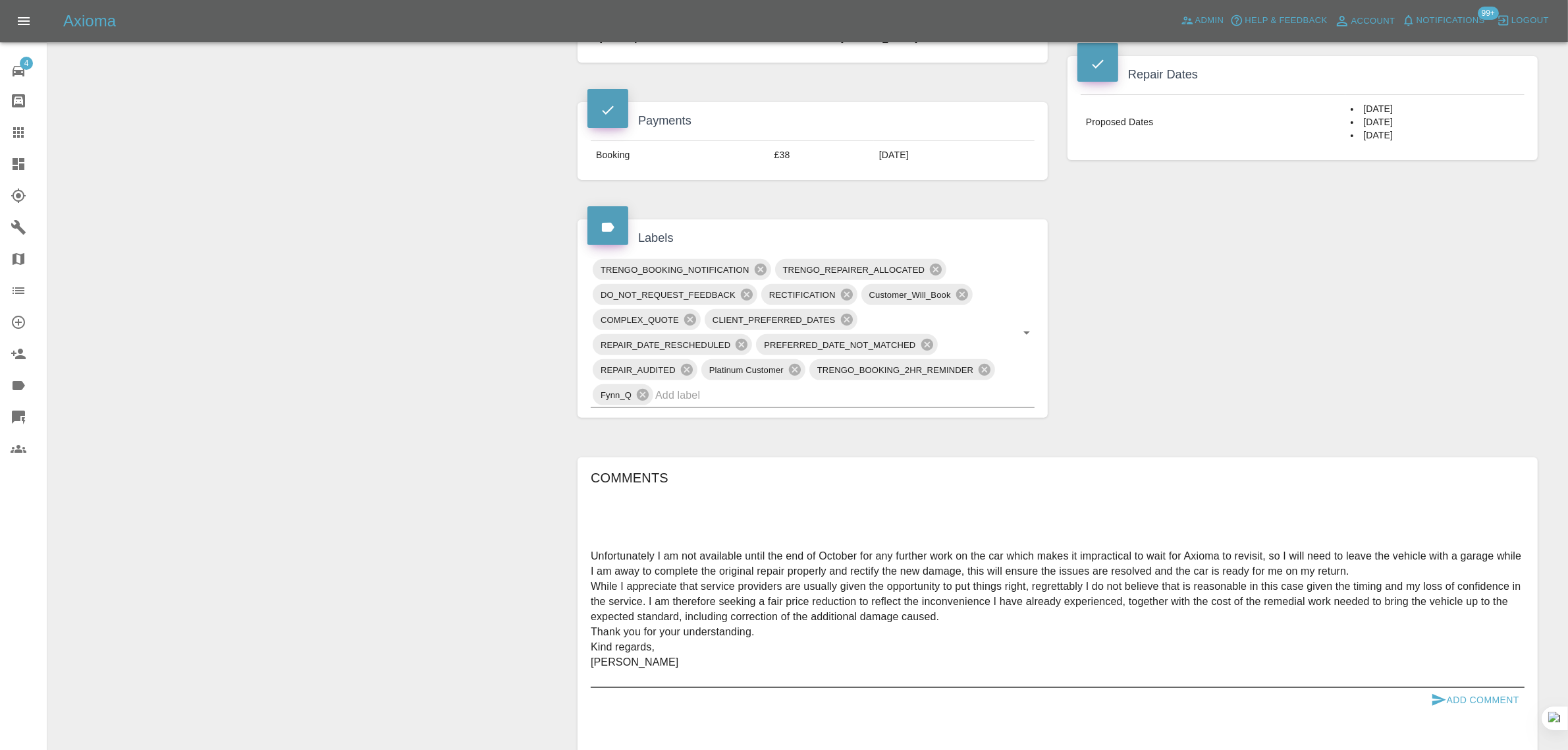
type textarea "Unfortunately I am not available until the end of October for any further work …"
click at [1473, 701] on button "Add Comment" at bounding box center [1475, 700] width 99 height 24
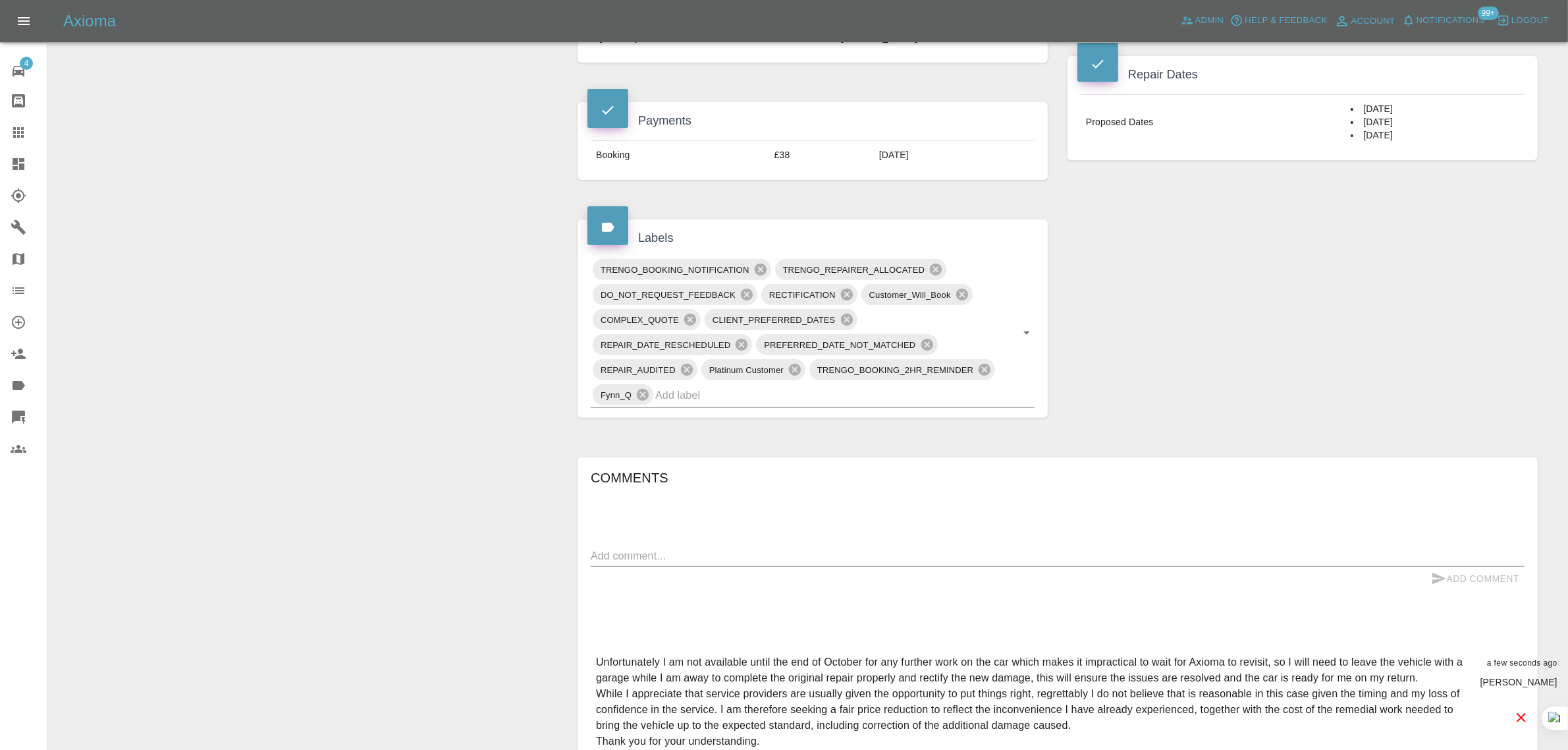
click at [20, 128] on icon at bounding box center [18, 132] width 16 height 16
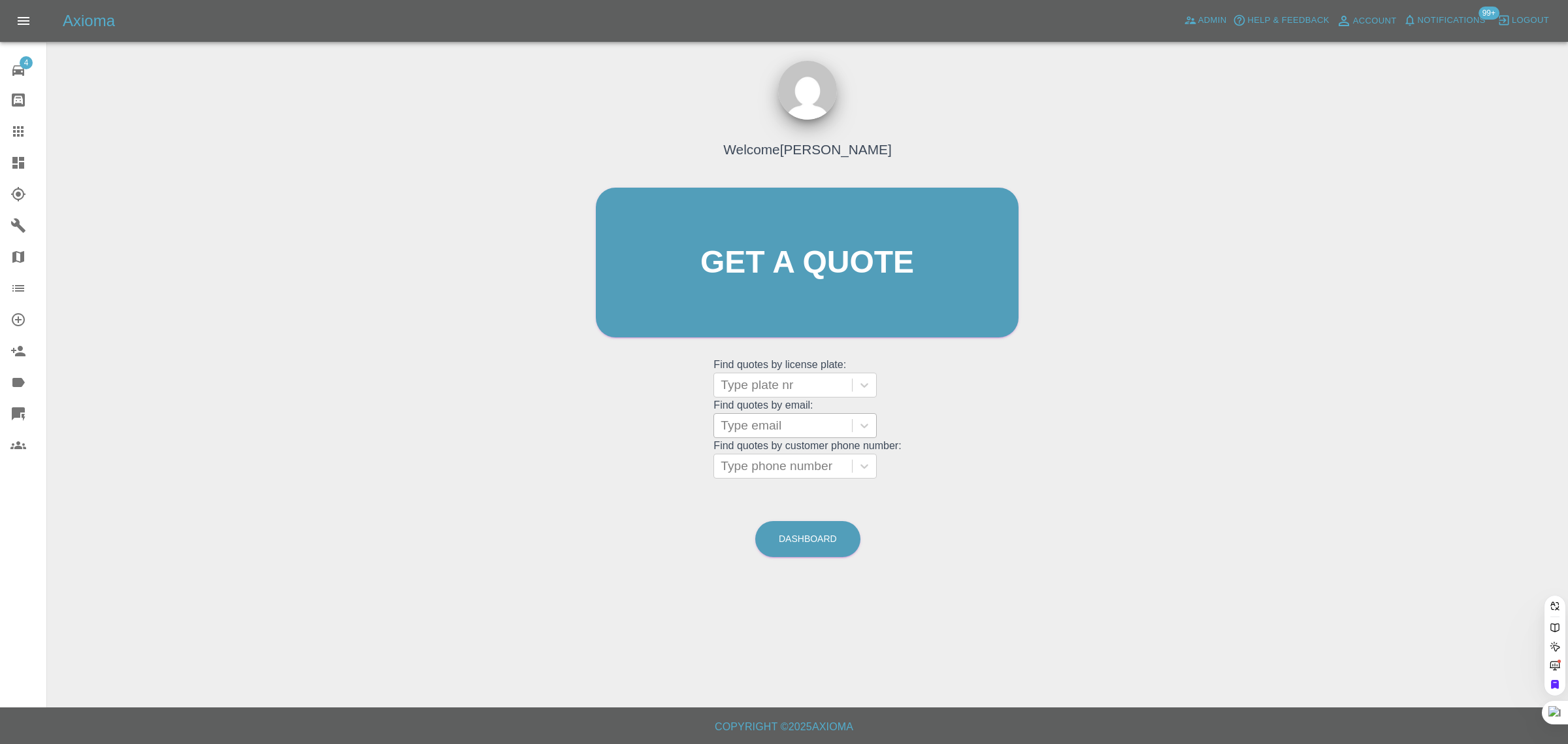
click at [814, 433] on div at bounding box center [783, 425] width 125 height 18
paste input "k21chatterjee@yahoo.com"
type input "k21chatterjee@yahoo.com"
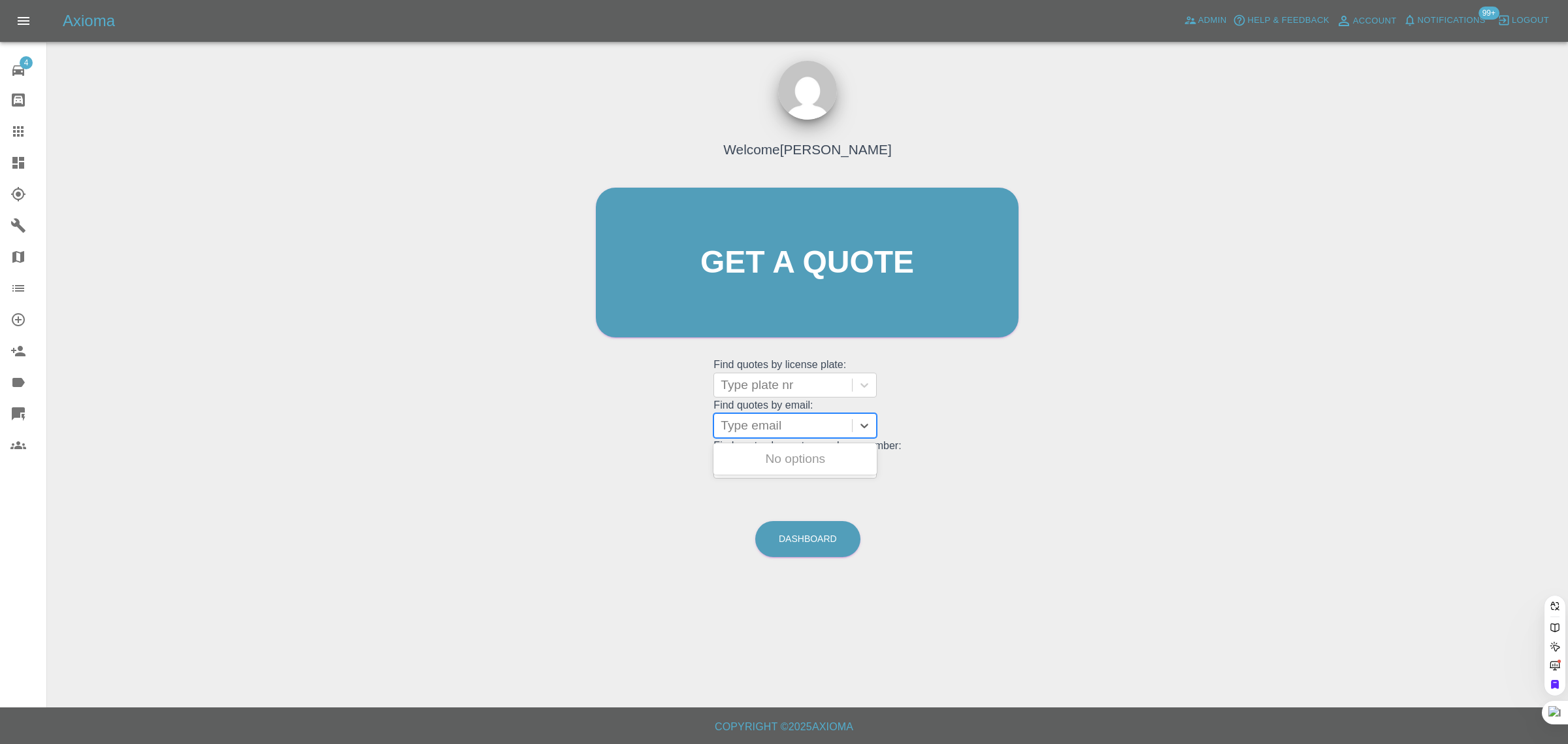
click at [834, 427] on div at bounding box center [783, 425] width 125 height 18
paste input "twoblackkatts@gmail.com"
type input "twoblackkatts@gmail.com"
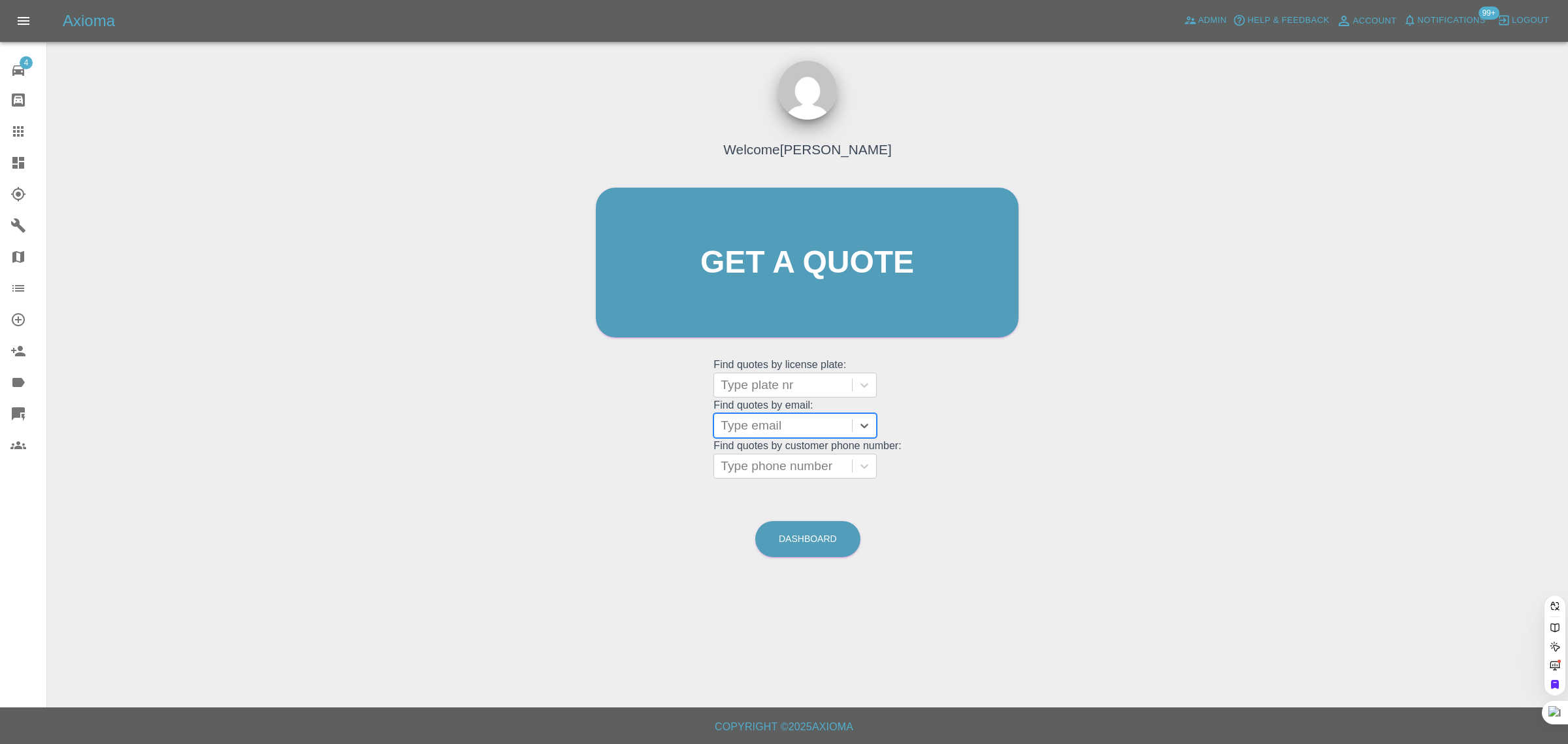
click at [769, 425] on div at bounding box center [783, 425] width 125 height 18
paste input "mikelast@mac.com"
type input "mikelast@mac.com"
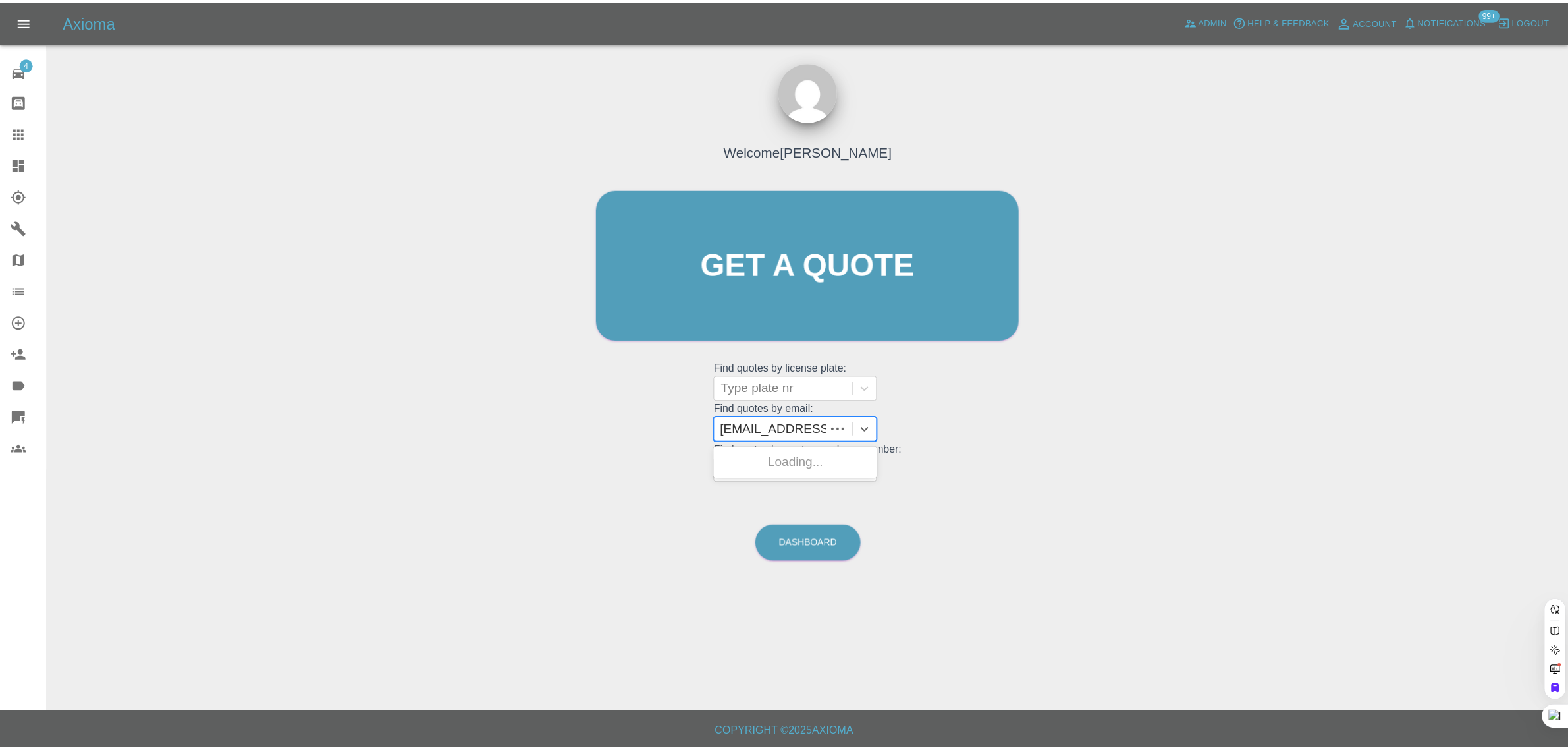
scroll to position [0, 0]
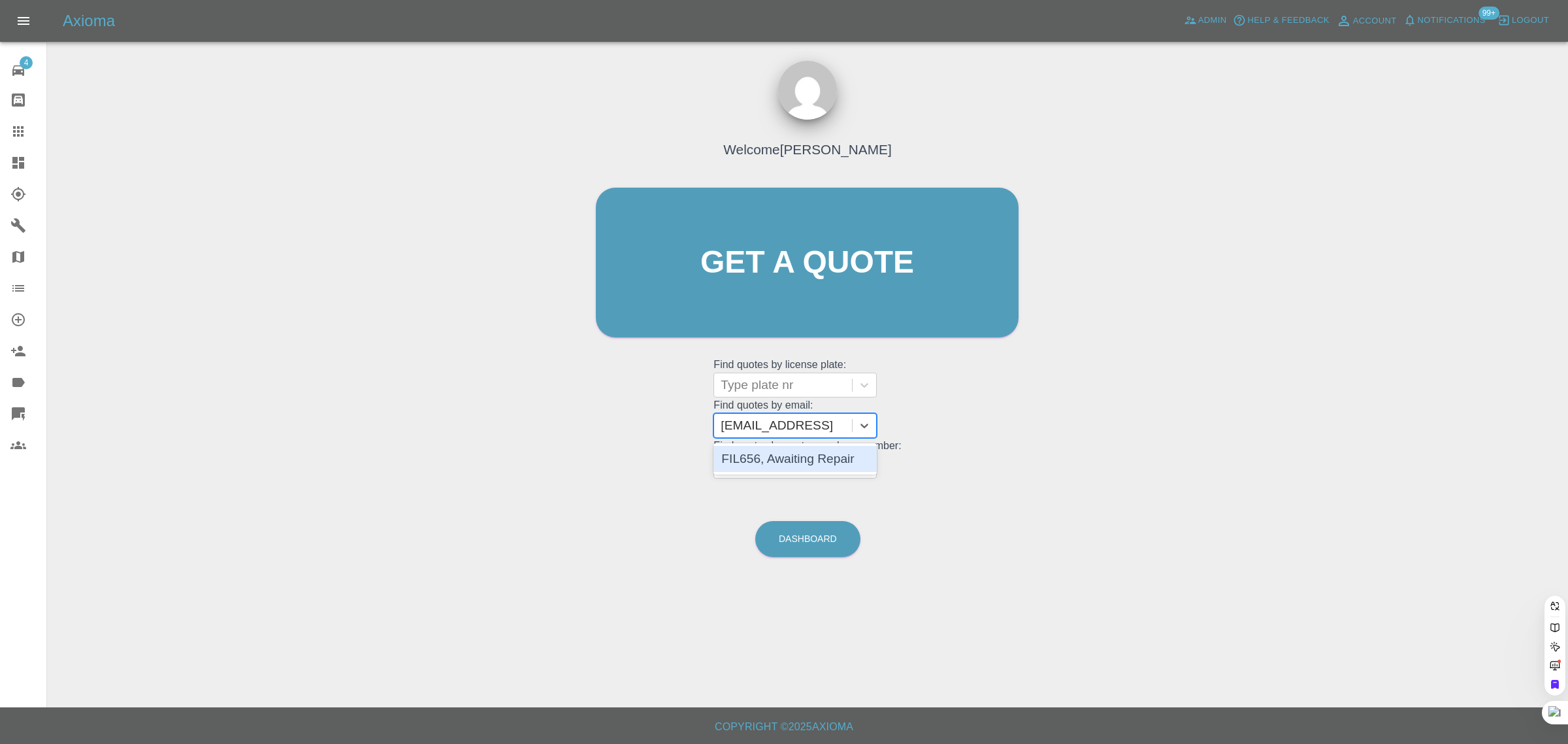
click at [789, 456] on div "FIL656, Awaiting Repair" at bounding box center [795, 459] width 163 height 26
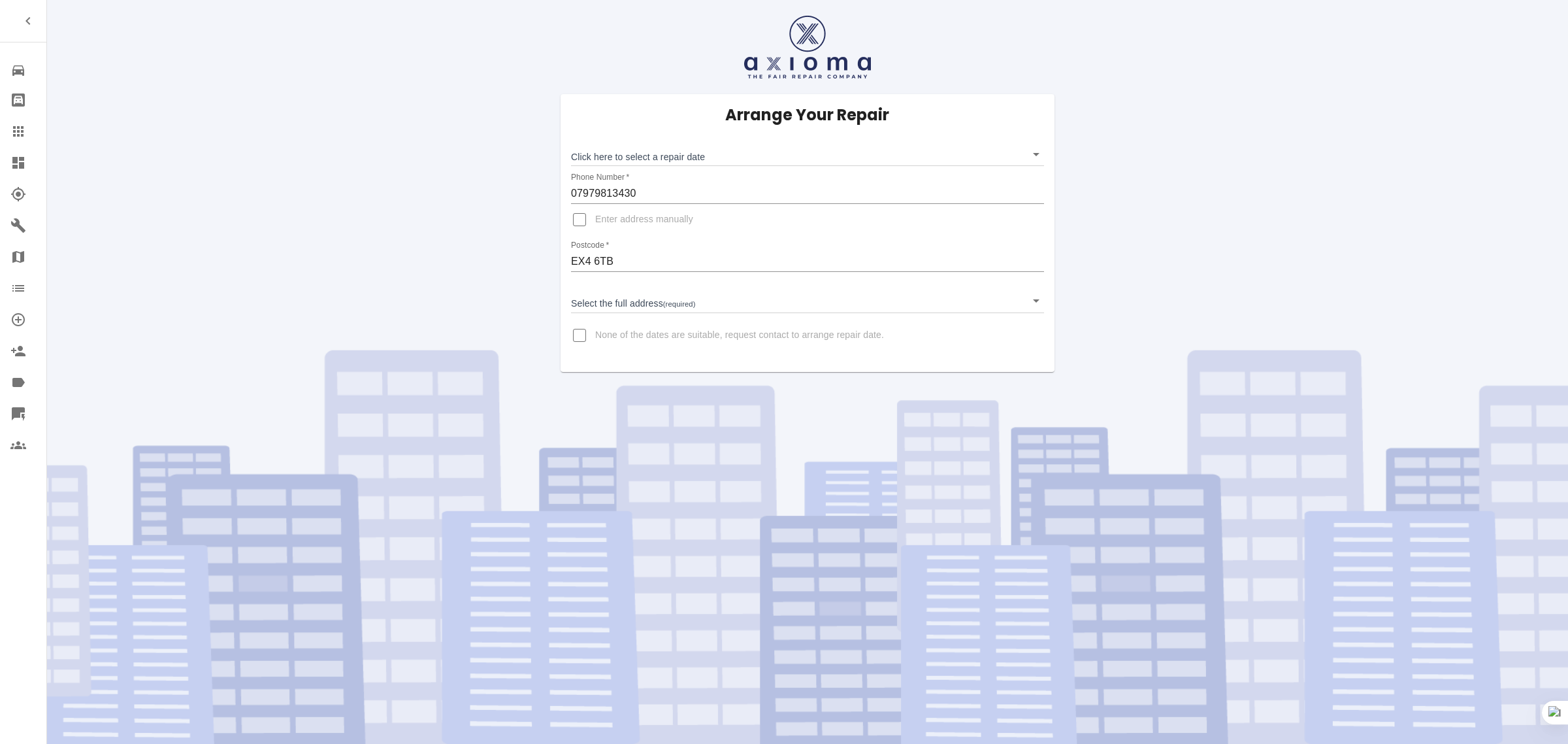
click at [22, 136] on icon at bounding box center [18, 132] width 11 height 11
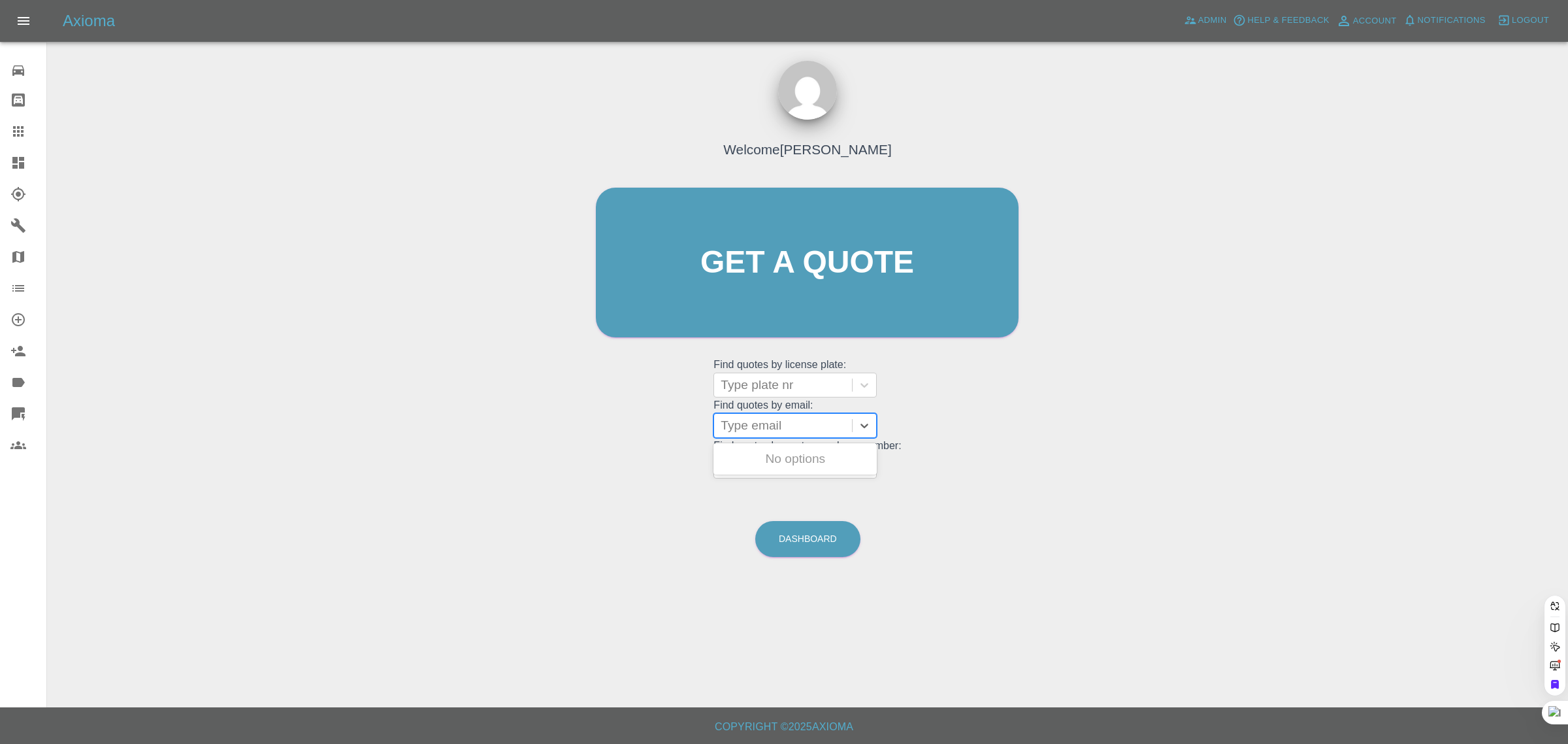
click at [764, 420] on div at bounding box center [783, 425] width 125 height 18
paste input "lamborevj@gmail.com"
type input "lamborevj@gmail.com"
click at [758, 450] on div "LR55VDX, Fnol" at bounding box center [795, 459] width 163 height 26
click at [20, 534] on div "0 Repair home Bodyshop home Claims Dashboard Explorer Garages Map Organization …" at bounding box center [23, 372] width 47 height 744
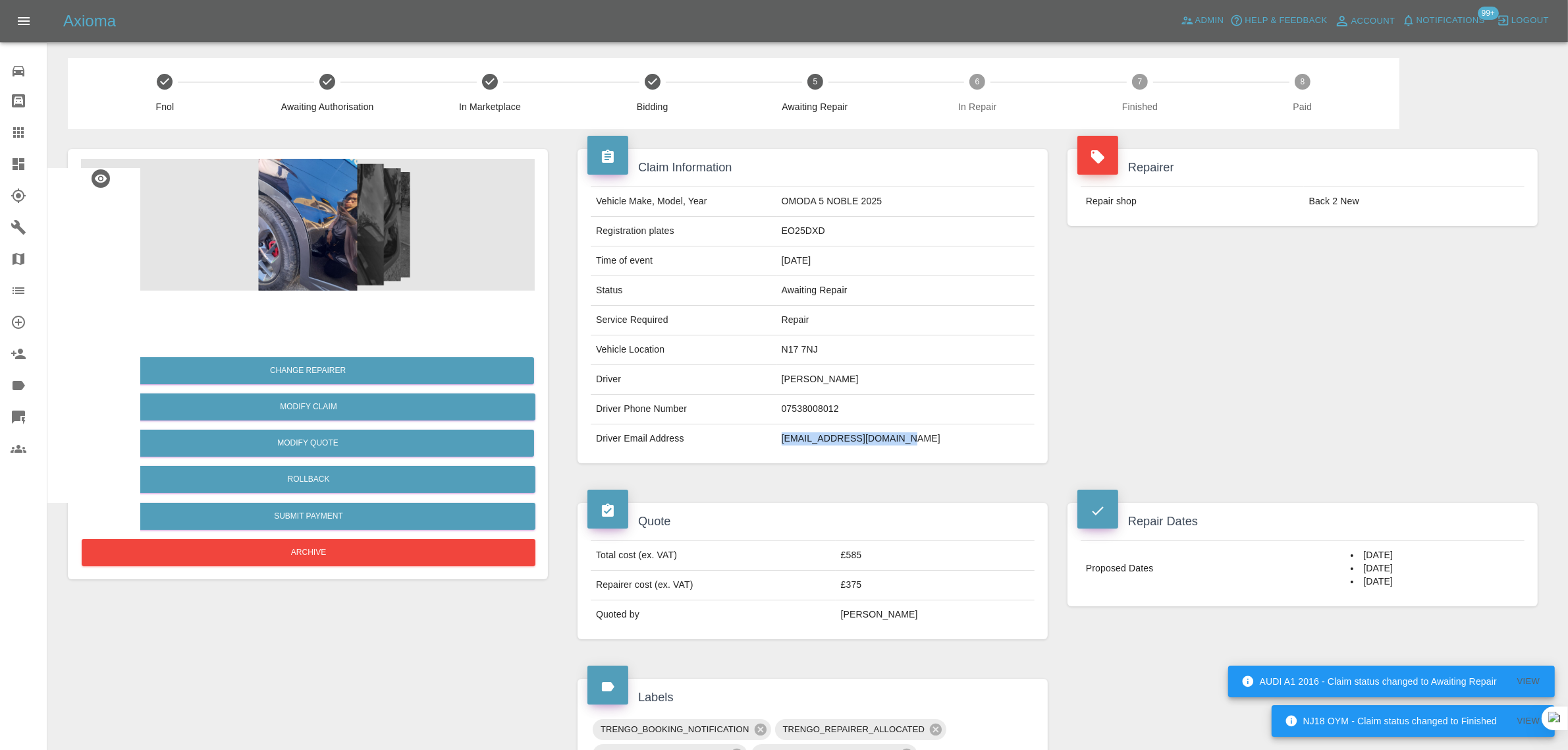
drag, startPoint x: 811, startPoint y: 441, endPoint x: 960, endPoint y: 446, distance: 149.1
click at [960, 446] on td "[EMAIL_ADDRESS][DOMAIN_NAME]" at bounding box center [905, 439] width 258 height 29
copy td "[EMAIL_ADDRESS][DOMAIN_NAME]"
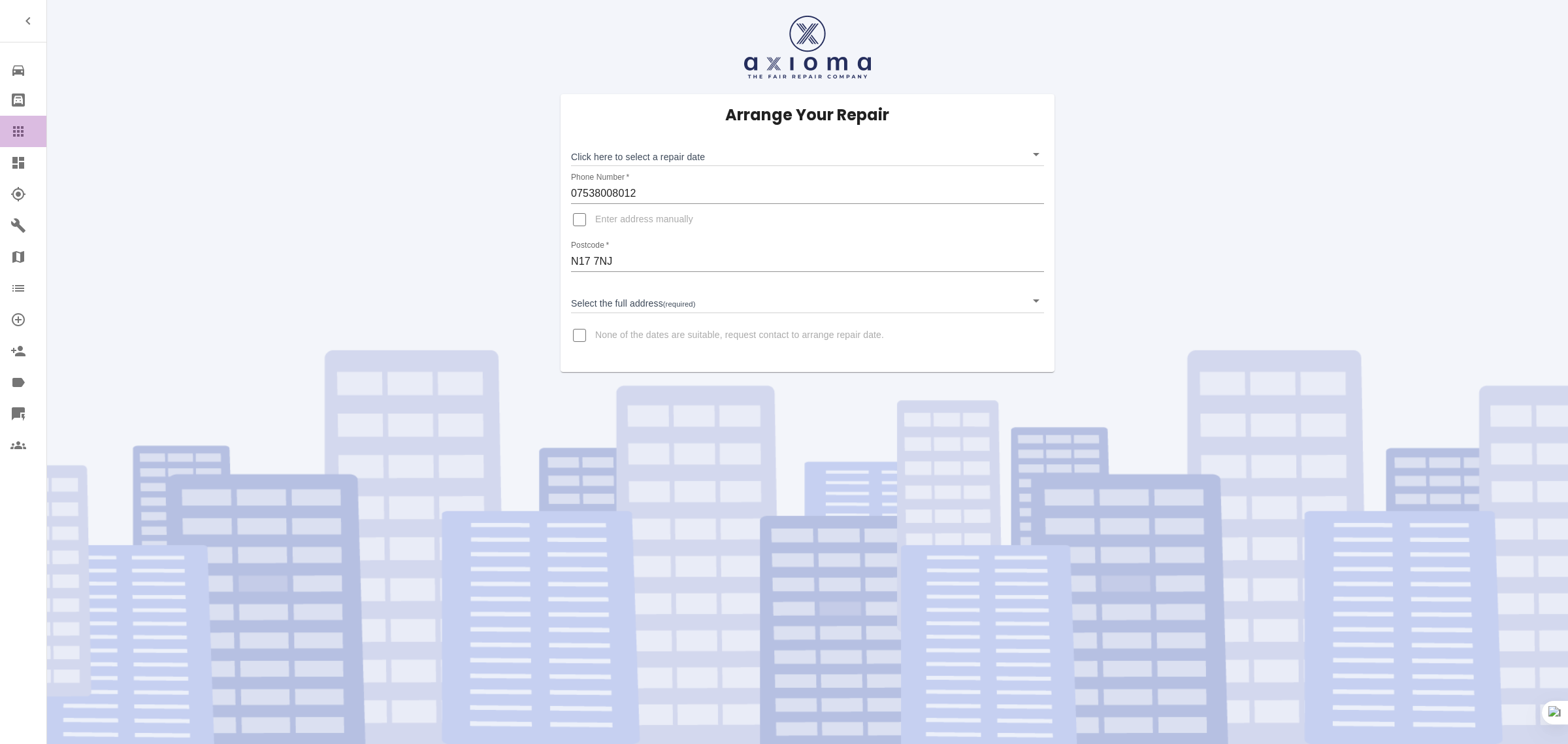
click at [18, 136] on icon at bounding box center [18, 132] width 11 height 11
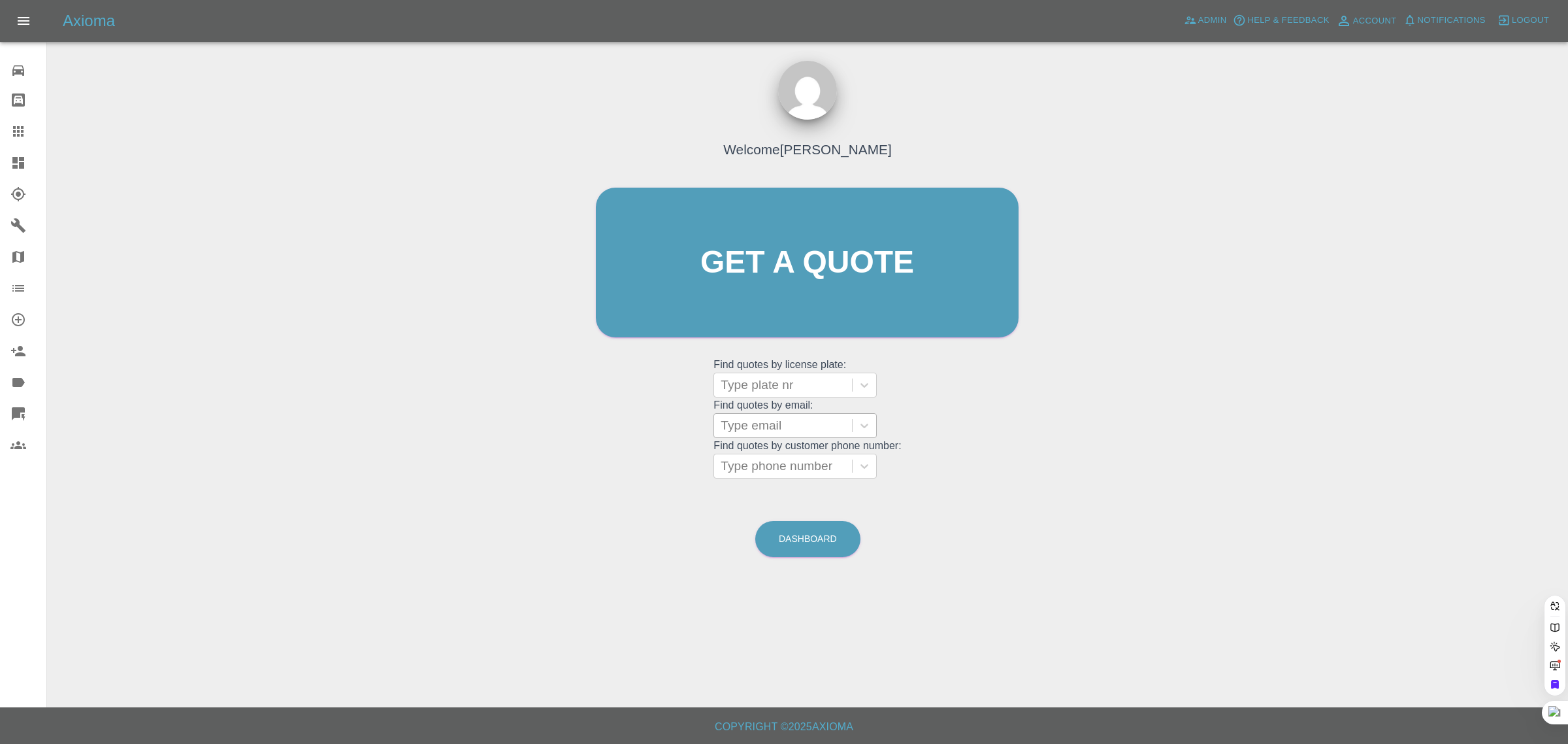
click at [763, 430] on div at bounding box center [783, 425] width 125 height 18
paste input "[PERSON_NAME][EMAIL_ADDRESS][PERSON_NAME][DOMAIN_NAME]"
type input "[PERSON_NAME][EMAIL_ADDRESS][PERSON_NAME][DOMAIN_NAME]"
click at [781, 478] on div "DF72ZZG, Awaiting Authorisation" at bounding box center [795, 467] width 163 height 42
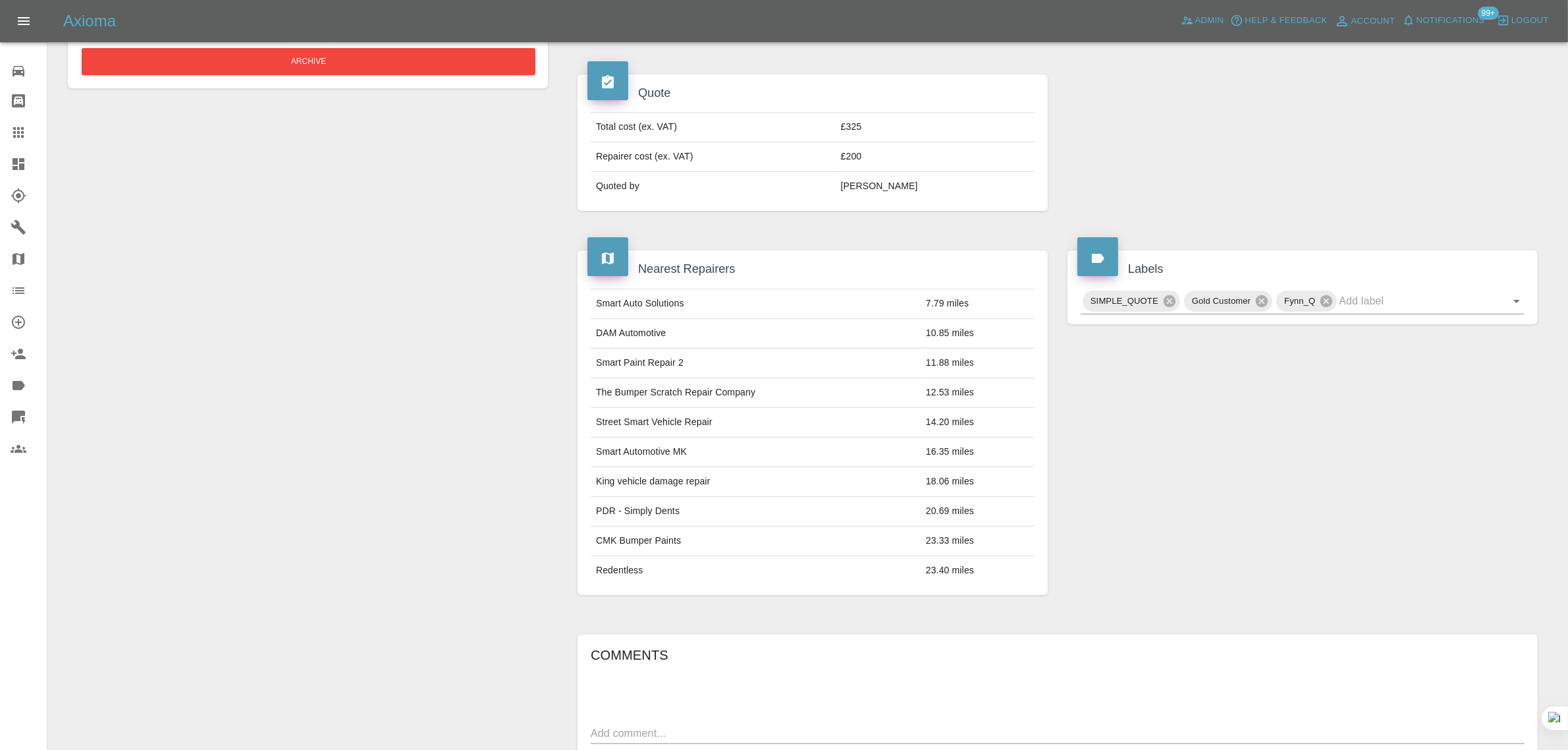
scroll to position [494, 0]
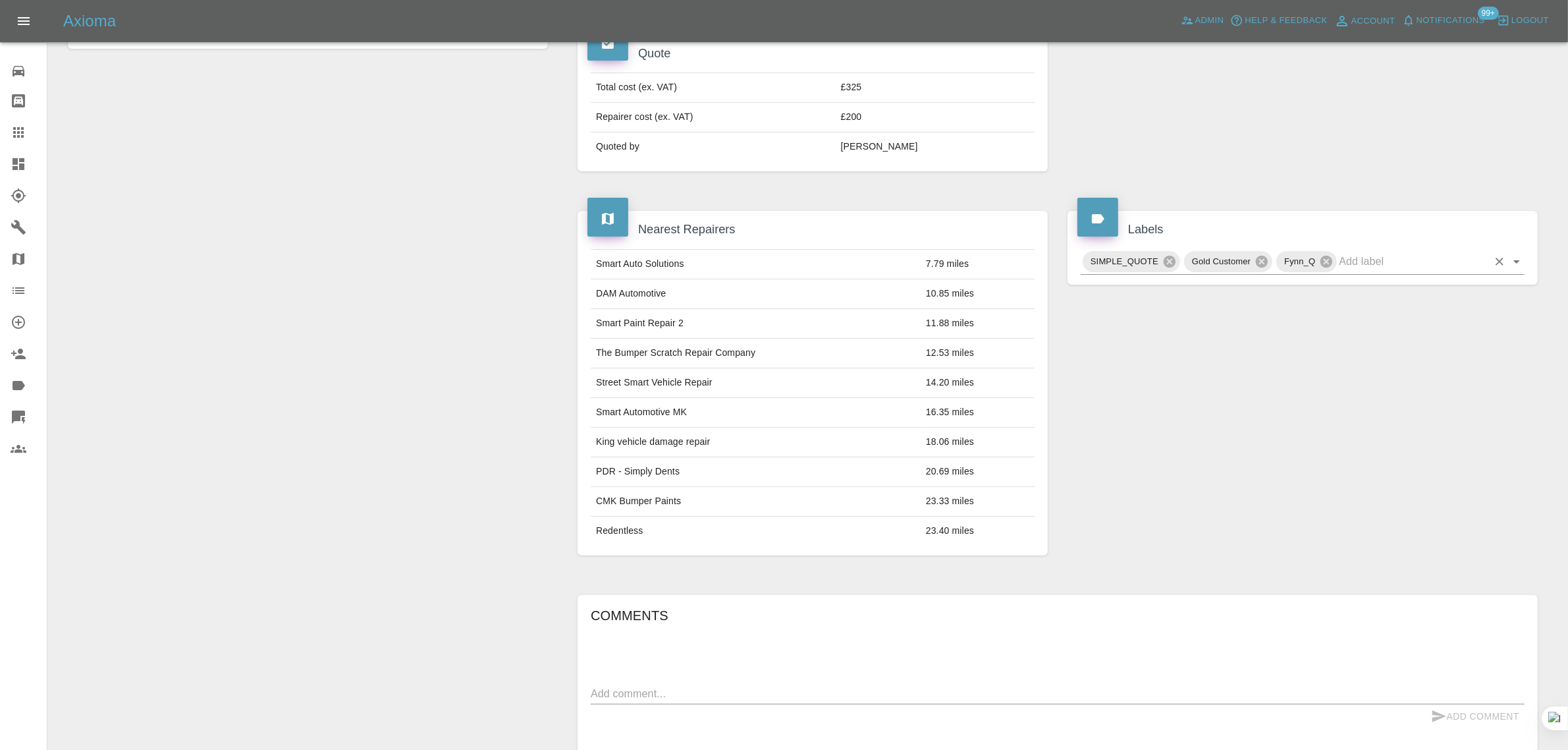
click at [1362, 251] on input "text" at bounding box center [1413, 261] width 149 height 20
type input "space"
click at [1177, 272] on li "NO_SPACE_OR_POWER" at bounding box center [1302, 267] width 444 height 24
click at [740, 685] on textarea at bounding box center [1057, 693] width 934 height 15
paste textarea "Hi, I live in a flat. My car is parked in a communal car park, but there is no …"
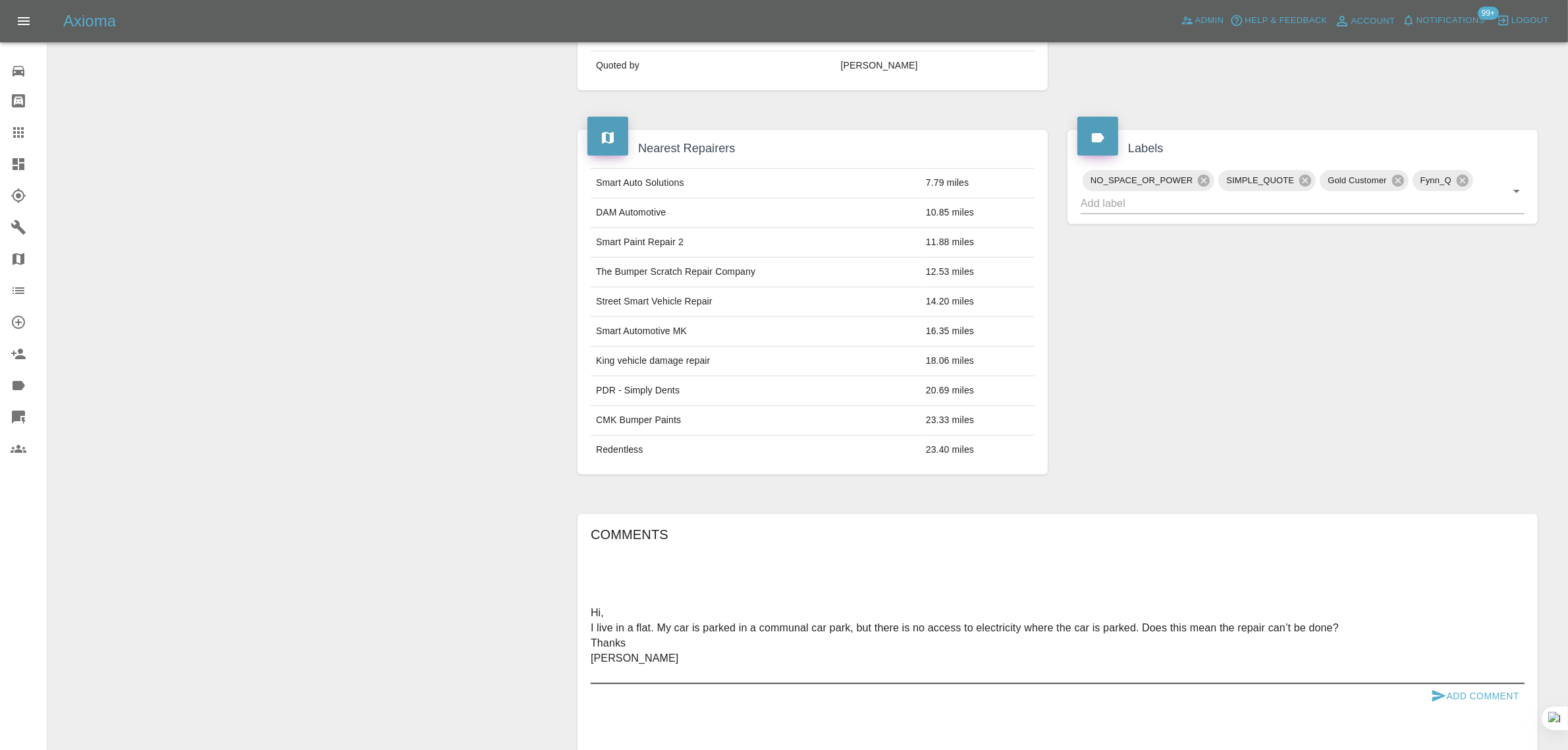
scroll to position [659, 0]
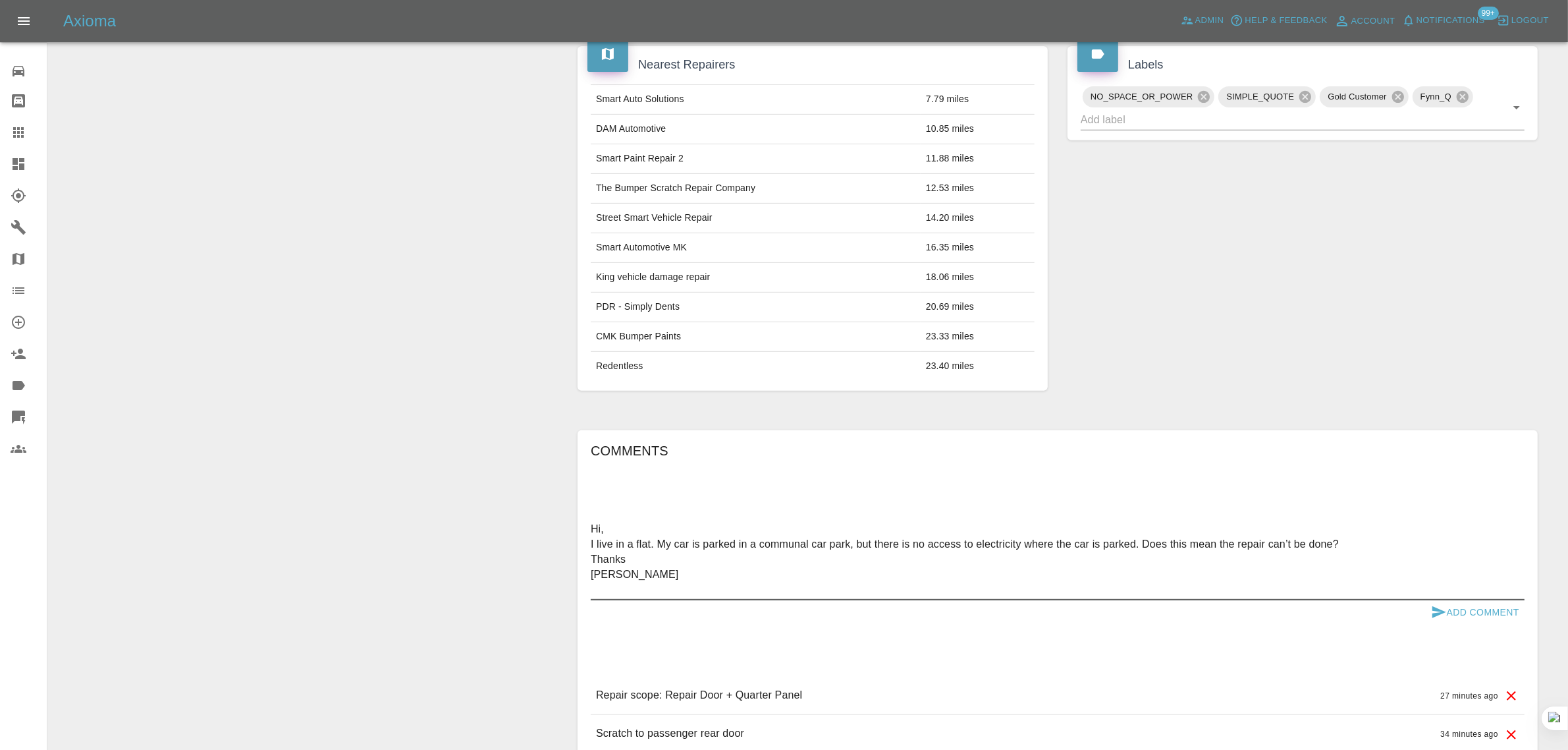
type textarea "Hi, I live in a flat. My car is parked in a communal car park, but there is no …"
click at [1500, 600] on button "Add Comment" at bounding box center [1475, 613] width 99 height 24
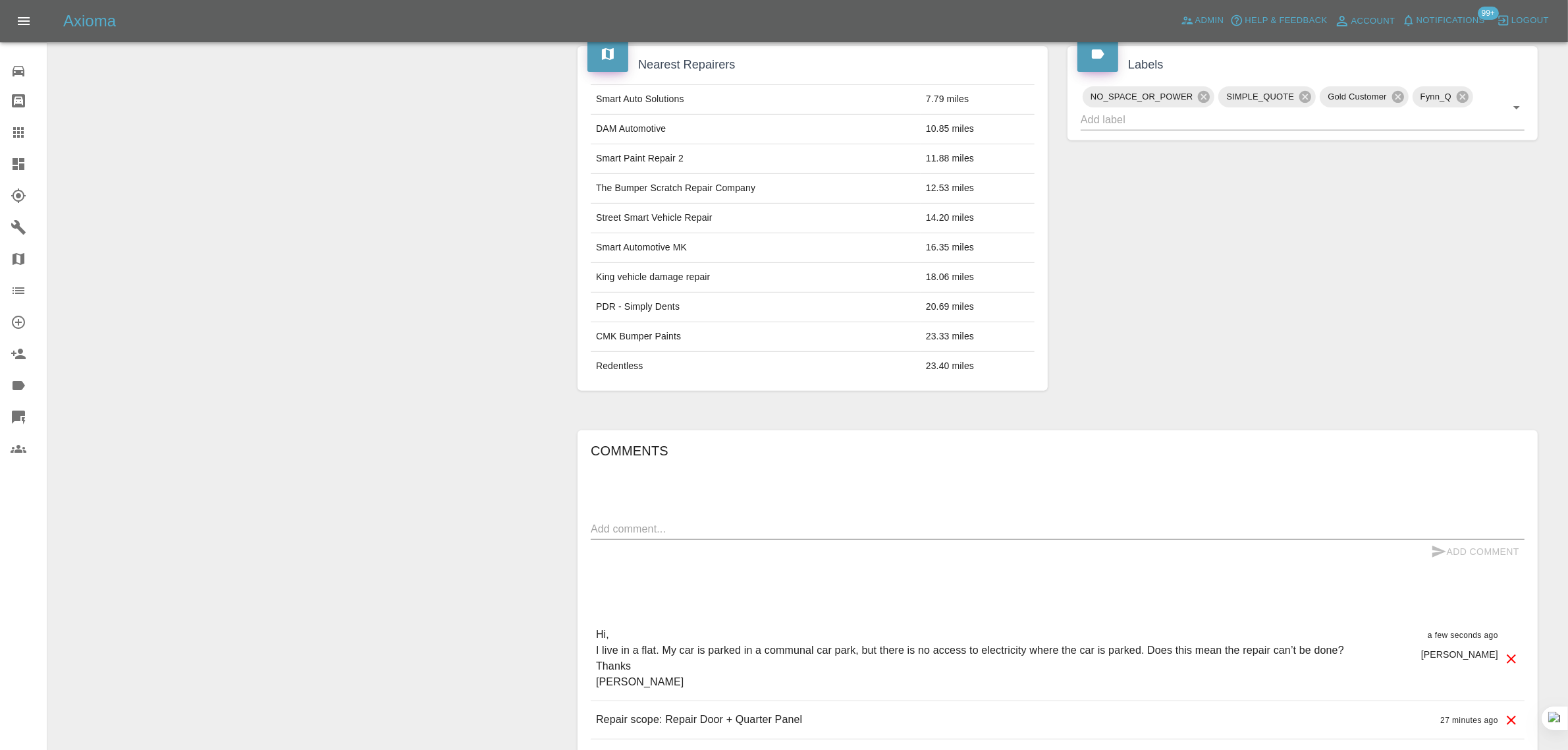
click at [27, 132] on div at bounding box center [29, 132] width 37 height 16
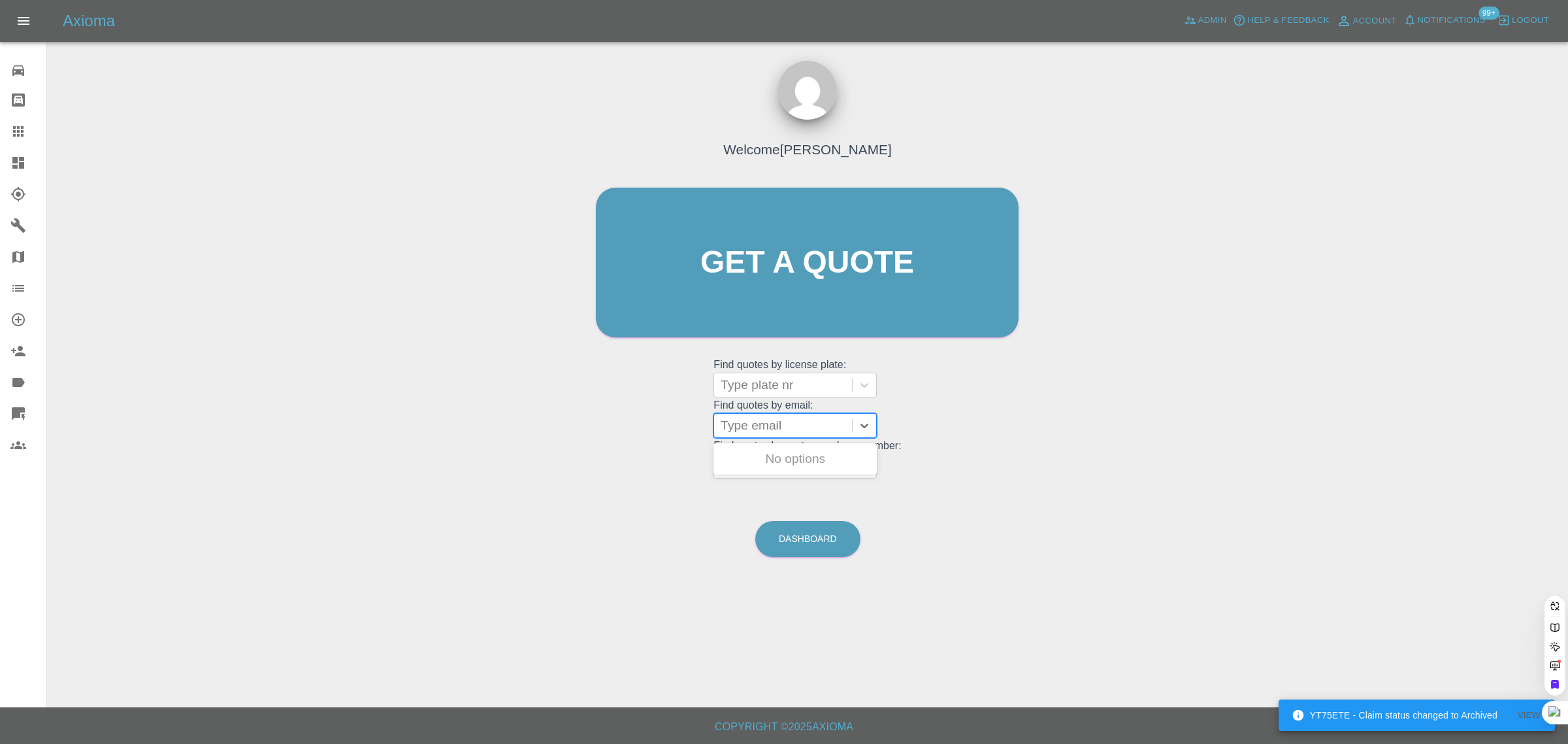
click at [784, 432] on div at bounding box center [783, 425] width 125 height 18
paste input "[EMAIL_ADDRESS][DOMAIN_NAME]"
type input "[EMAIL_ADDRESS][DOMAIN_NAME]"
click at [793, 456] on div "C72 KRP, Awaiting Repair" at bounding box center [795, 459] width 163 height 26
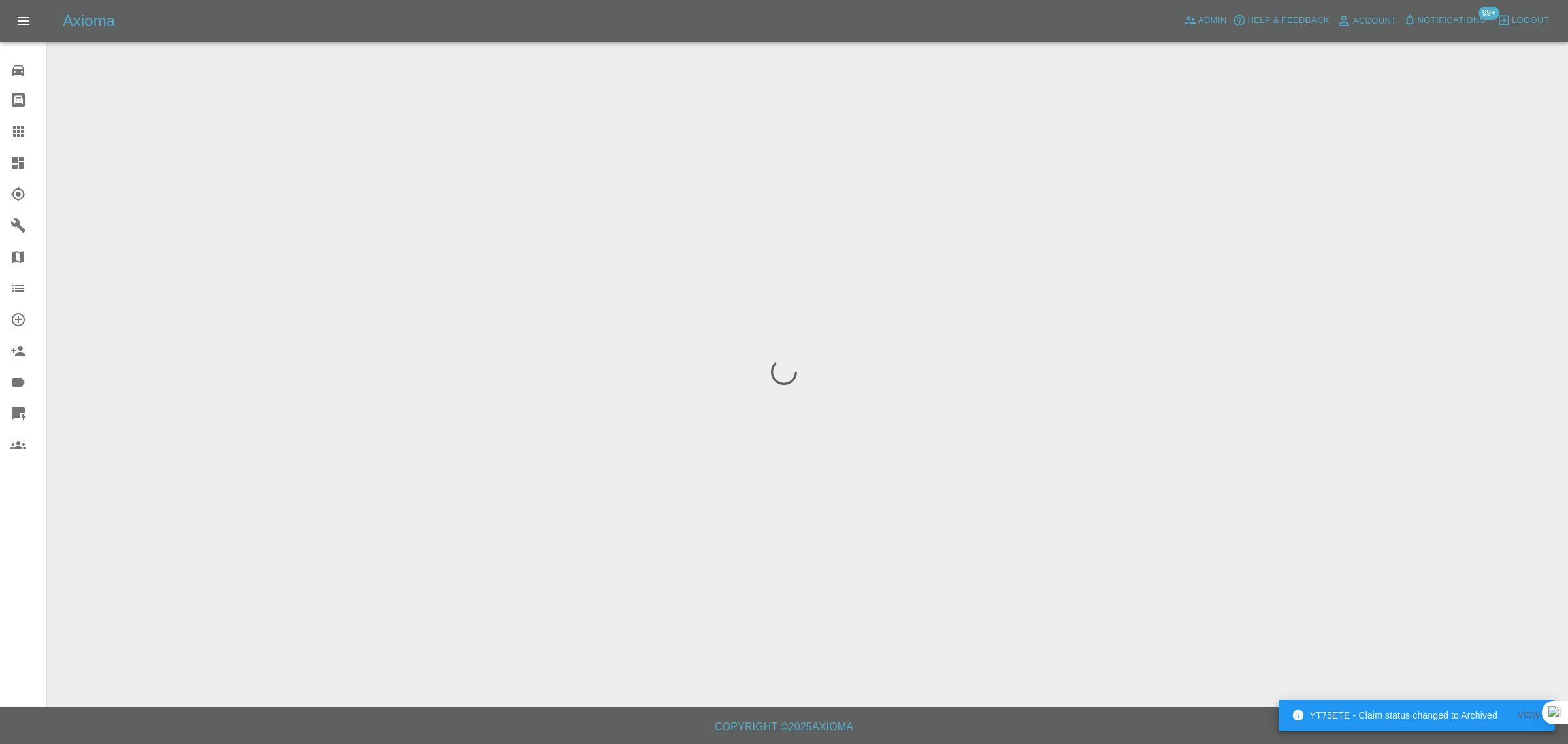
click at [14, 606] on div "0 Repair home Bodyshop home Claims Dashboard Explorer Garages Map Organization …" at bounding box center [23, 372] width 47 height 744
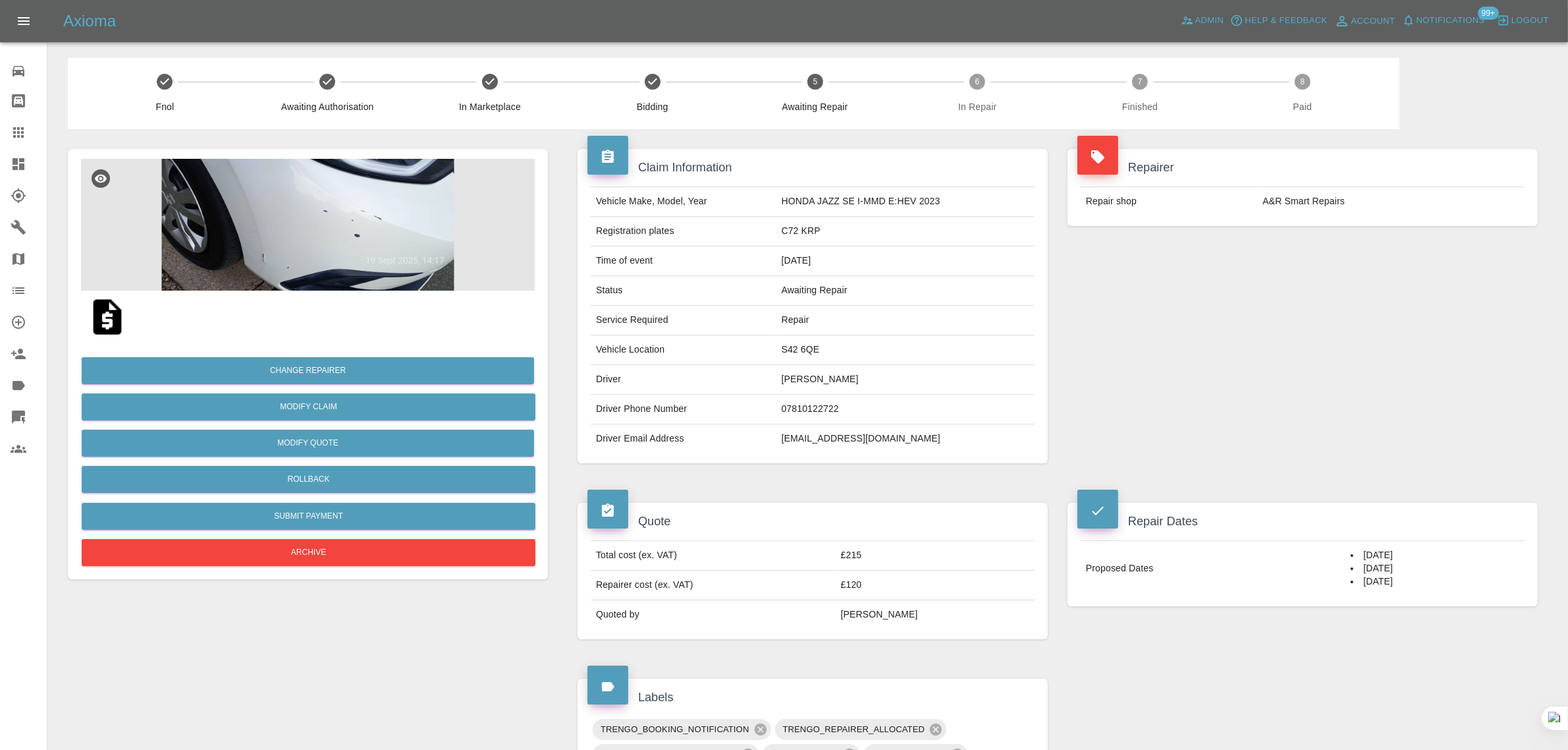
scroll to position [494, 0]
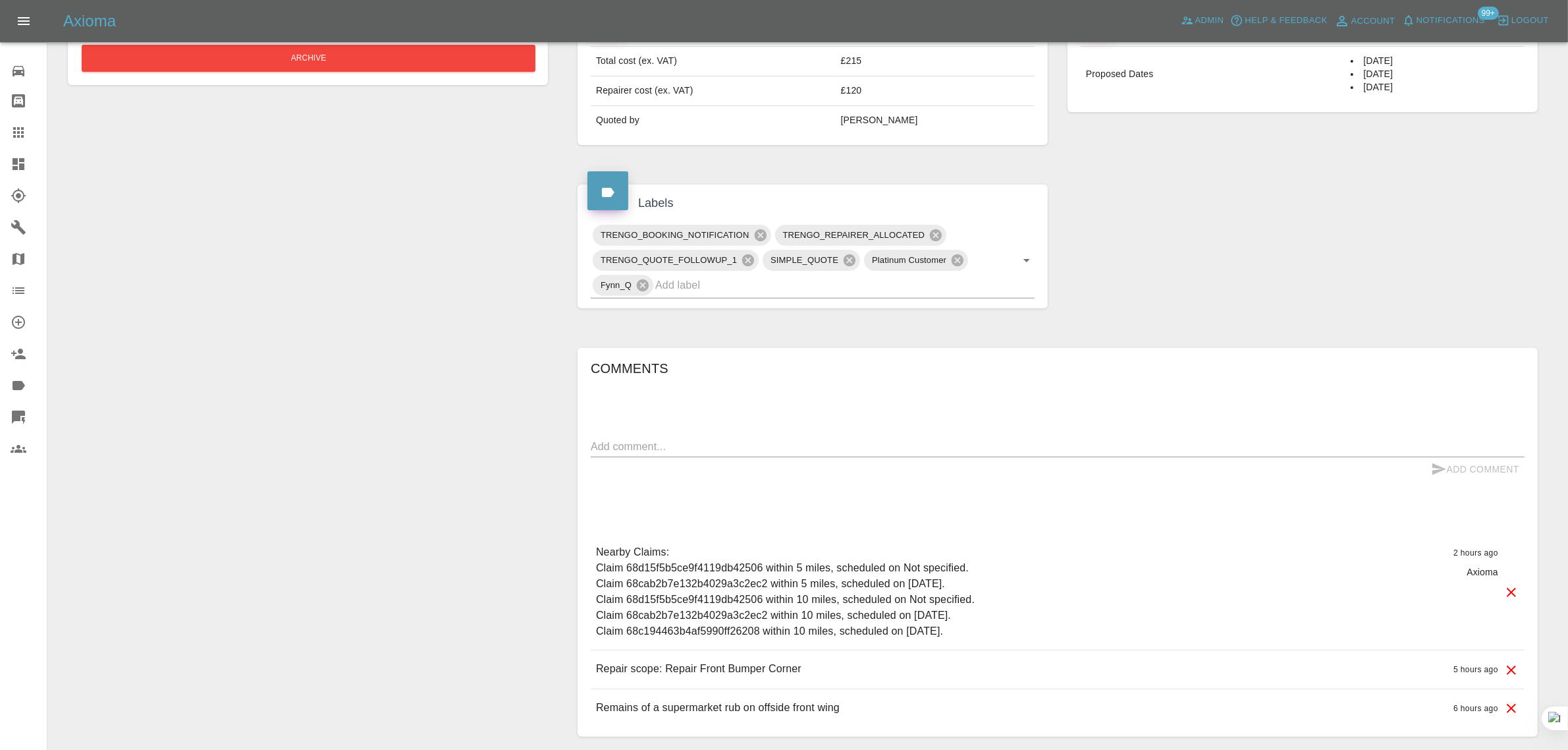
click at [763, 449] on textarea at bounding box center [1057, 446] width 934 height 15
paste textarea "Sorry got book that far ahead at moment due to op on 30th. Will get back to you"
type textarea "Sorry got book that far ahead at moment due to op on 30th. Will get back to you"
click at [1461, 462] on button "Add Comment" at bounding box center [1475, 469] width 99 height 24
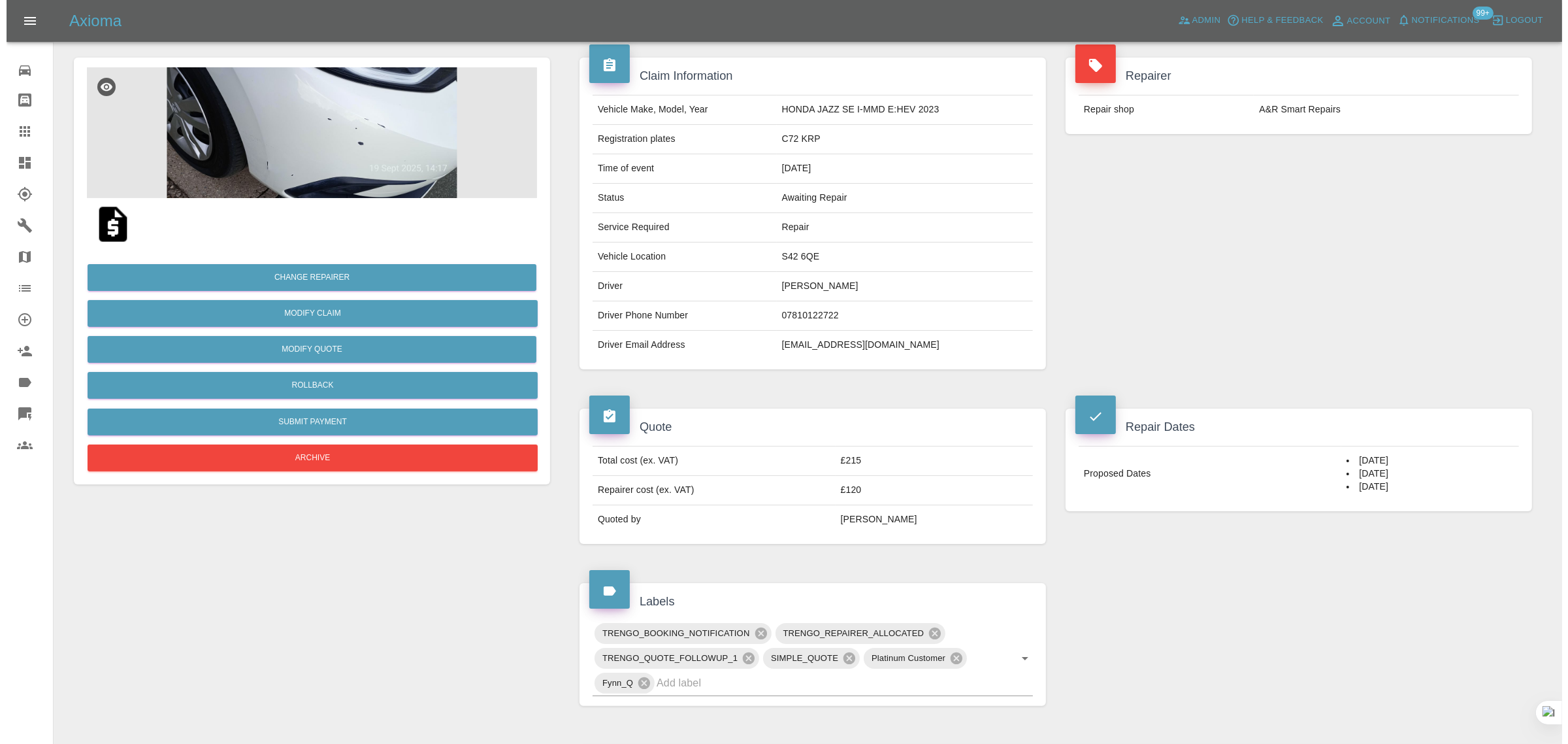
scroll to position [0, 0]
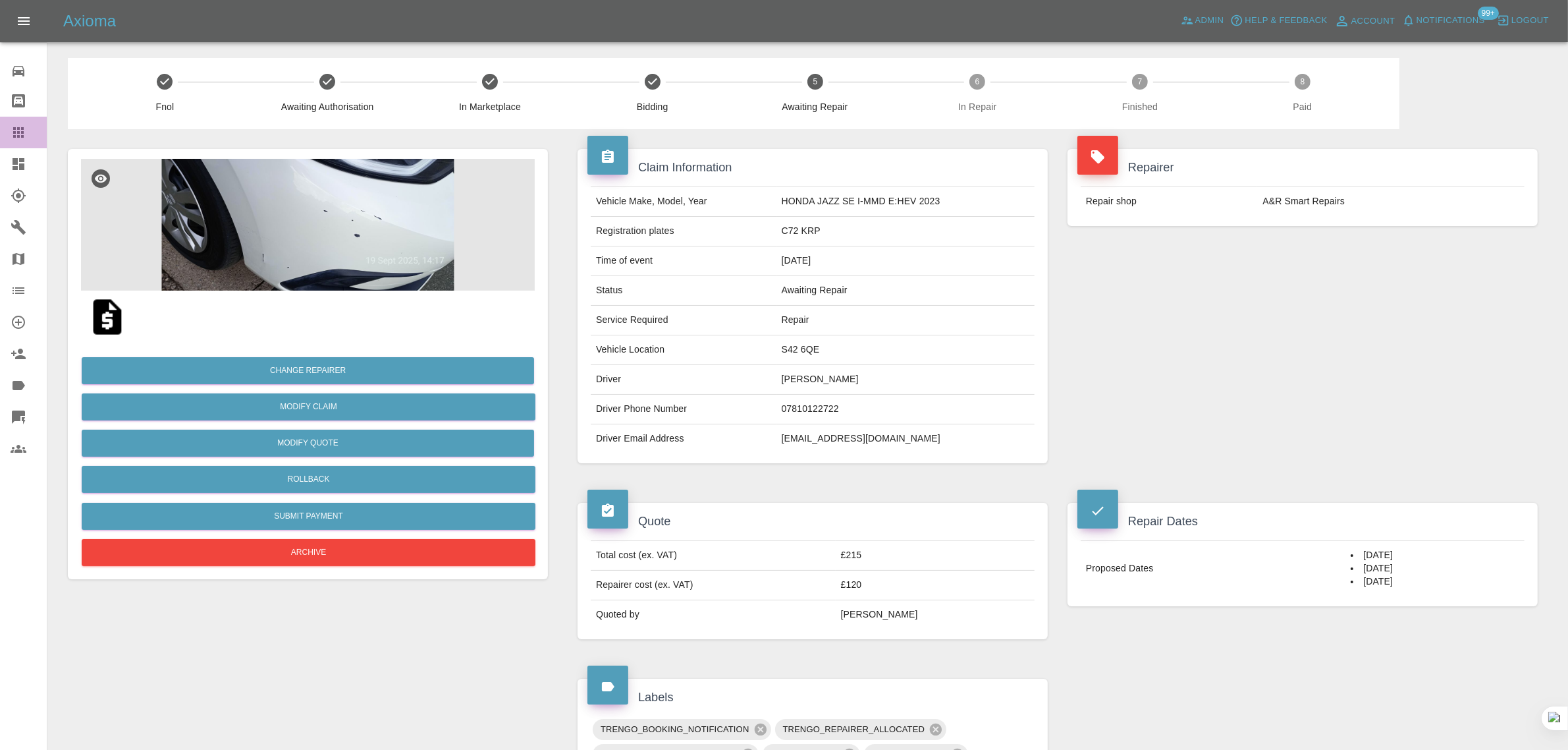
click at [18, 127] on icon at bounding box center [18, 132] width 16 height 16
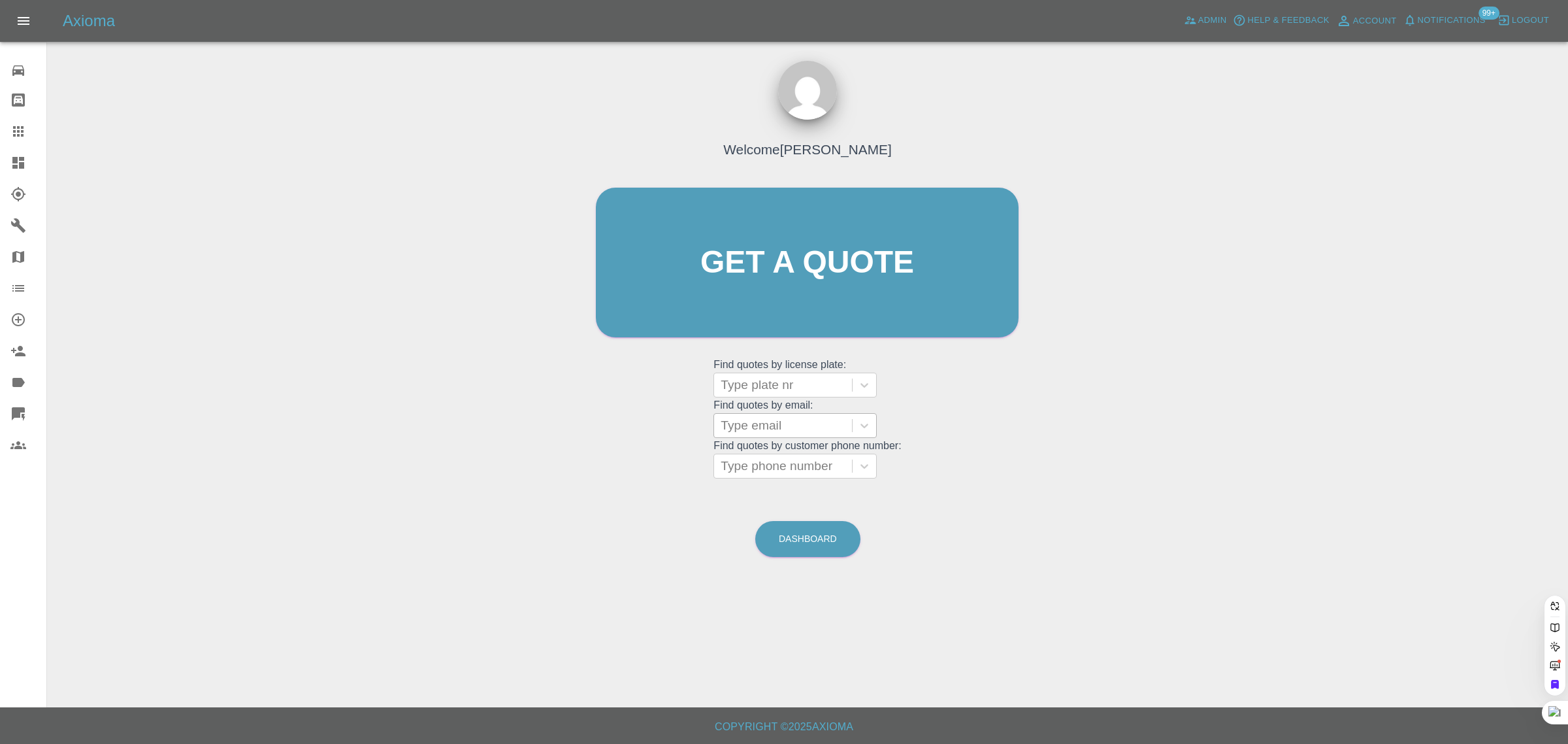
click at [768, 432] on div at bounding box center [783, 425] width 125 height 18
paste input "conordavison1@gmail.com"
type input "conordavison1@gmail.com"
click at [766, 453] on div "SC19AOU, Paid" at bounding box center [795, 459] width 163 height 26
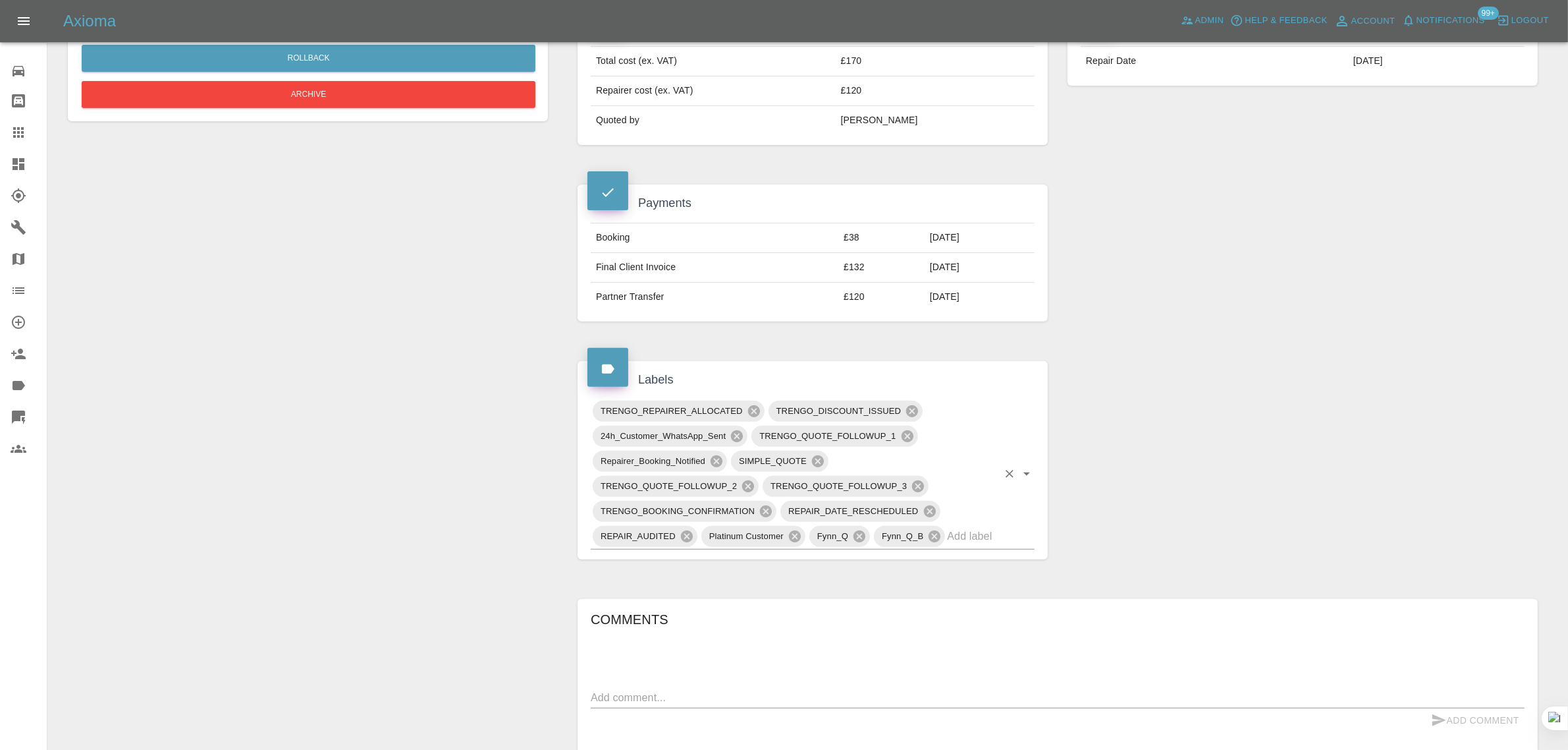
scroll to position [824, 0]
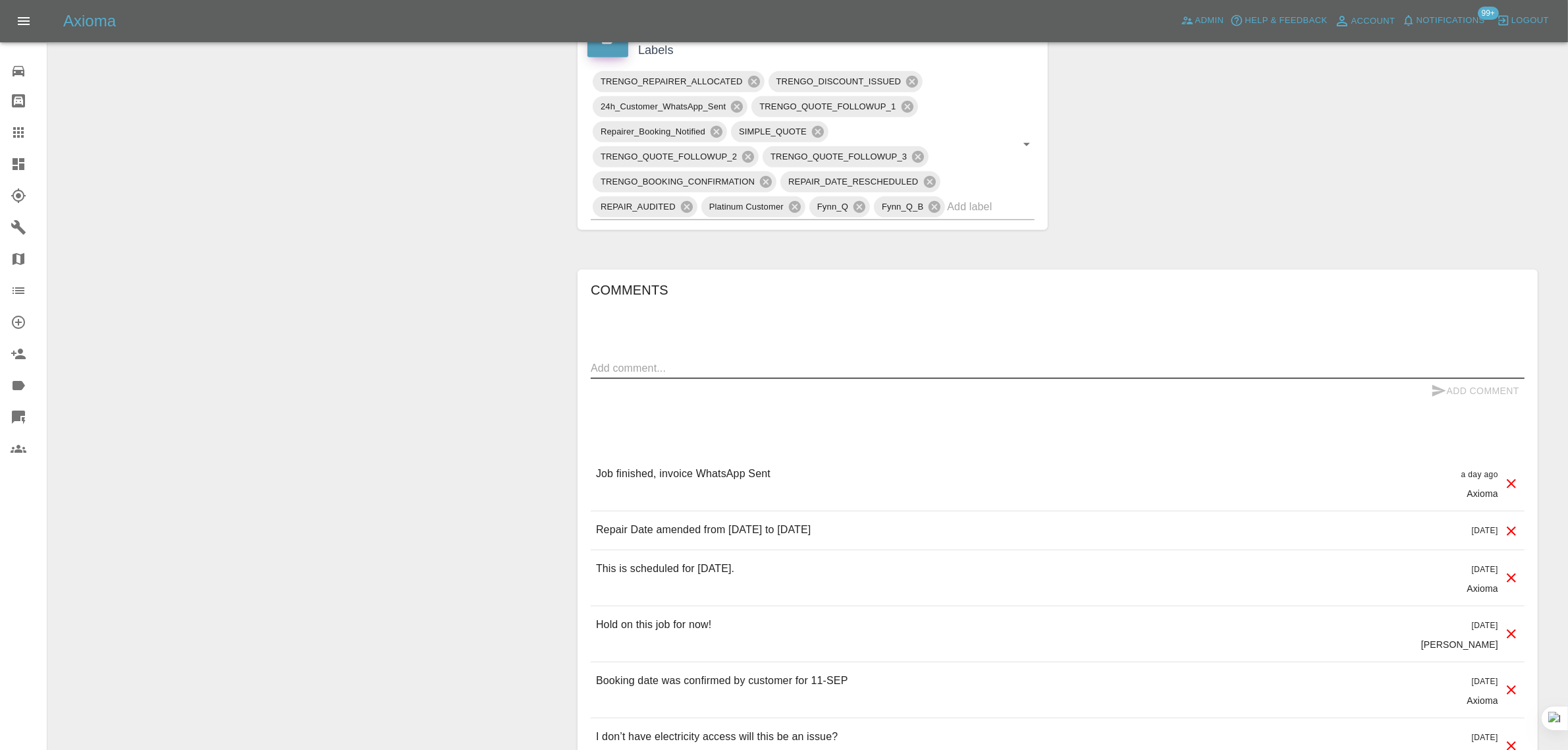
click at [701, 372] on textarea at bounding box center [1057, 368] width 934 height 15
click at [886, 363] on textarea at bounding box center [1057, 368] width 934 height 15
paste textarea "I had work carried out yesterday, I was told to clean the car and I did but tod…"
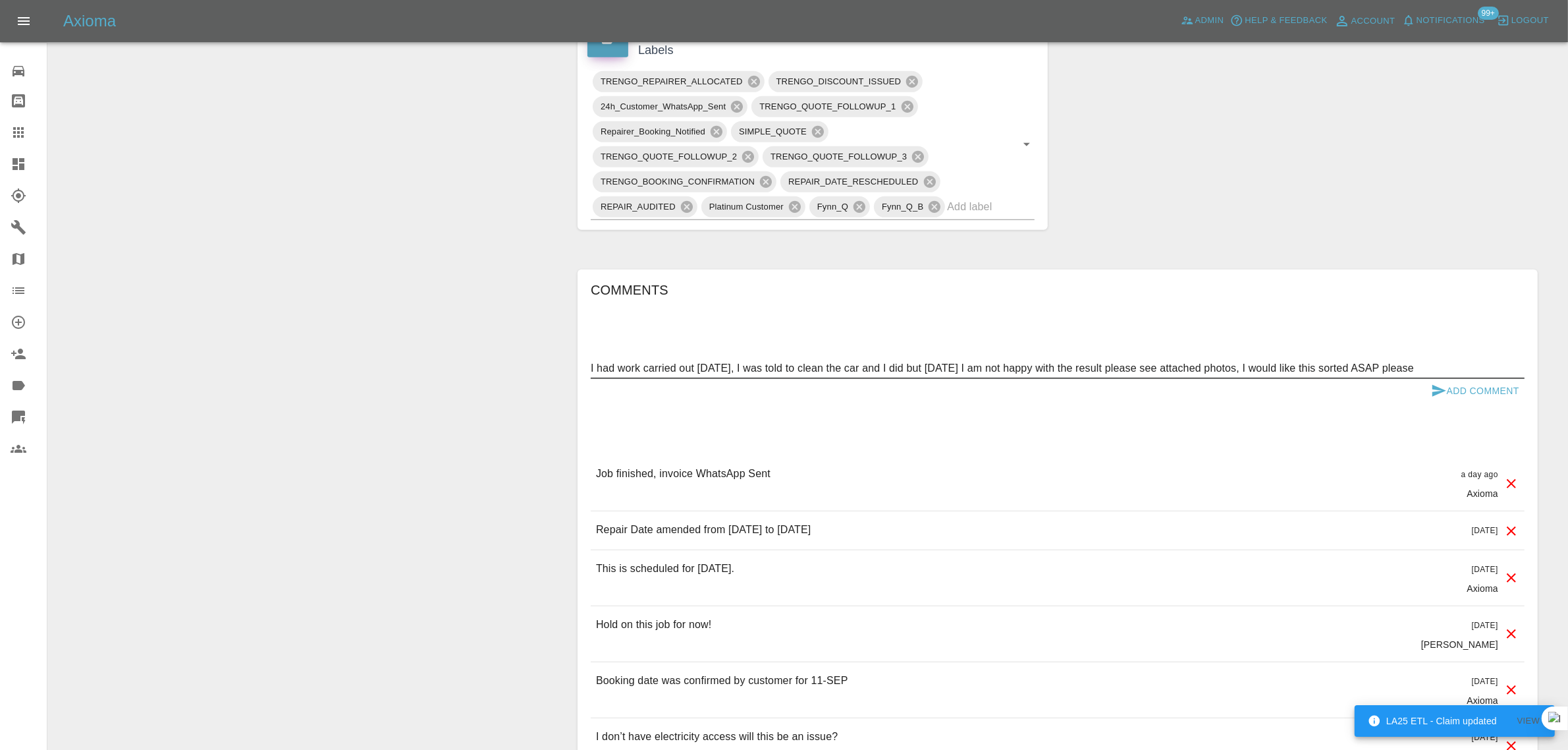
type textarea "I had work carried out yesterday, I was told to clean the car and I did but tod…"
click at [1459, 381] on button "Add Comment" at bounding box center [1475, 391] width 99 height 24
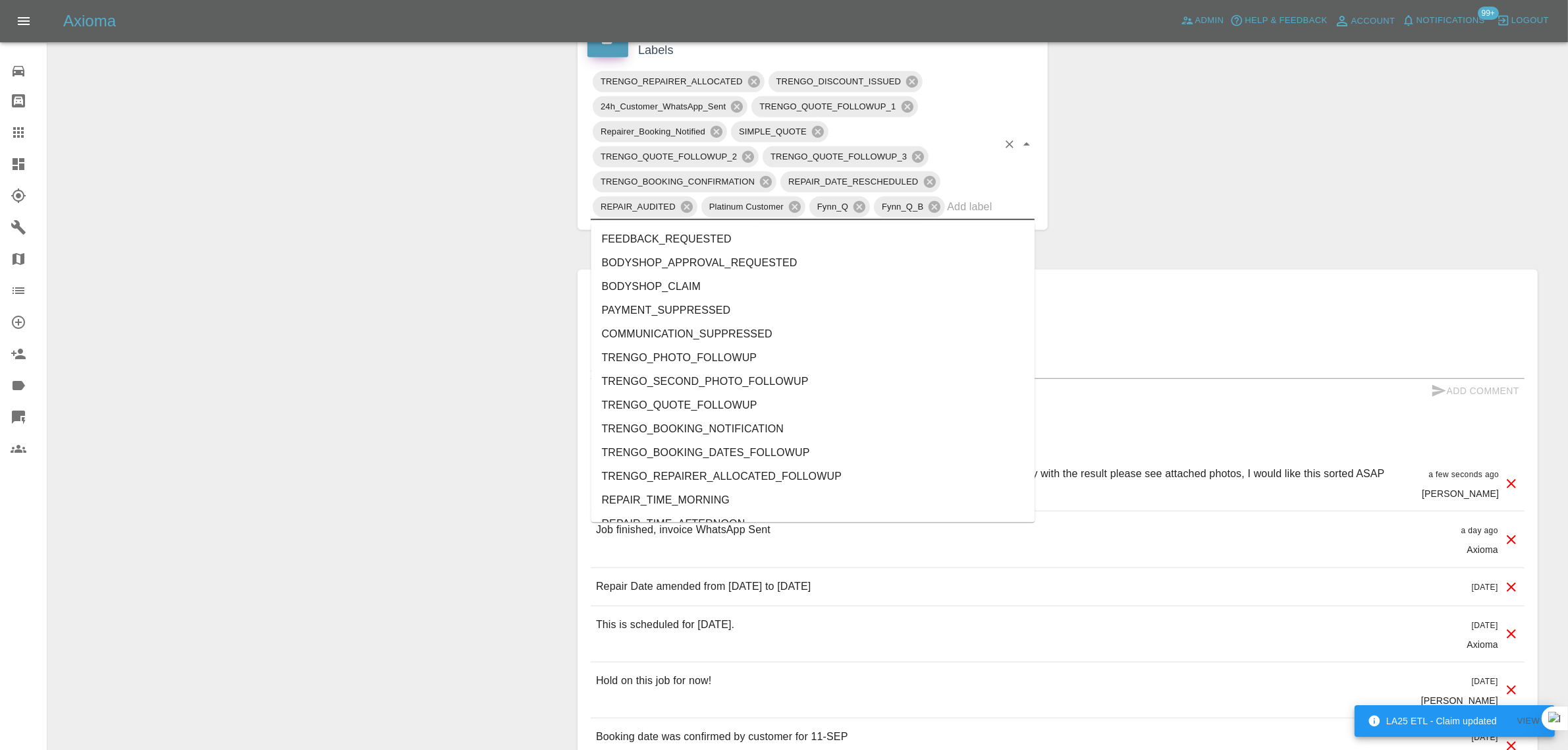
click at [979, 212] on input "text" at bounding box center [972, 206] width 51 height 20
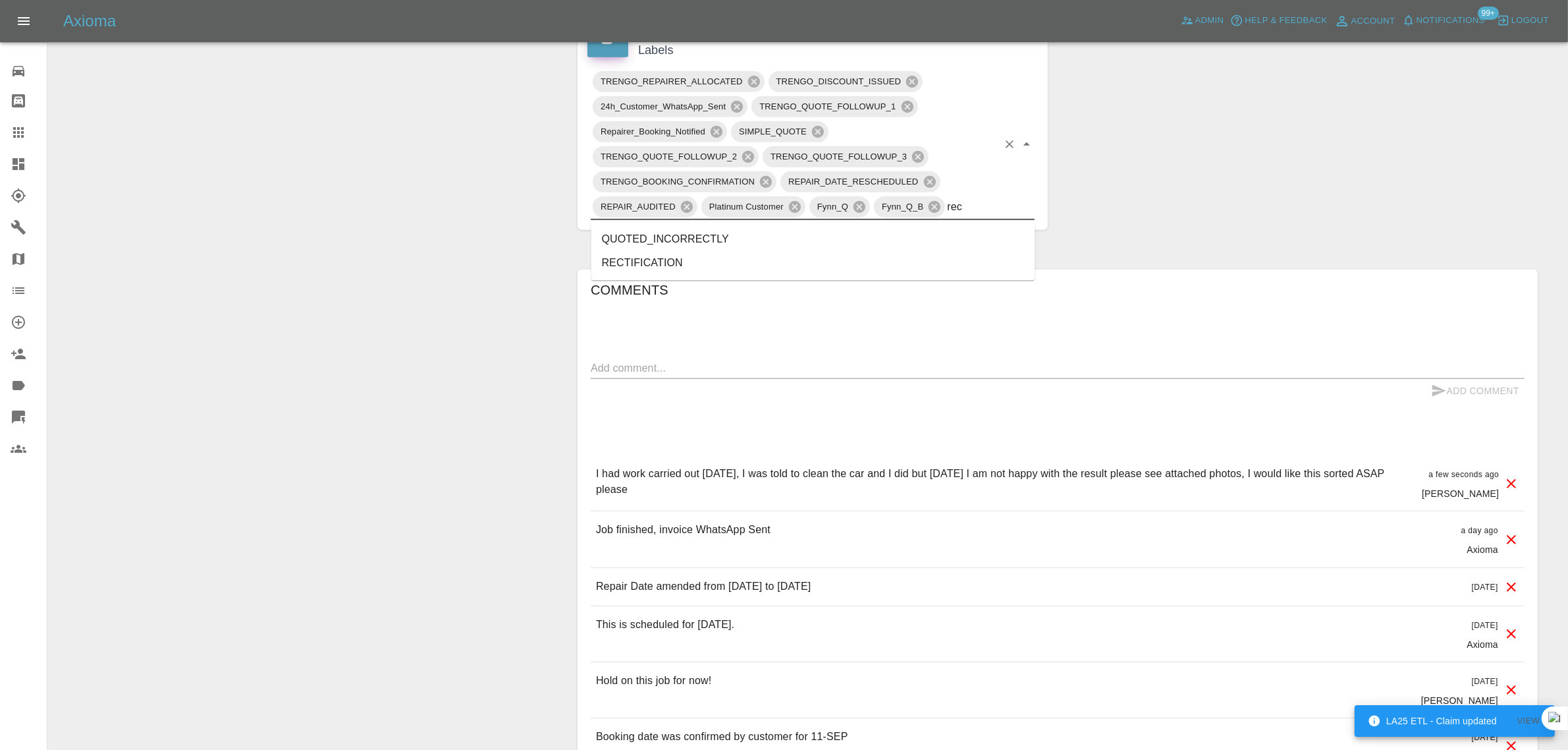
type input "rect"
click at [708, 257] on li "RECTIFICATION" at bounding box center [813, 263] width 444 height 24
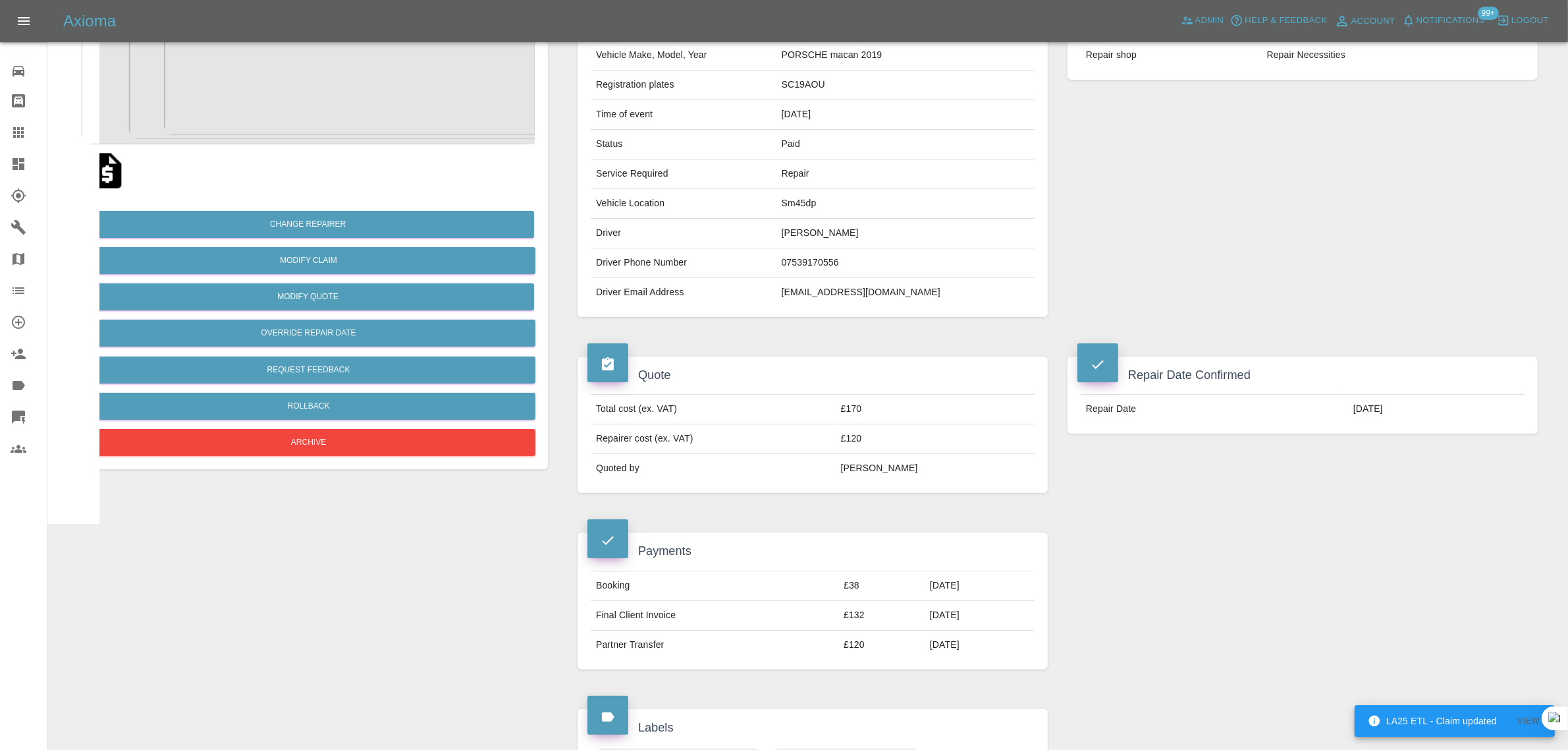
scroll to position [0, 0]
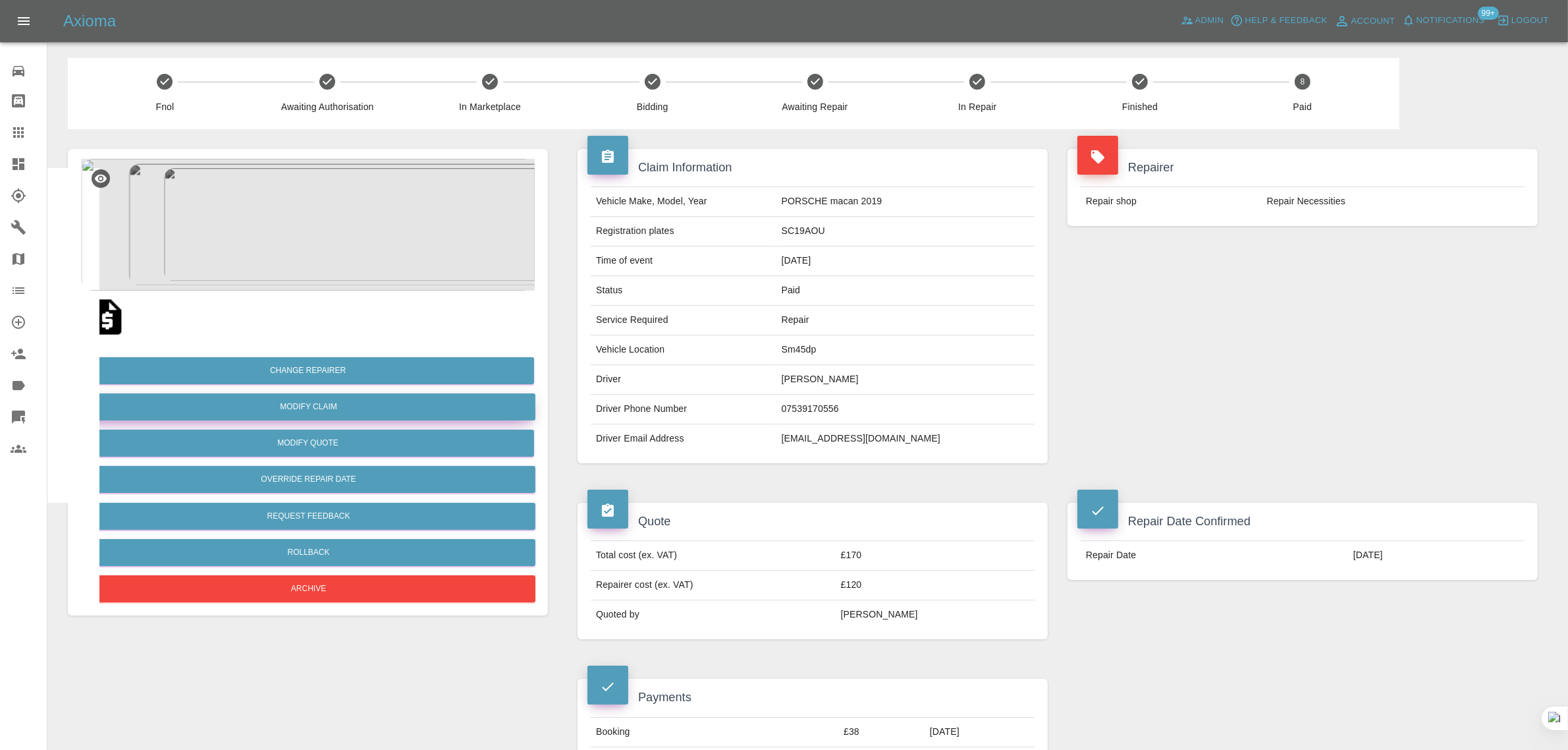
click at [297, 405] on link "Modify Claim" at bounding box center [309, 407] width 454 height 27
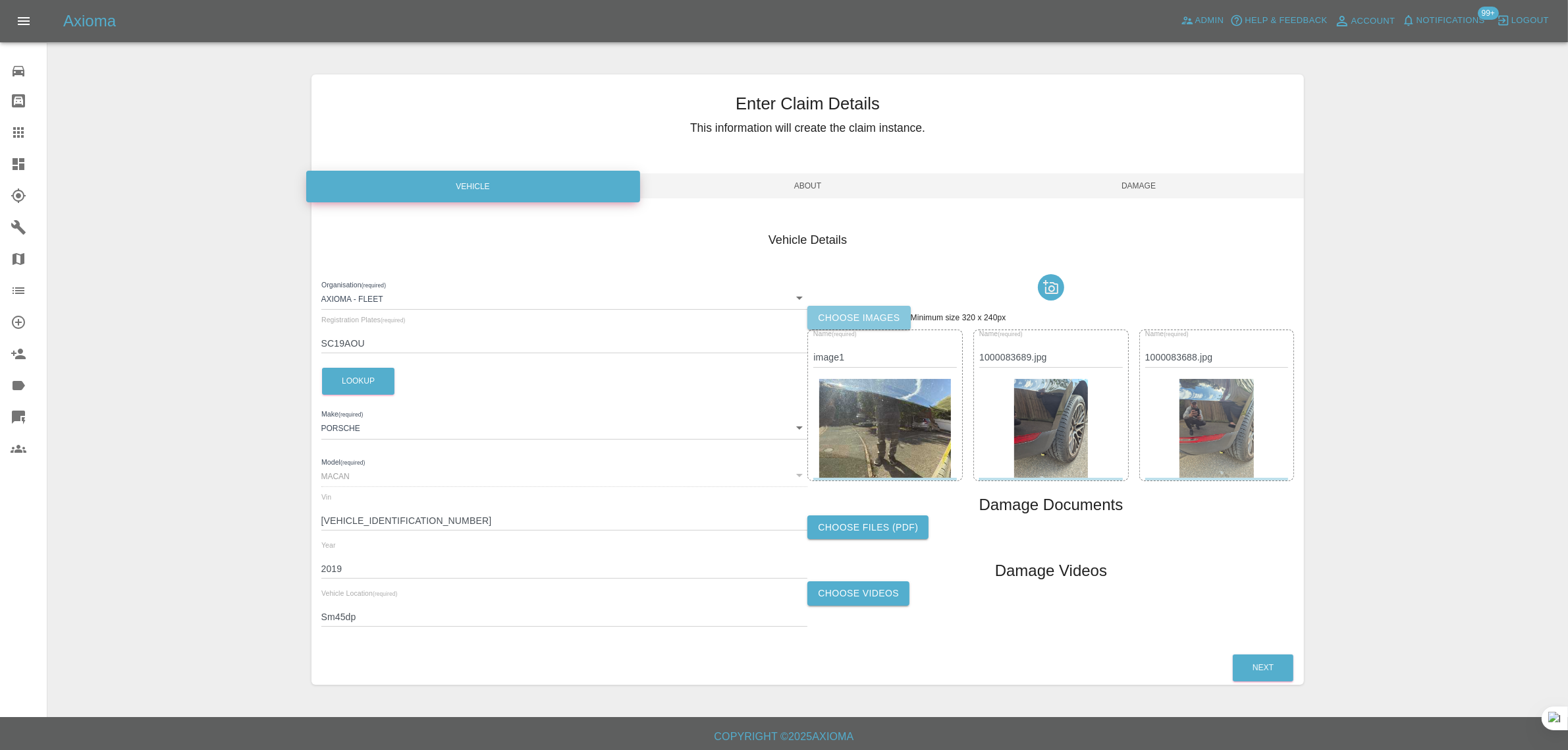
click at [841, 307] on label "Choose images" at bounding box center [858, 318] width 102 height 24
click at [0, 0] on input "Choose images" at bounding box center [0, 0] width 0 height 0
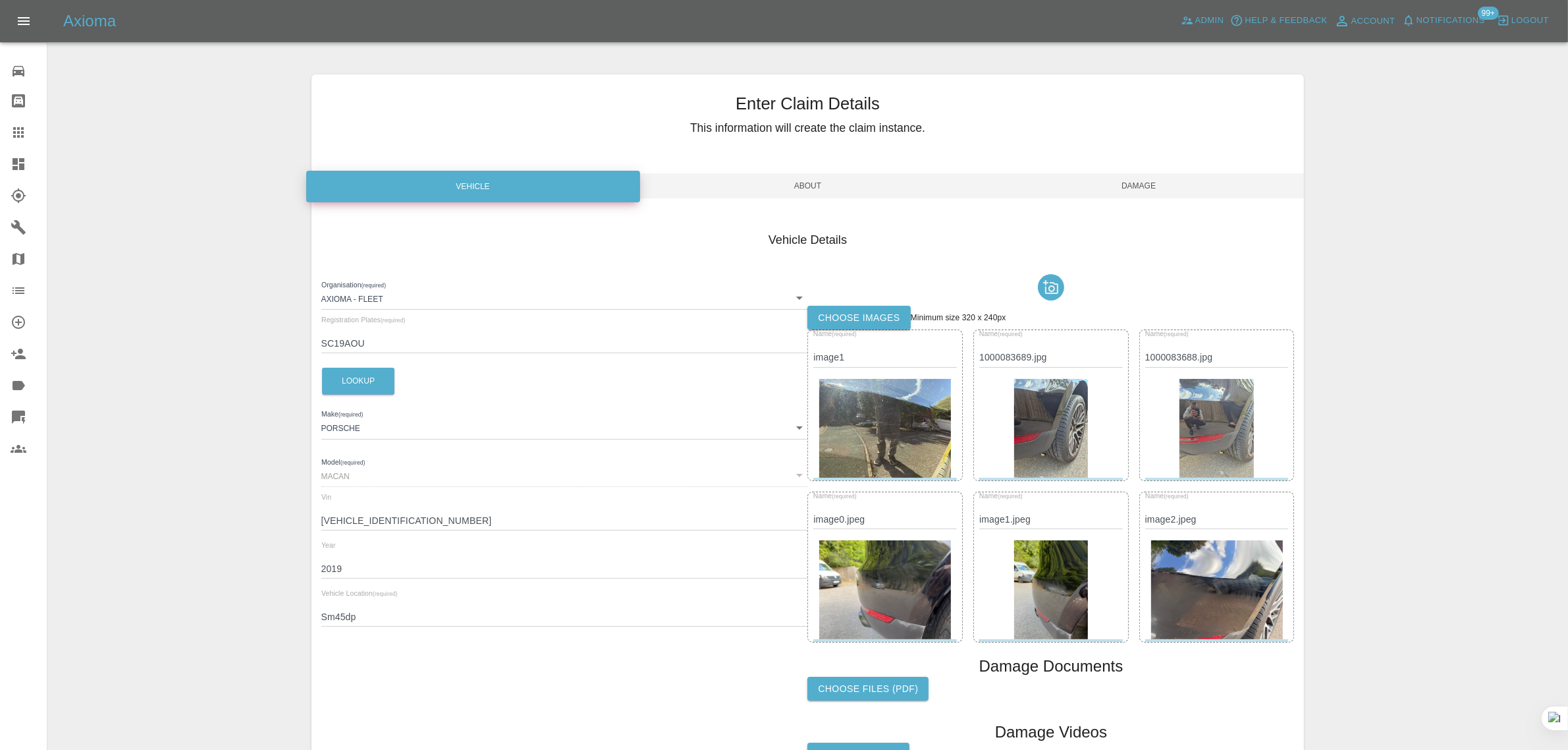
click at [1137, 178] on span "Damage" at bounding box center [1139, 185] width 332 height 25
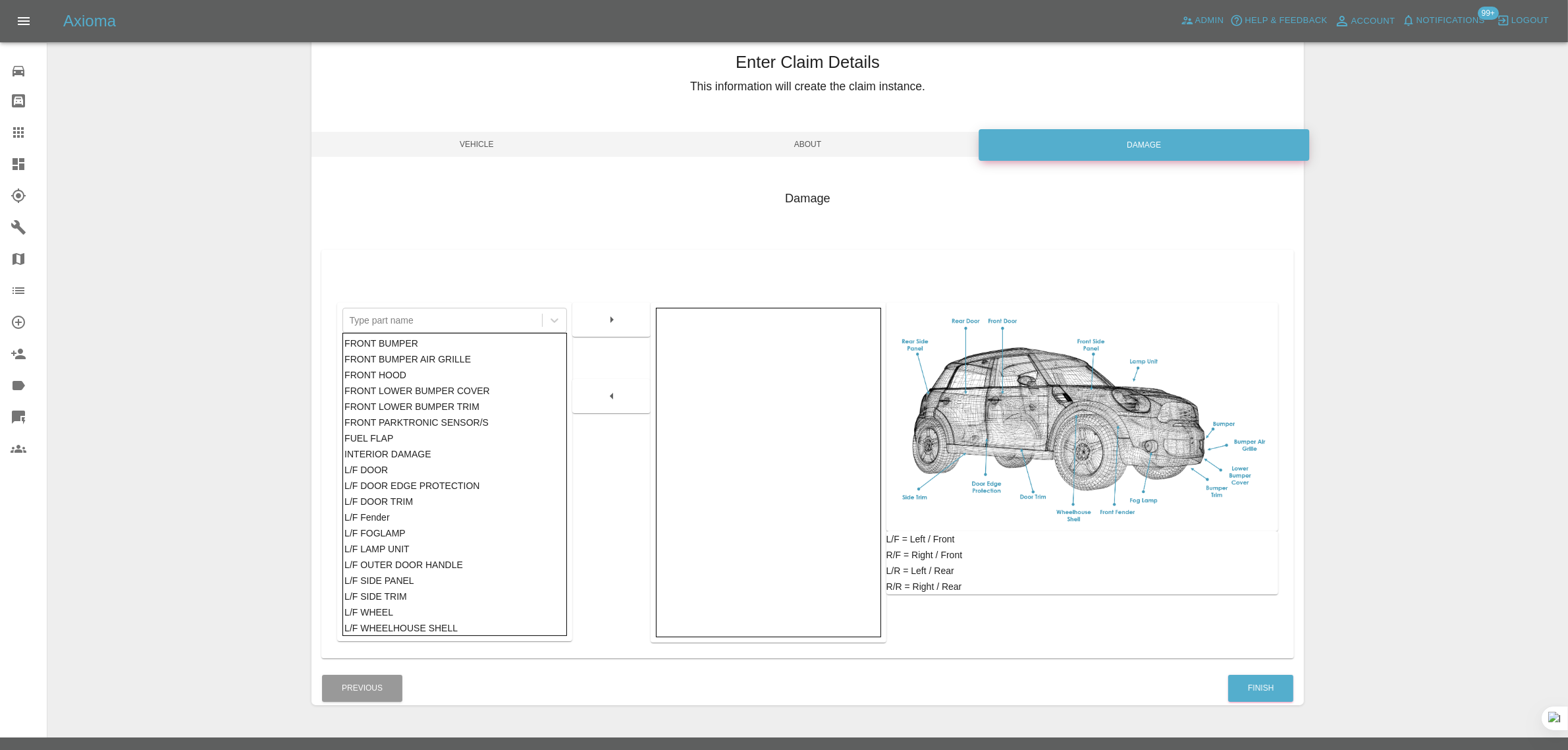
scroll to position [65, 0]
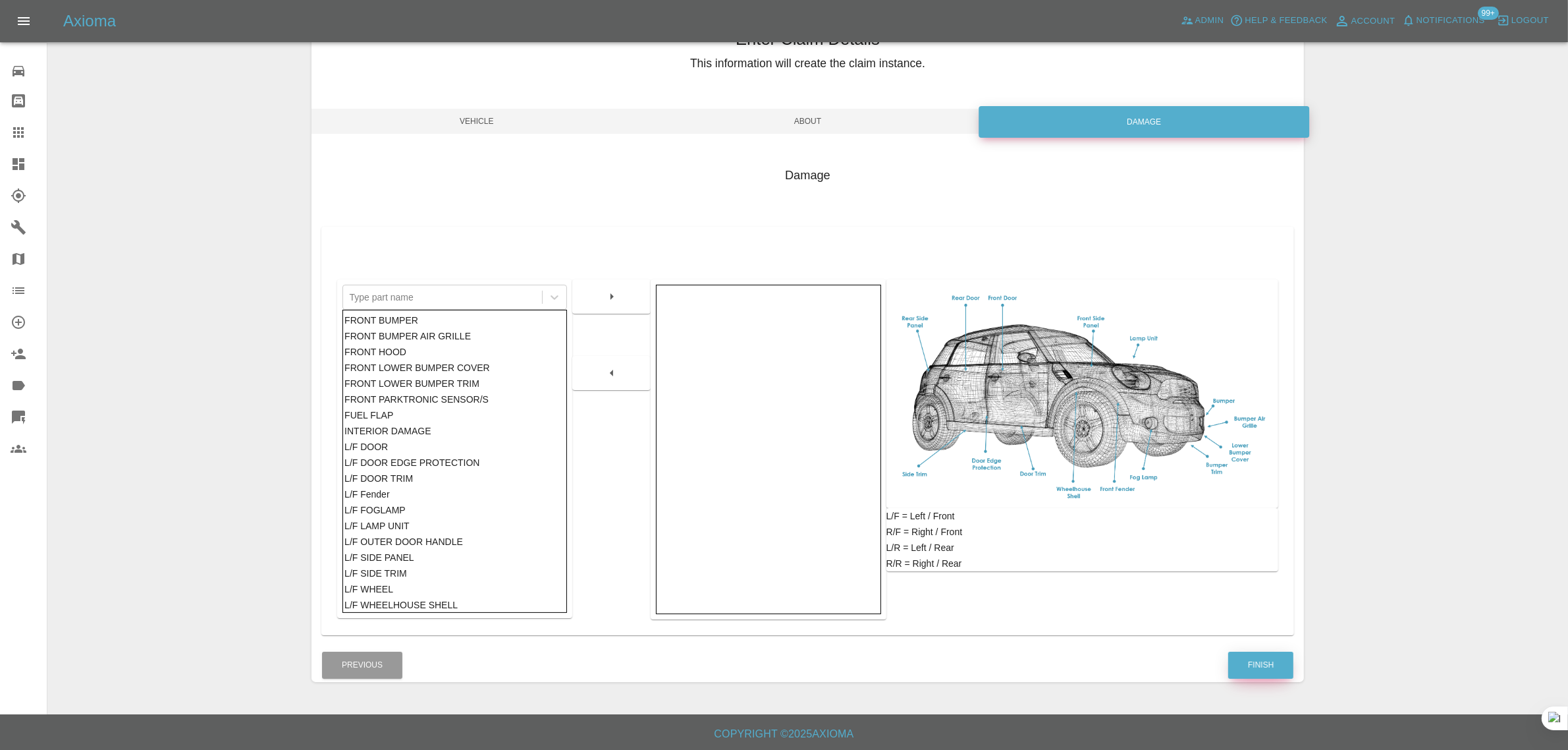
click at [1249, 660] on button "Finish" at bounding box center [1261, 665] width 65 height 27
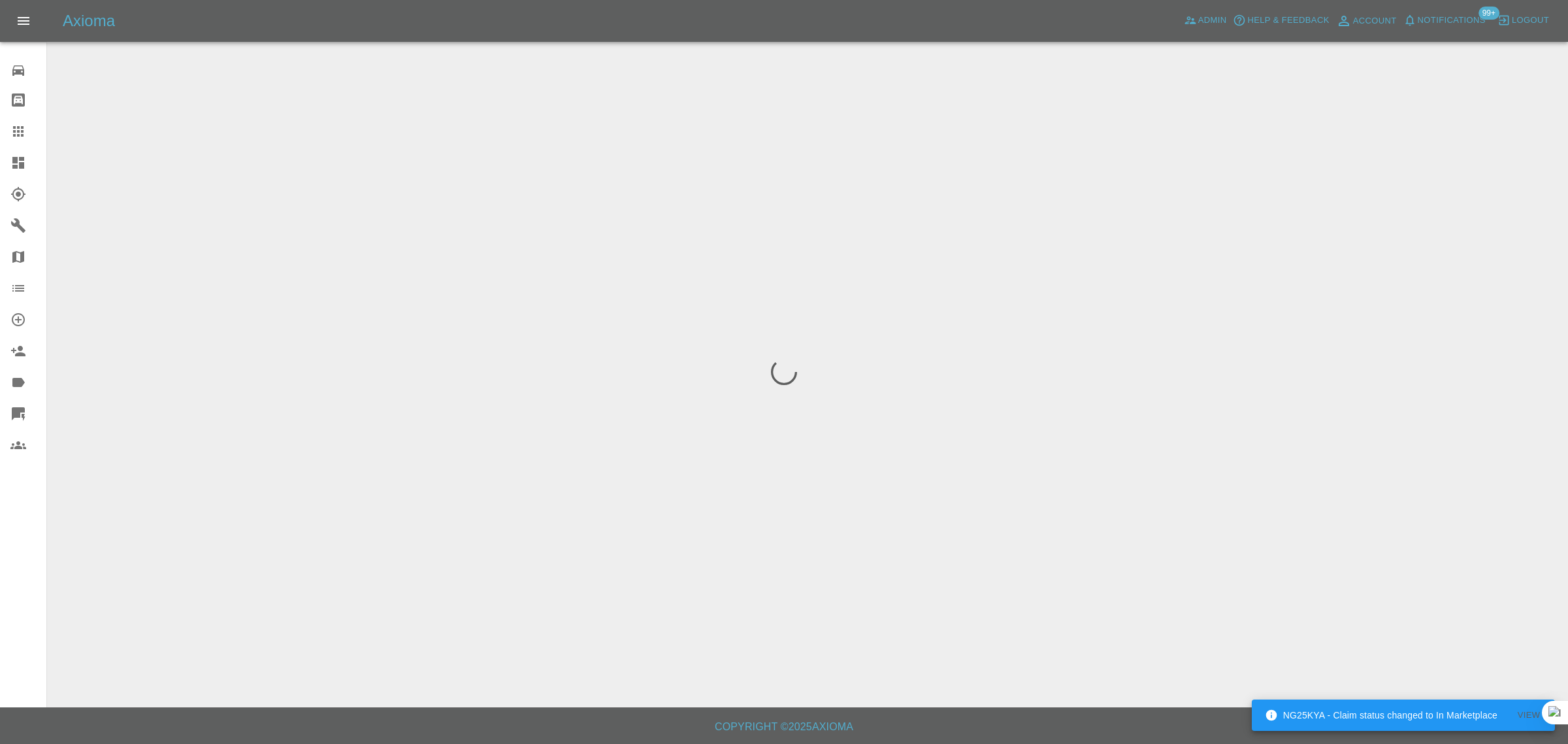
click at [25, 556] on div "0 Repair home Bodyshop home Claims Dashboard Explorer Garages Map Organization …" at bounding box center [23, 372] width 47 height 744
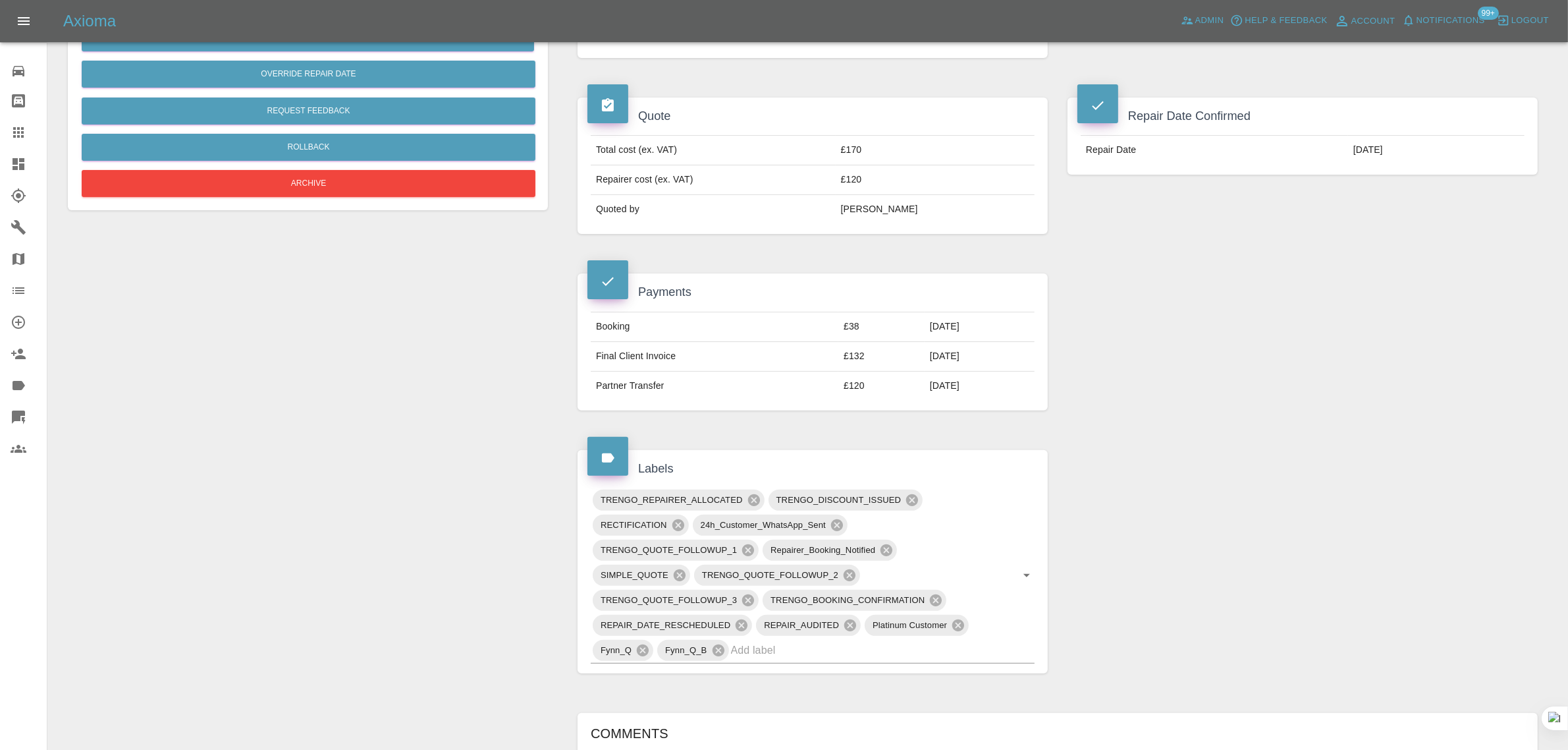
scroll to position [494, 0]
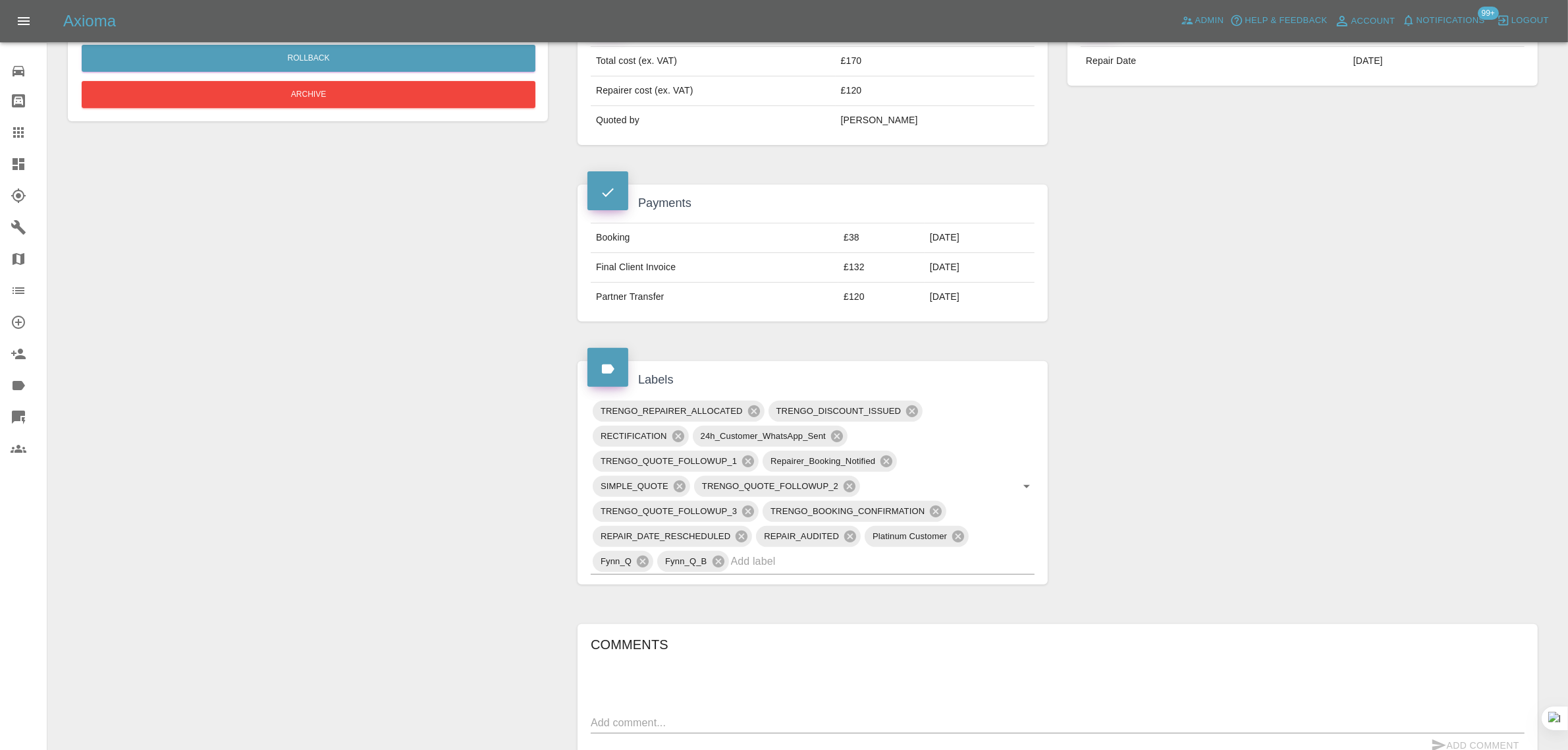
click at [20, 129] on icon at bounding box center [18, 132] width 16 height 16
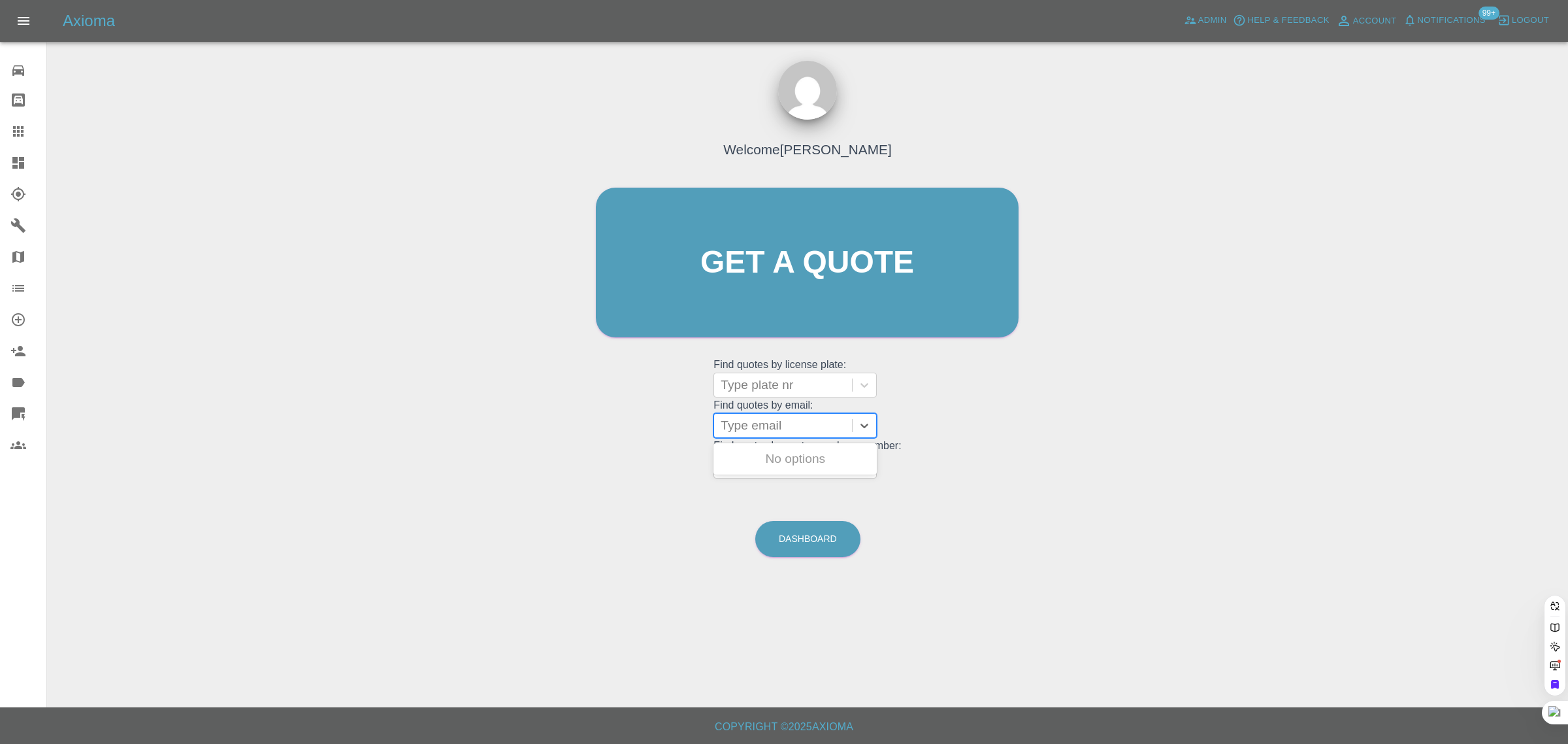
click at [812, 438] on div "Type email" at bounding box center [795, 425] width 163 height 25
paste input "thepaskins@gmail.com"
type input "thepaskins@gmail.co"
click at [801, 455] on div "C72 KRP, Awaiting Repair" at bounding box center [795, 459] width 163 height 26
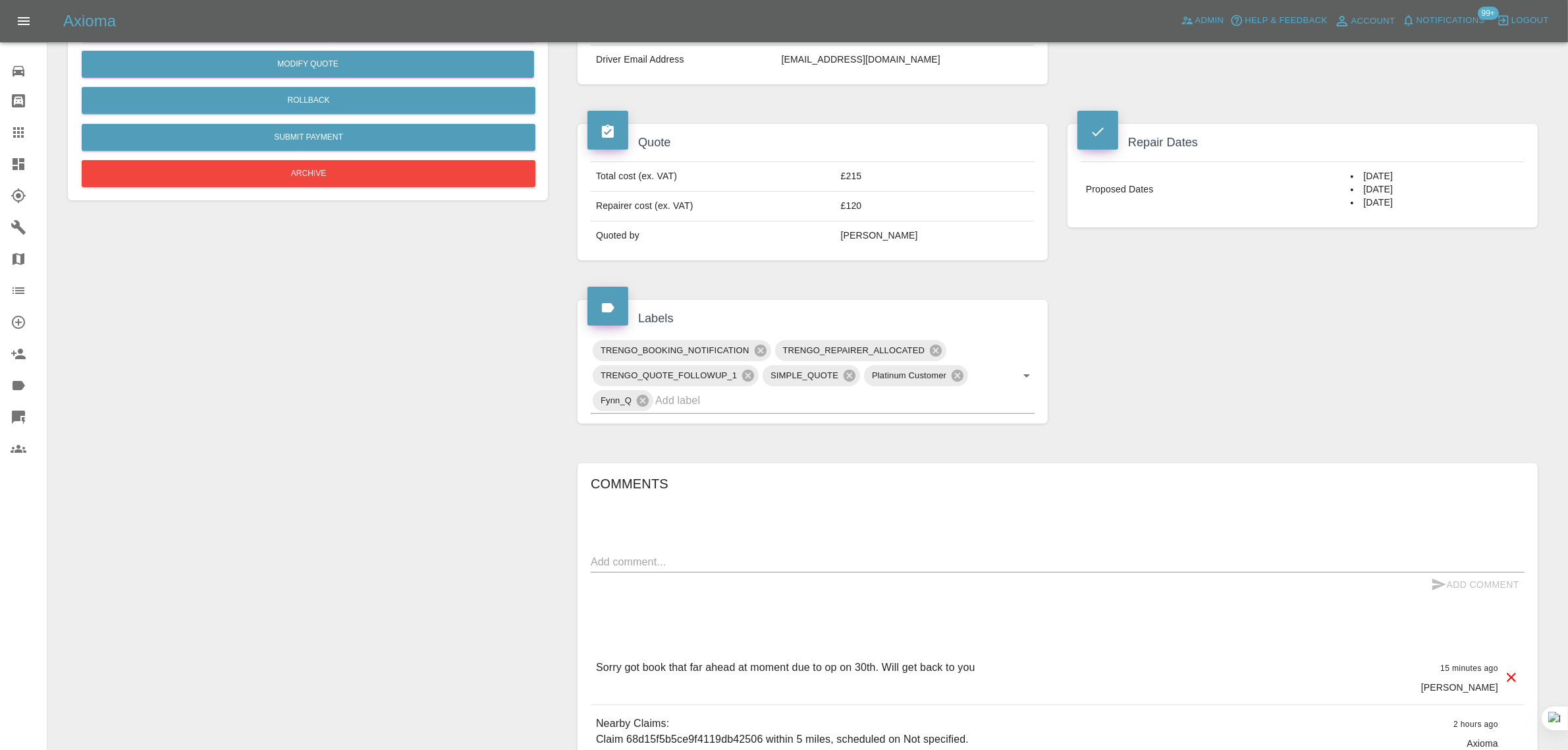
scroll to position [247, 0]
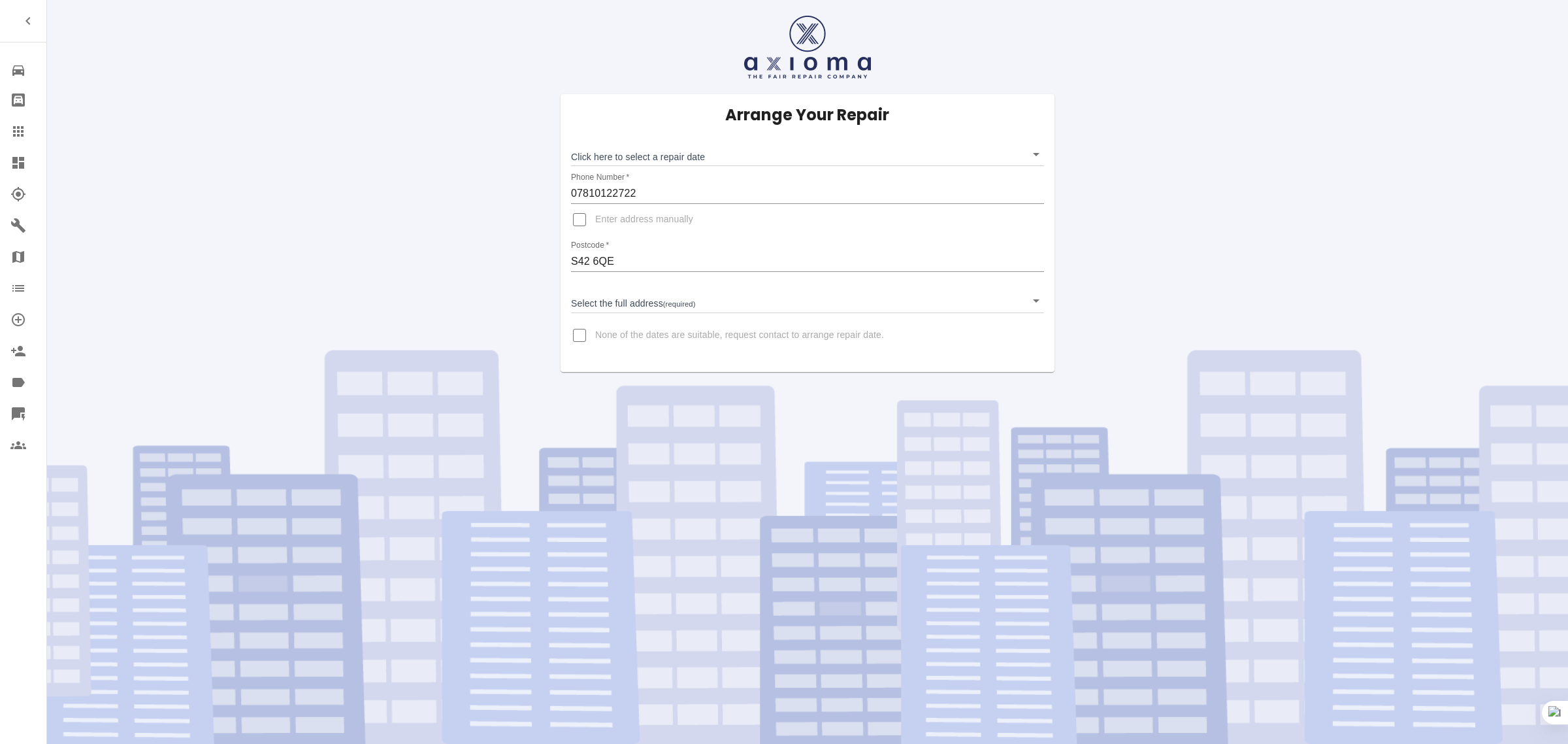
click at [583, 337] on input "None of the dates are suitable, request contact to arrange repair date." at bounding box center [580, 335] width 32 height 32
checkbox input "true"
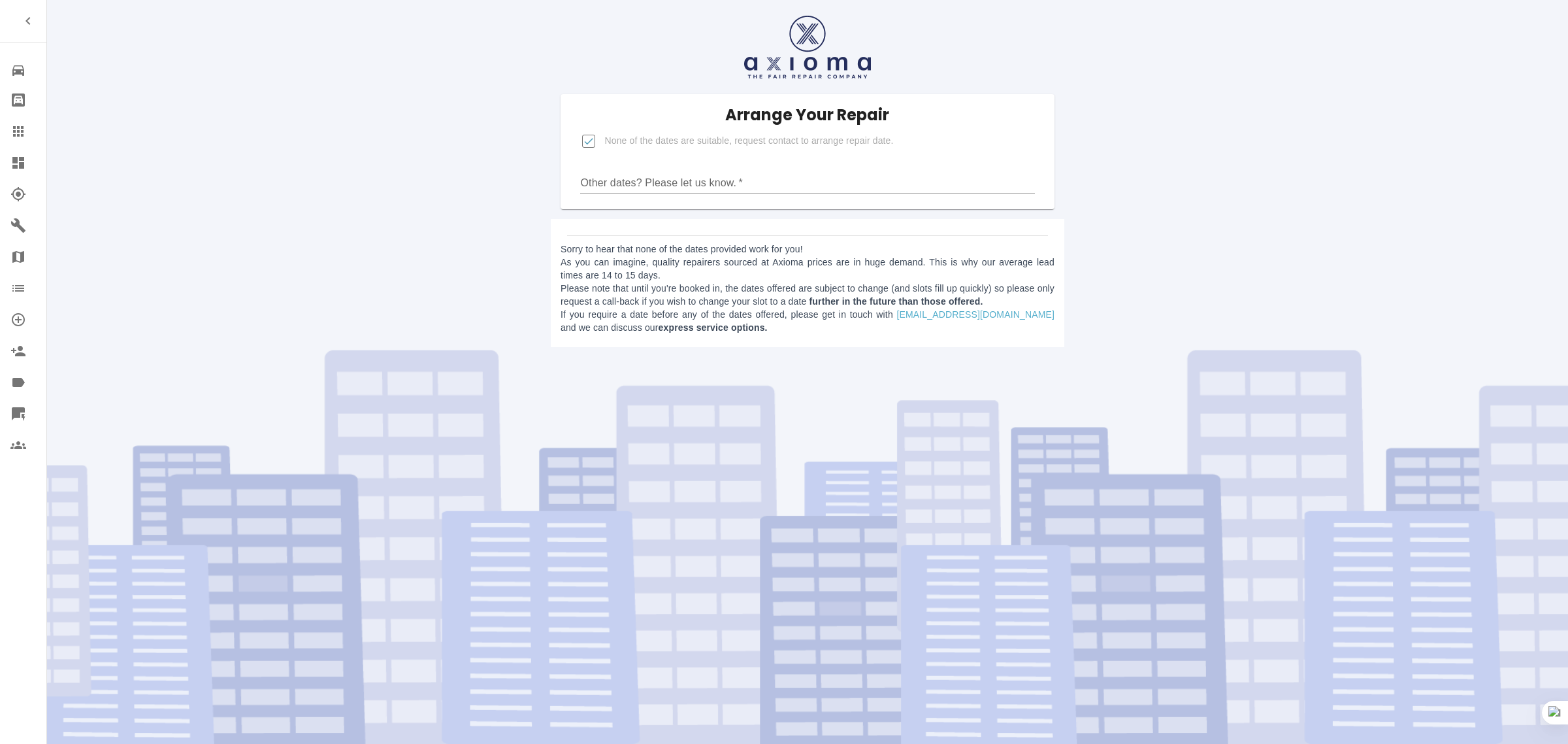
click at [674, 165] on div "Other dates? Please let us know.   *" at bounding box center [807, 178] width 454 height 32
click at [666, 174] on input "Other dates? Please let us know.   *" at bounding box center [807, 183] width 454 height 21
paste input "I will come back to you after unless you have [DATE] or [DATE]"
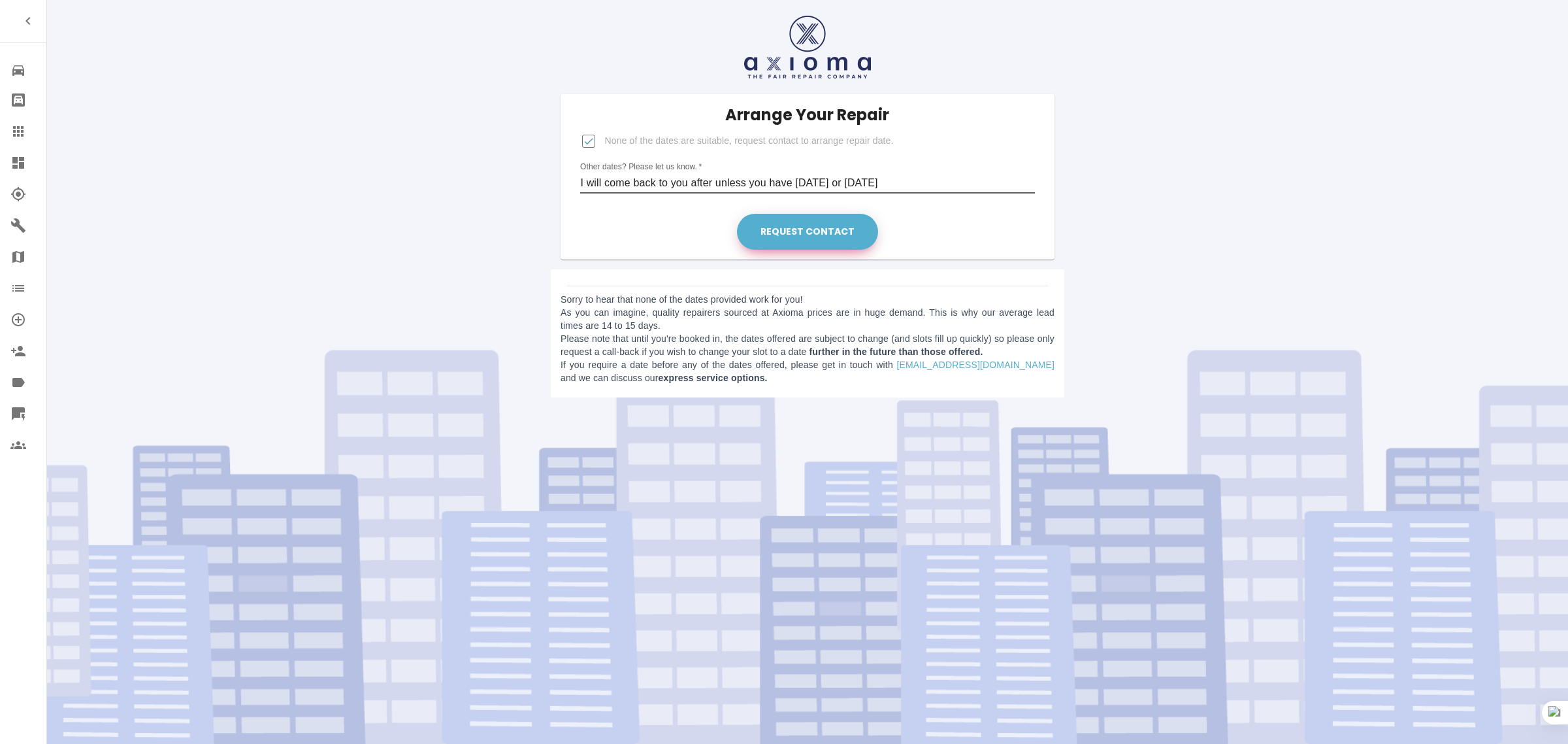
type input "I will come back to you after unless you have [DATE] or [DATE]"
click at [763, 227] on button "Request contact" at bounding box center [807, 232] width 141 height 36
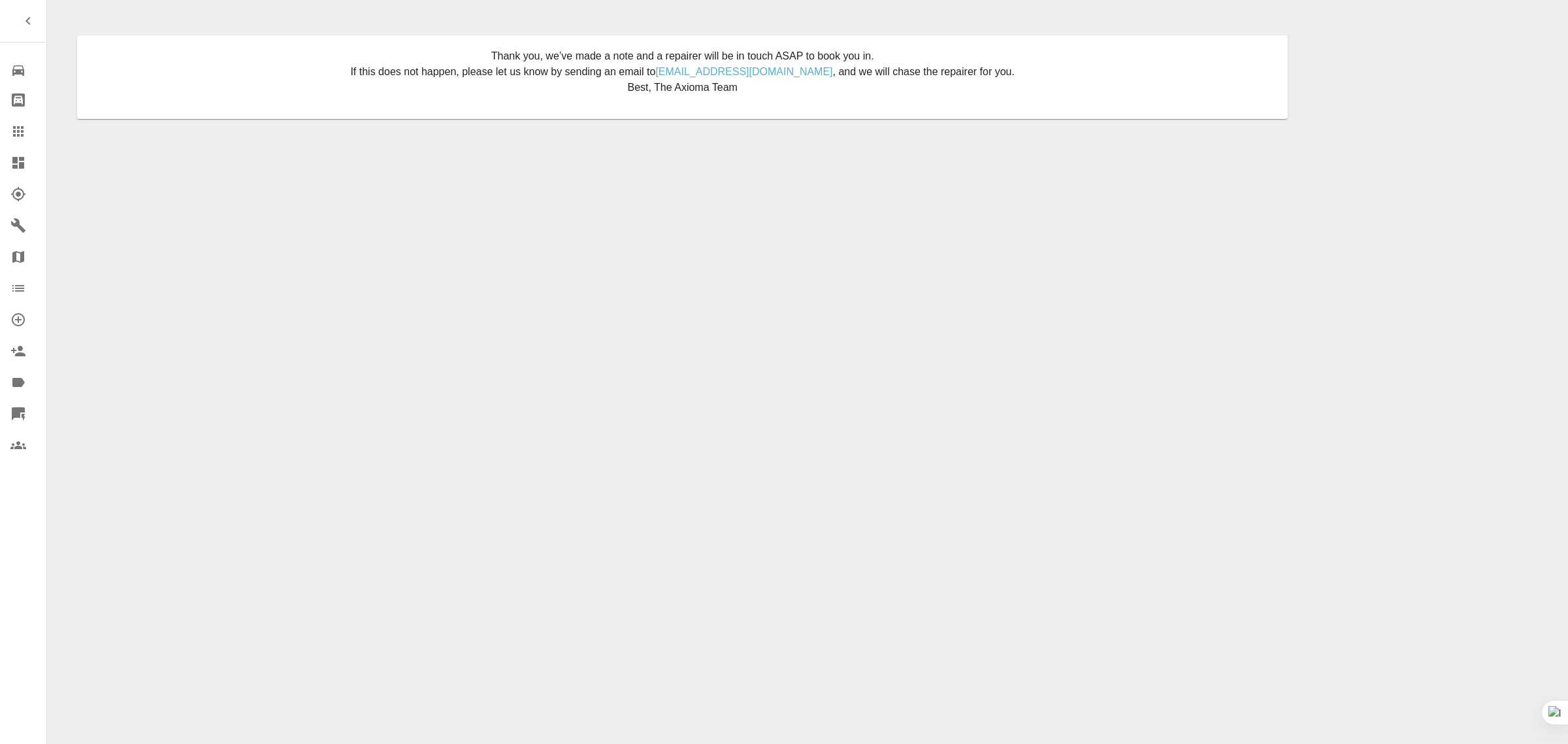
click at [5, 131] on link "Claims" at bounding box center [23, 132] width 47 height 32
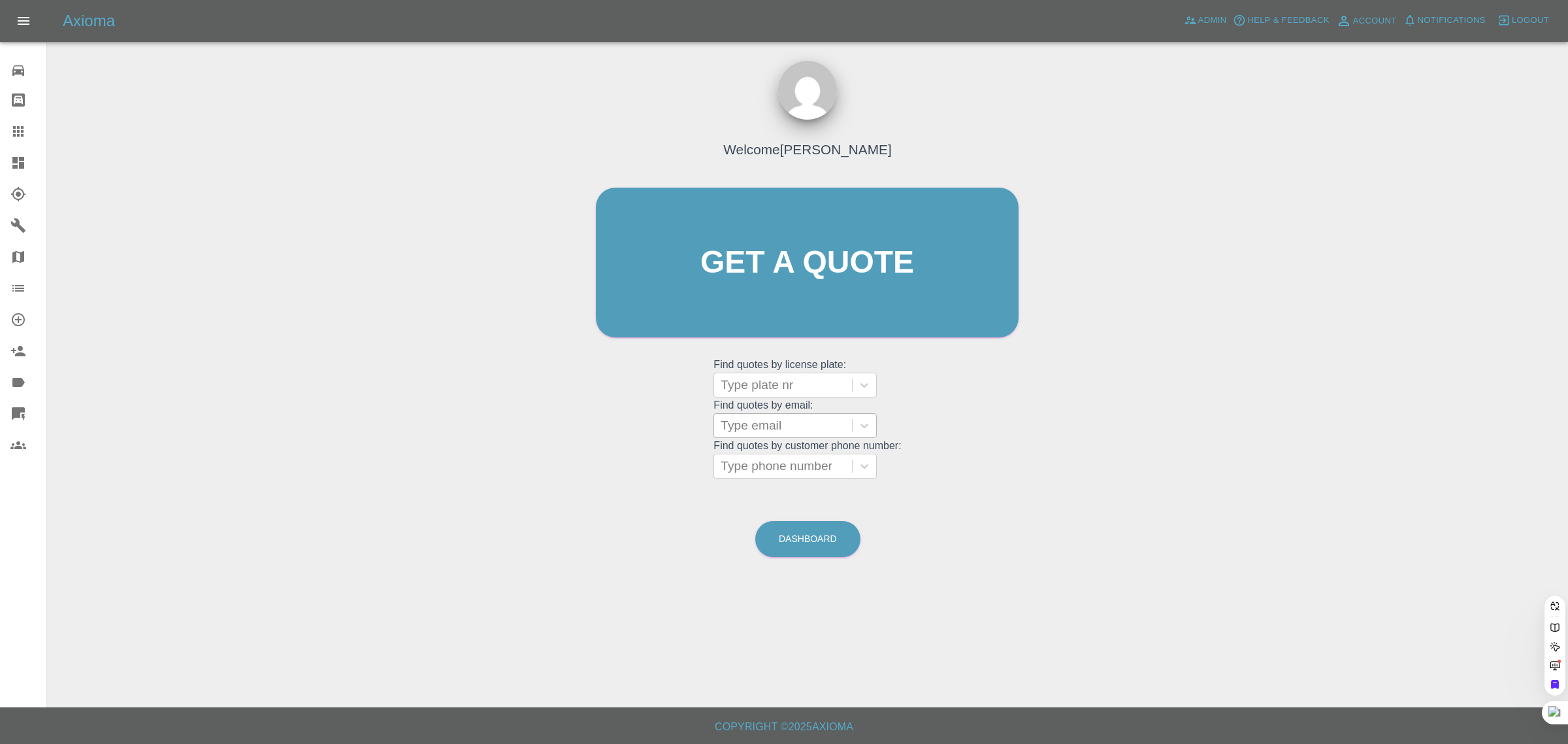
click at [740, 423] on div at bounding box center [783, 425] width 125 height 18
paste input "[EMAIL_ADDRESS][DOMAIN_NAME]"
type input "[EMAIL_ADDRESS][DOMAIN_NAME]"
click at [753, 466] on div "DA68 WYK, Paid" at bounding box center [795, 459] width 163 height 26
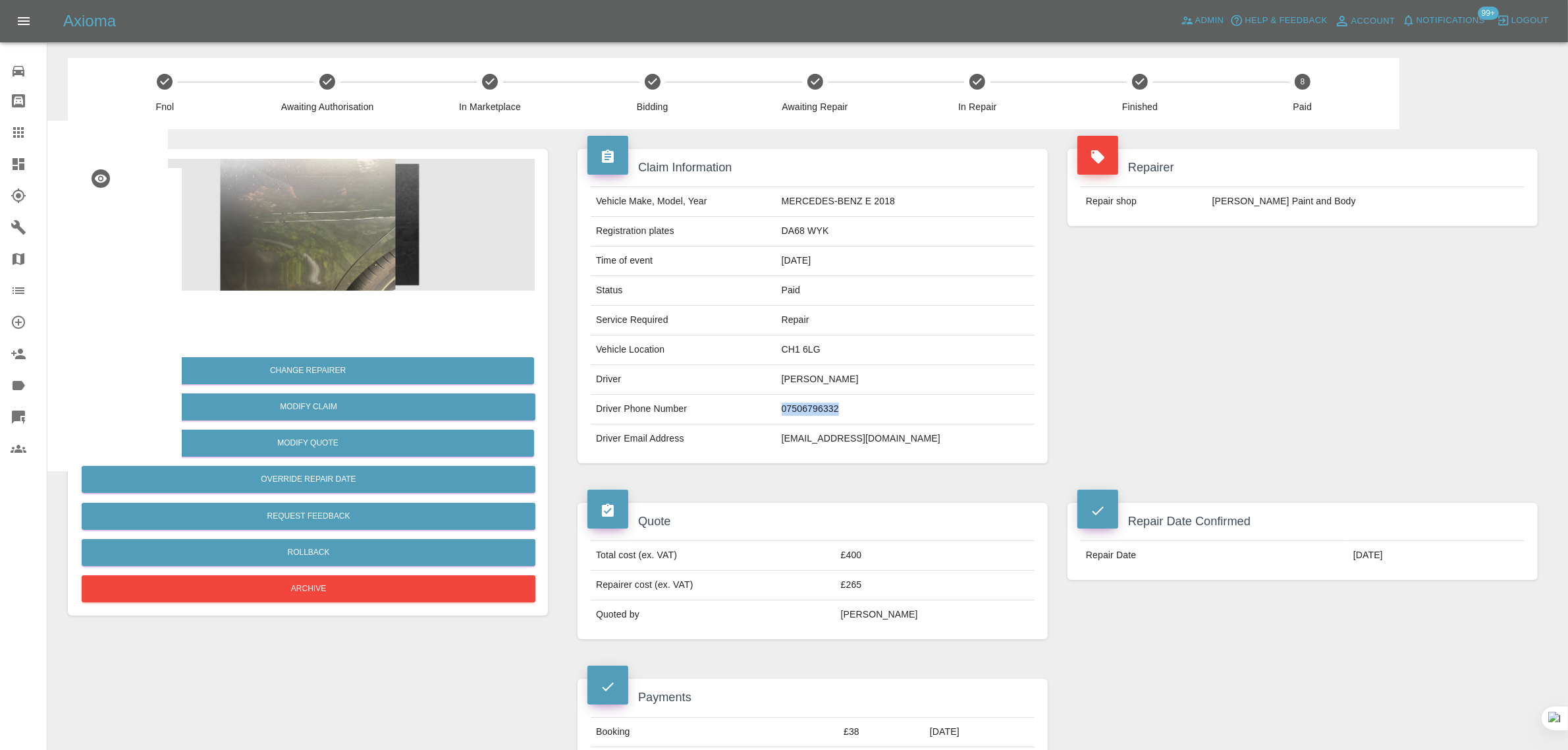
drag, startPoint x: 811, startPoint y: 406, endPoint x: 883, endPoint y: 416, distance: 72.7
click at [883, 416] on td "07506796332" at bounding box center [905, 409] width 258 height 30
copy td "07506796332"
click at [27, 134] on div at bounding box center [29, 132] width 37 height 16
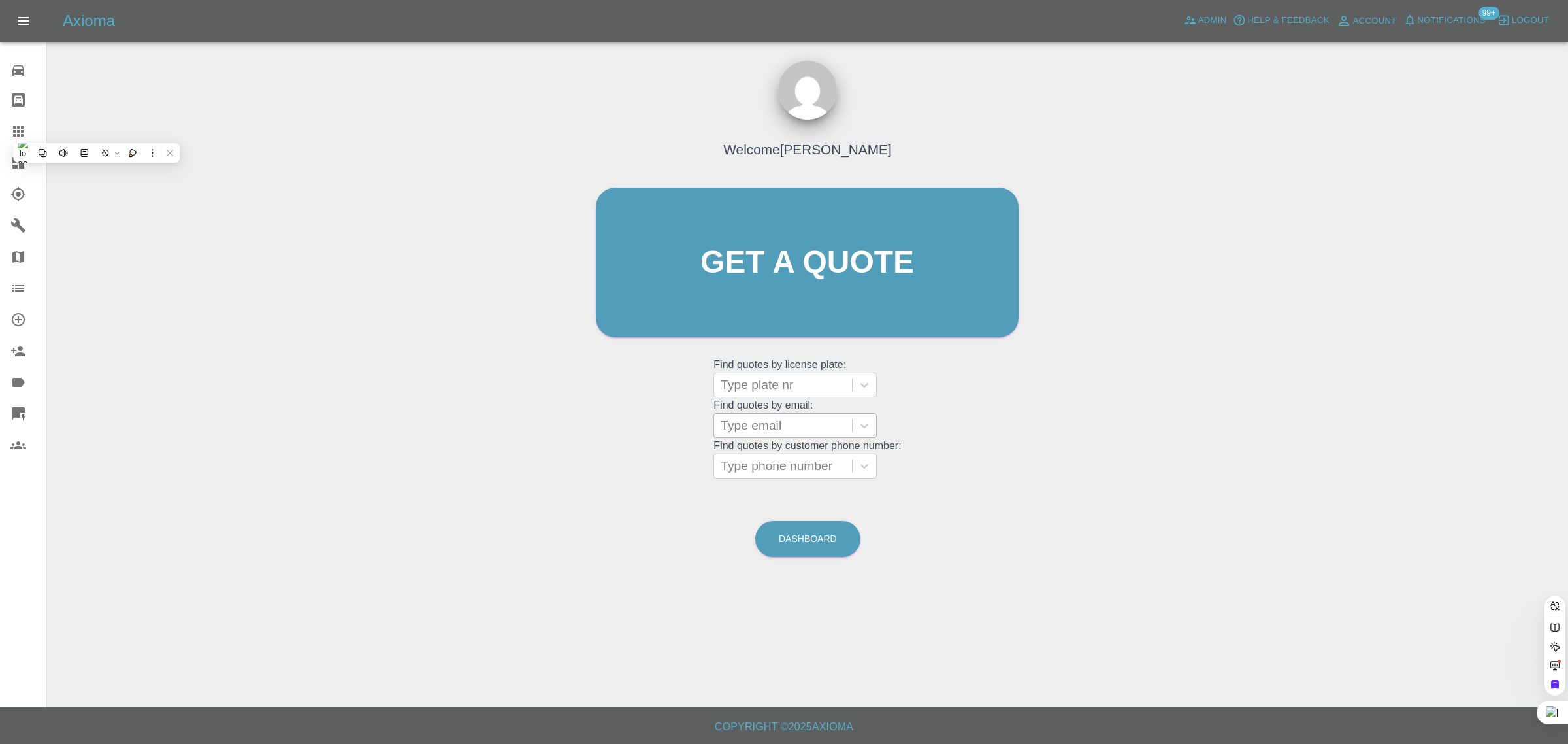
click at [785, 435] on div "Type email" at bounding box center [783, 425] width 138 height 23
paste input "[EMAIL_ADDRESS][DOMAIN_NAME]"
type input "[EMAIL_ADDRESS][DOMAIN_NAME]"
click at [774, 453] on div "NG25KYA, Bidding" at bounding box center [795, 459] width 163 height 26
